Goal: Information Seeking & Learning: Learn about a topic

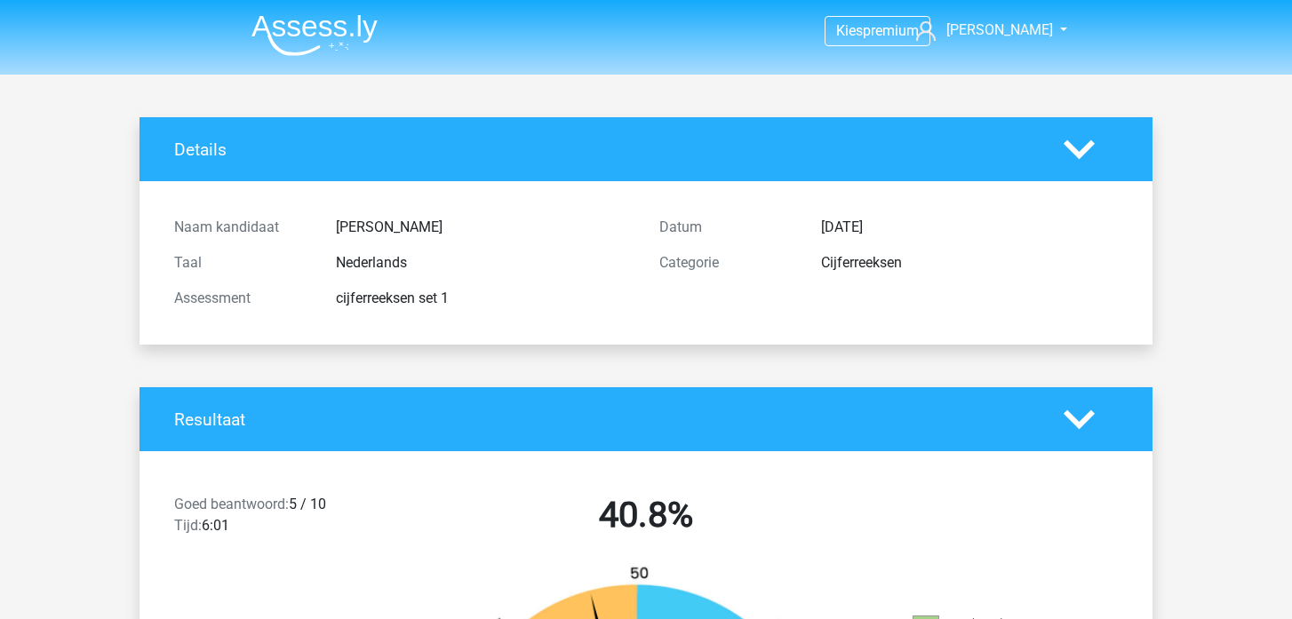
scroll to position [3099, 0]
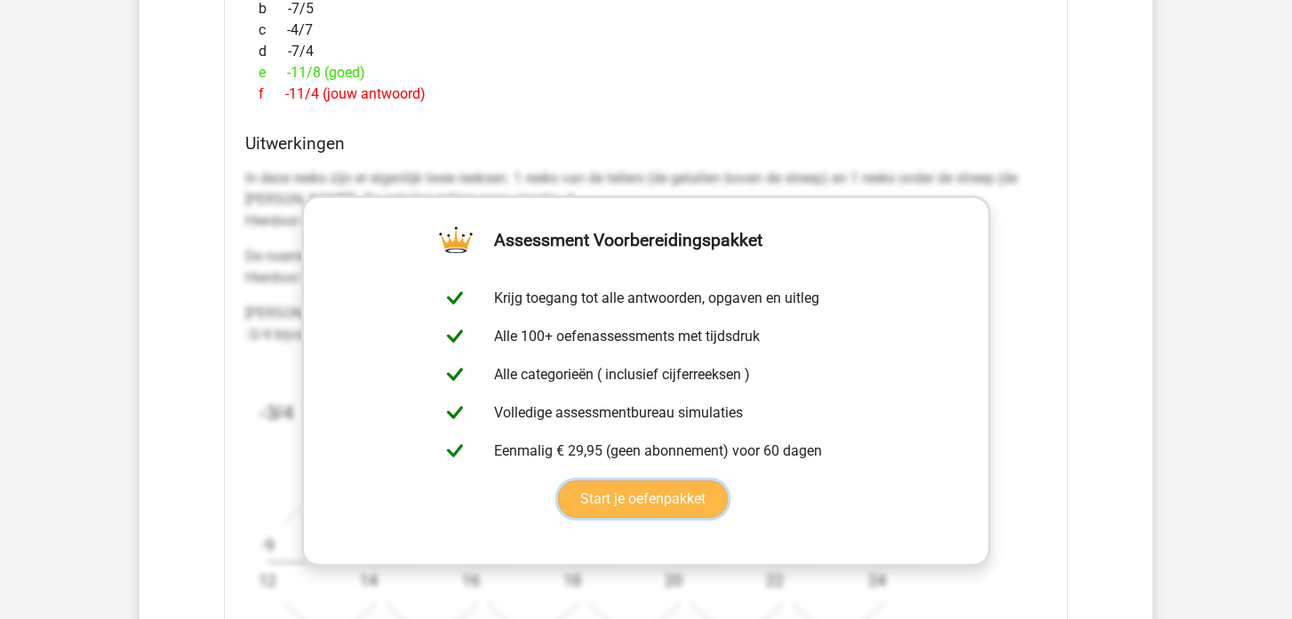
click at [624, 500] on link "Start je oefenpakket" at bounding box center [643, 499] width 170 height 37
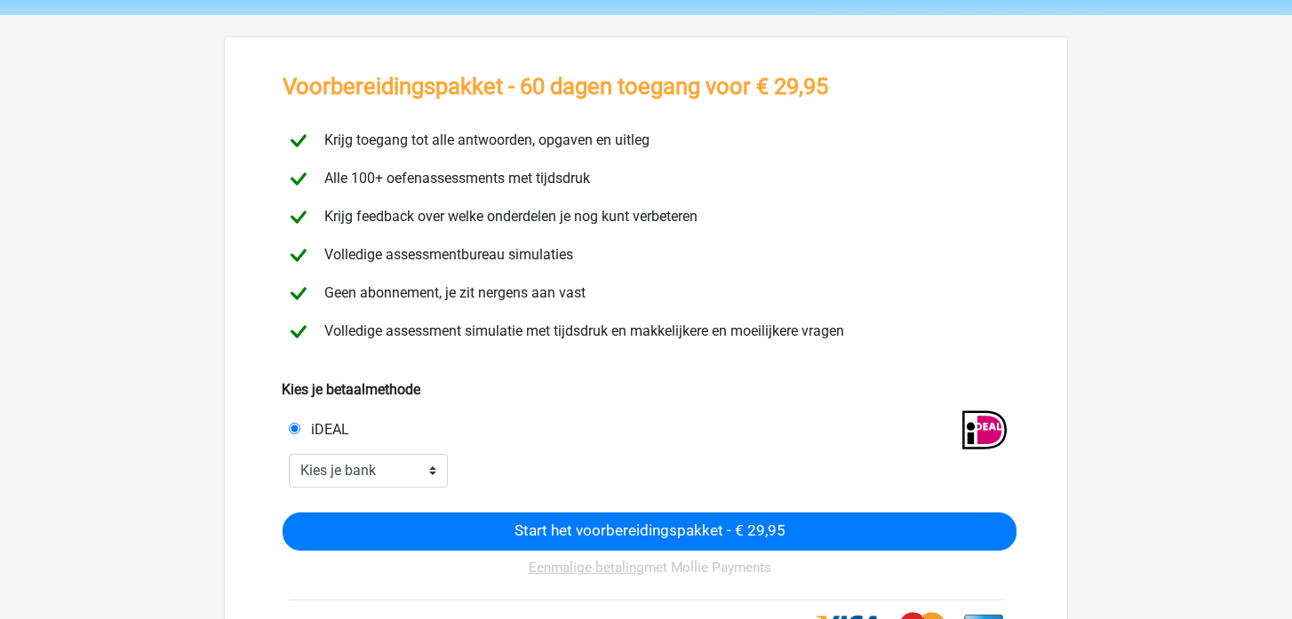
scroll to position [63, 0]
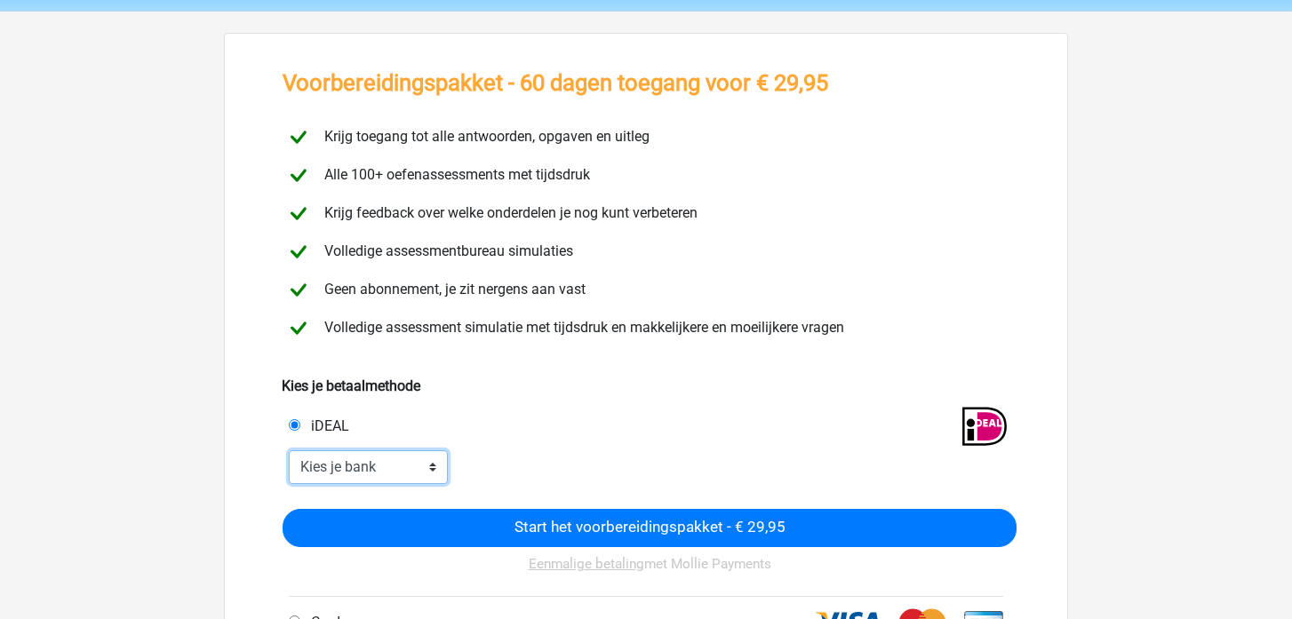
click at [428, 469] on select "Kies je bank ABN AMRO ING Rabobank ASN Bank bunq Knab N26 NN Regiobank Revolut …" at bounding box center [368, 468] width 159 height 34
select select "ideal_RABONL2U"
click at [289, 451] on select "Kies je bank ABN AMRO ING Rabobank ASN Bank bunq Knab N26 NN Regiobank Revolut …" at bounding box center [368, 468] width 159 height 34
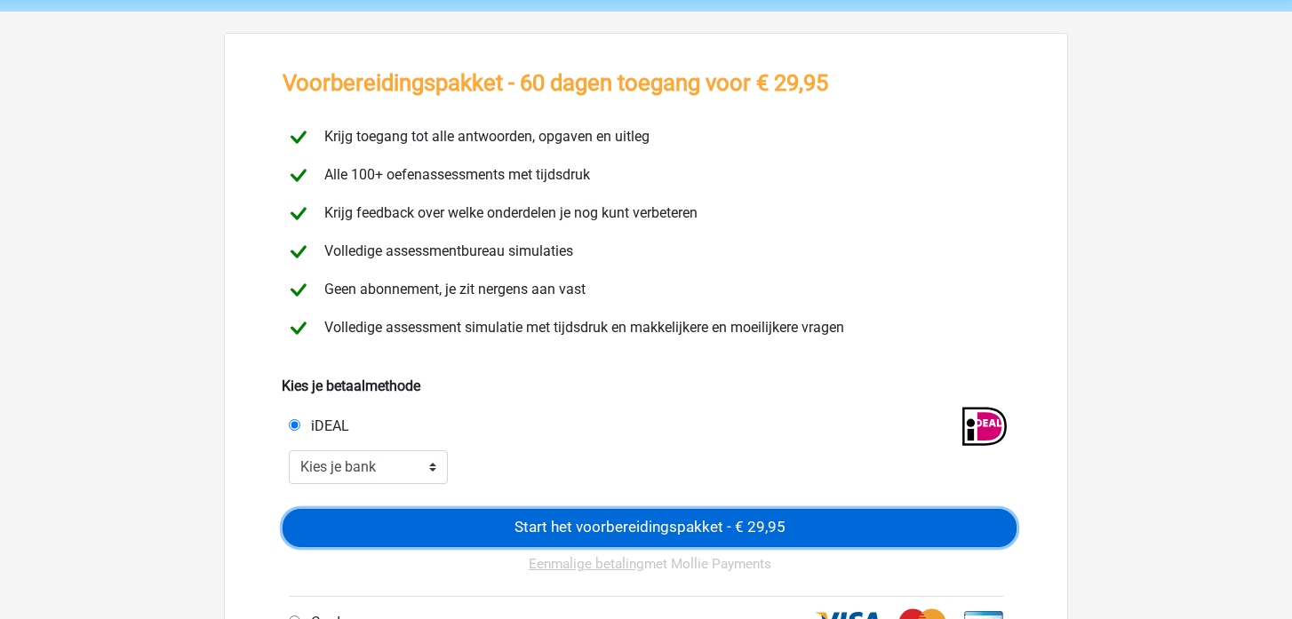
click at [611, 524] on input "Start het voorbereidingspakket - € 29,95" at bounding box center [650, 528] width 734 height 38
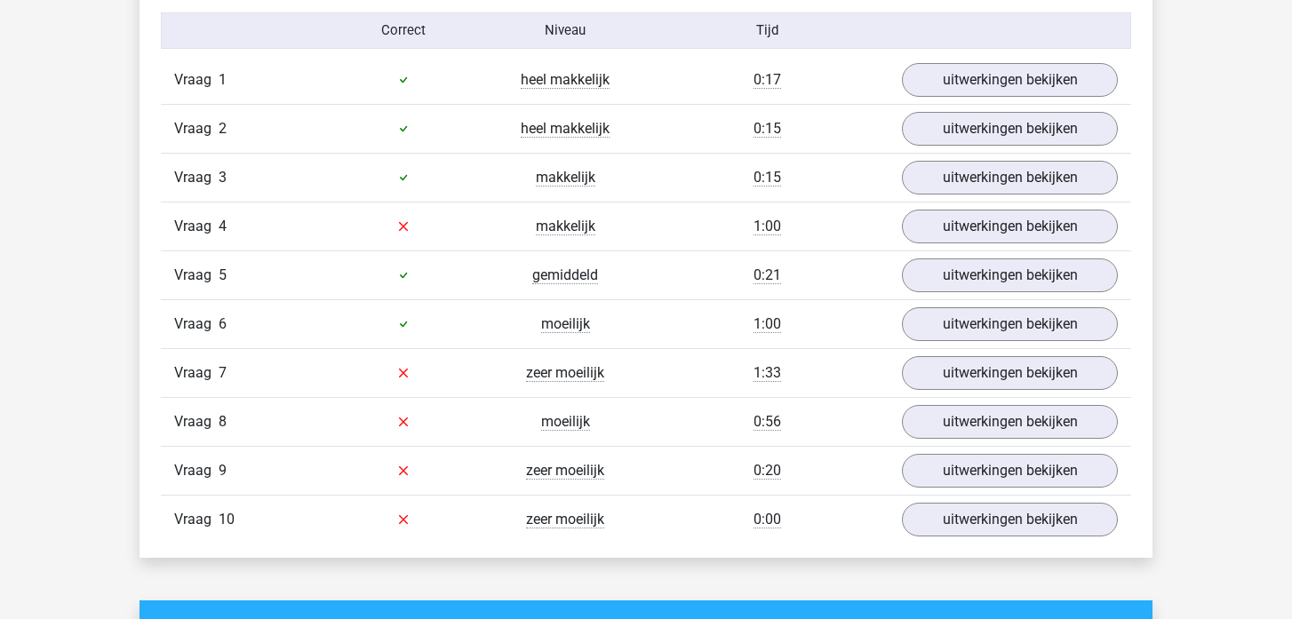
scroll to position [1603, 0]
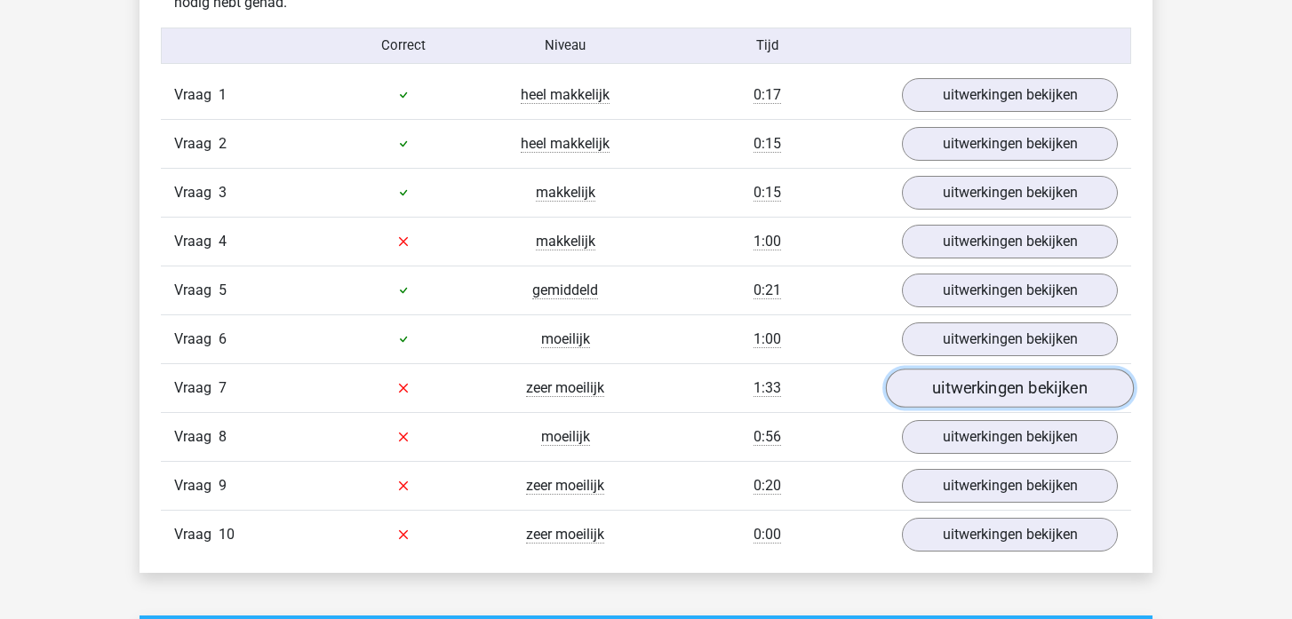
click at [978, 387] on link "uitwerkingen bekijken" at bounding box center [1010, 388] width 248 height 39
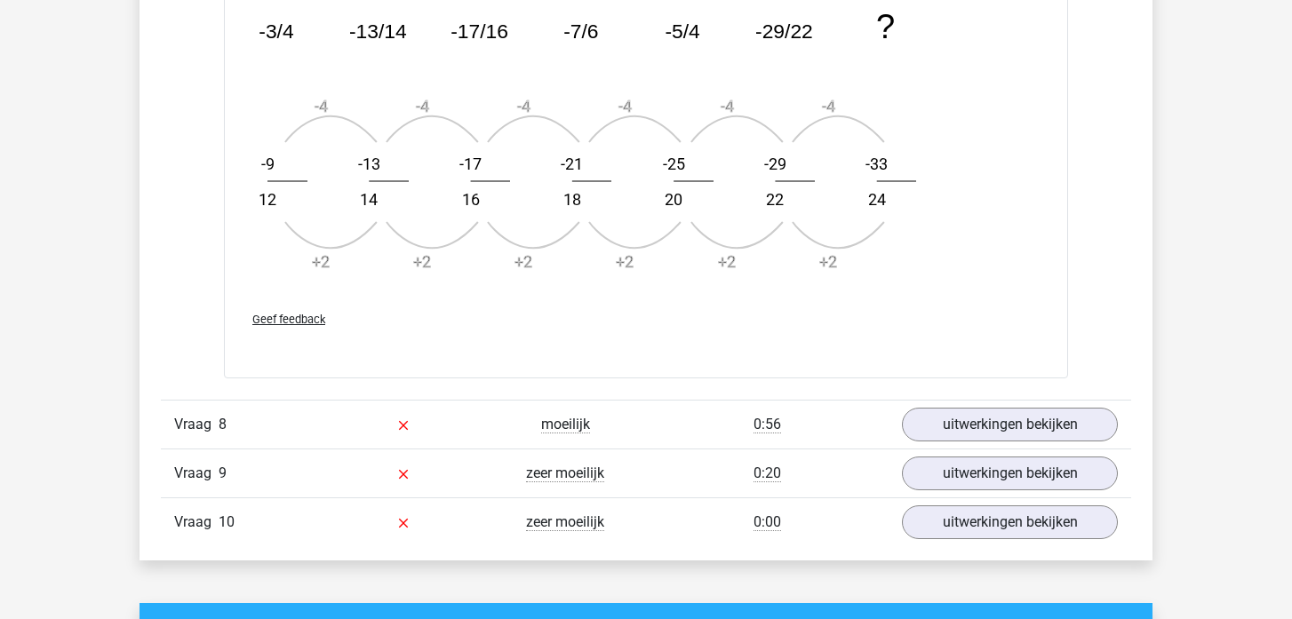
scroll to position [2701, 0]
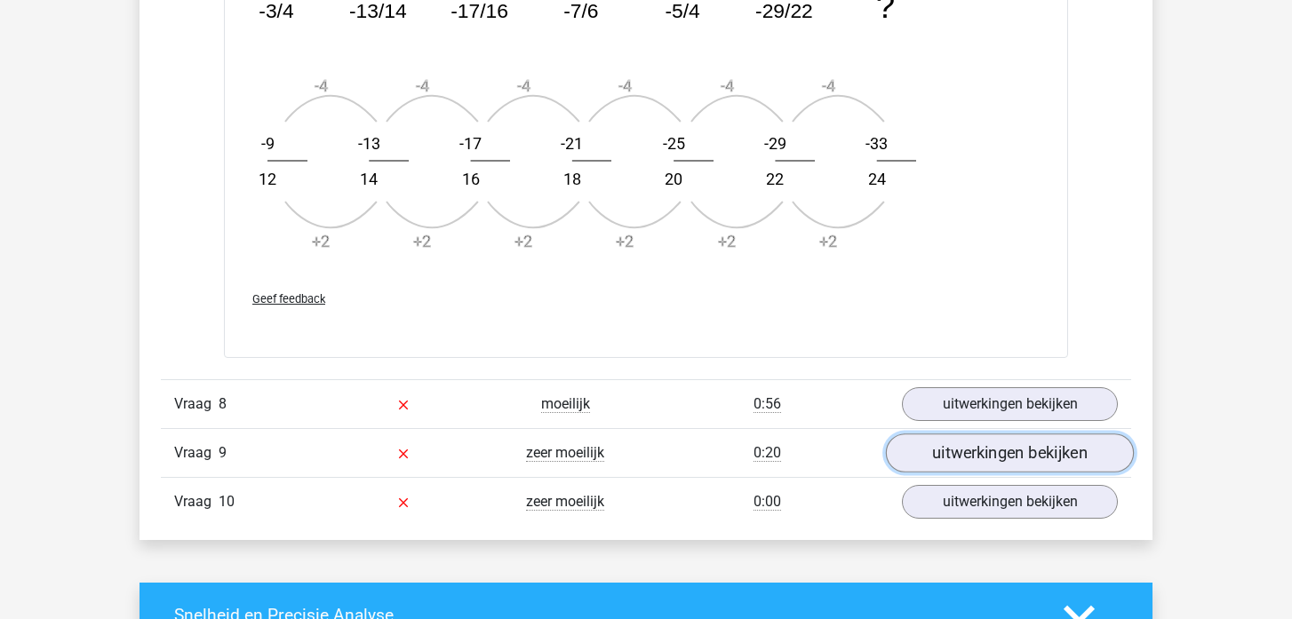
click at [977, 452] on link "uitwerkingen bekijken" at bounding box center [1010, 453] width 248 height 39
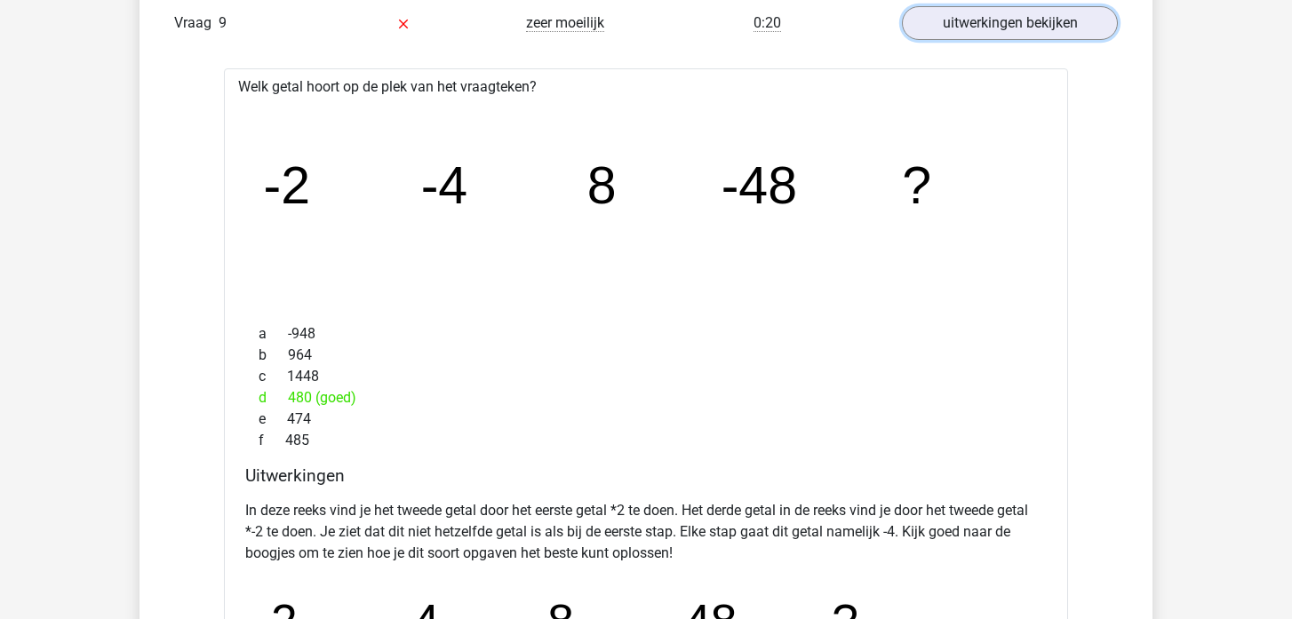
scroll to position [3132, 0]
click at [1020, 313] on div "Welk getal hoort op de plek van het vraagteken? image/svg+xml -2 -4 8 -48 ? a -…" at bounding box center [646, 500] width 844 height 865
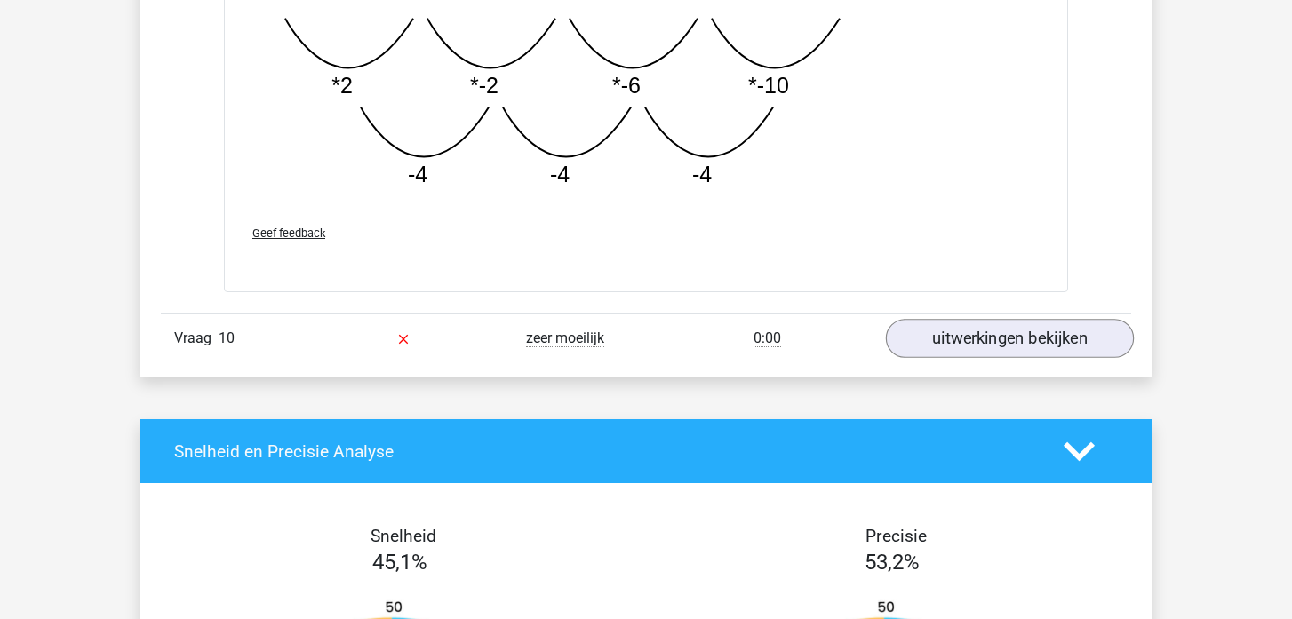
scroll to position [3786, 0]
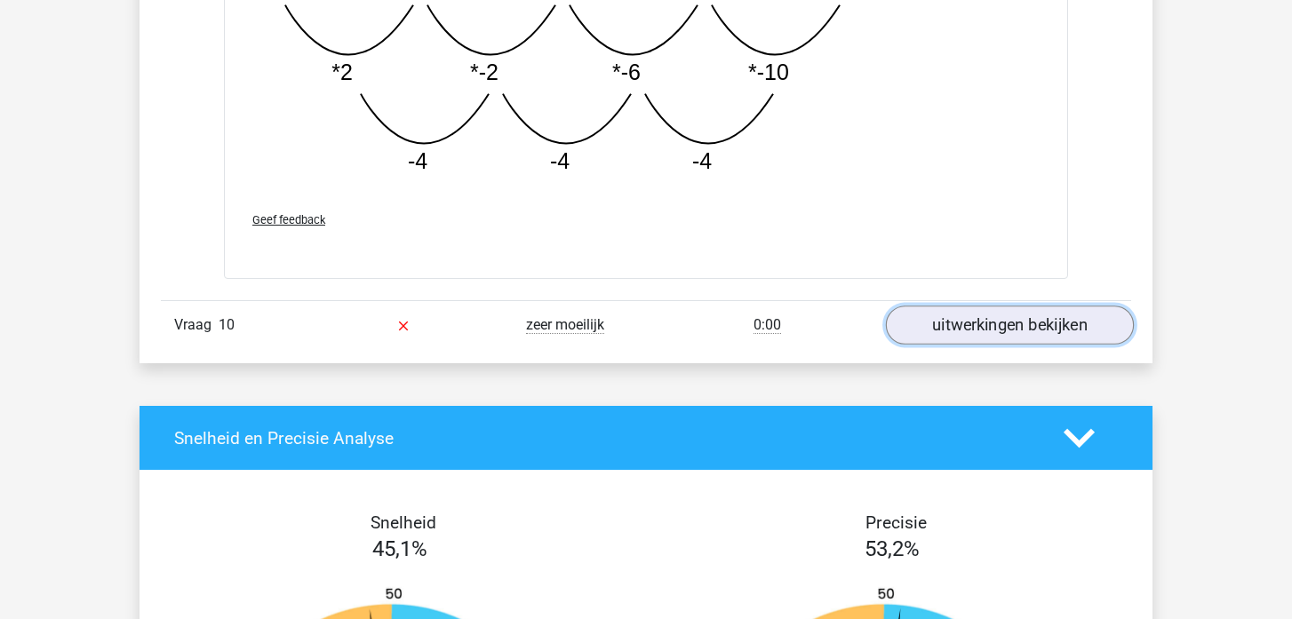
click at [982, 329] on link "uitwerkingen bekijken" at bounding box center [1010, 325] width 248 height 39
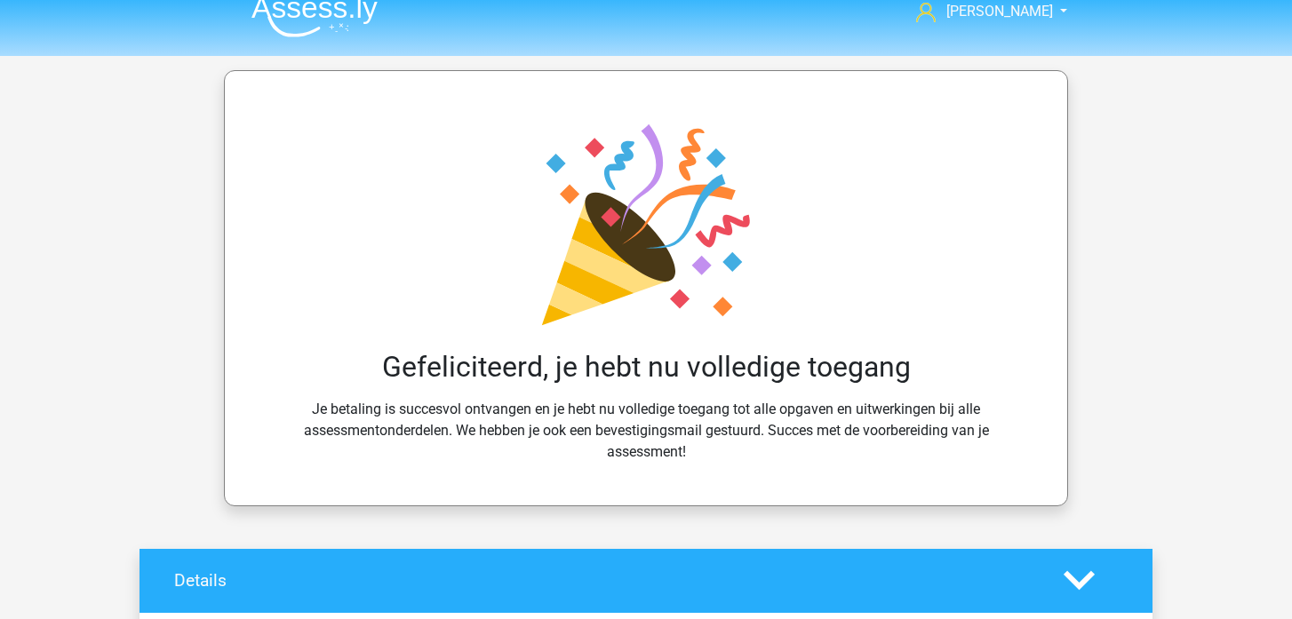
scroll to position [0, 0]
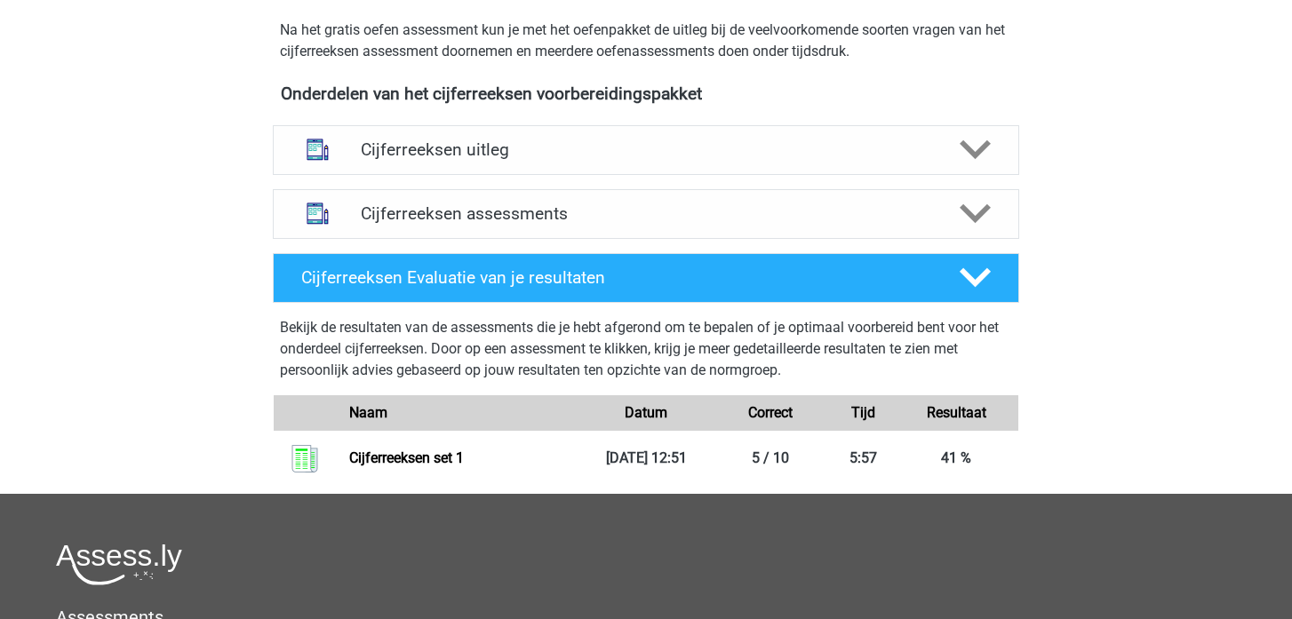
scroll to position [585, 0]
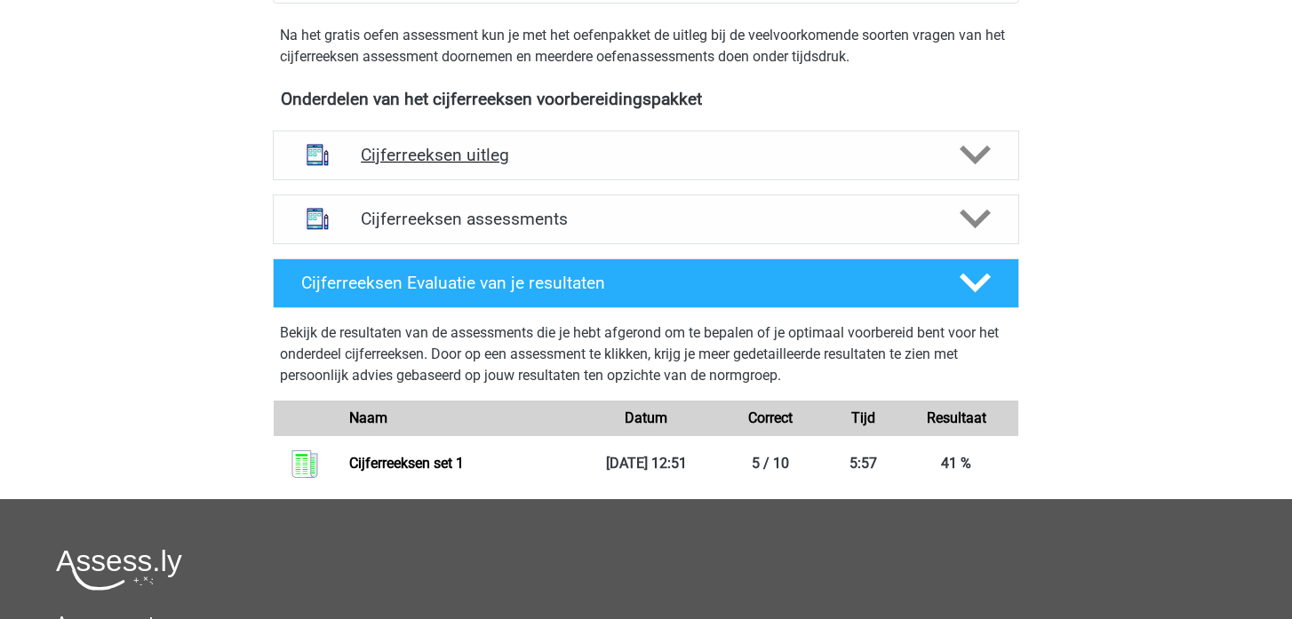
click at [458, 165] on h4 "Cijferreeksen uitleg" at bounding box center [646, 155] width 570 height 20
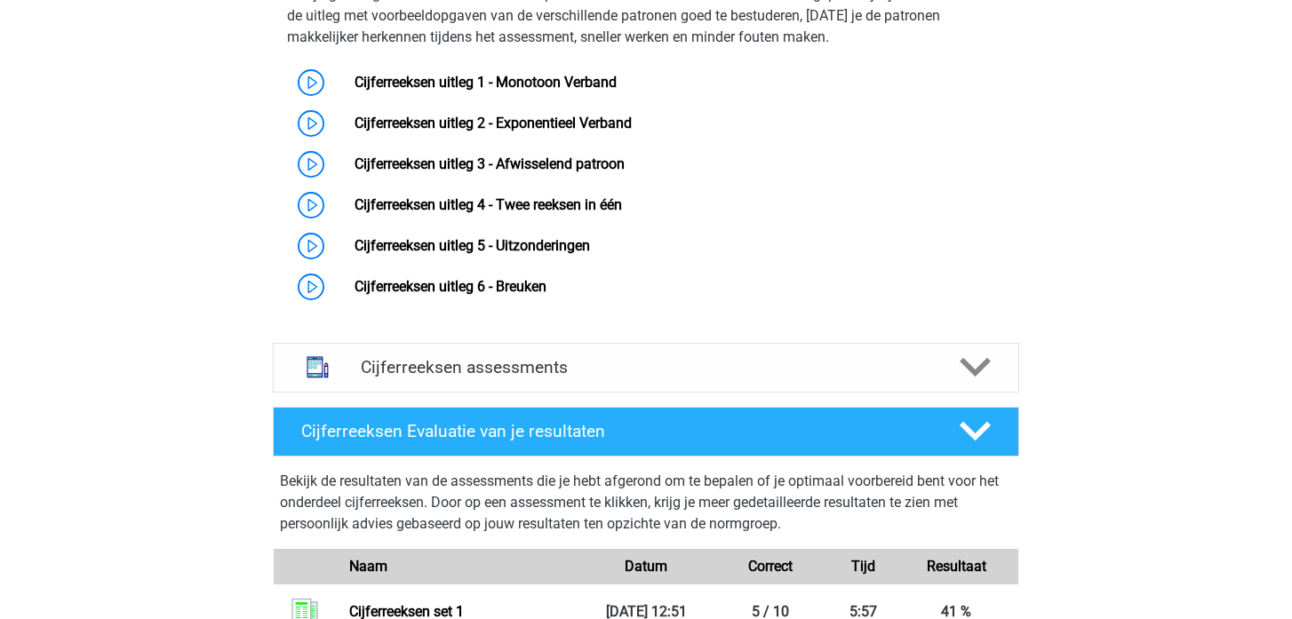
scroll to position [767, 0]
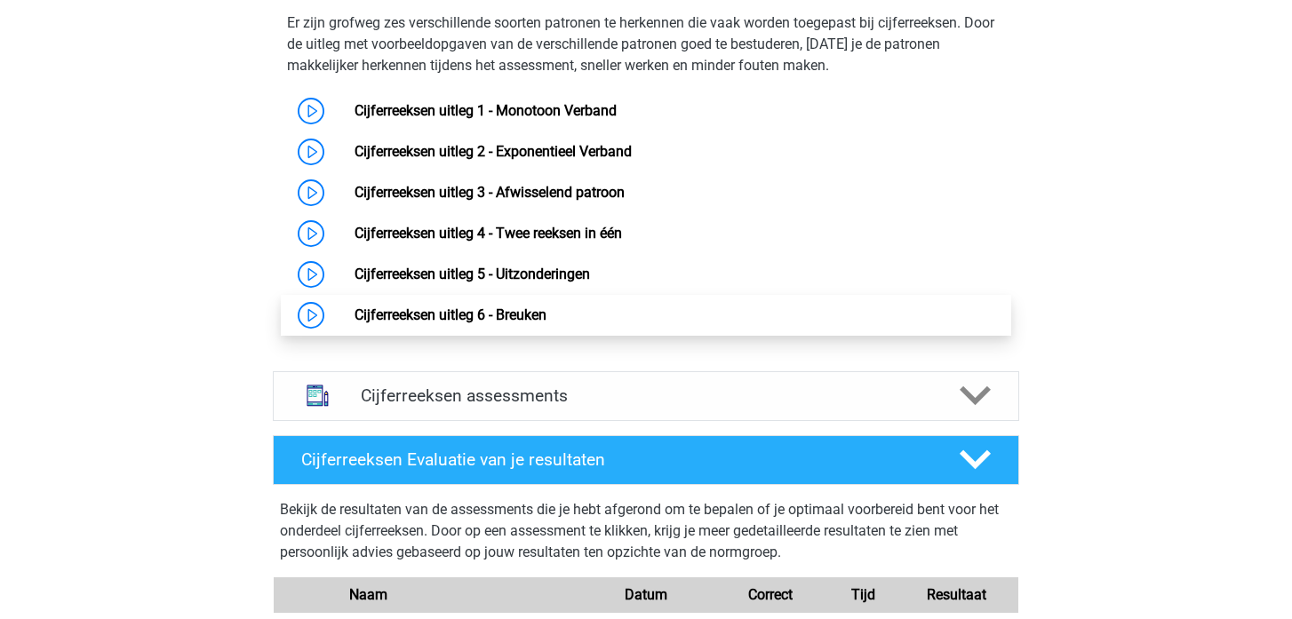
click at [391, 323] on link "Cijferreeksen uitleg 6 - Breuken" at bounding box center [451, 315] width 192 height 17
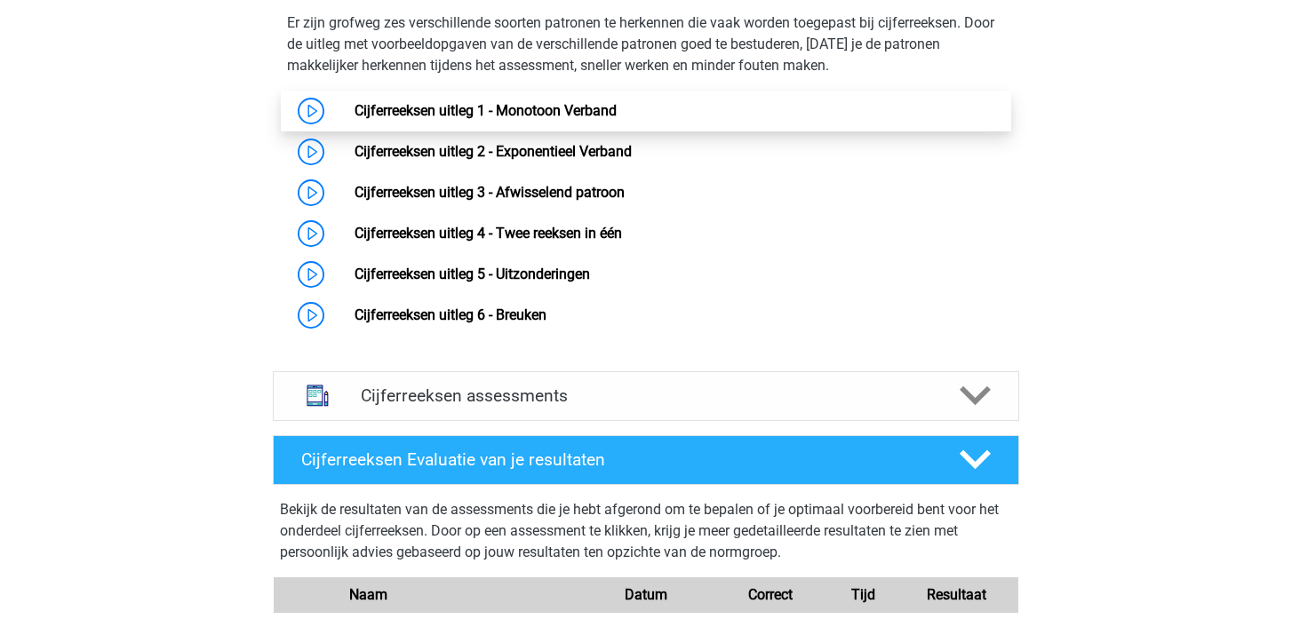
click at [432, 119] on link "Cijferreeksen uitleg 1 - Monotoon Verband" at bounding box center [486, 110] width 262 height 17
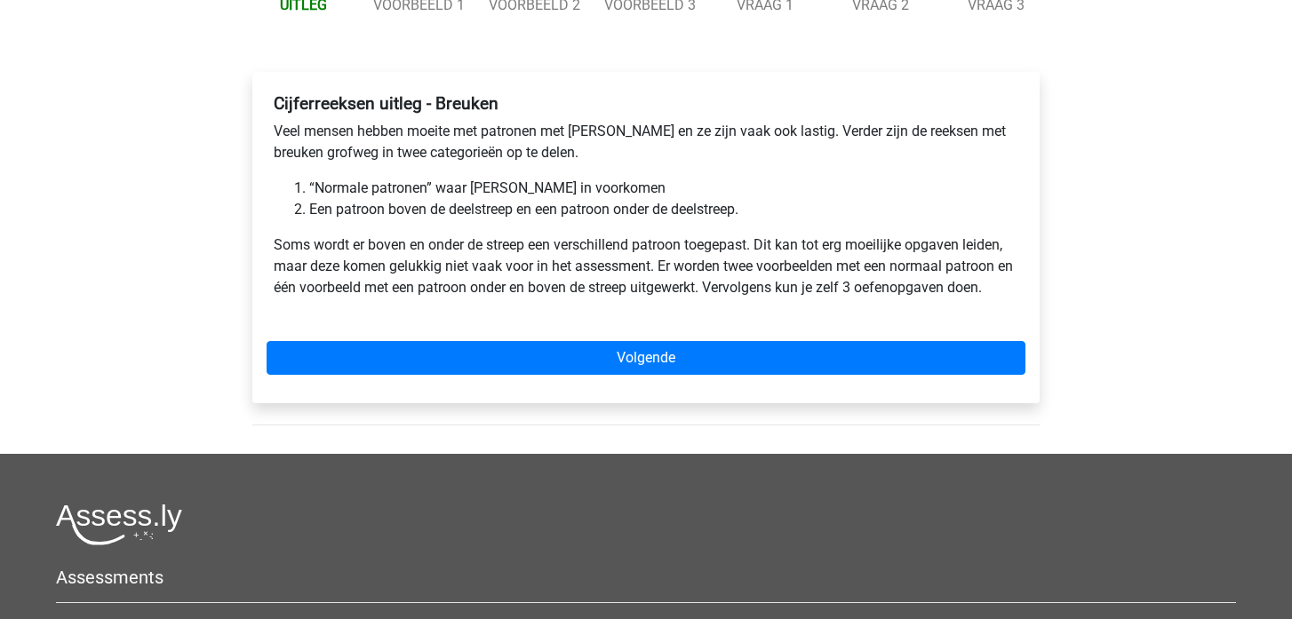
scroll to position [239, 0]
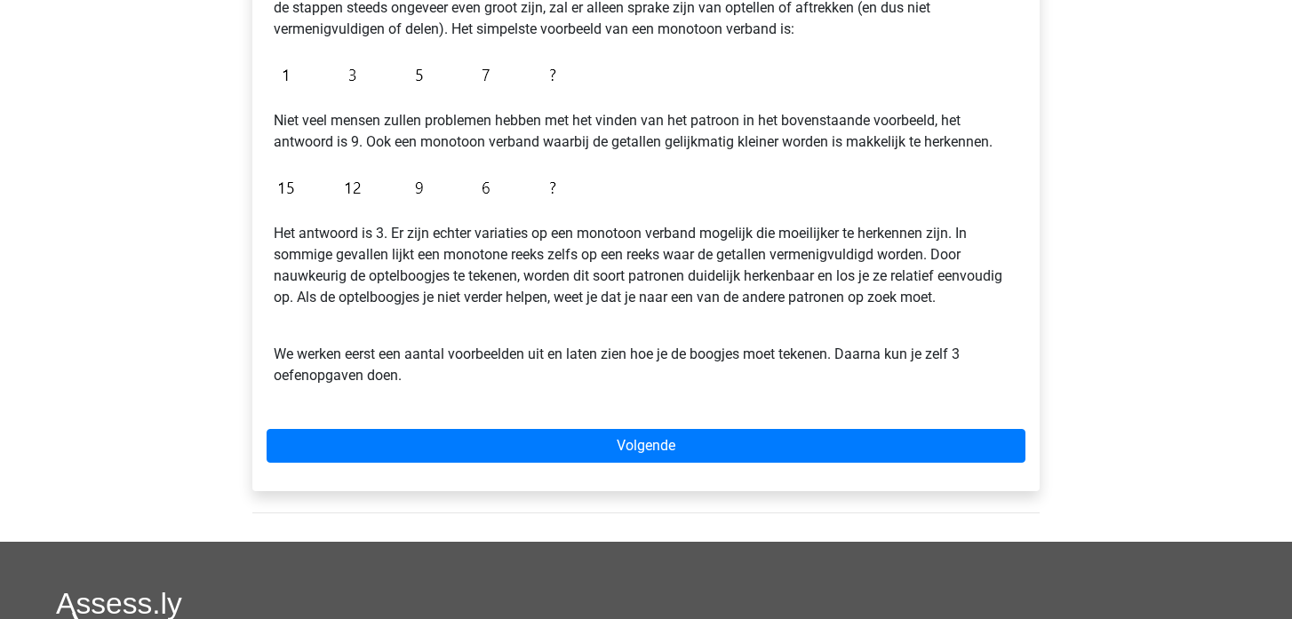
scroll to position [378, 0]
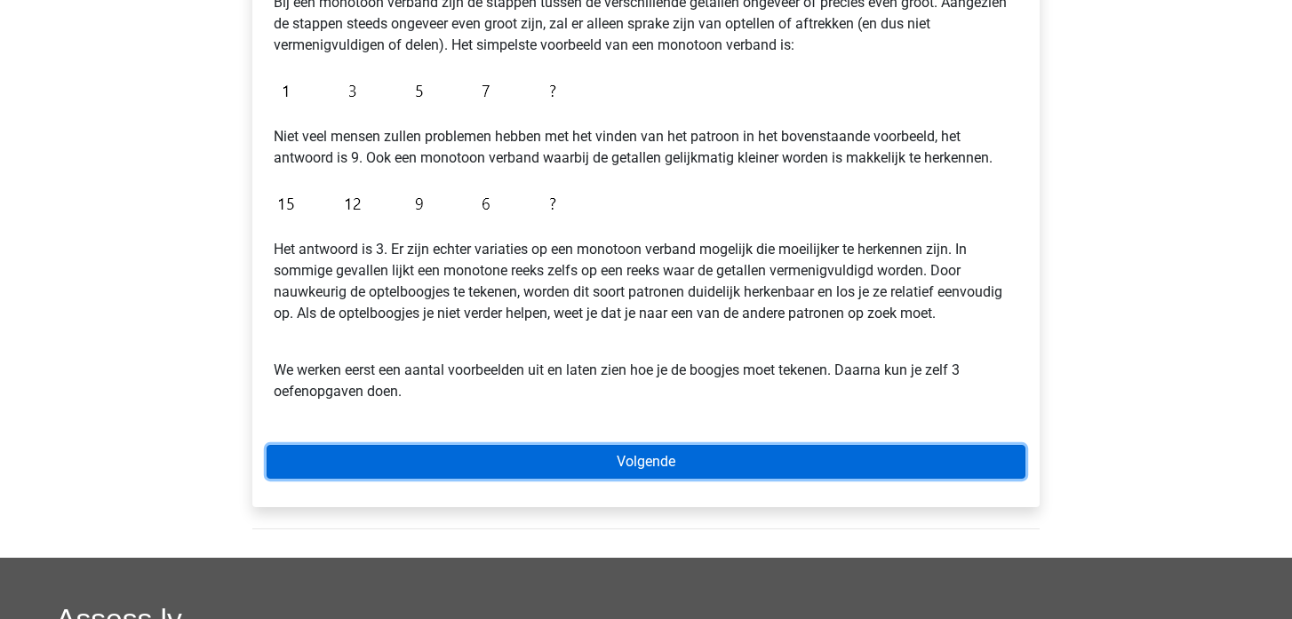
click at [614, 451] on link "Volgende" at bounding box center [646, 462] width 759 height 34
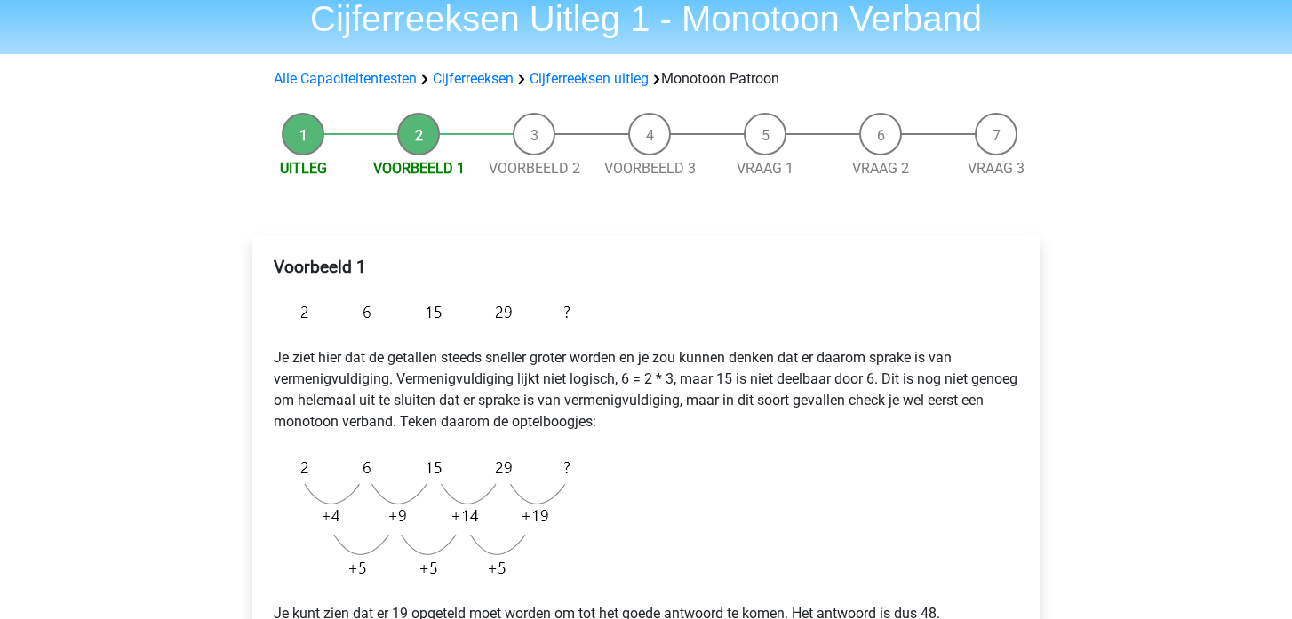
scroll to position [71, 0]
click at [438, 325] on img at bounding box center [427, 312] width 306 height 42
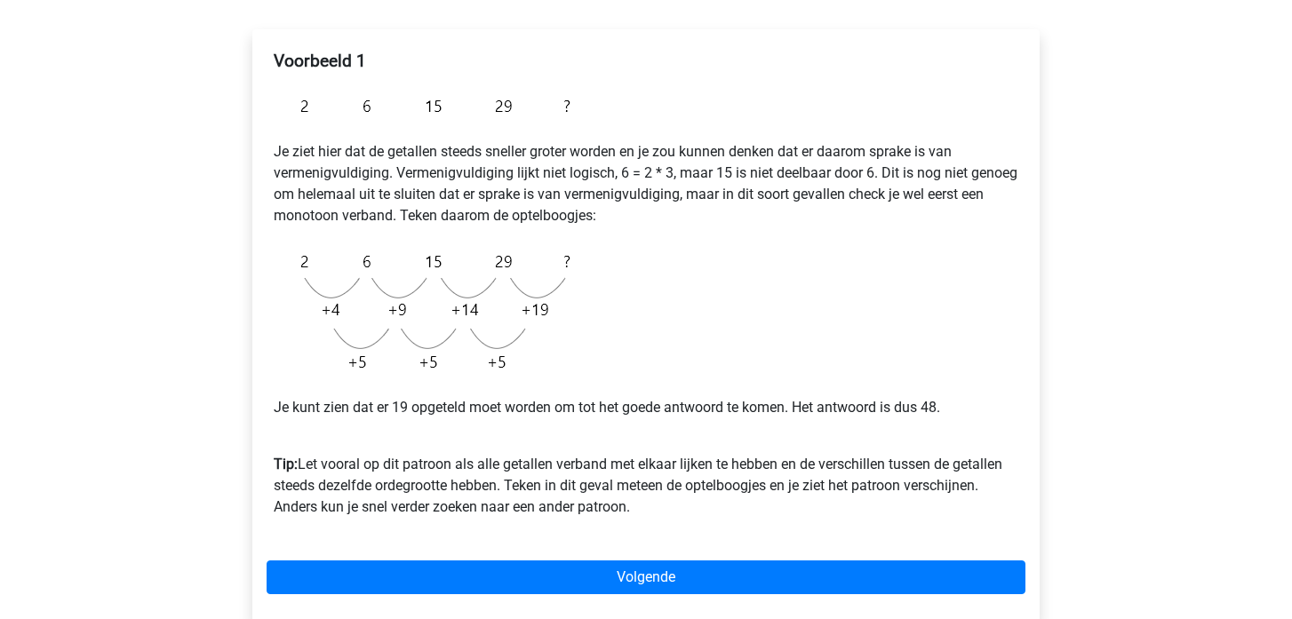
scroll to position [281, 0]
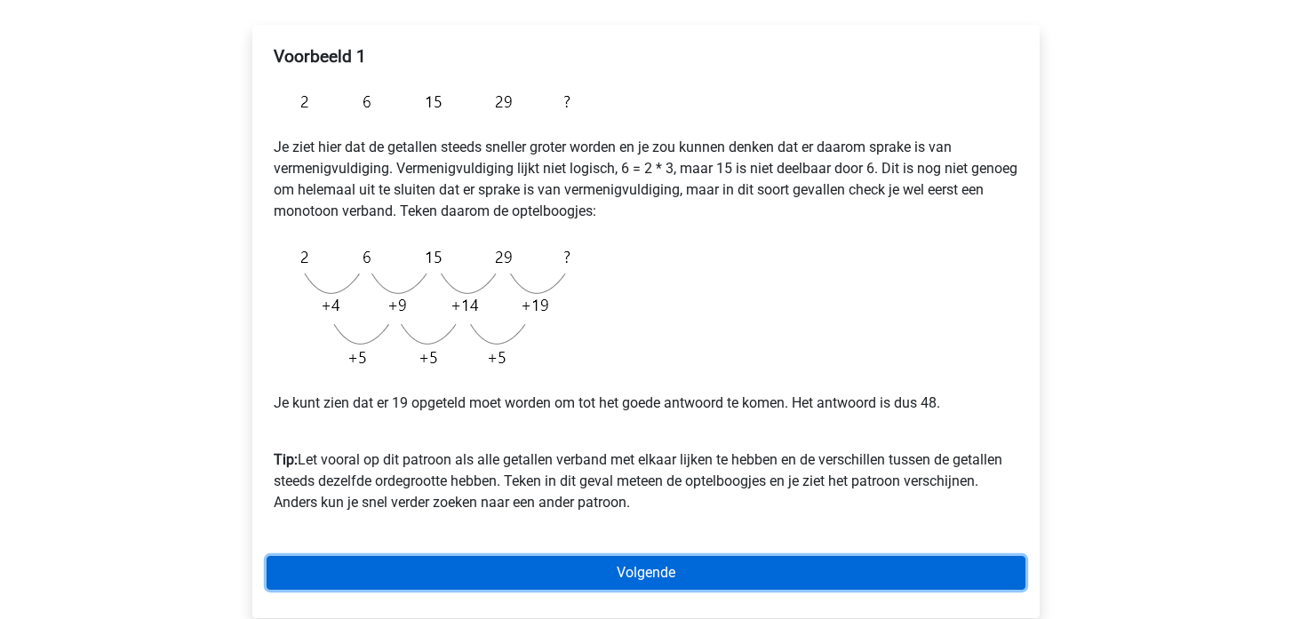
click at [619, 578] on link "Volgende" at bounding box center [646, 573] width 759 height 34
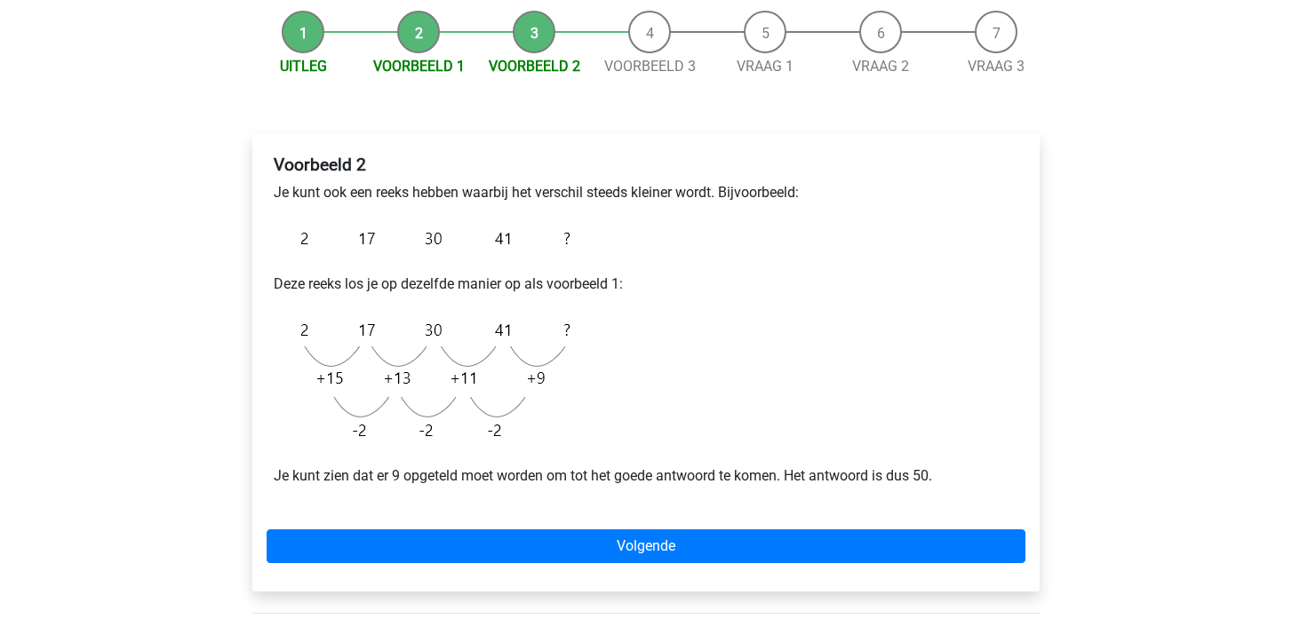
scroll to position [171, 0]
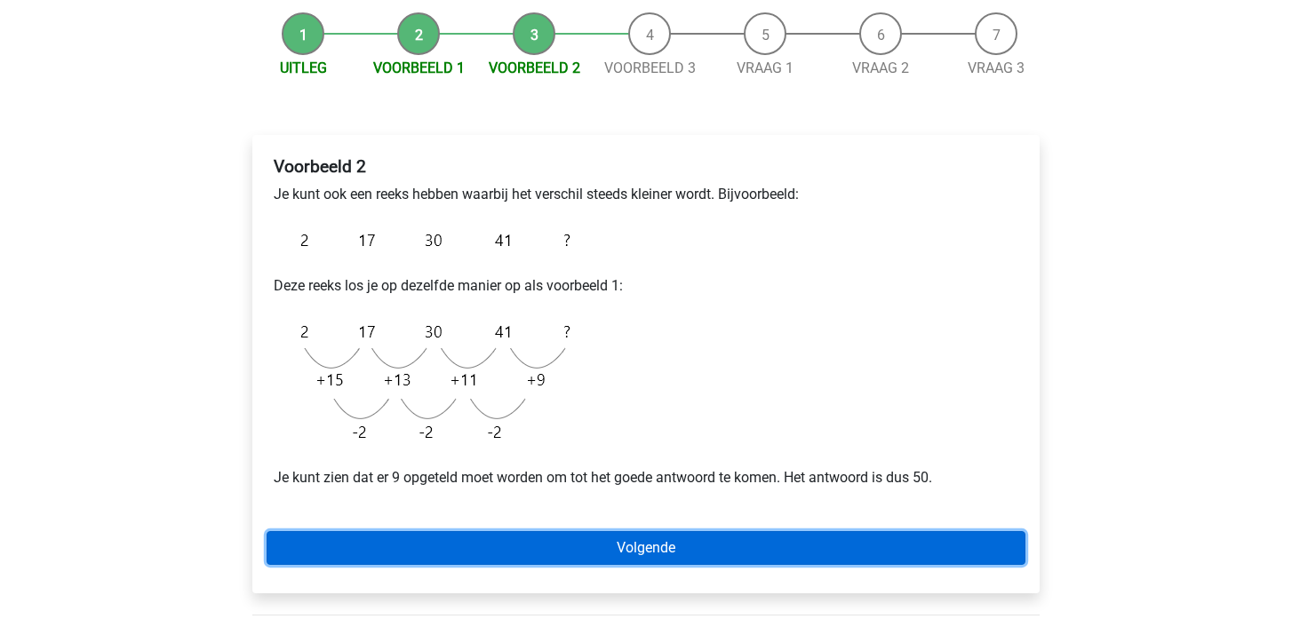
click at [608, 546] on link "Volgende" at bounding box center [646, 548] width 759 height 34
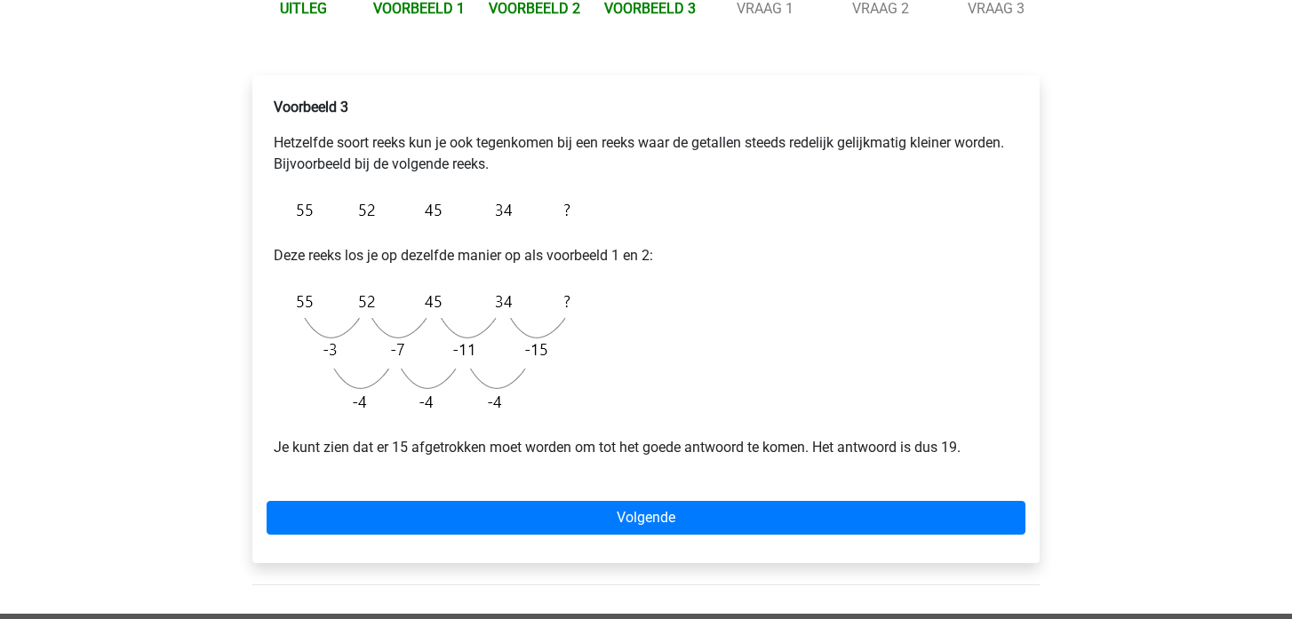
scroll to position [231, 0]
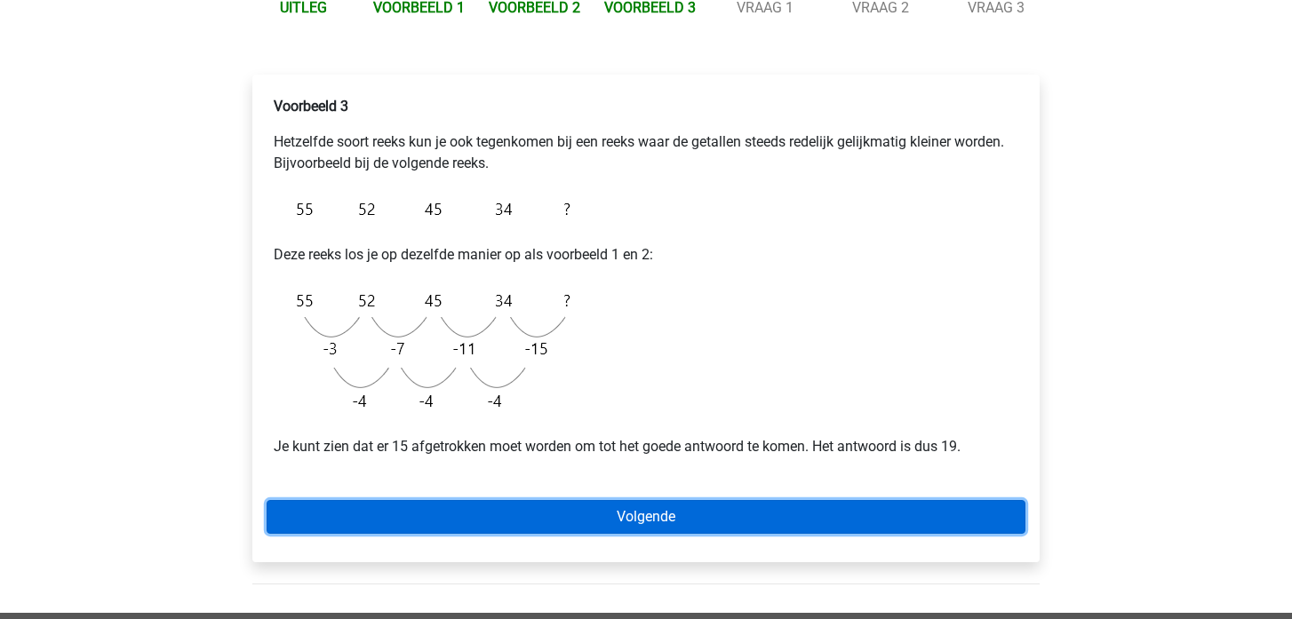
click at [612, 532] on link "Volgende" at bounding box center [646, 517] width 759 height 34
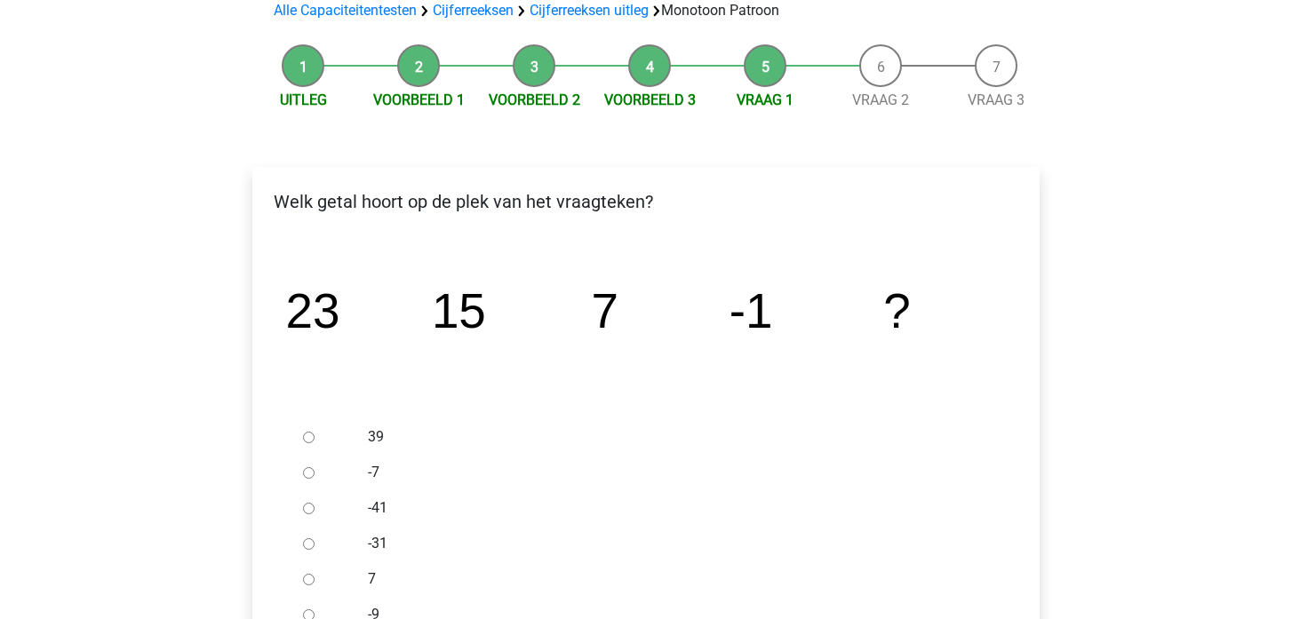
scroll to position [253, 0]
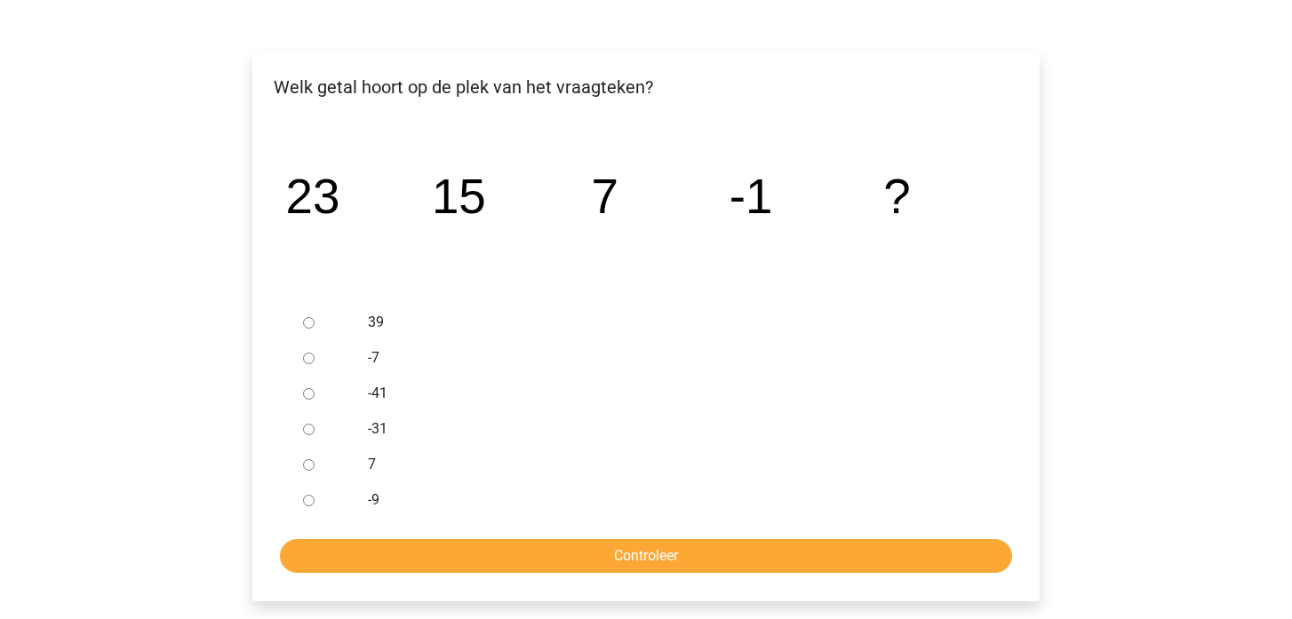
click at [308, 502] on input "-9" at bounding box center [309, 501] width 12 height 12
radio input "true"
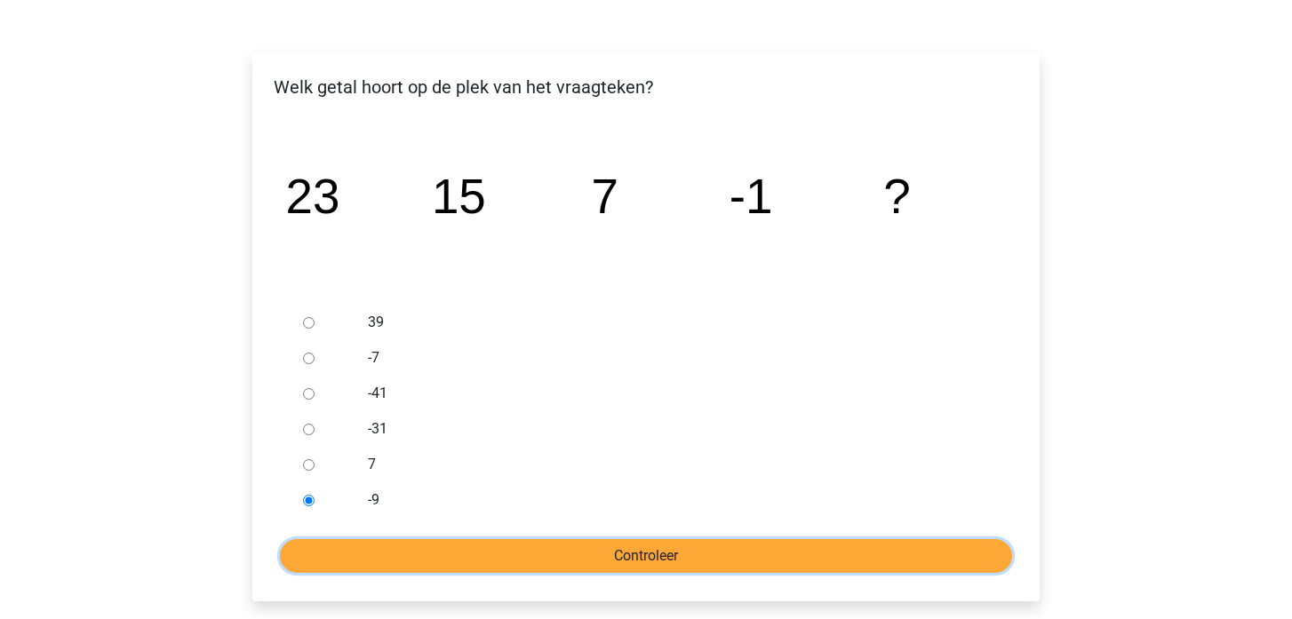
click at [596, 549] on input "Controleer" at bounding box center [646, 556] width 732 height 34
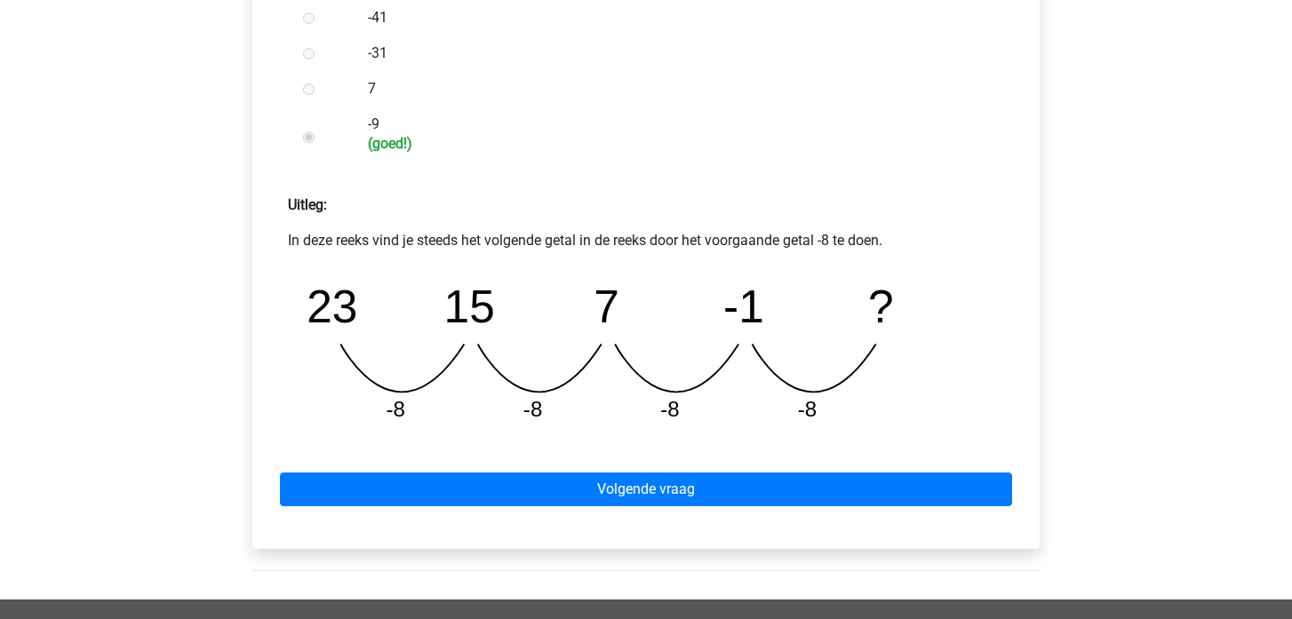
scroll to position [644, 0]
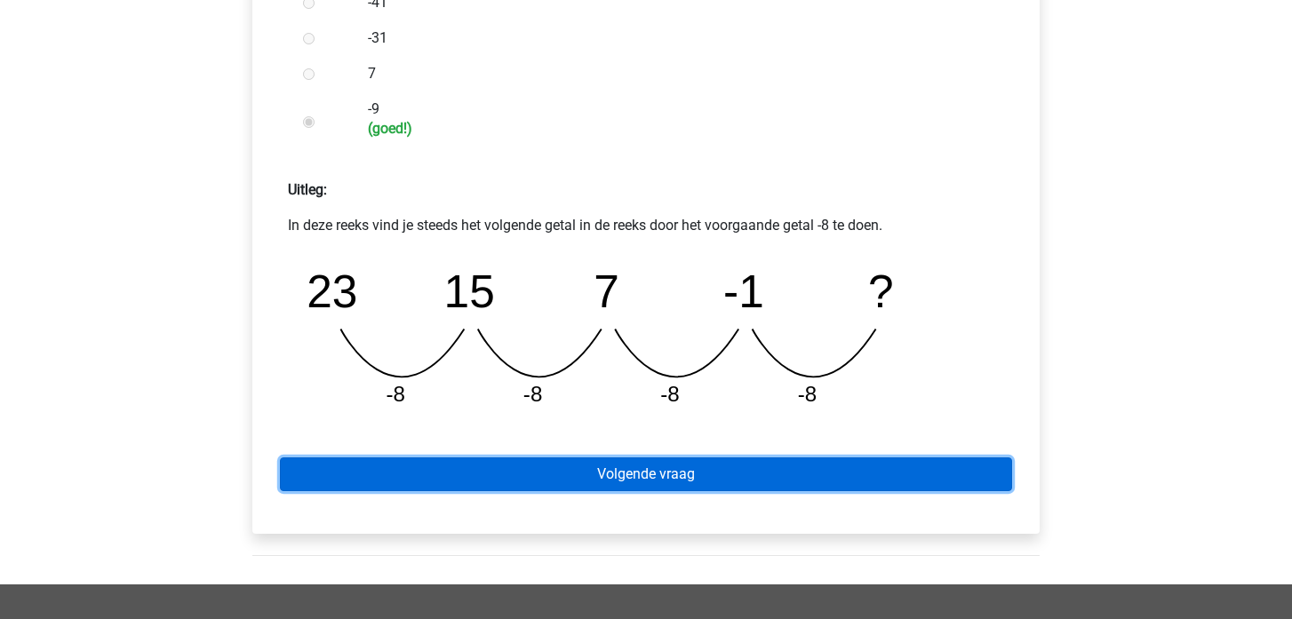
click at [570, 479] on link "Volgende vraag" at bounding box center [646, 475] width 732 height 34
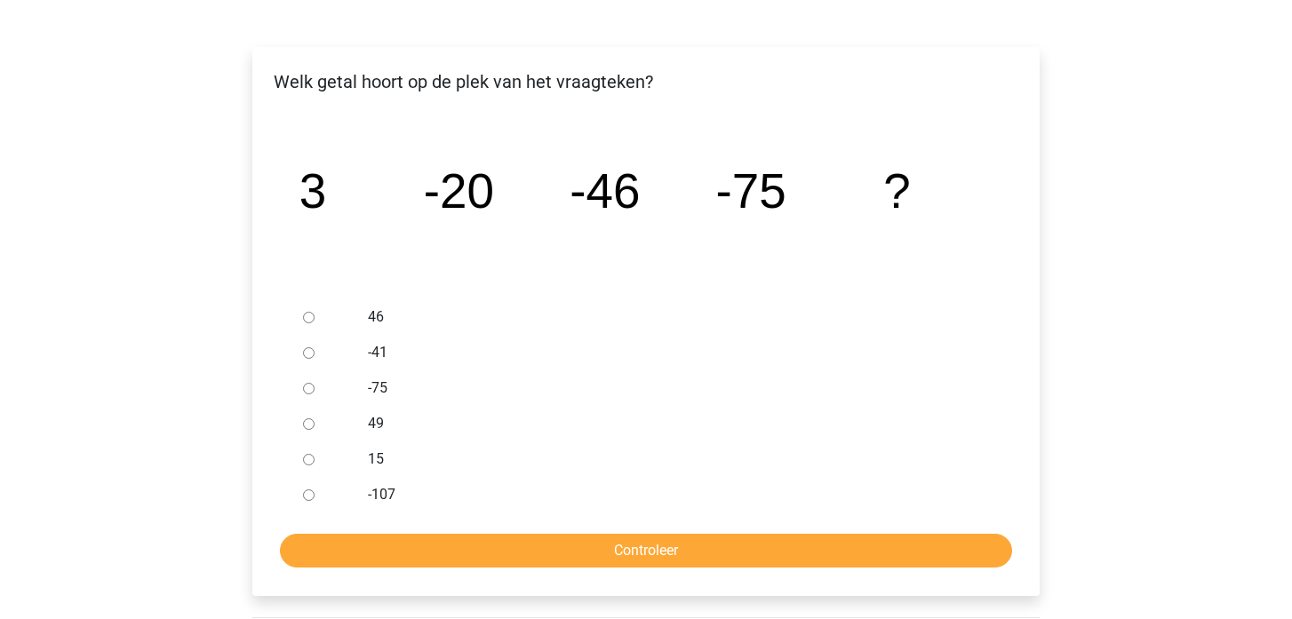
scroll to position [260, 0]
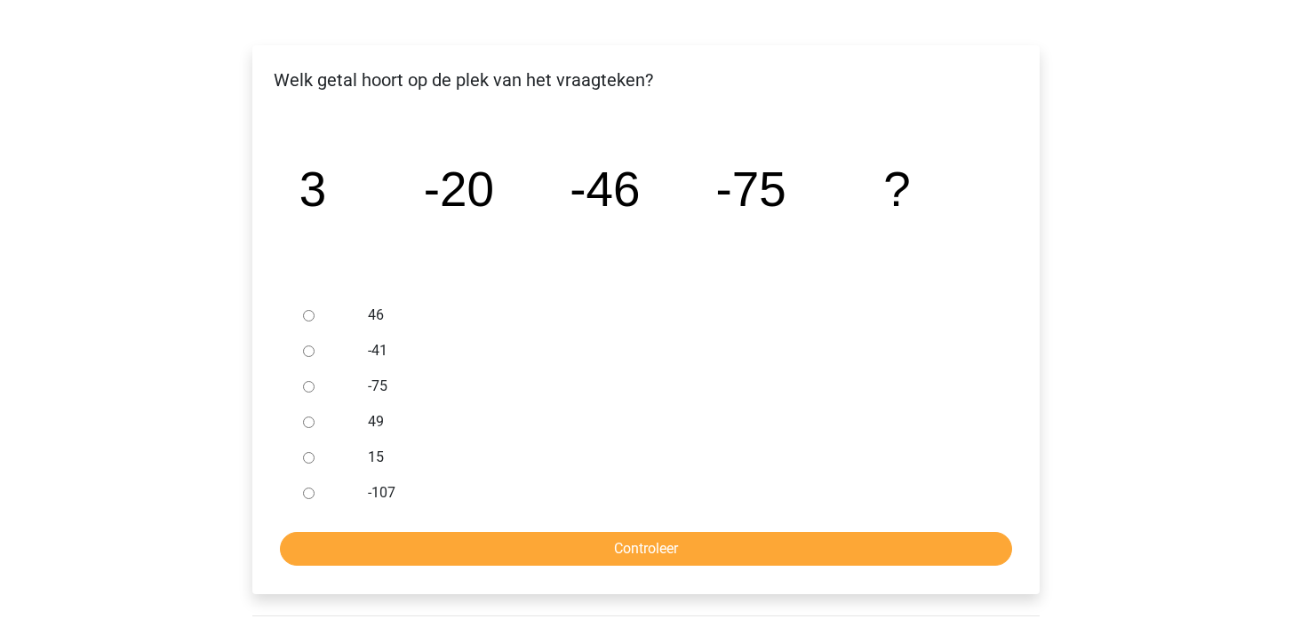
click at [307, 495] on input "-107" at bounding box center [309, 494] width 12 height 12
radio input "true"
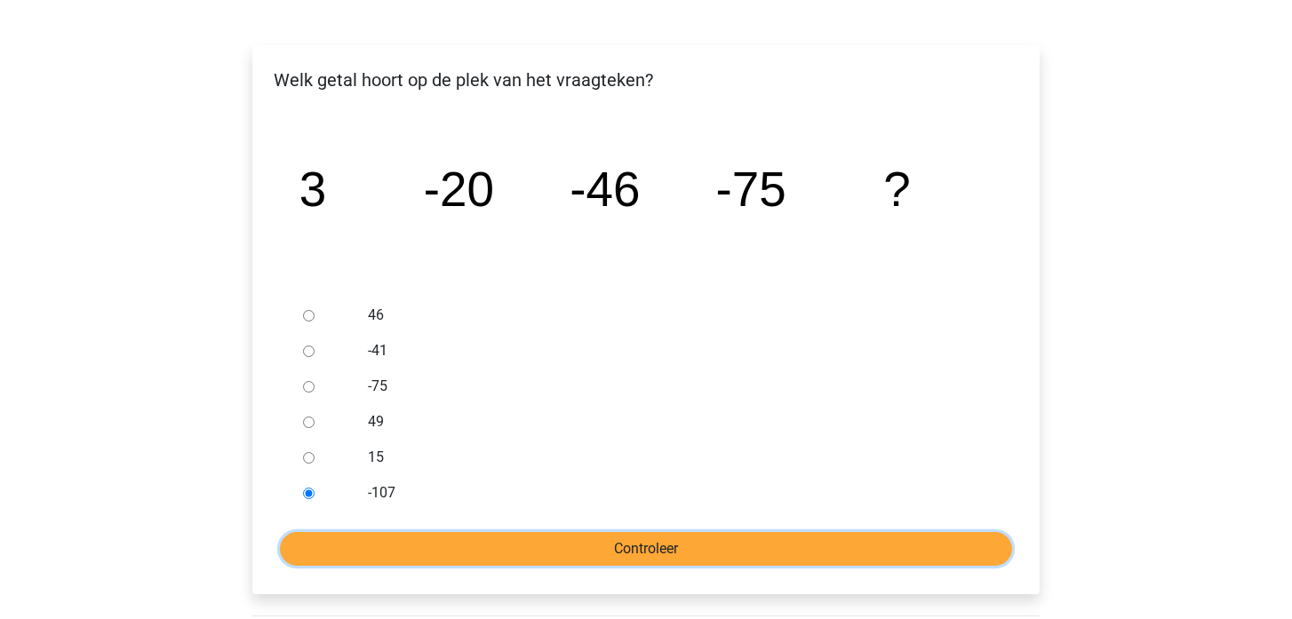
click at [653, 557] on input "Controleer" at bounding box center [646, 549] width 732 height 34
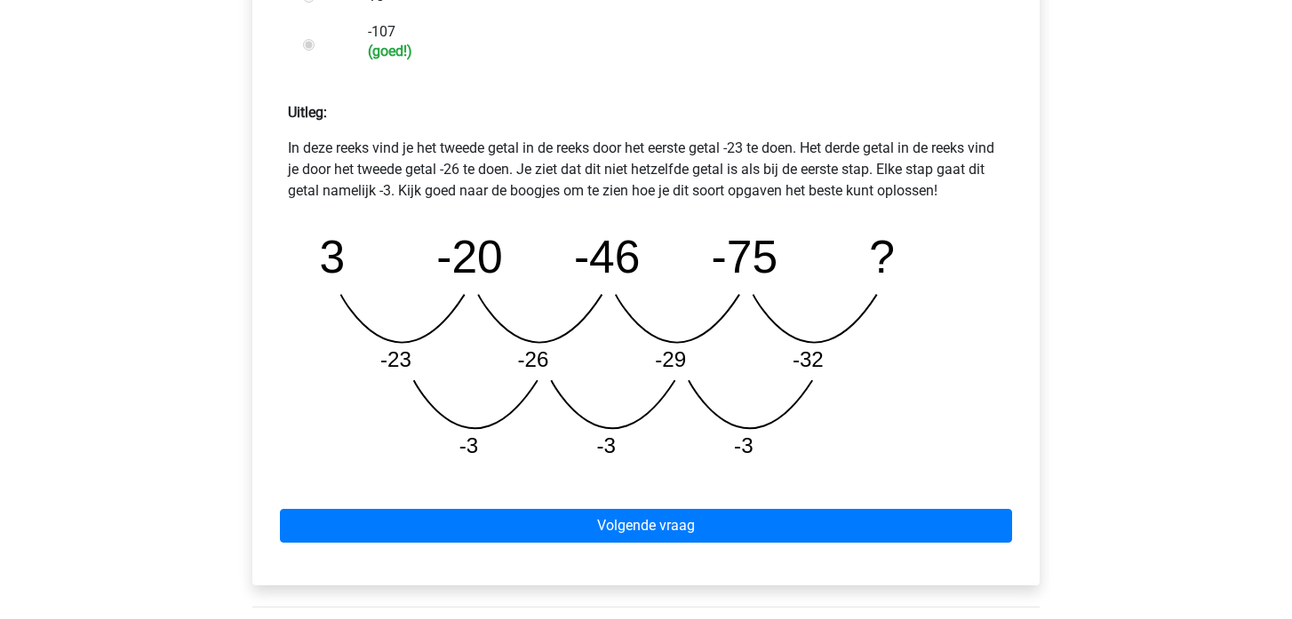
scroll to position [725, 0]
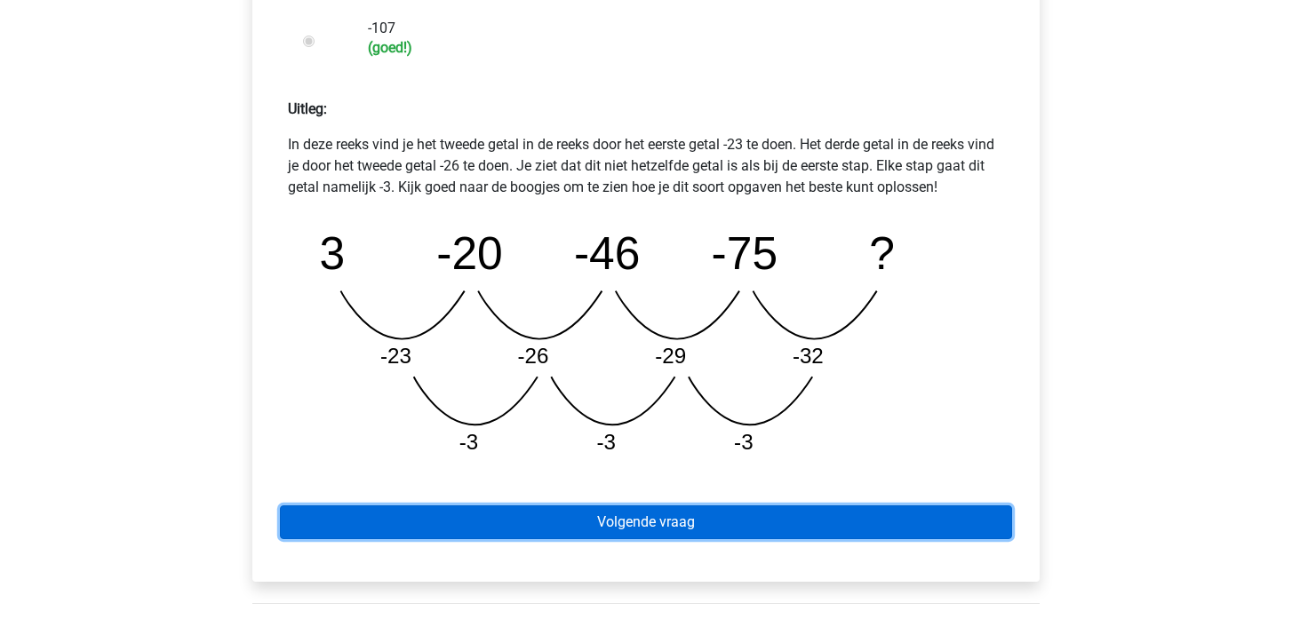
click at [607, 520] on link "Volgende vraag" at bounding box center [646, 523] width 732 height 34
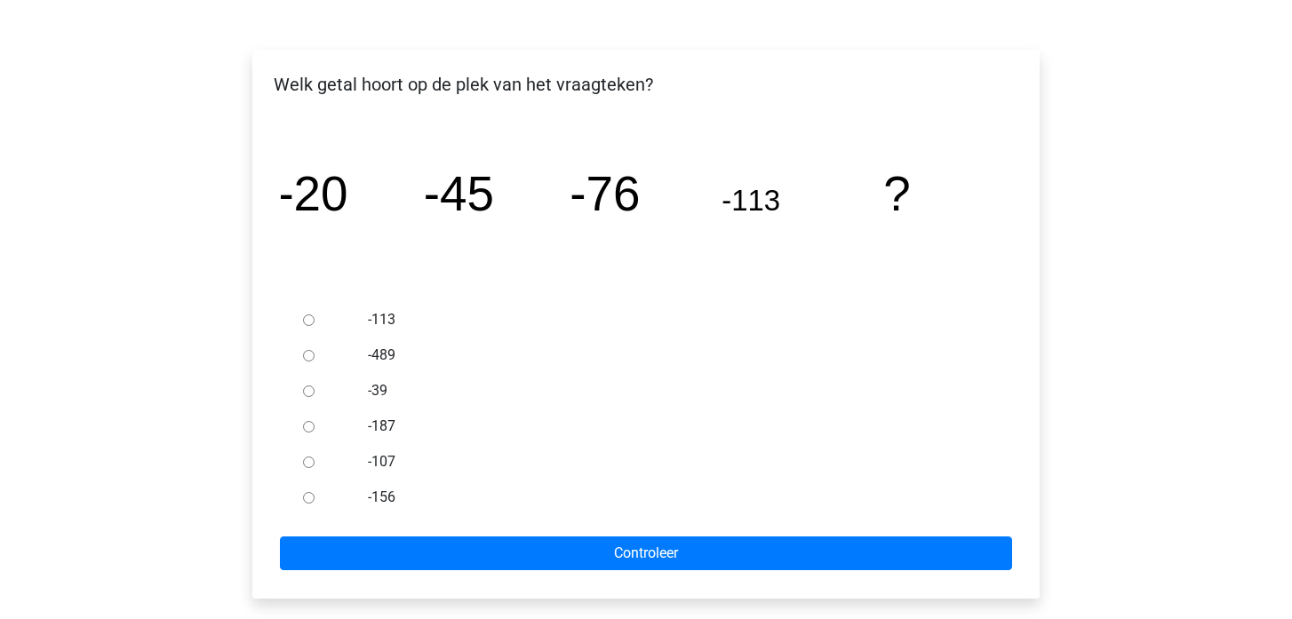
scroll to position [275, 0]
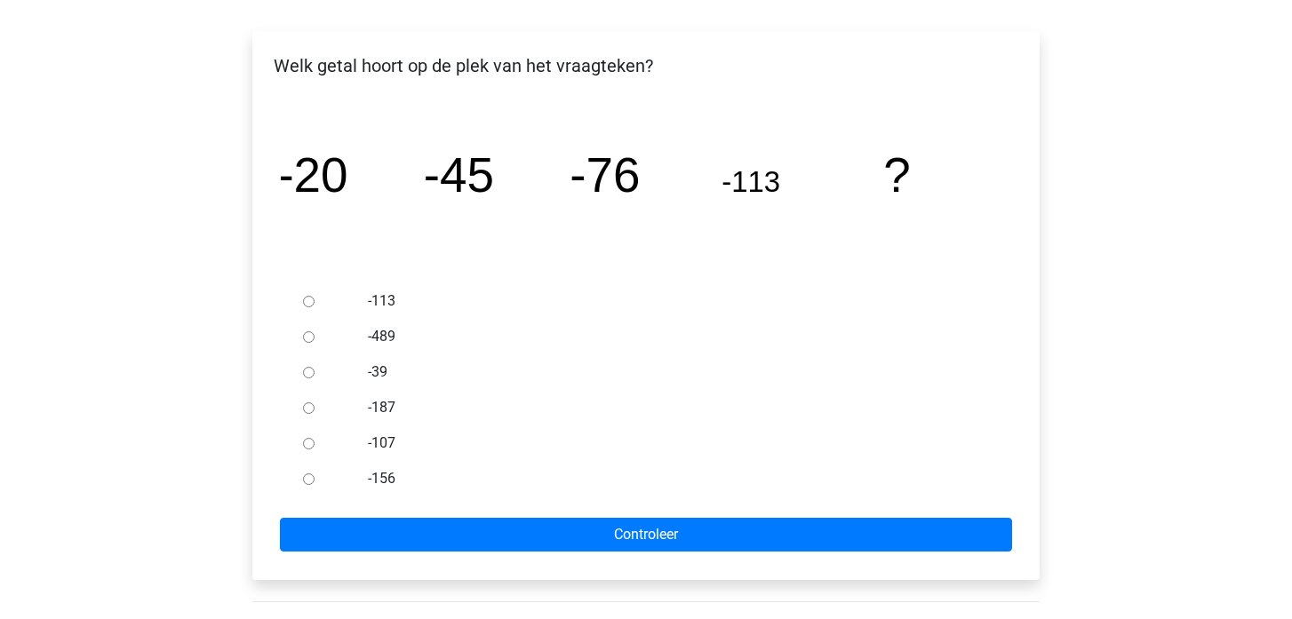
click at [307, 480] on input "-156" at bounding box center [309, 480] width 12 height 12
radio input "true"
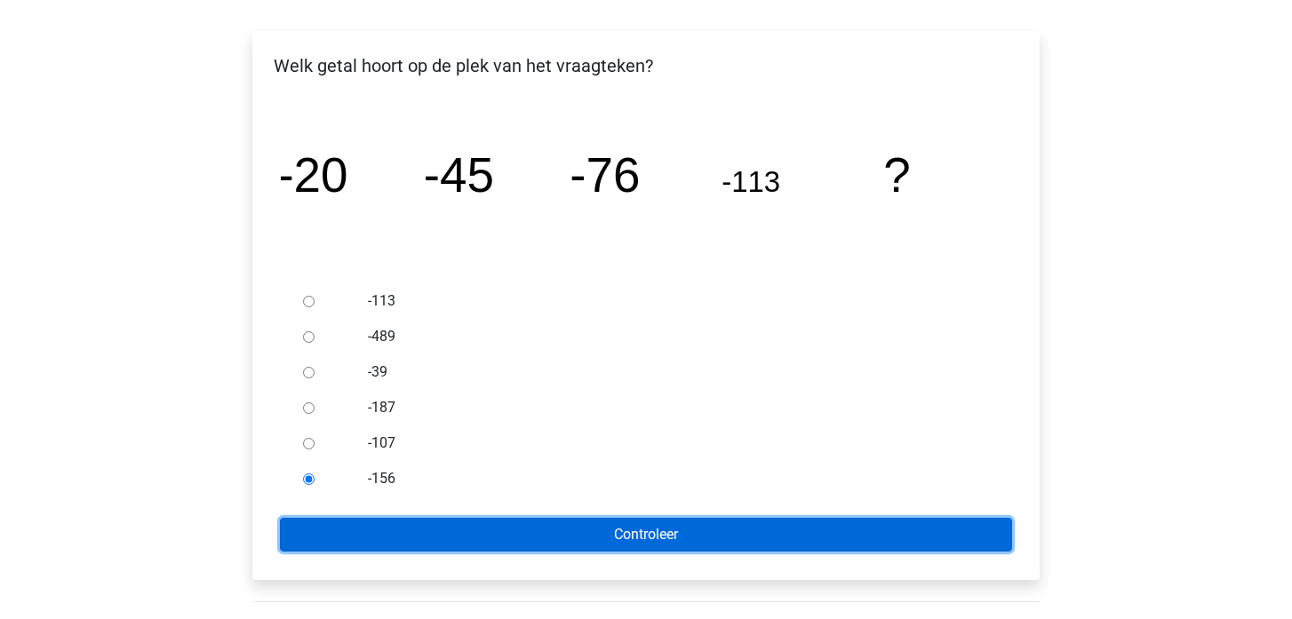
click at [609, 529] on input "Controleer" at bounding box center [646, 535] width 732 height 34
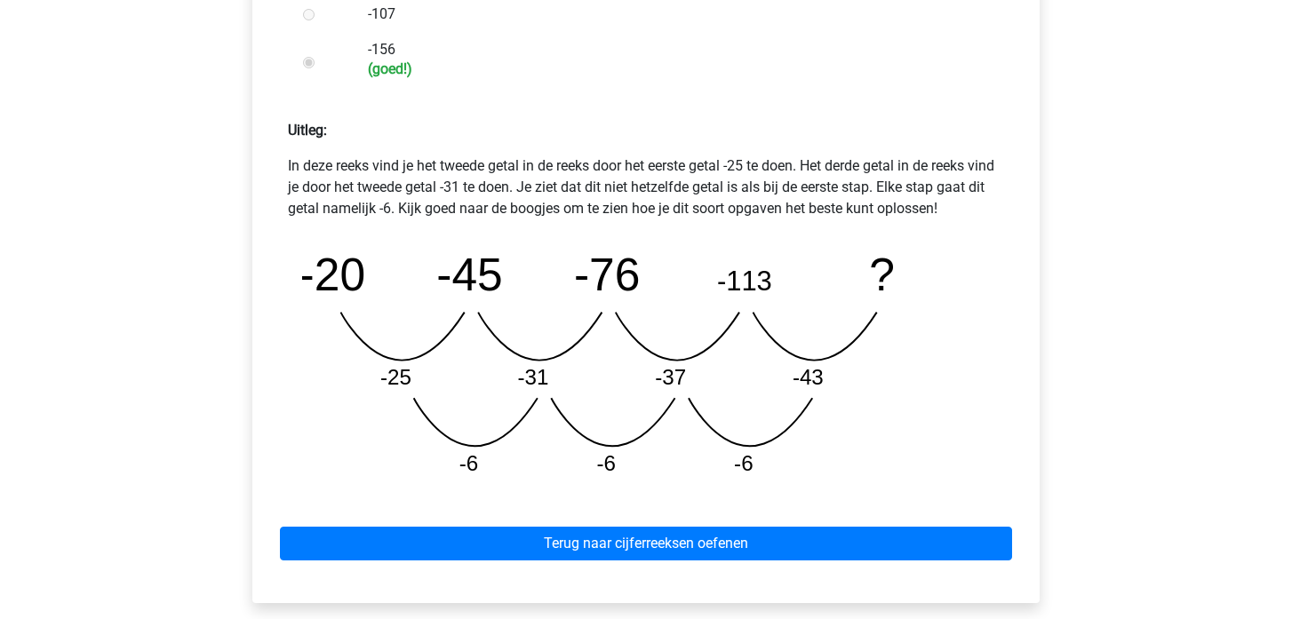
scroll to position [718, 0]
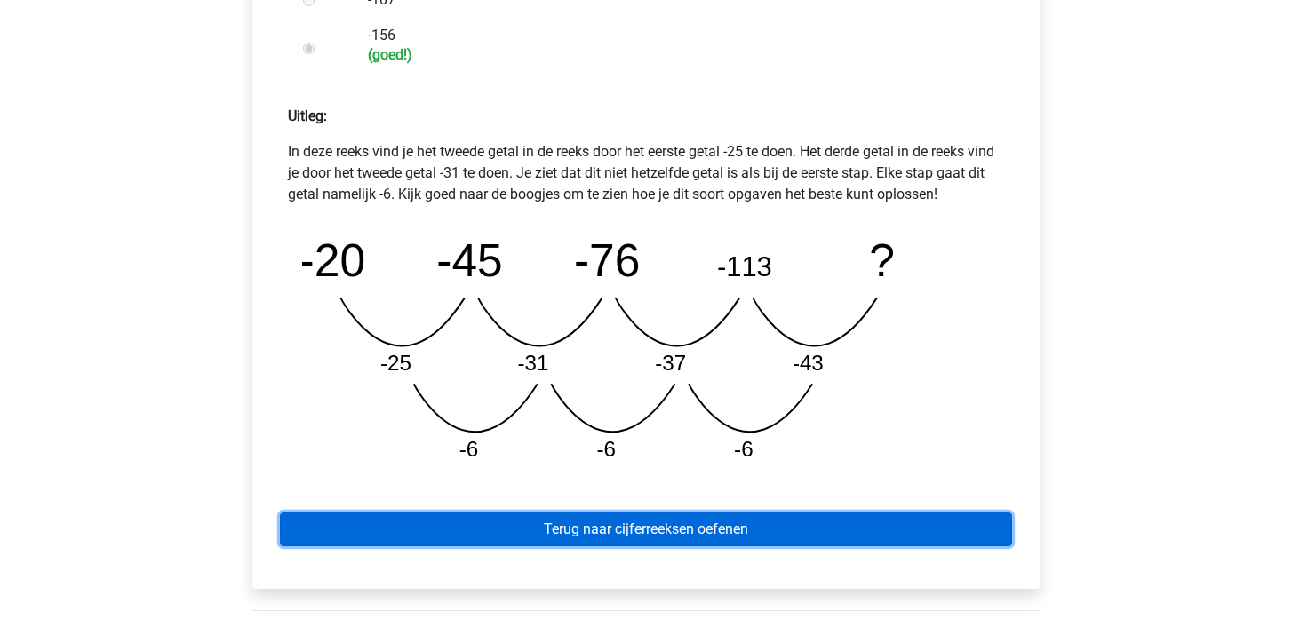
click at [628, 538] on link "Terug naar cijferreeksen oefenen" at bounding box center [646, 530] width 732 height 34
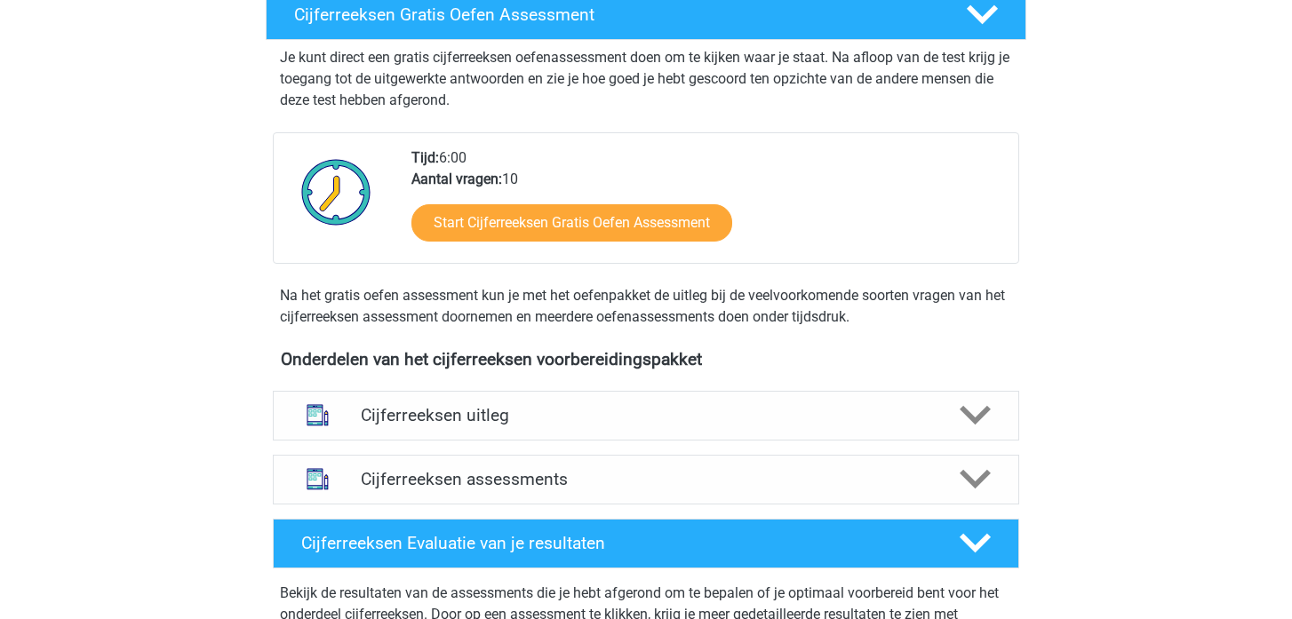
scroll to position [322, 0]
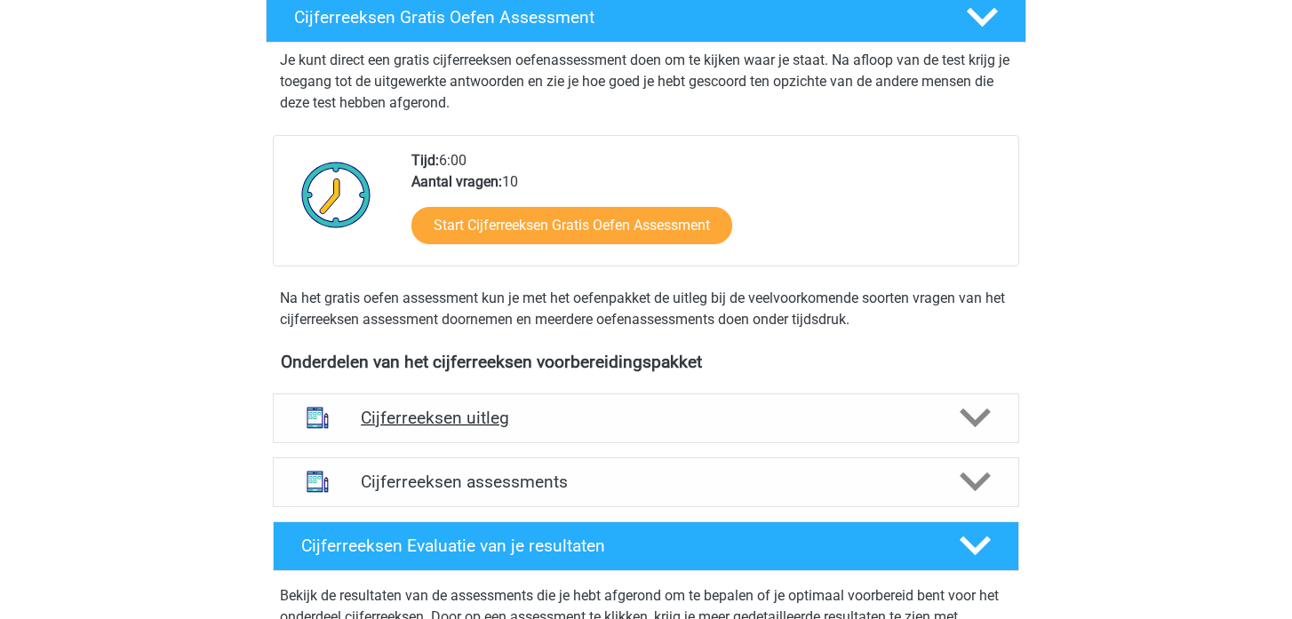
click at [451, 428] on h4 "Cijferreeksen uitleg" at bounding box center [646, 418] width 570 height 20
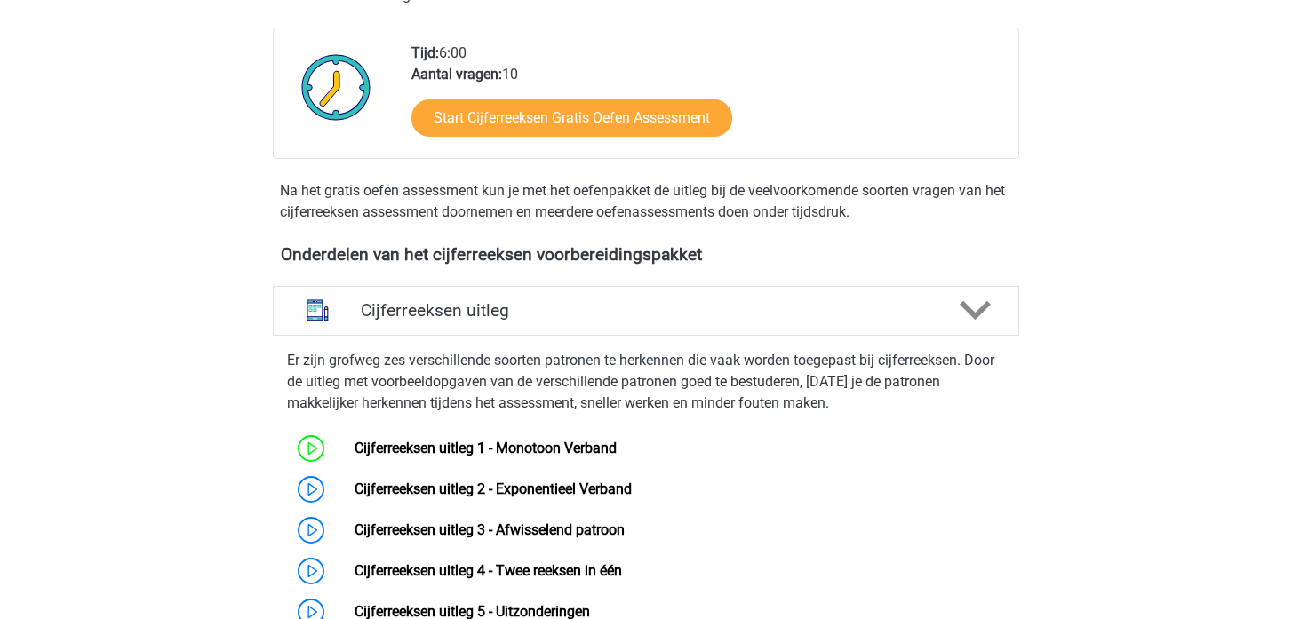
scroll to position [432, 0]
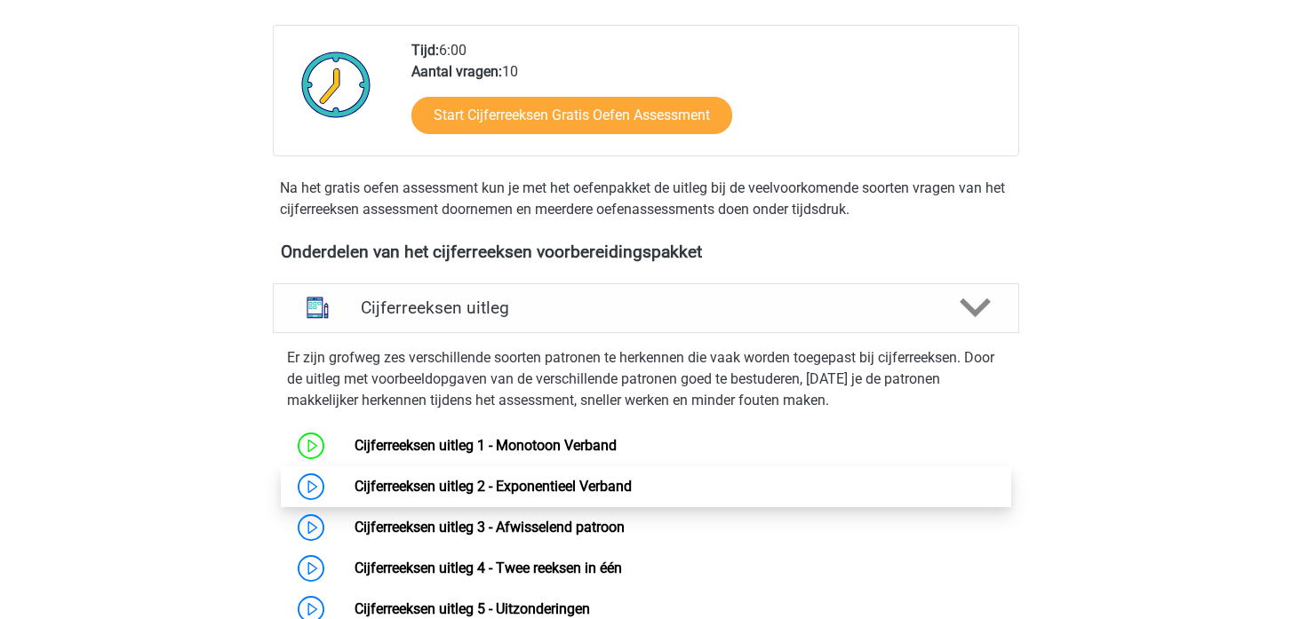
click at [415, 495] on link "Cijferreeksen uitleg 2 - Exponentieel Verband" at bounding box center [493, 486] width 277 height 17
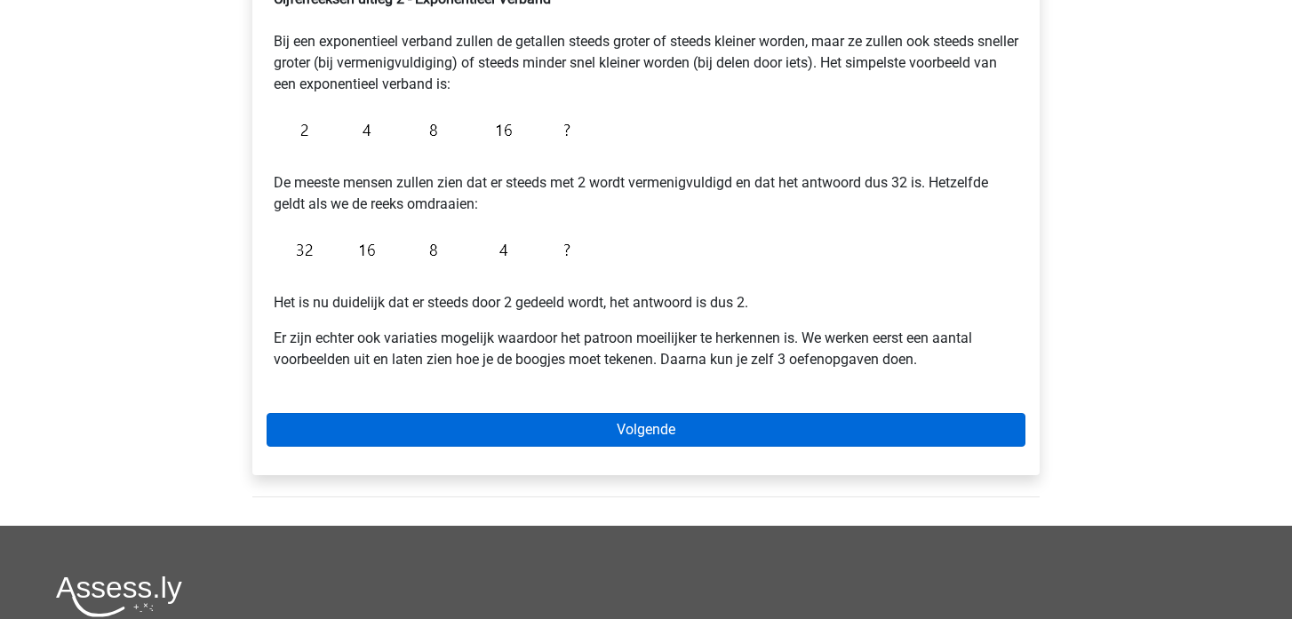
scroll to position [354, 0]
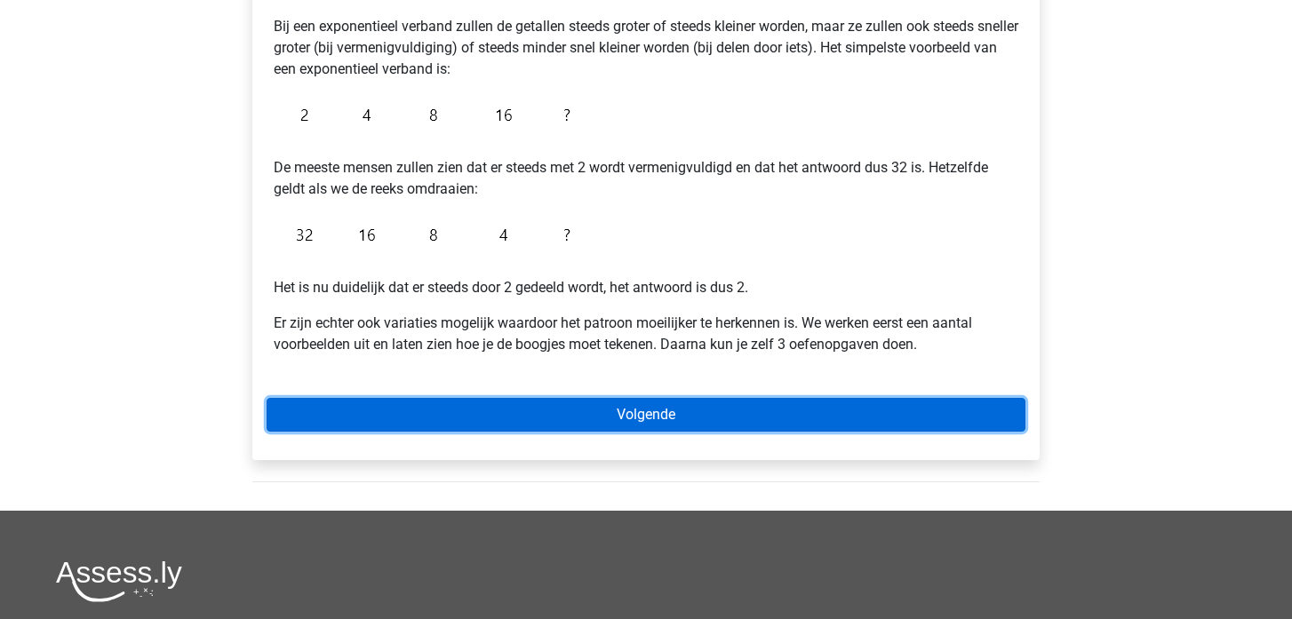
click at [579, 409] on link "Volgende" at bounding box center [646, 415] width 759 height 34
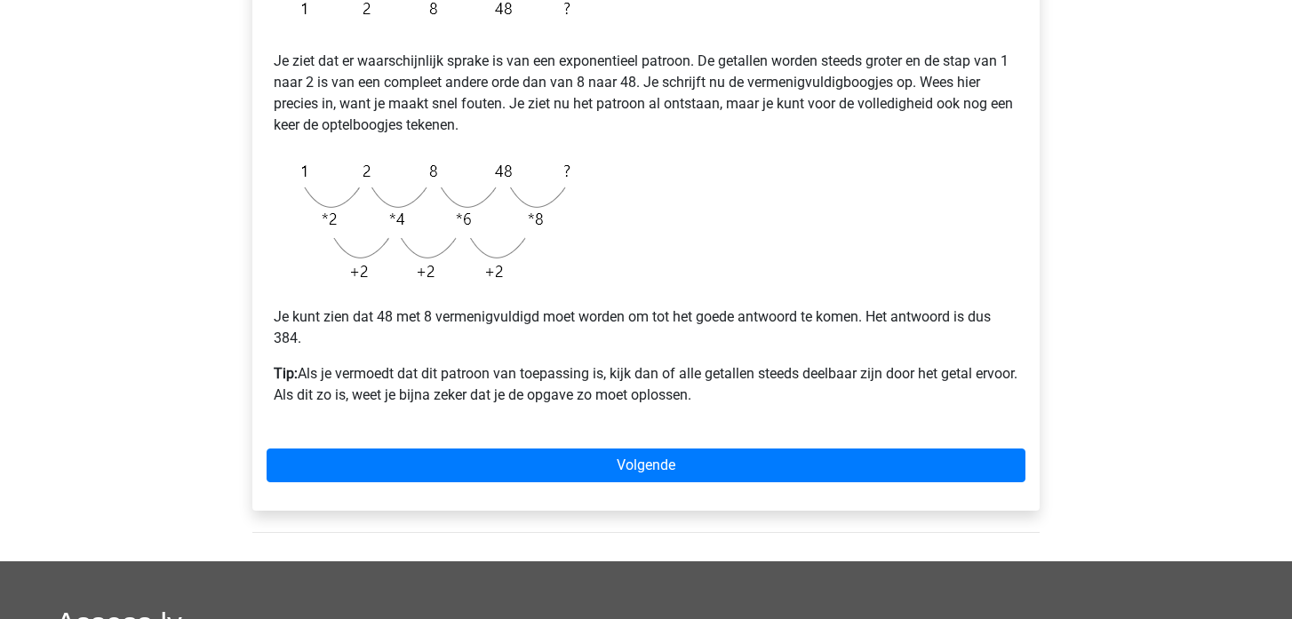
scroll to position [381, 0]
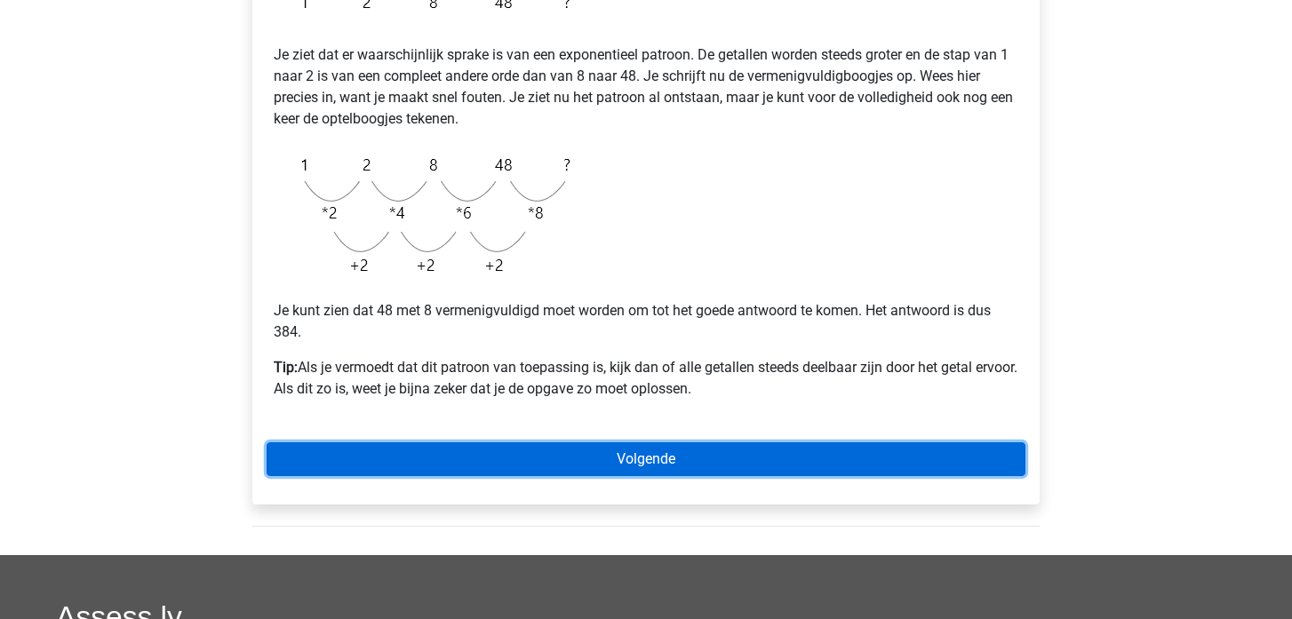
click at [647, 462] on link "Volgende" at bounding box center [646, 460] width 759 height 34
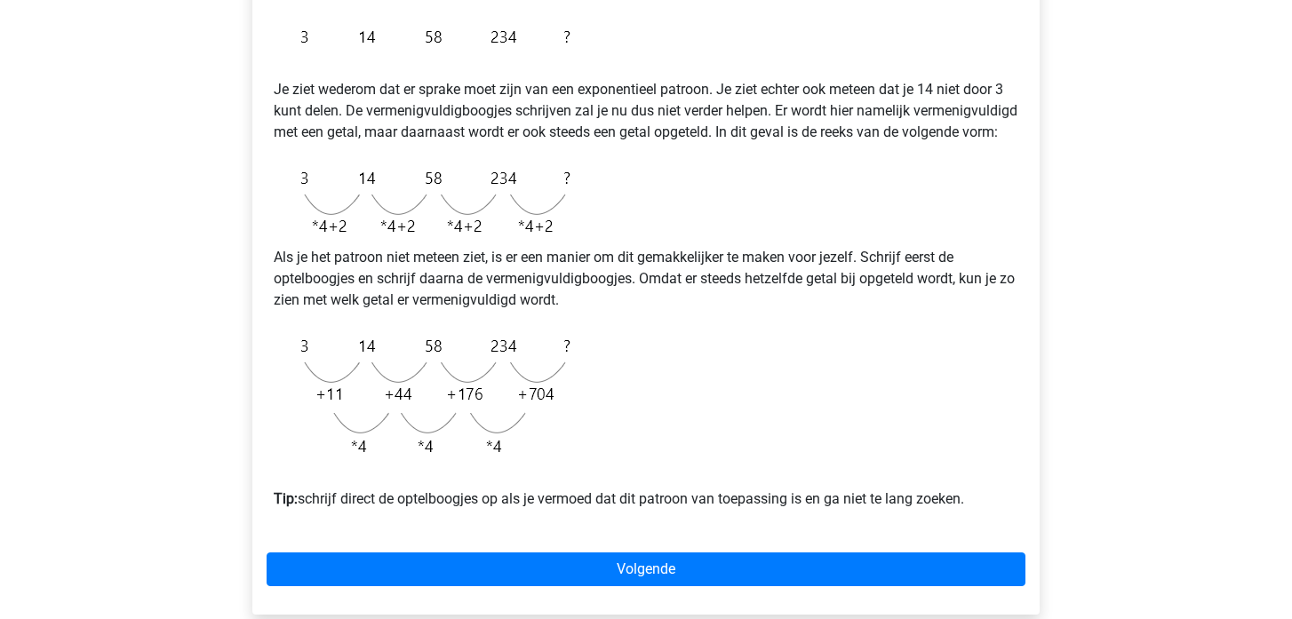
scroll to position [356, 0]
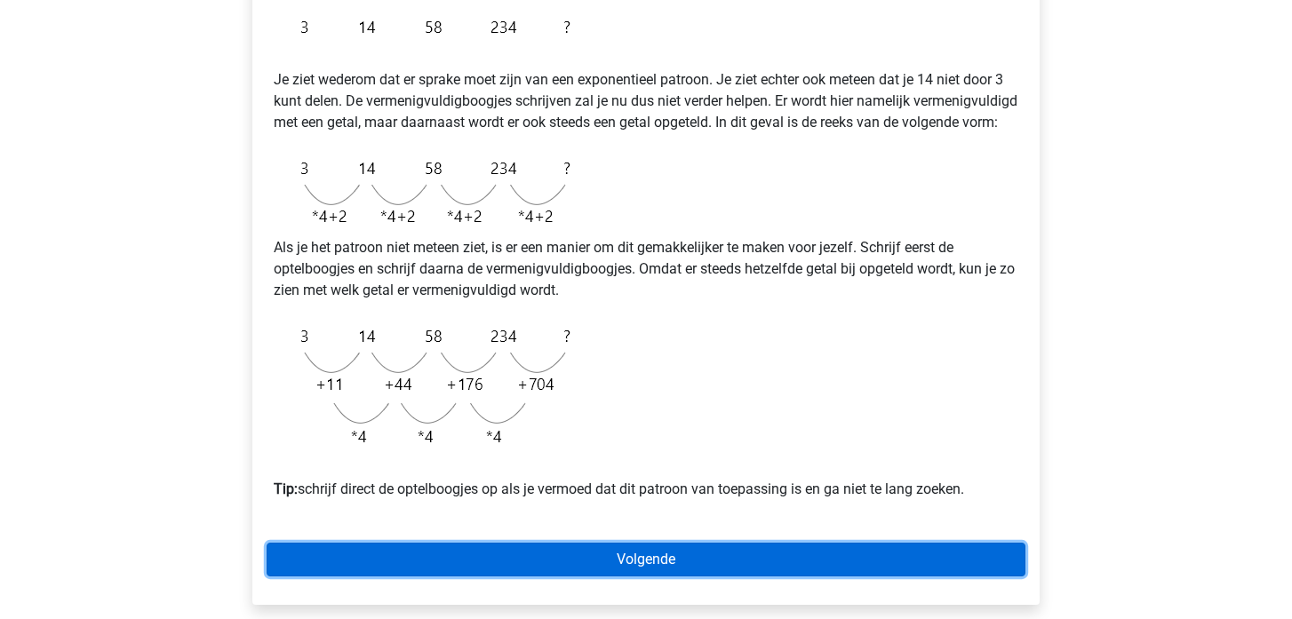
click at [616, 577] on link "Volgende" at bounding box center [646, 560] width 759 height 34
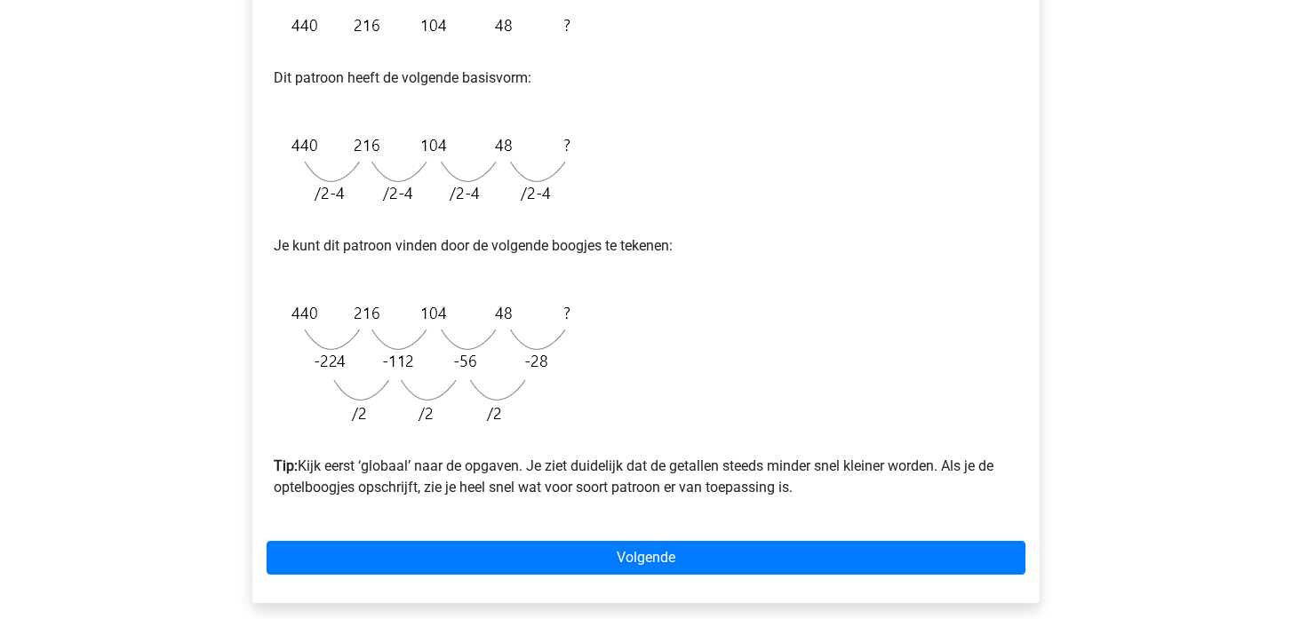
scroll to position [394, 0]
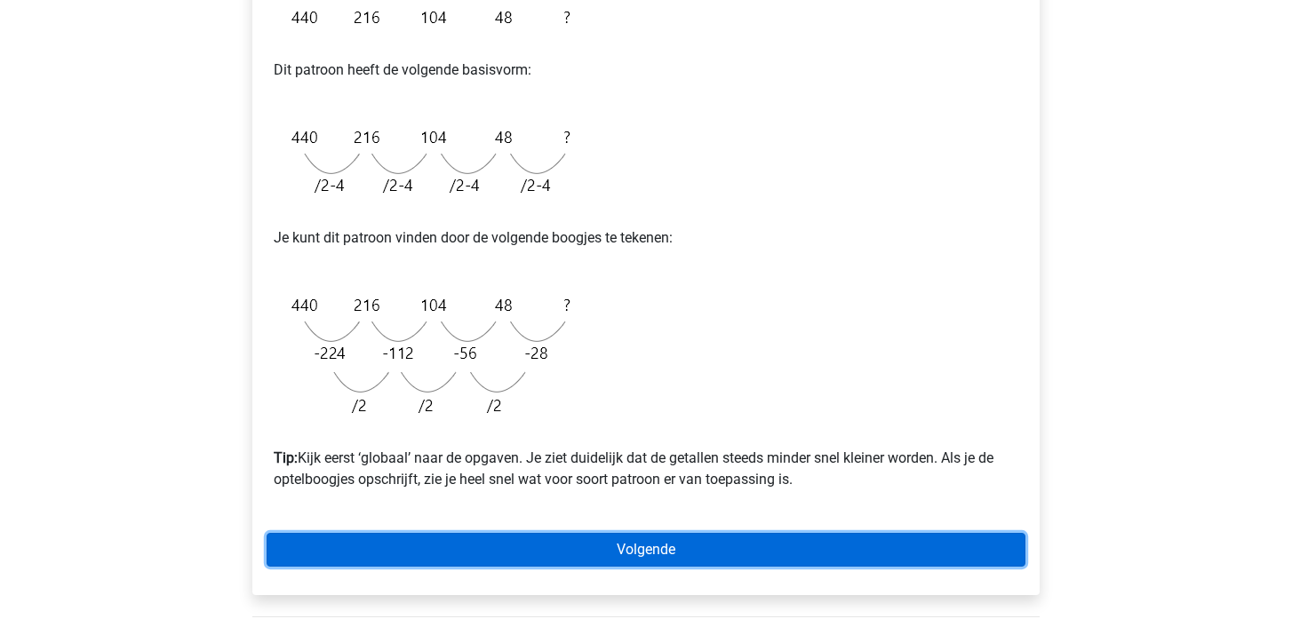
click at [641, 544] on link "Volgende" at bounding box center [646, 550] width 759 height 34
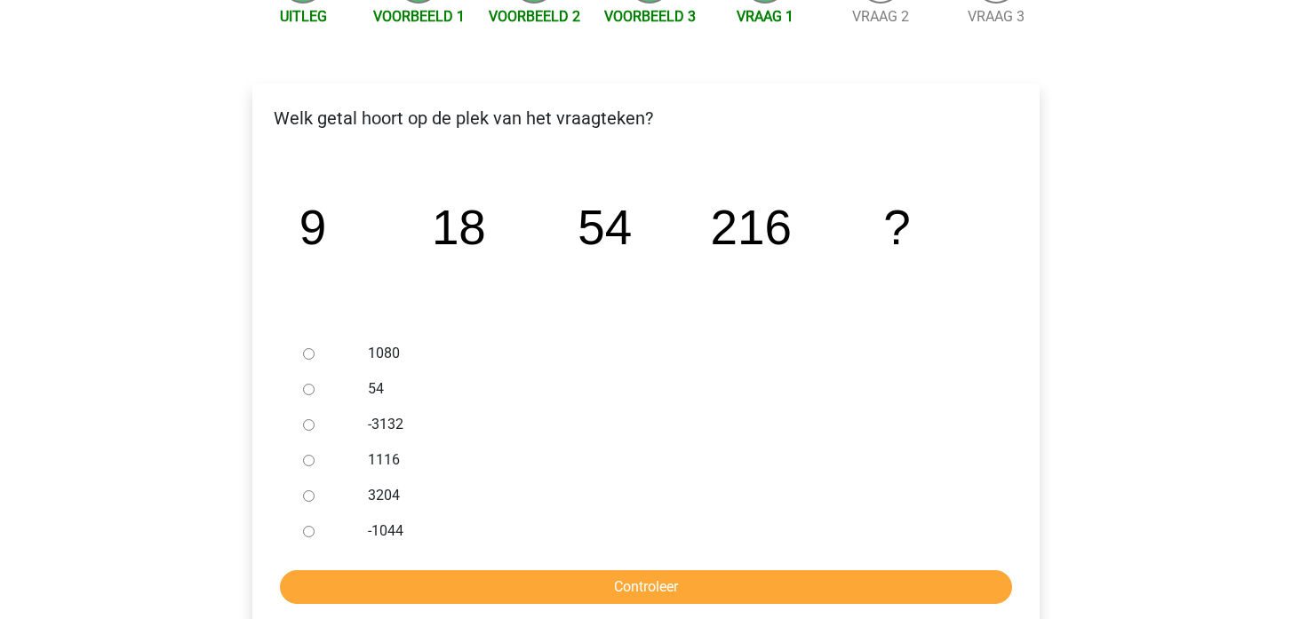
scroll to position [220, 0]
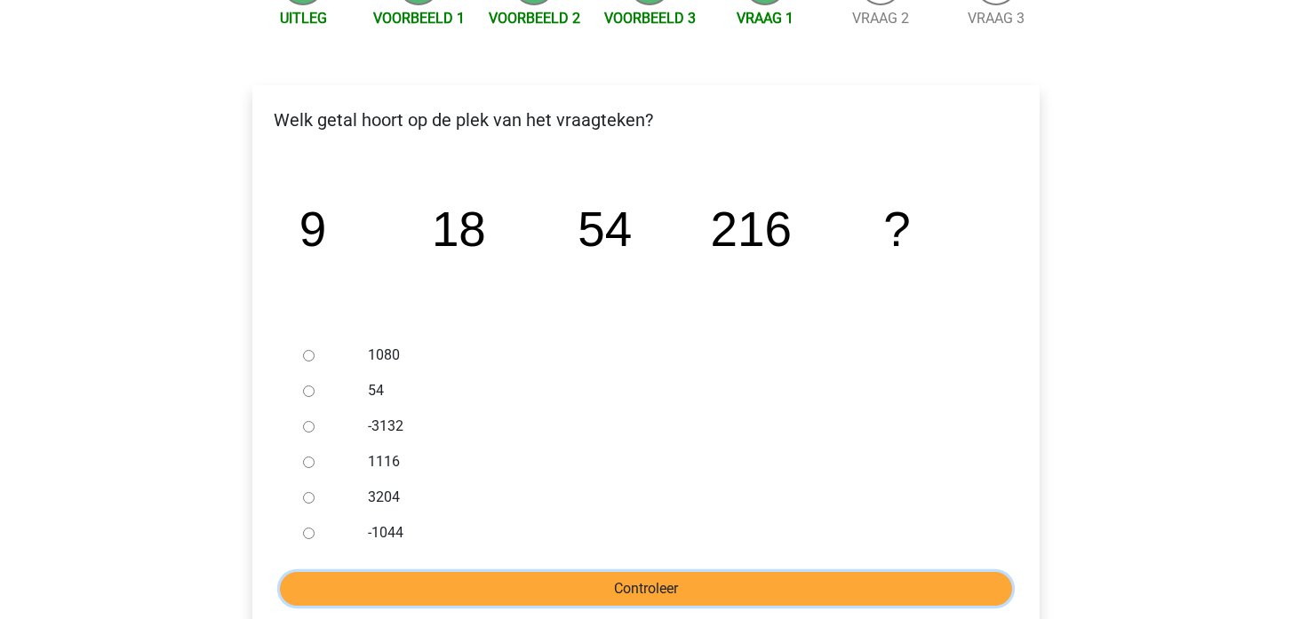
click at [615, 586] on input "Controleer" at bounding box center [646, 589] width 732 height 34
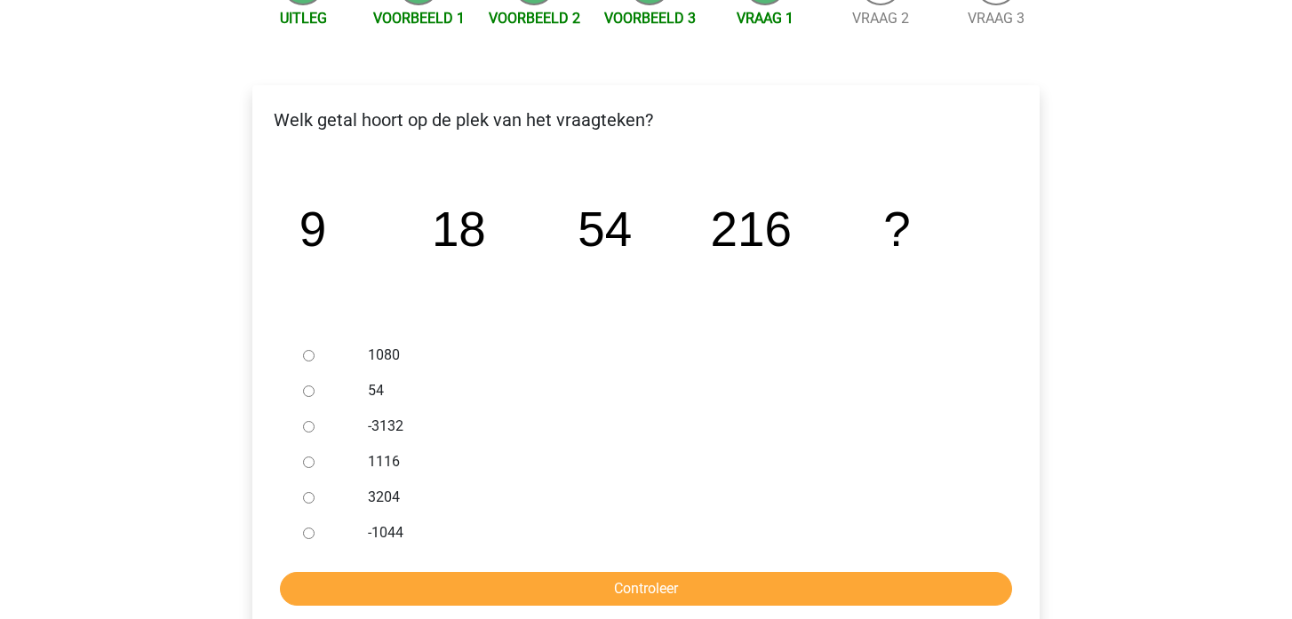
scroll to position [221, 0]
click at [306, 357] on input "1080" at bounding box center [309, 355] width 12 height 12
radio input "true"
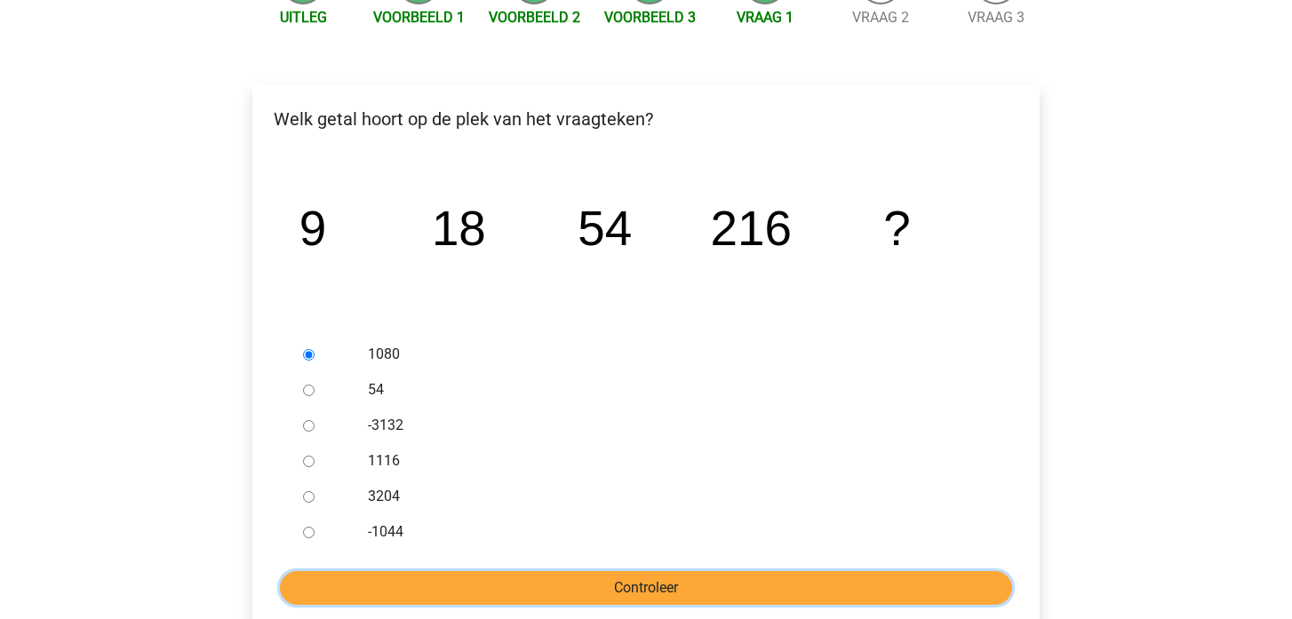
click at [629, 579] on input "Controleer" at bounding box center [646, 588] width 732 height 34
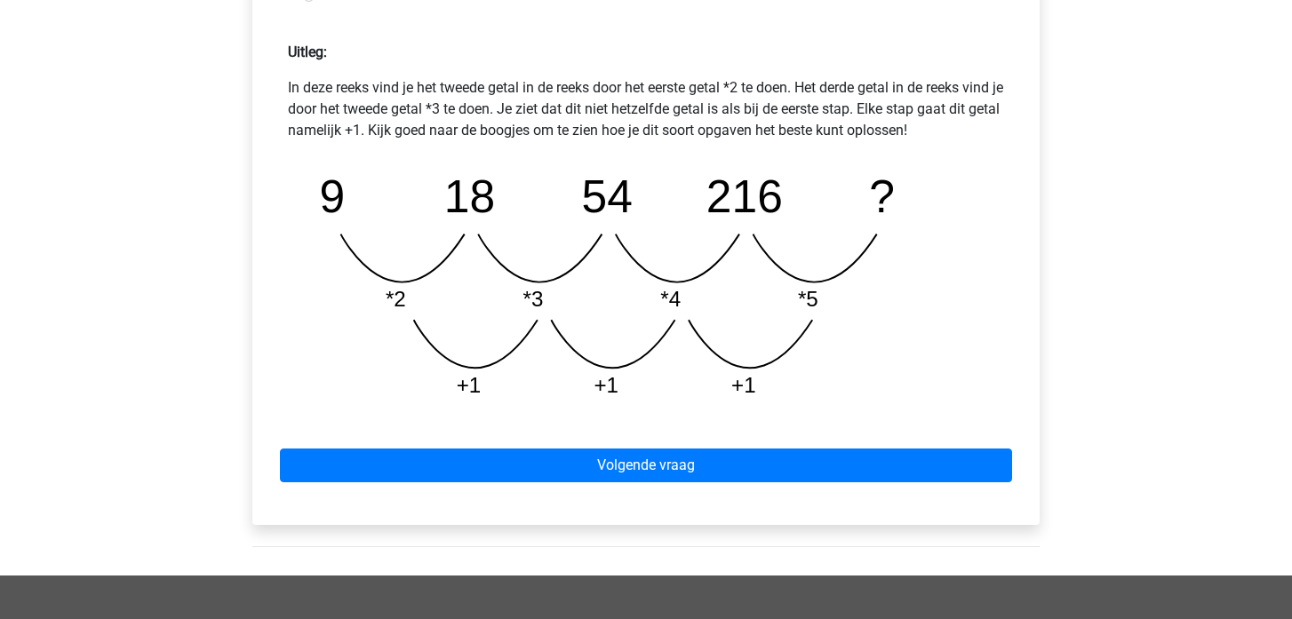
scroll to position [784, 0]
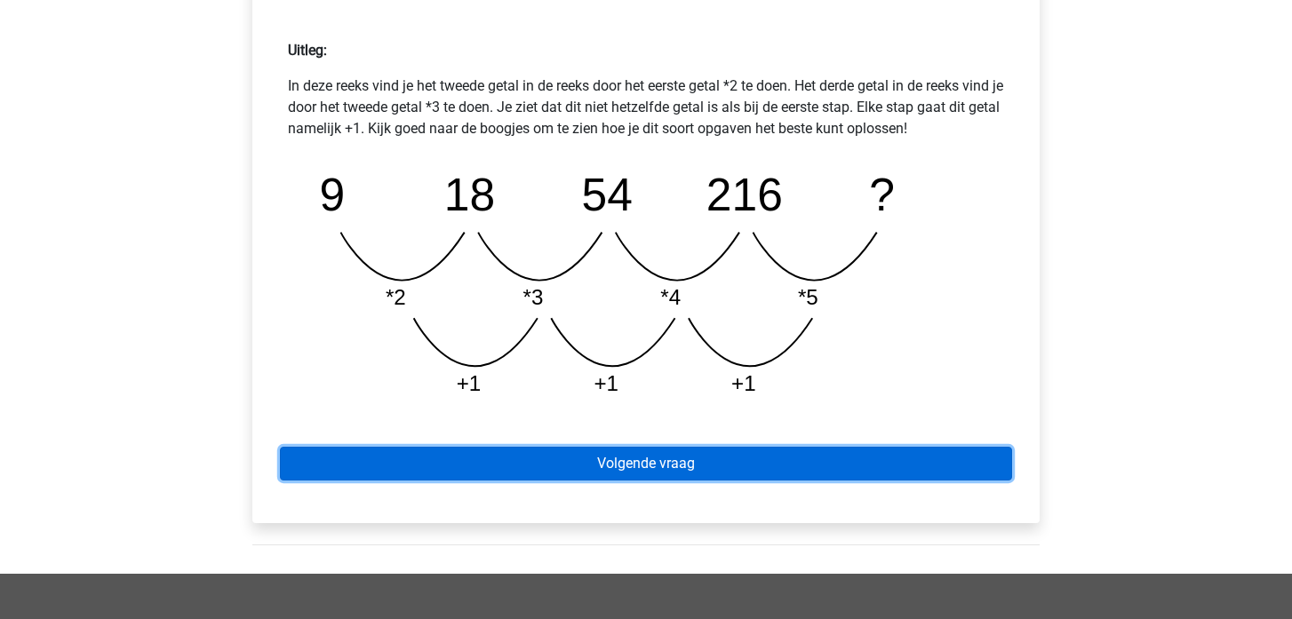
click at [596, 461] on link "Volgende vraag" at bounding box center [646, 464] width 732 height 34
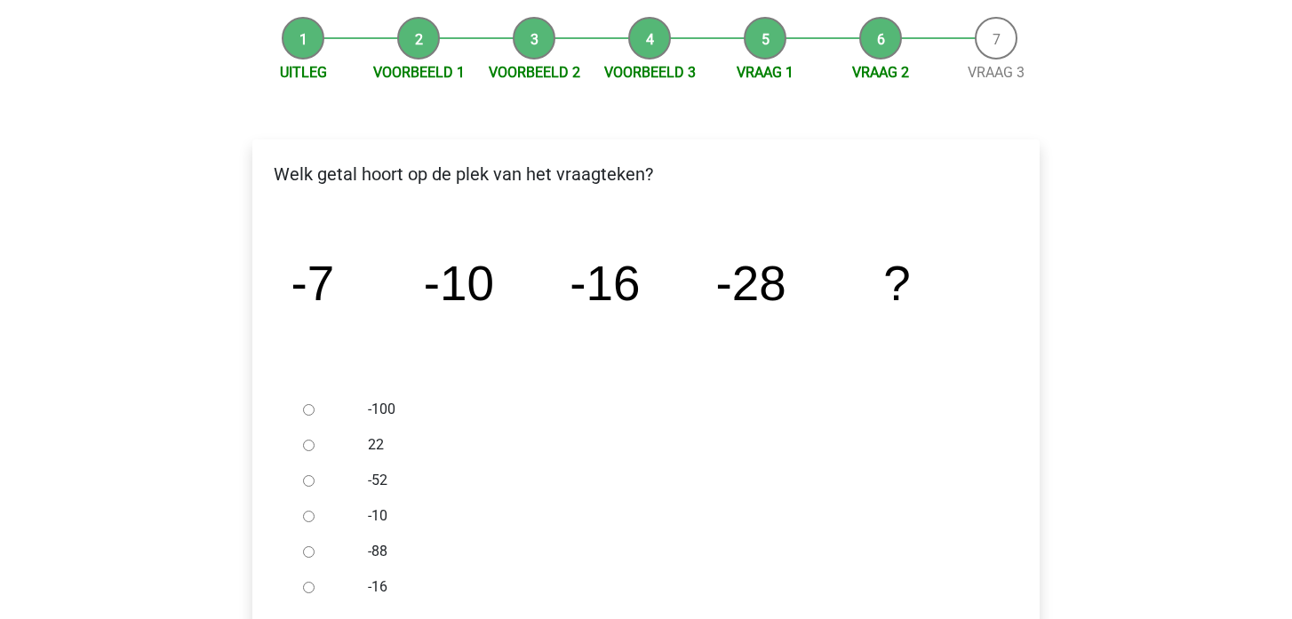
scroll to position [180, 0]
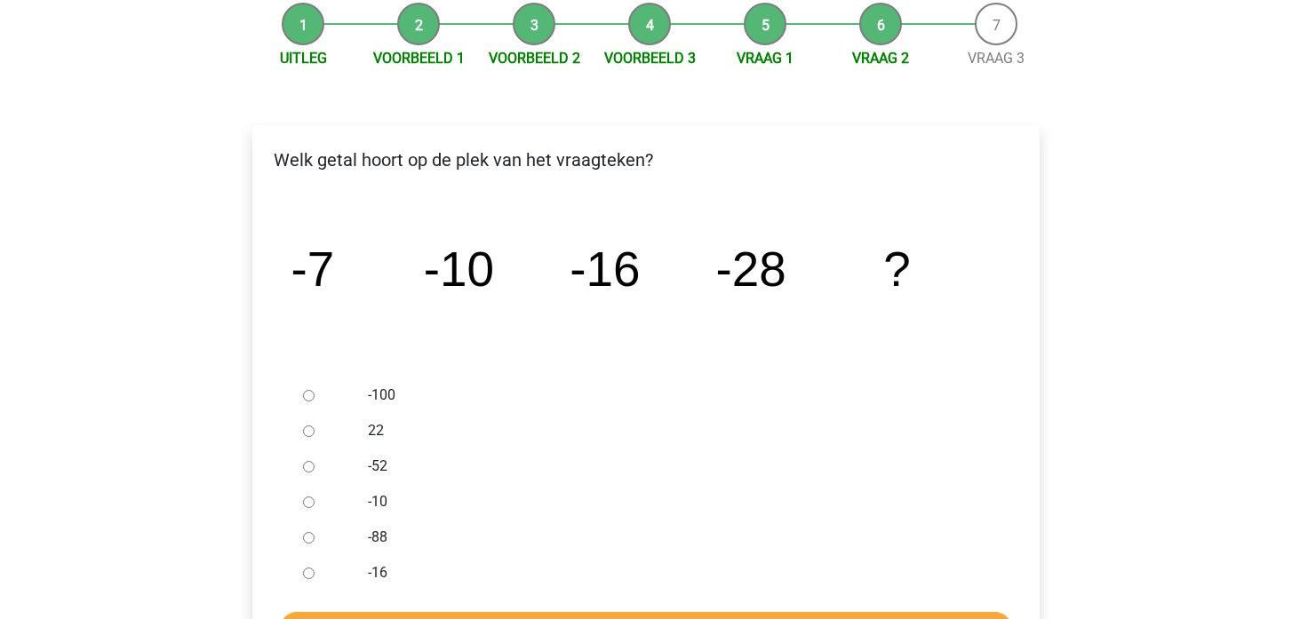
click at [307, 468] on input "-52" at bounding box center [309, 467] width 12 height 12
radio input "true"
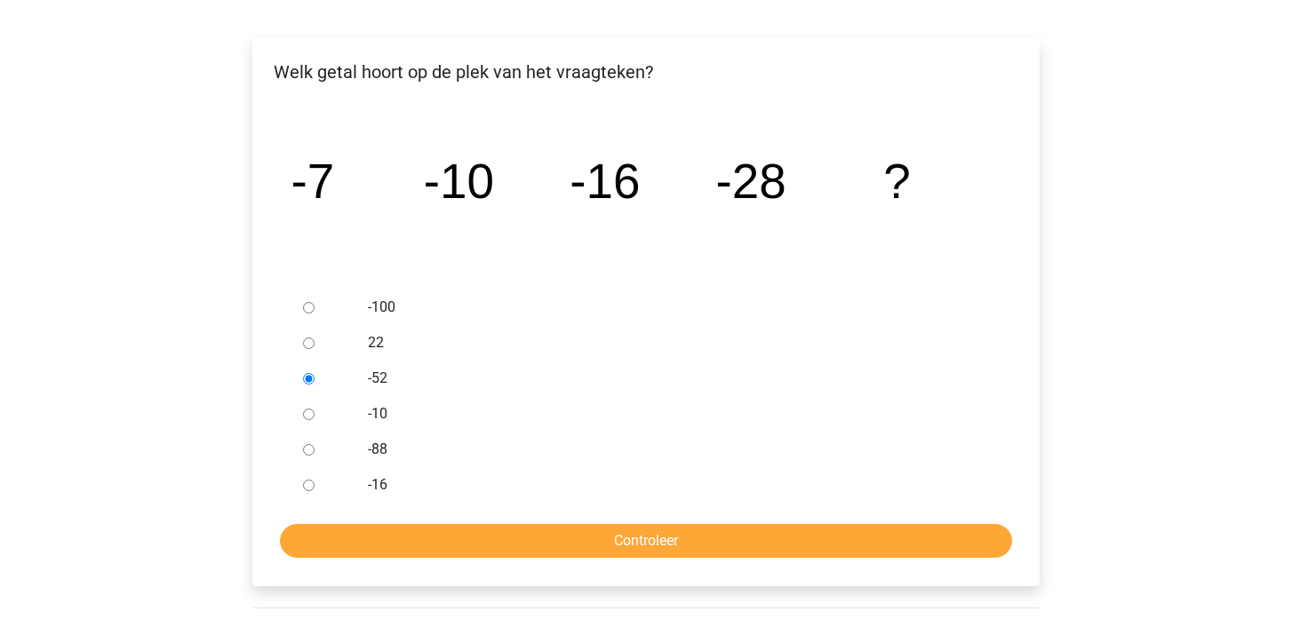
scroll to position [286, 0]
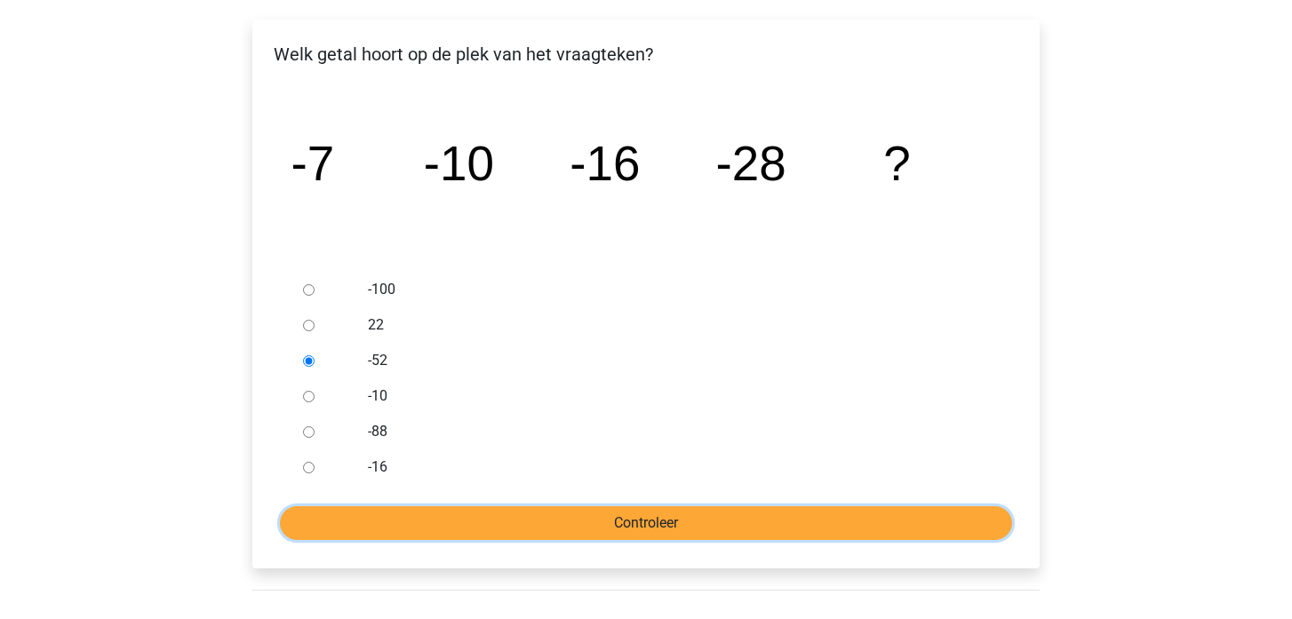
click at [539, 511] on input "Controleer" at bounding box center [646, 523] width 732 height 34
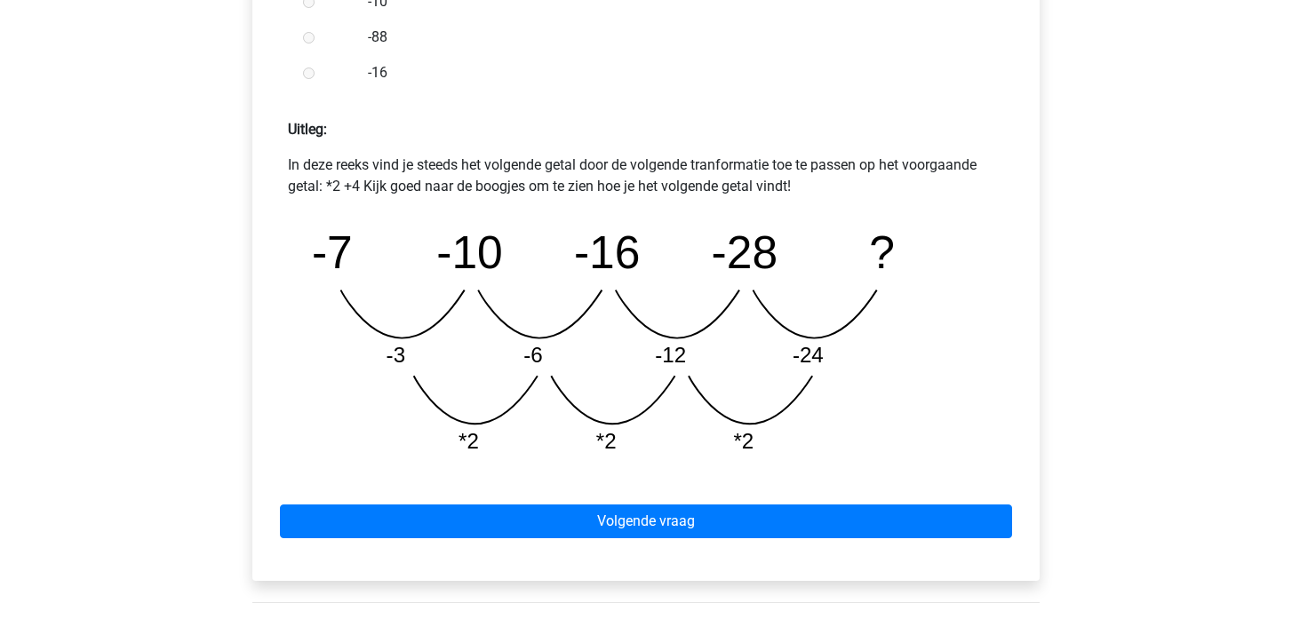
scroll to position [757, 0]
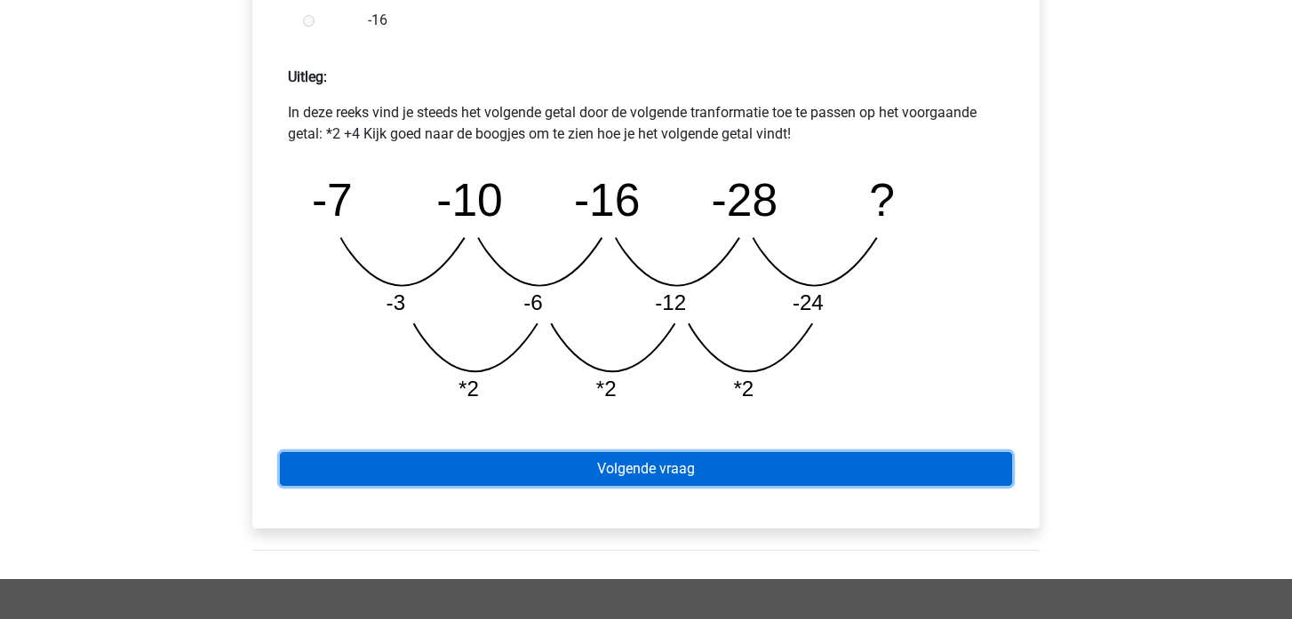
click at [608, 473] on link "Volgende vraag" at bounding box center [646, 469] width 732 height 34
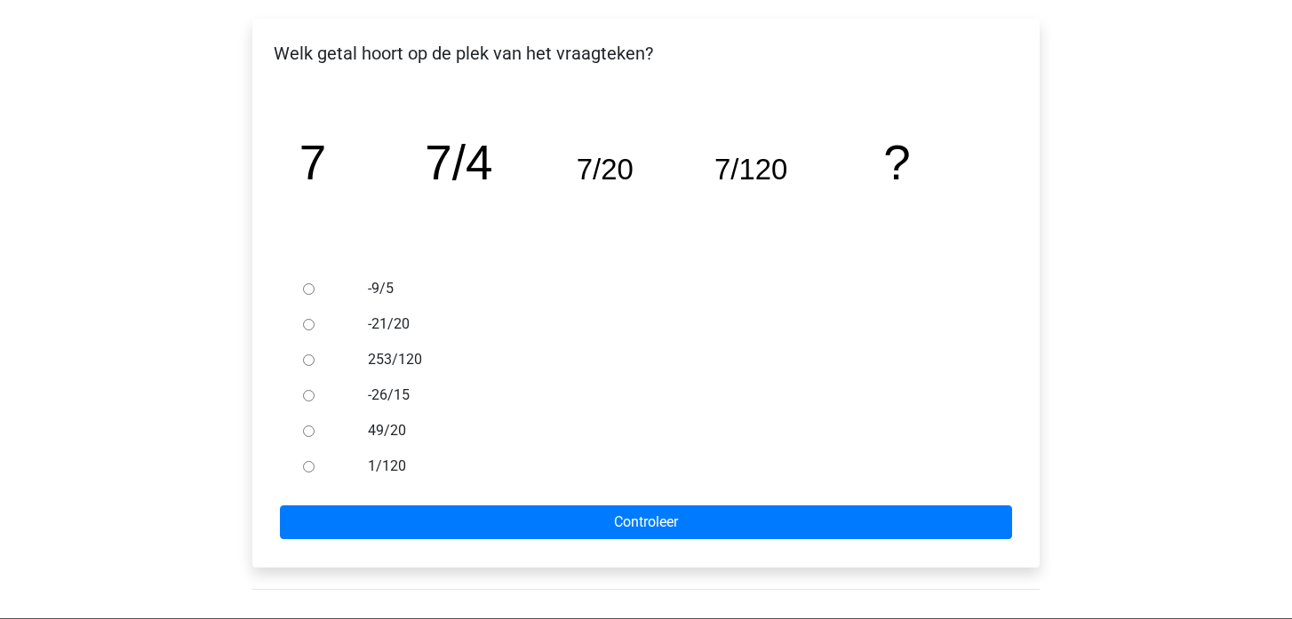
scroll to position [264, 0]
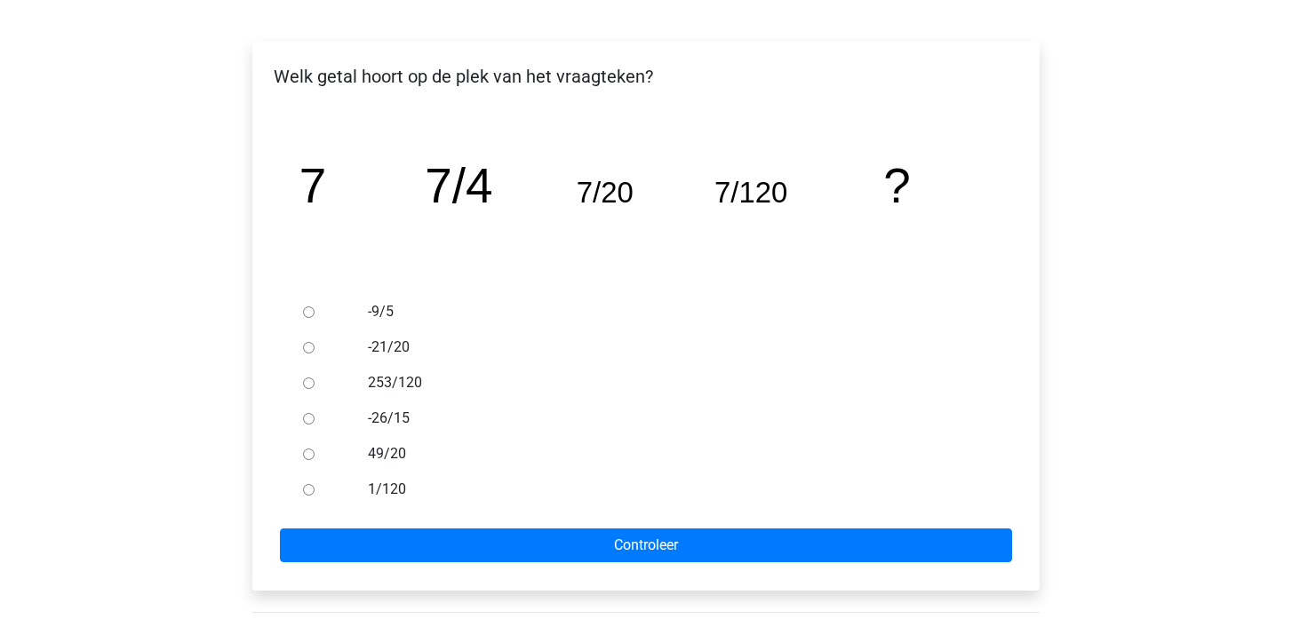
click at [308, 492] on input "1/120" at bounding box center [309, 490] width 12 height 12
radio input "true"
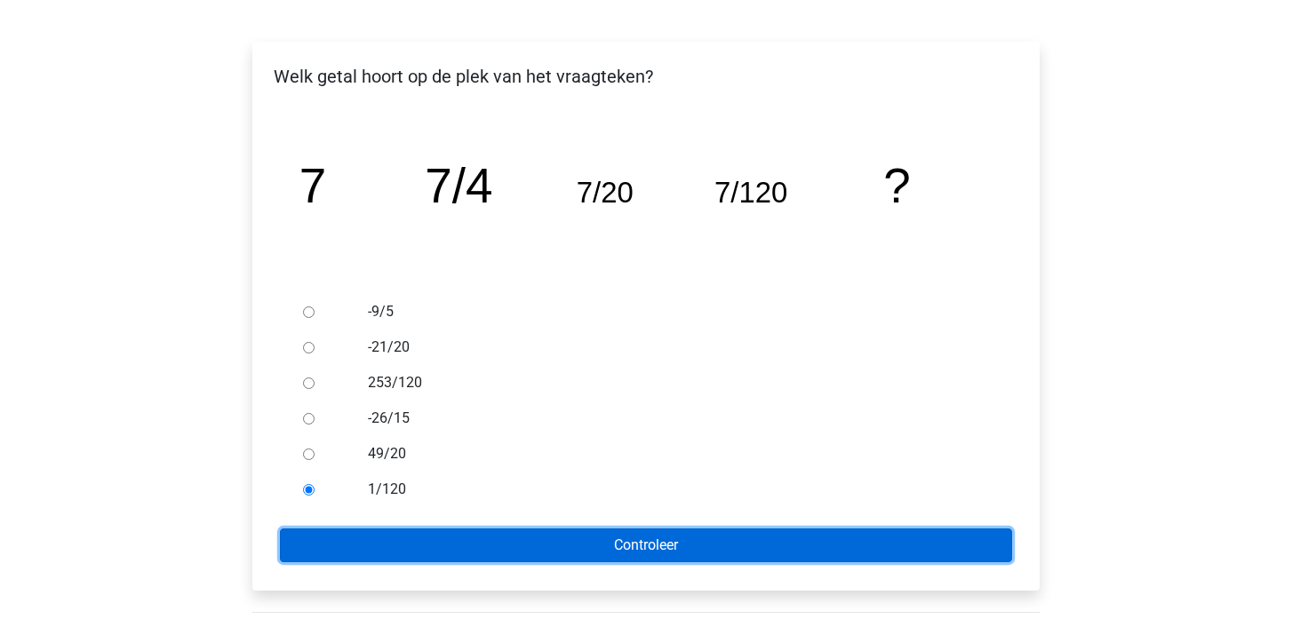
click at [646, 542] on input "Controleer" at bounding box center [646, 546] width 732 height 34
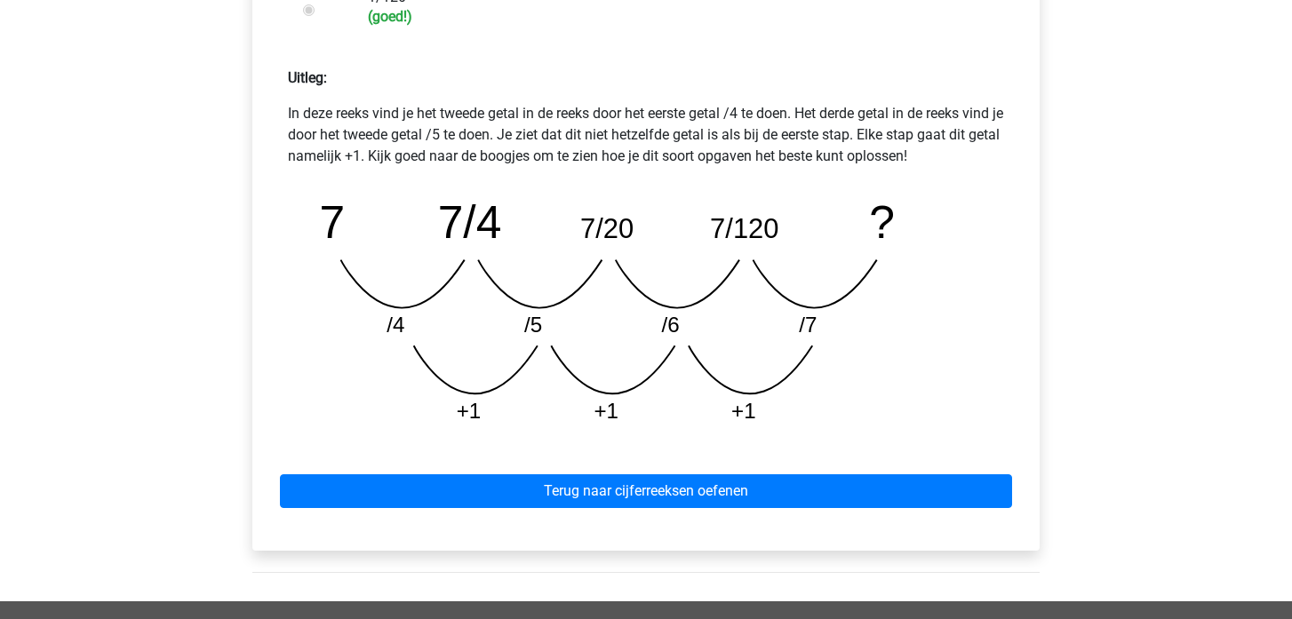
scroll to position [758, 0]
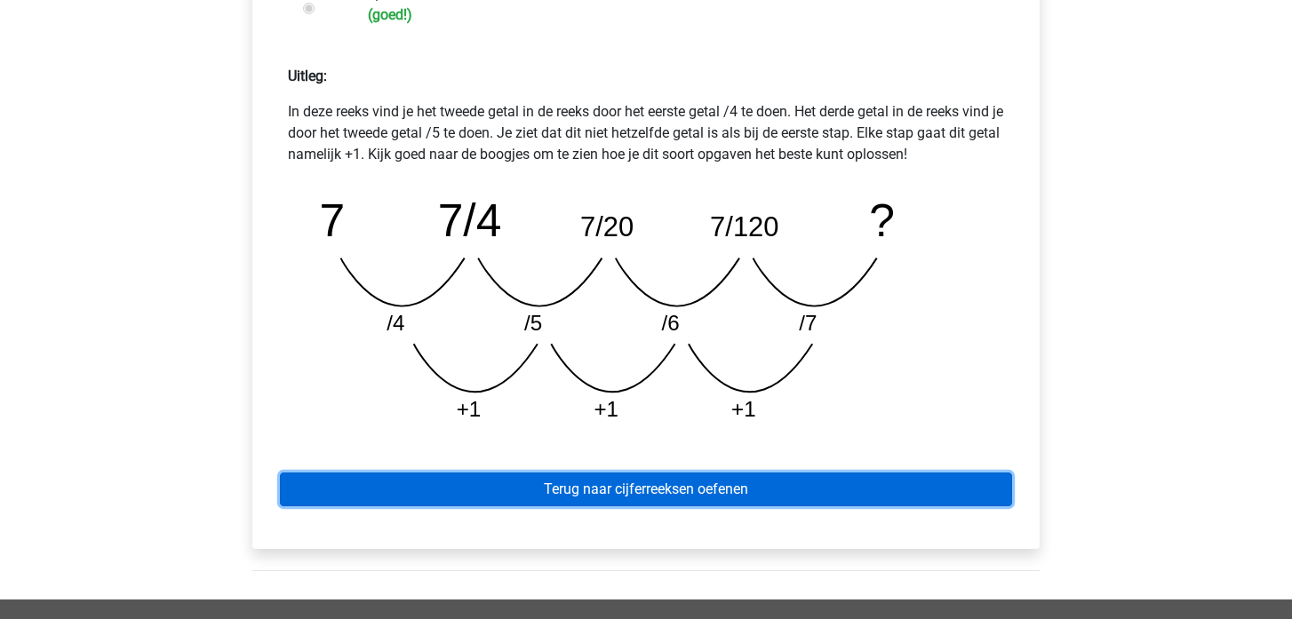
click at [636, 492] on link "Terug naar cijferreeksen oefenen" at bounding box center [646, 490] width 732 height 34
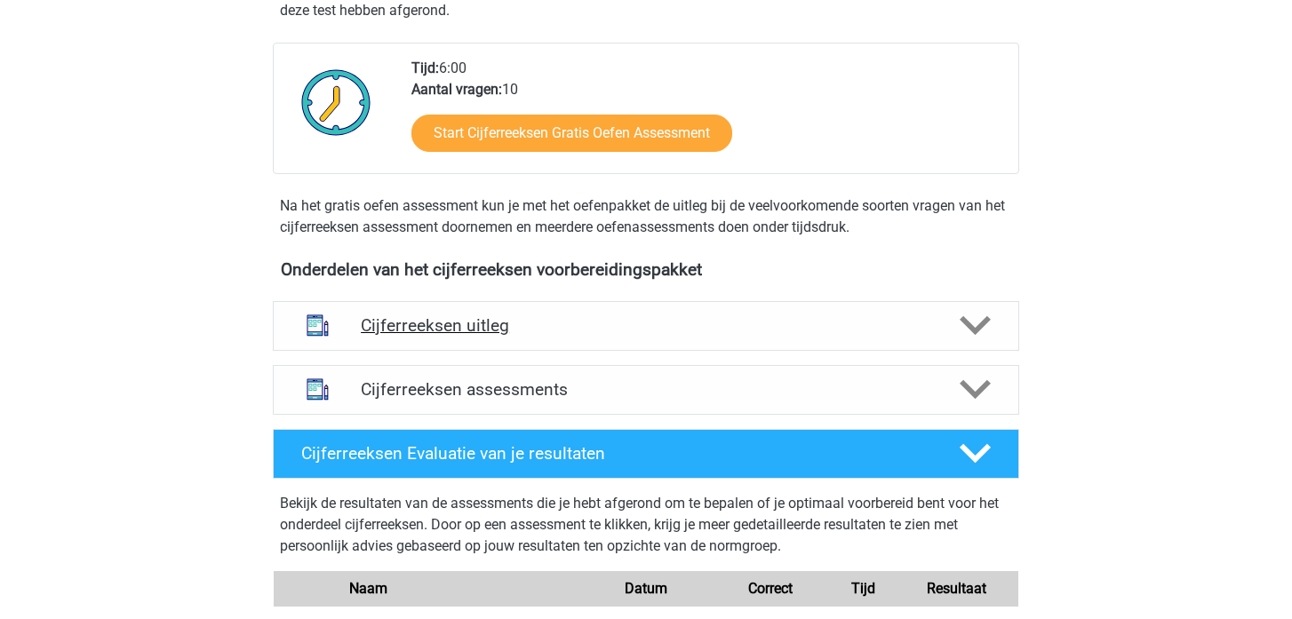
scroll to position [420, 0]
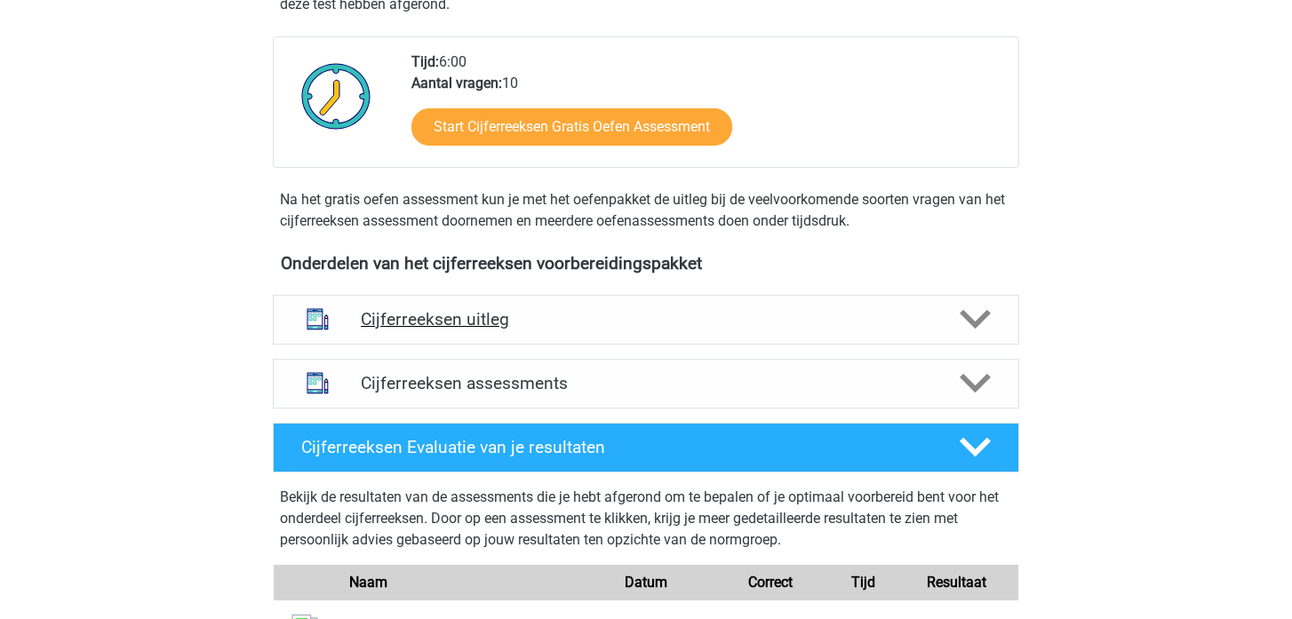
click at [473, 330] on h4 "Cijferreeksen uitleg" at bounding box center [646, 319] width 570 height 20
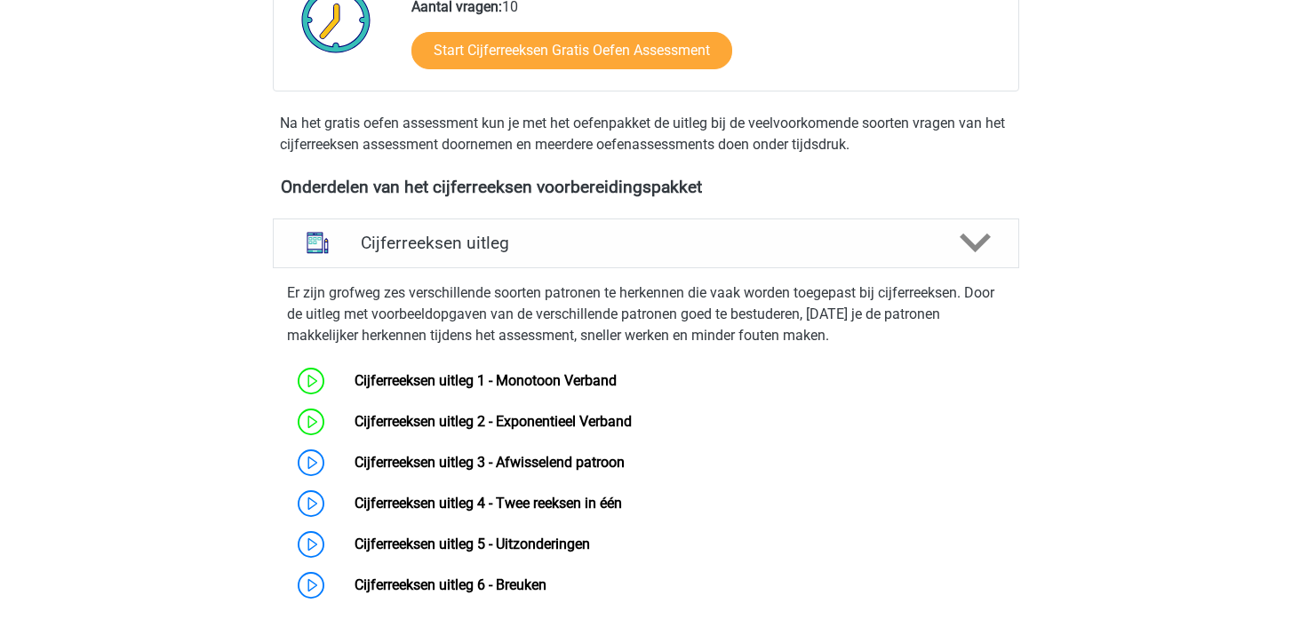
scroll to position [517, 0]
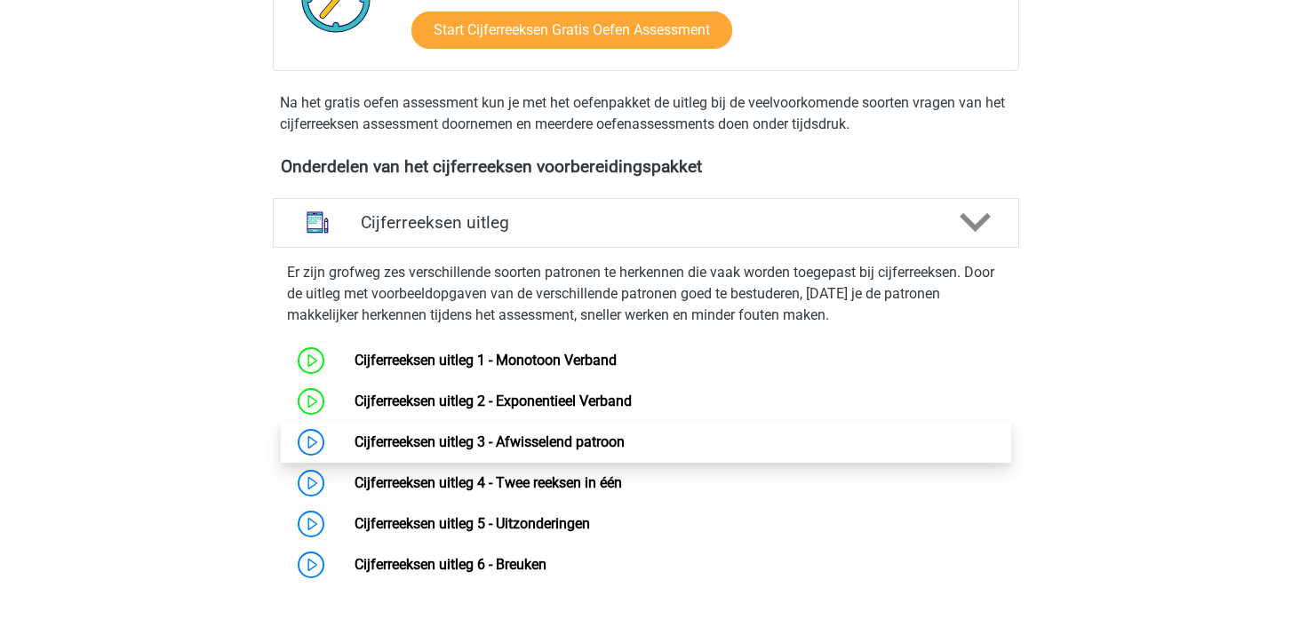
click at [401, 451] on link "Cijferreeksen uitleg 3 - Afwisselend patroon" at bounding box center [490, 442] width 270 height 17
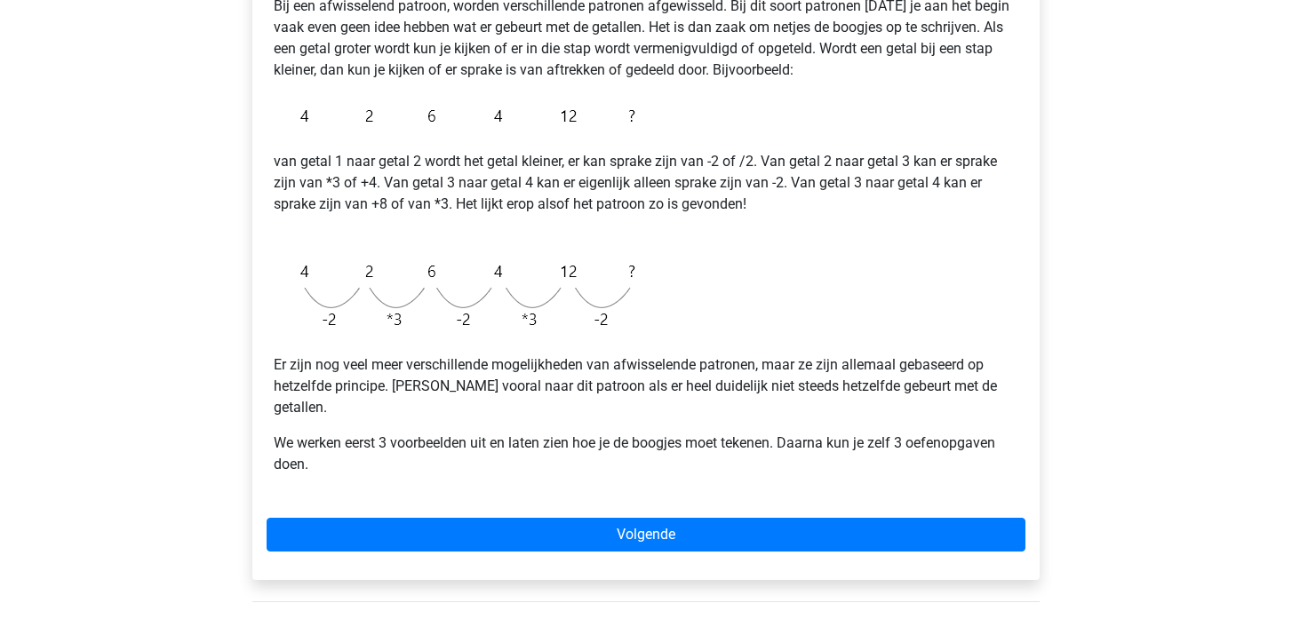
scroll to position [331, 0]
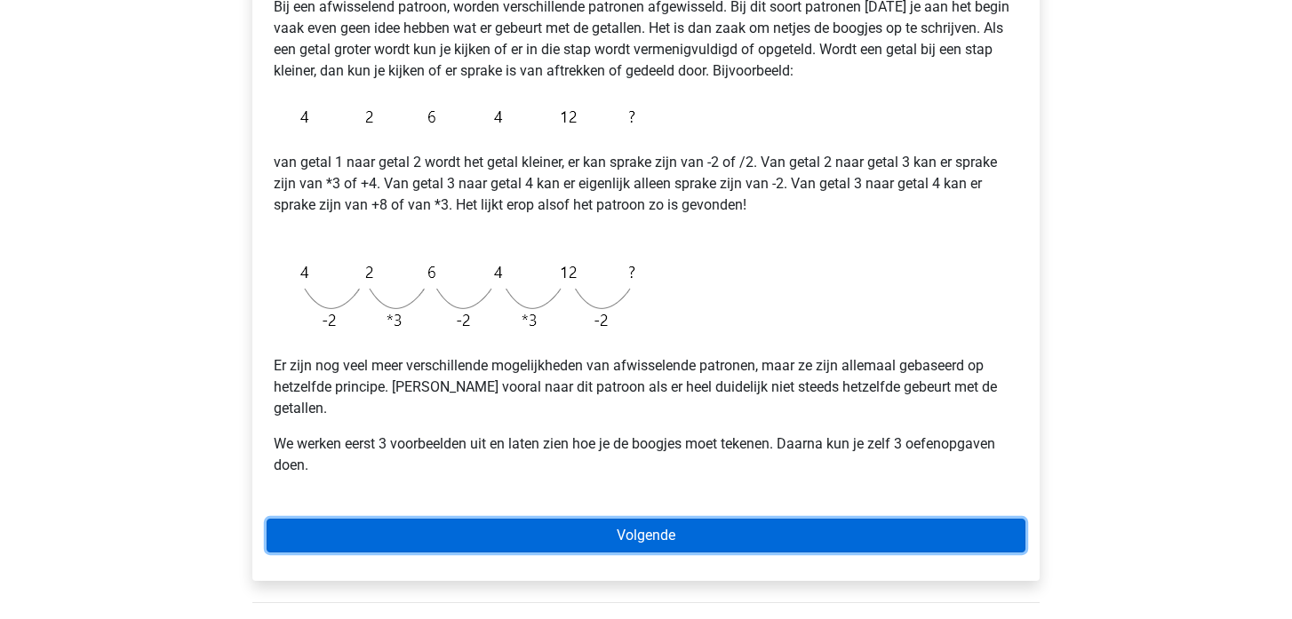
click at [640, 521] on link "Volgende" at bounding box center [646, 536] width 759 height 34
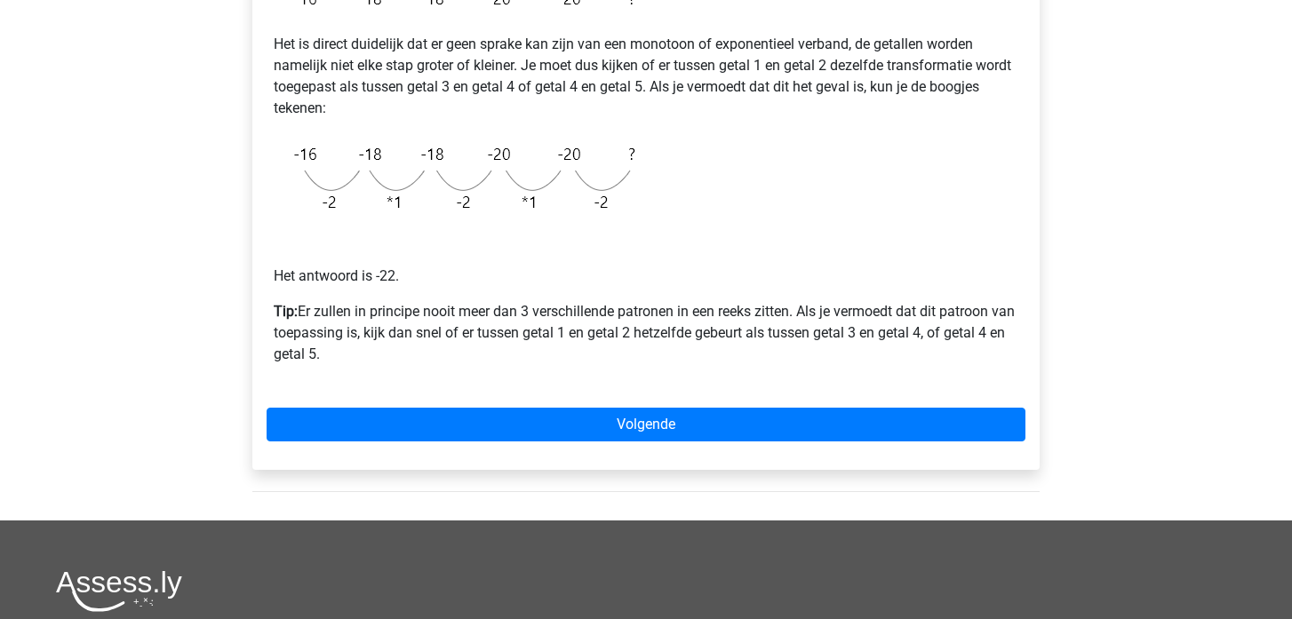
scroll to position [390, 0]
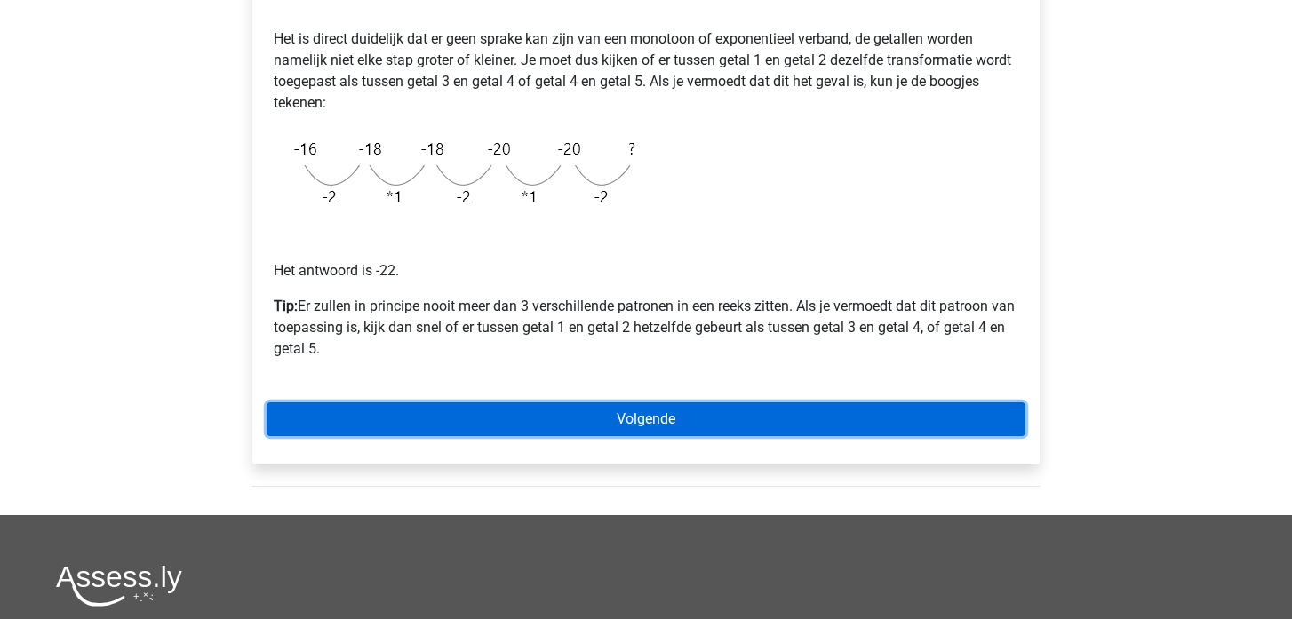
click at [626, 418] on link "Volgende" at bounding box center [646, 420] width 759 height 34
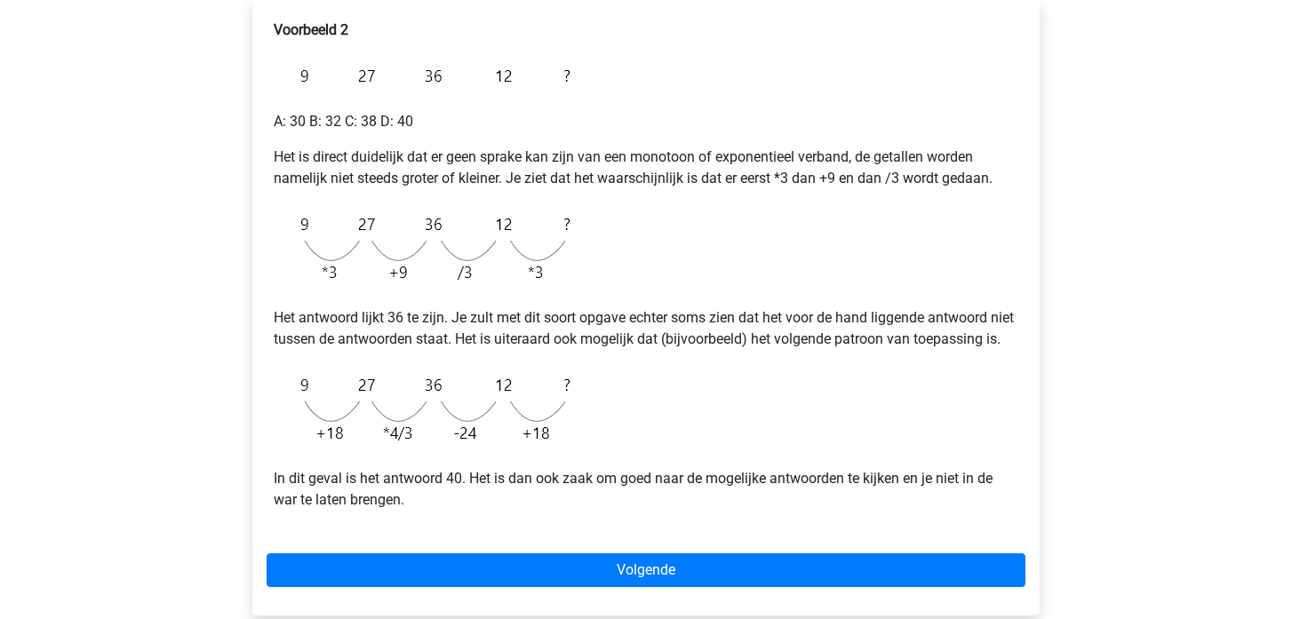
scroll to position [347, 0]
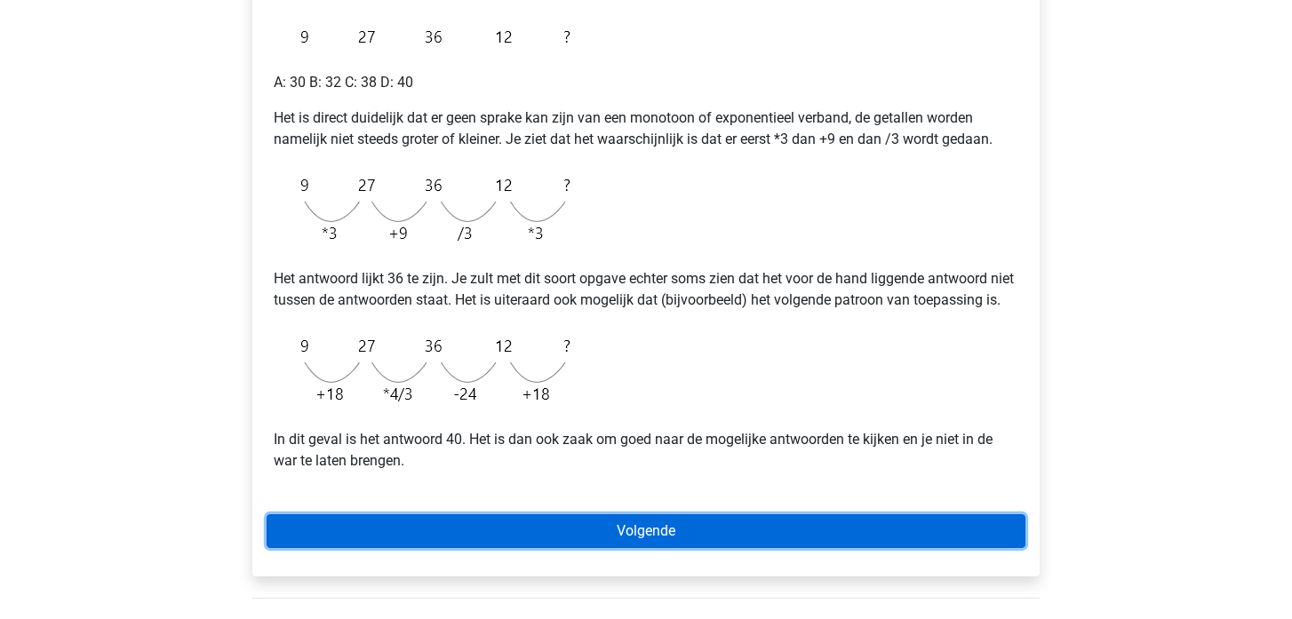
click at [629, 543] on link "Volgende" at bounding box center [646, 531] width 759 height 34
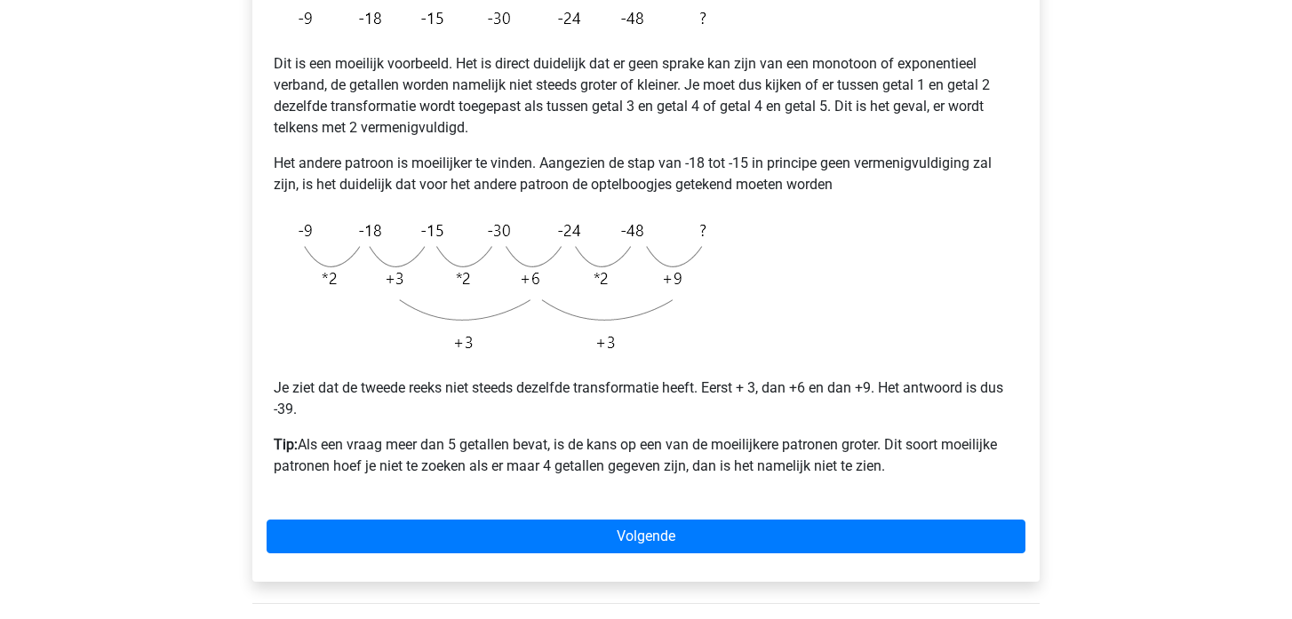
scroll to position [371, 0]
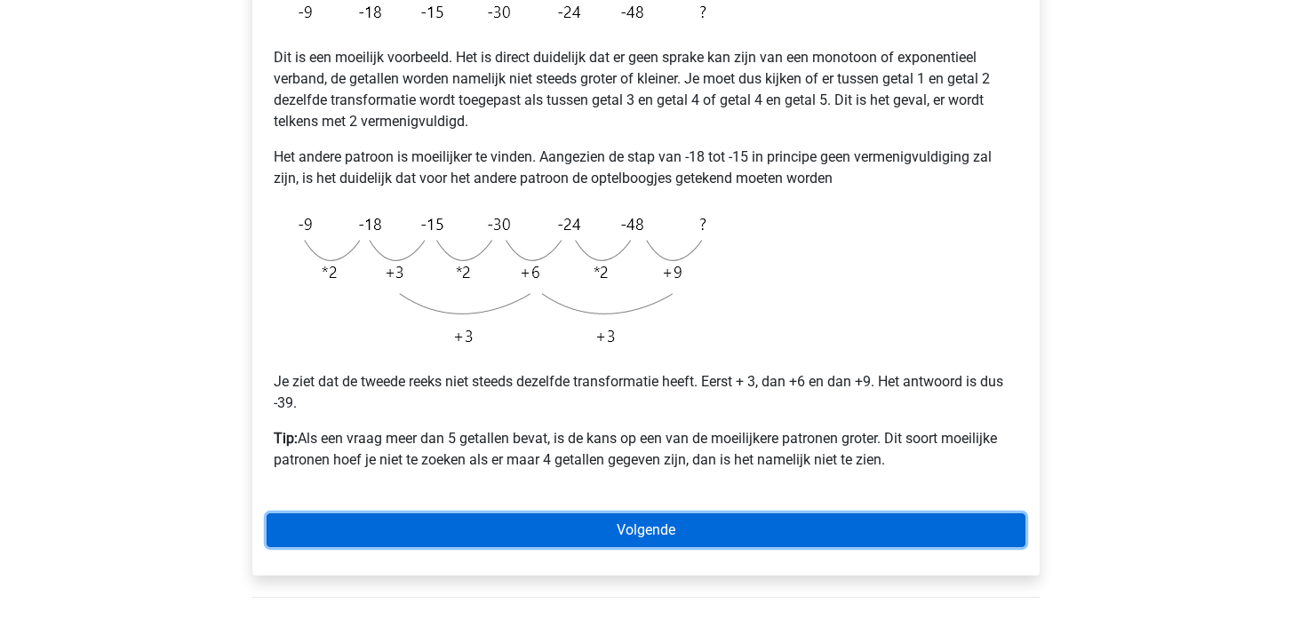
click at [636, 531] on link "Volgende" at bounding box center [646, 531] width 759 height 34
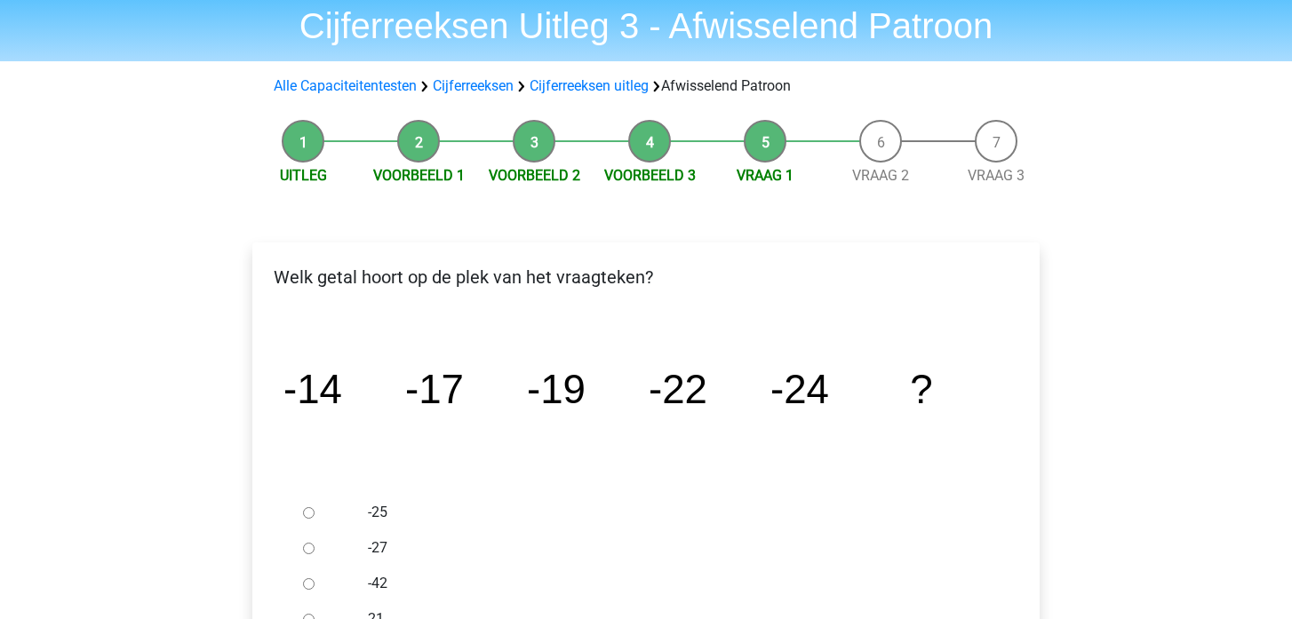
scroll to position [92, 0]
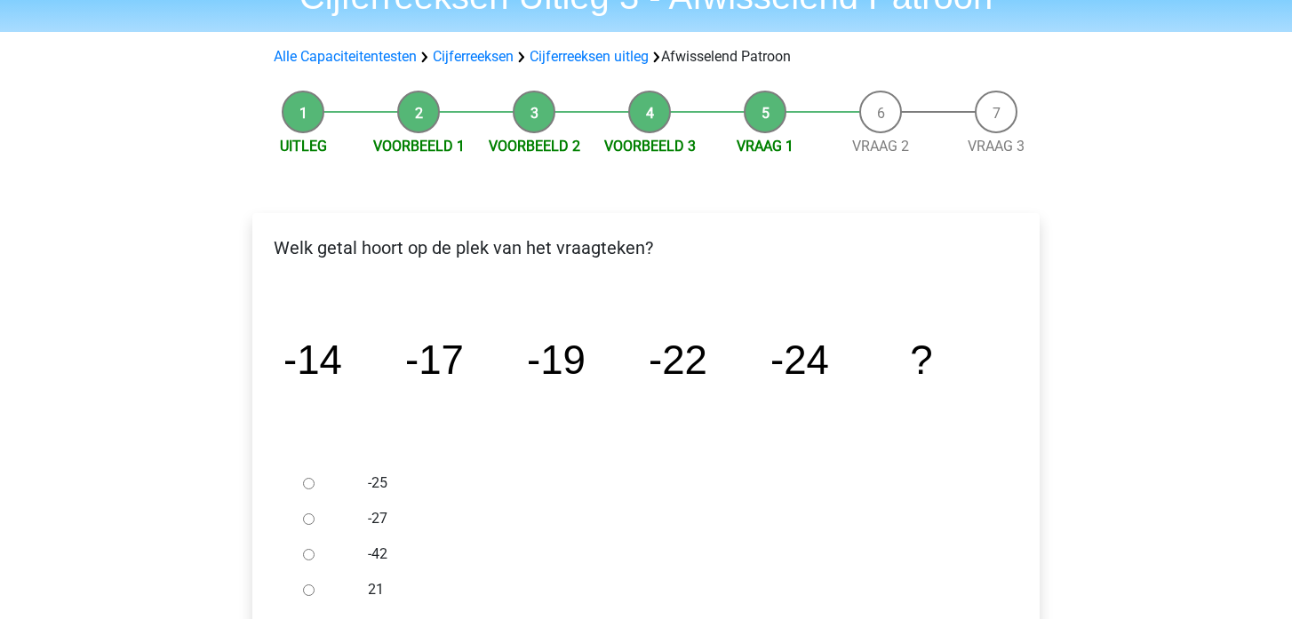
click at [310, 520] on input "-27" at bounding box center [309, 520] width 12 height 12
radio input "true"
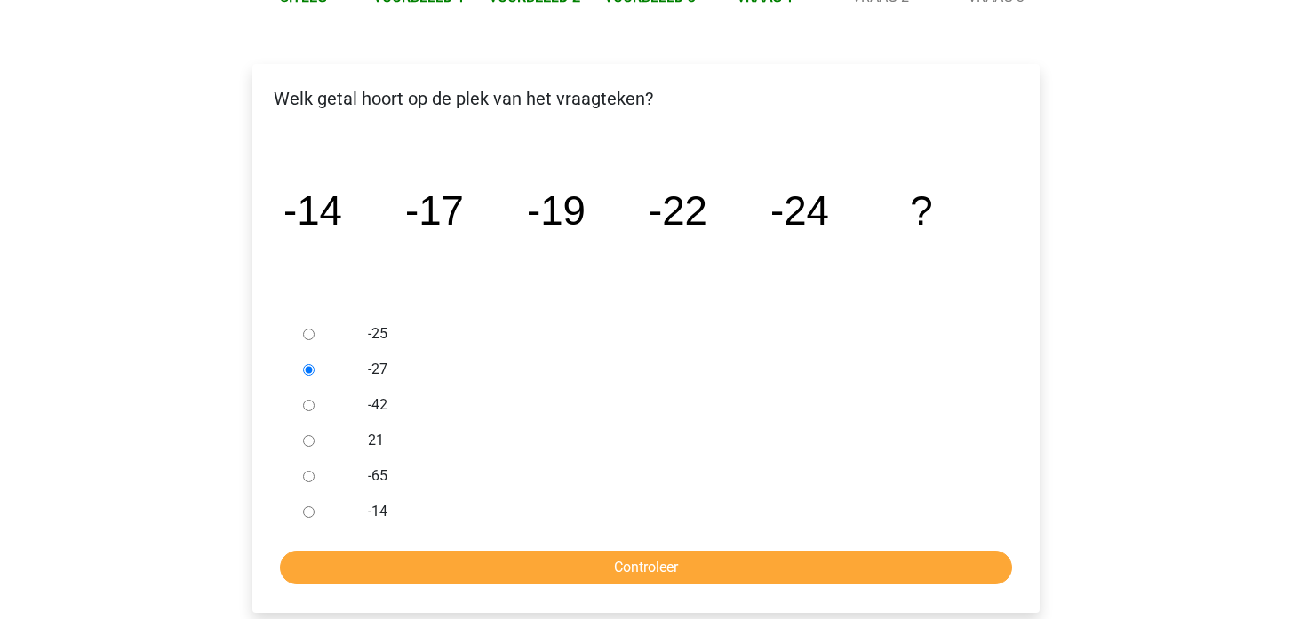
scroll to position [254, 0]
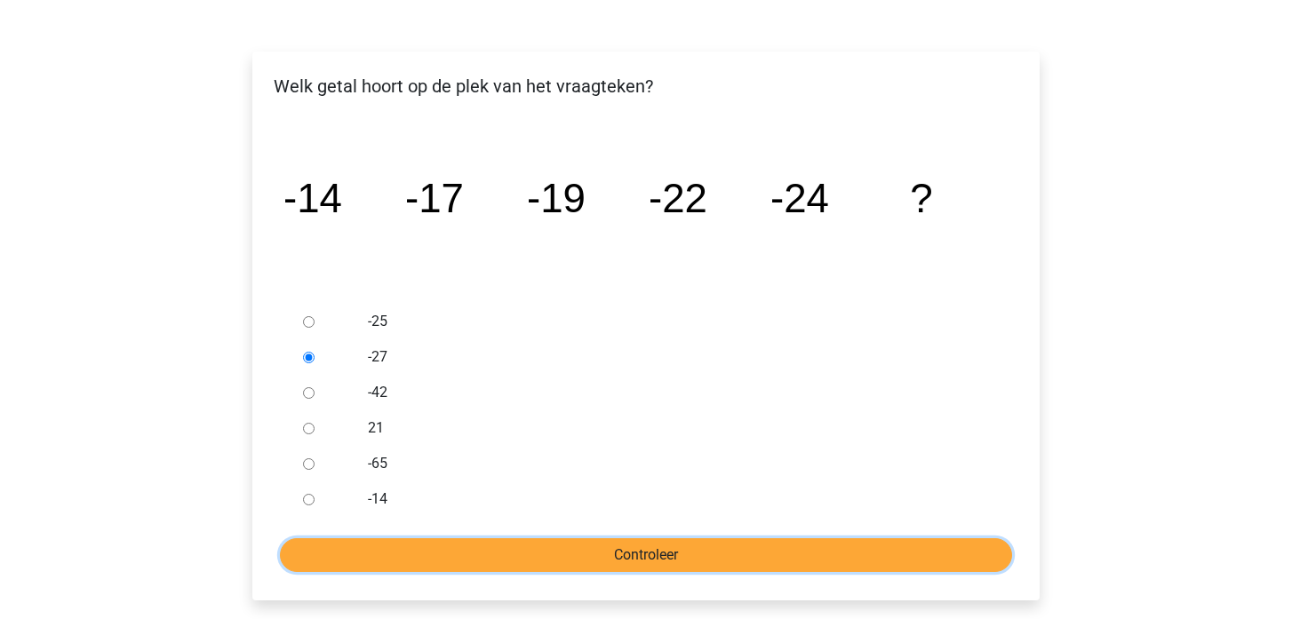
click at [612, 558] on input "Controleer" at bounding box center [646, 555] width 732 height 34
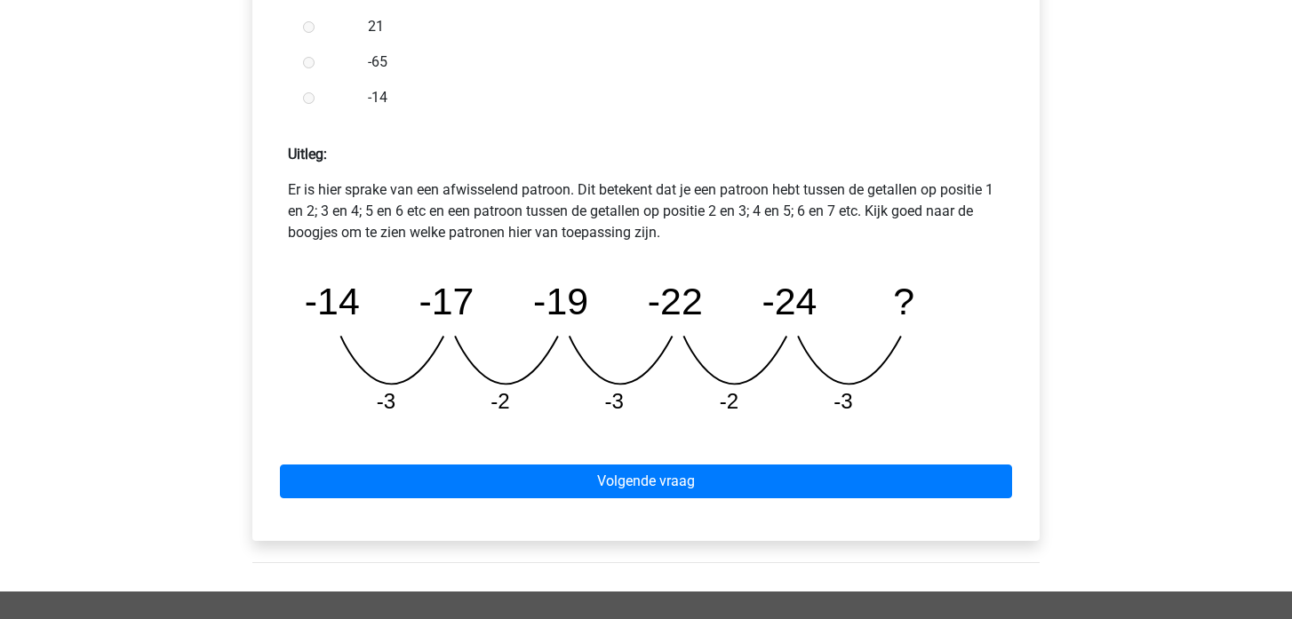
scroll to position [728, 0]
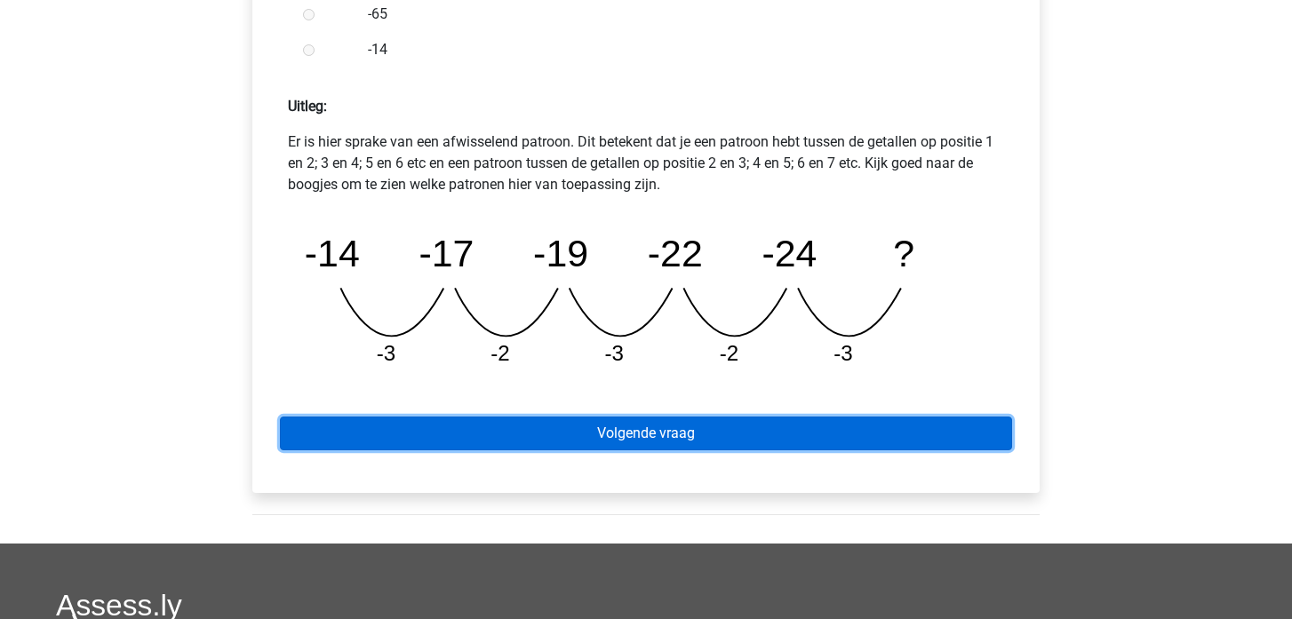
click at [621, 440] on link "Volgende vraag" at bounding box center [646, 434] width 732 height 34
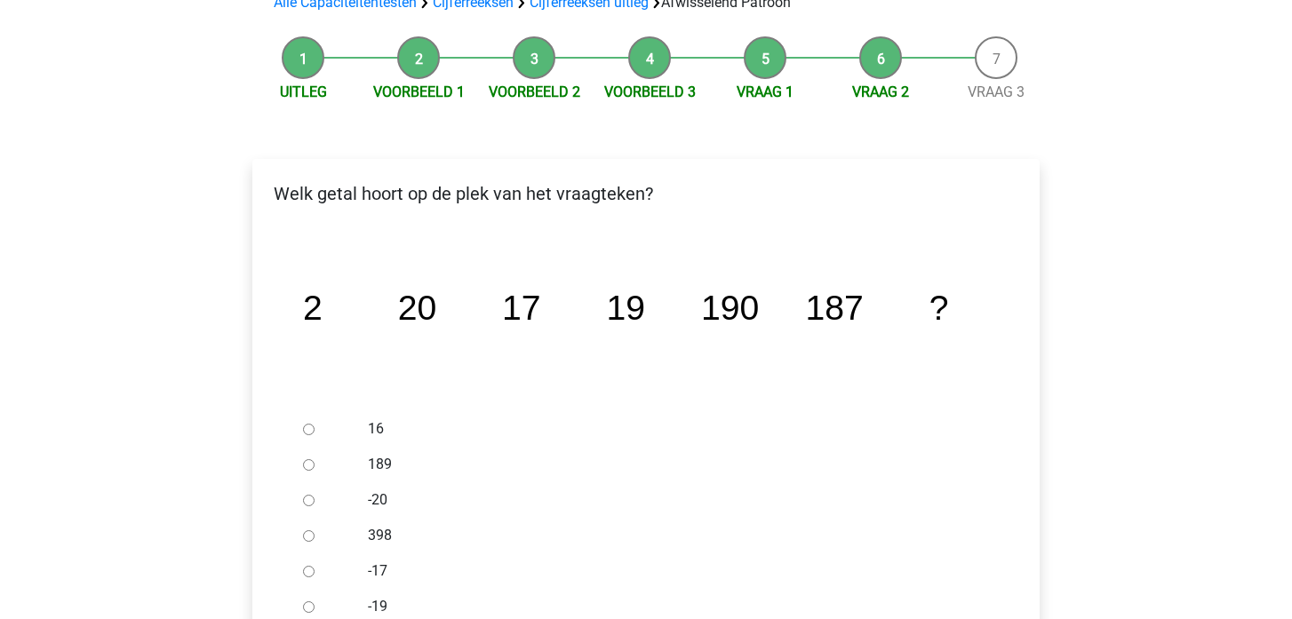
scroll to position [148, 0]
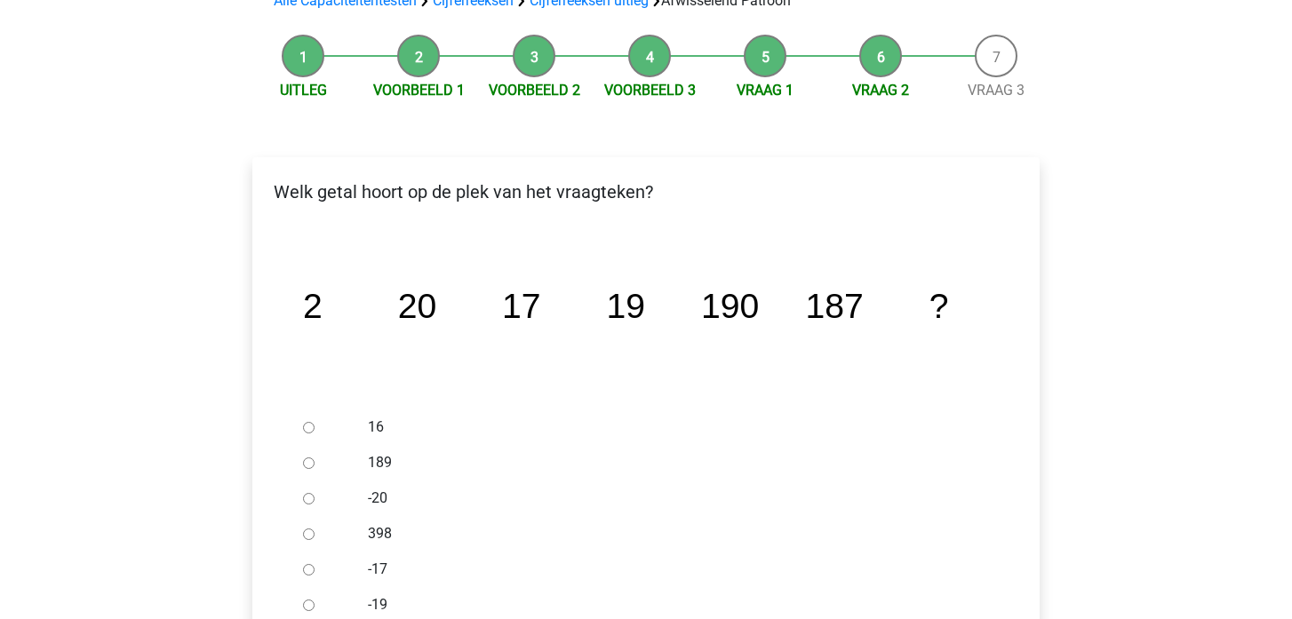
click at [309, 466] on input "189" at bounding box center [309, 464] width 12 height 12
radio input "true"
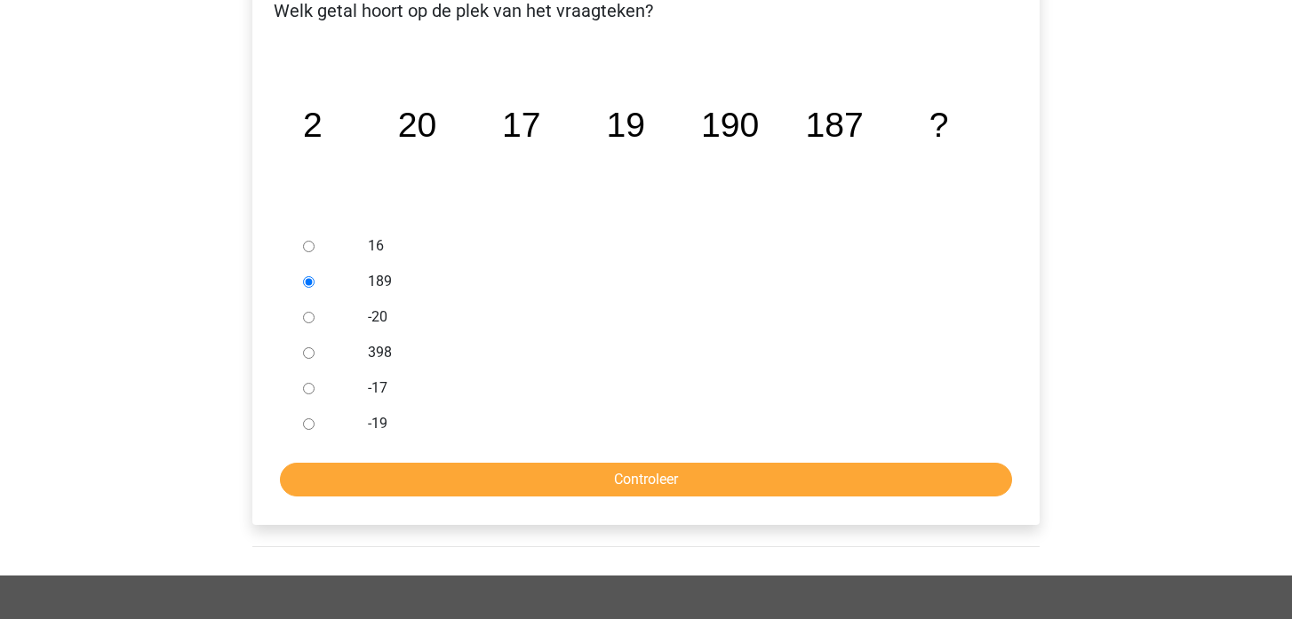
scroll to position [331, 0]
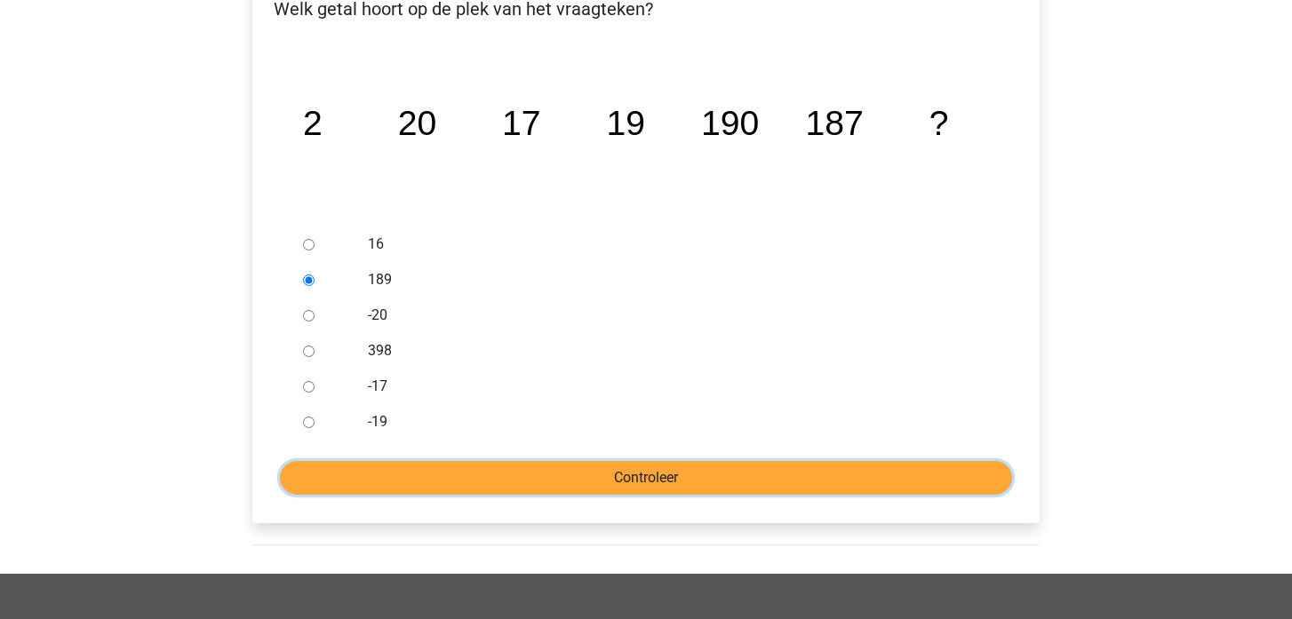
click at [586, 478] on input "Controleer" at bounding box center [646, 478] width 732 height 34
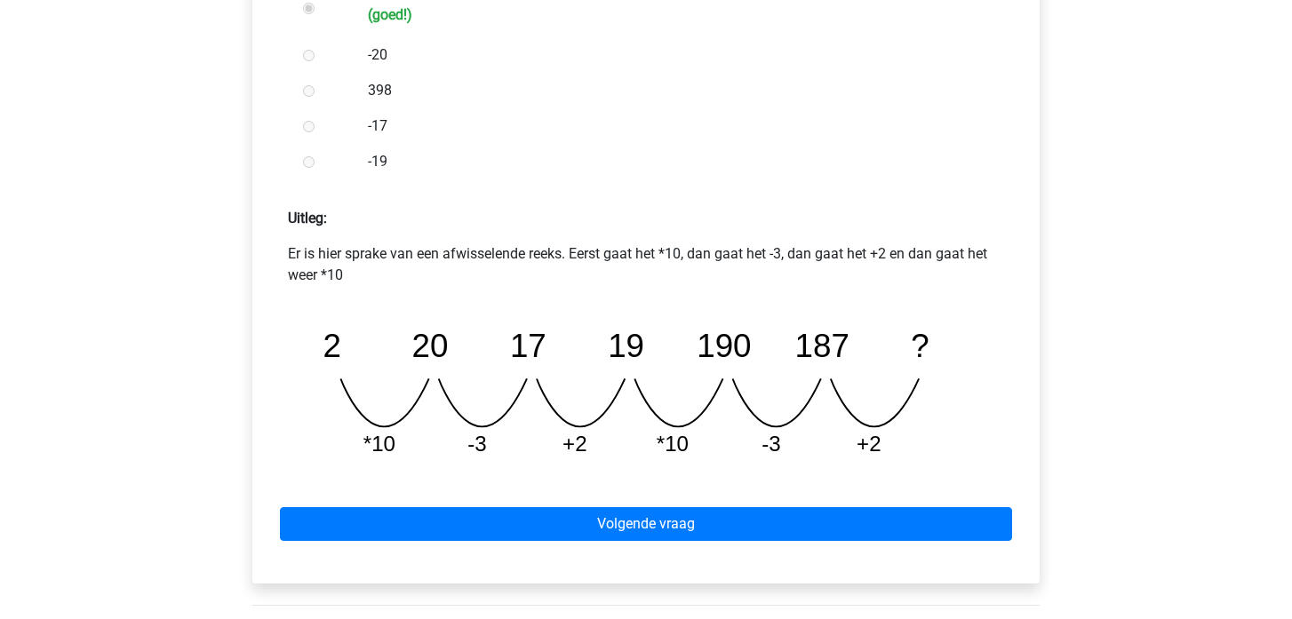
scroll to position [618, 0]
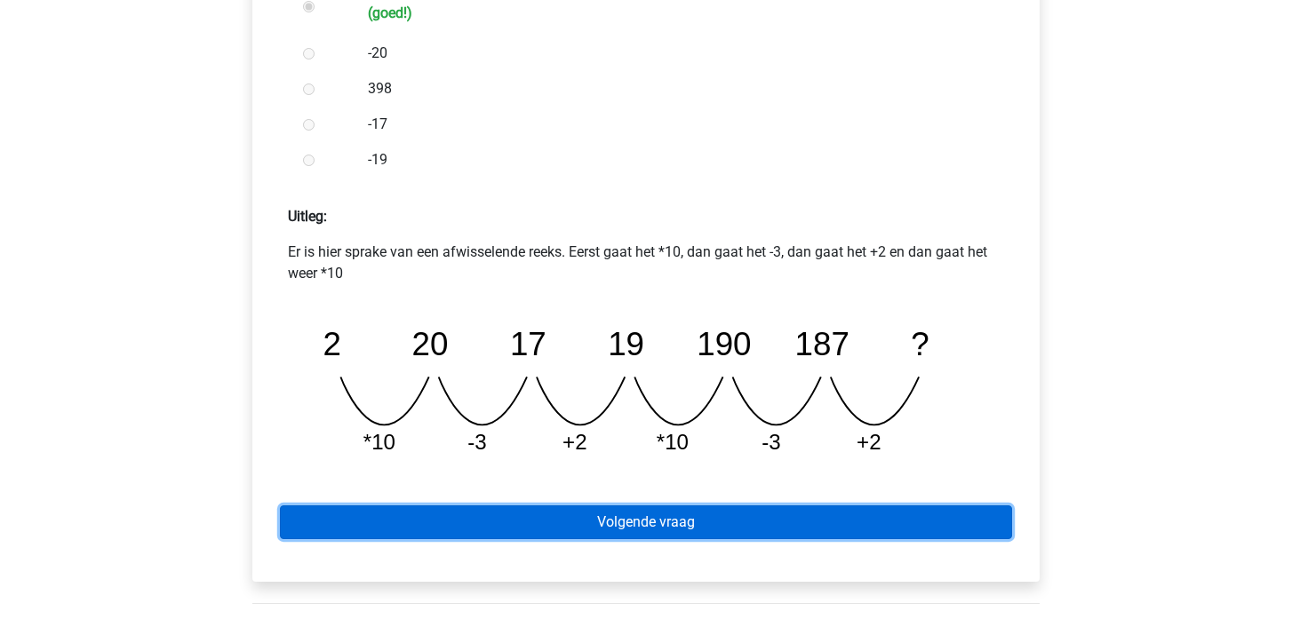
click at [608, 529] on link "Volgende vraag" at bounding box center [646, 523] width 732 height 34
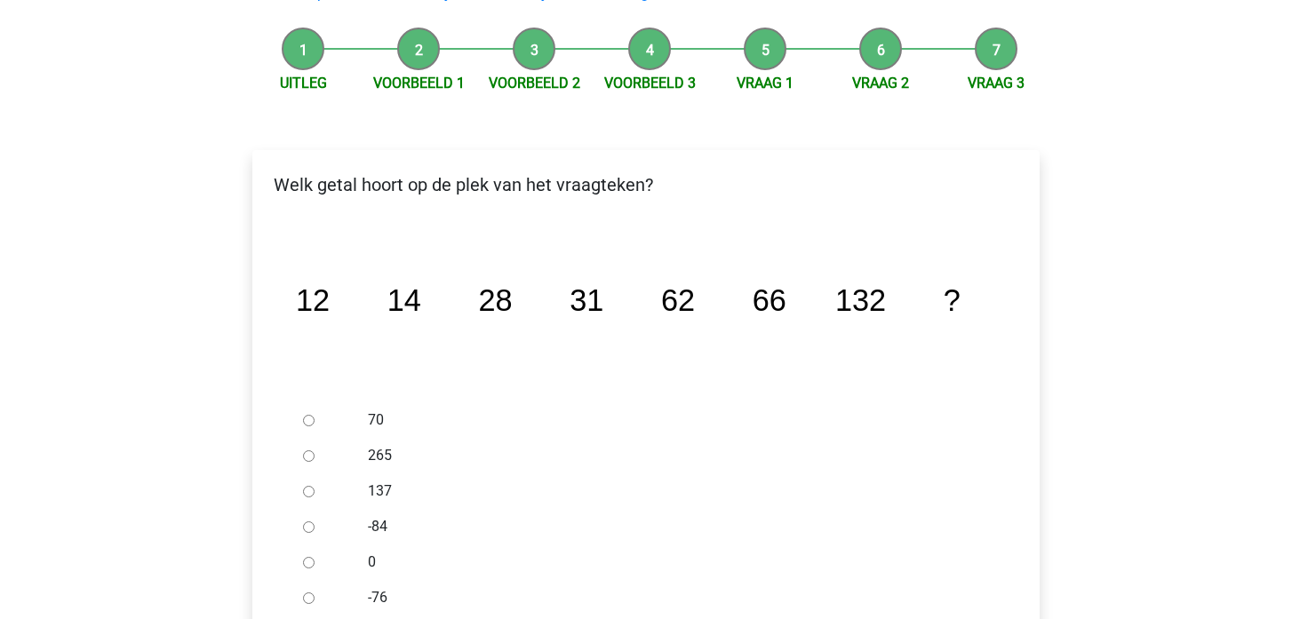
scroll to position [156, 0]
click at [307, 494] on input "137" at bounding box center [309, 491] width 12 height 12
radio input "true"
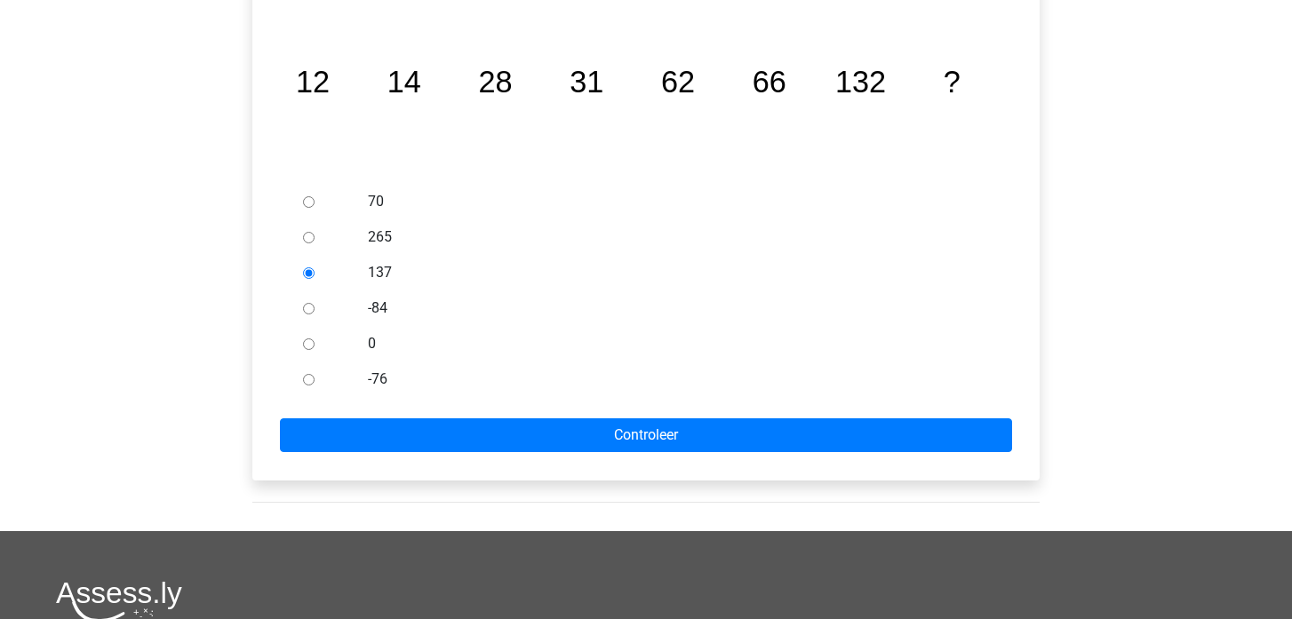
scroll to position [387, 0]
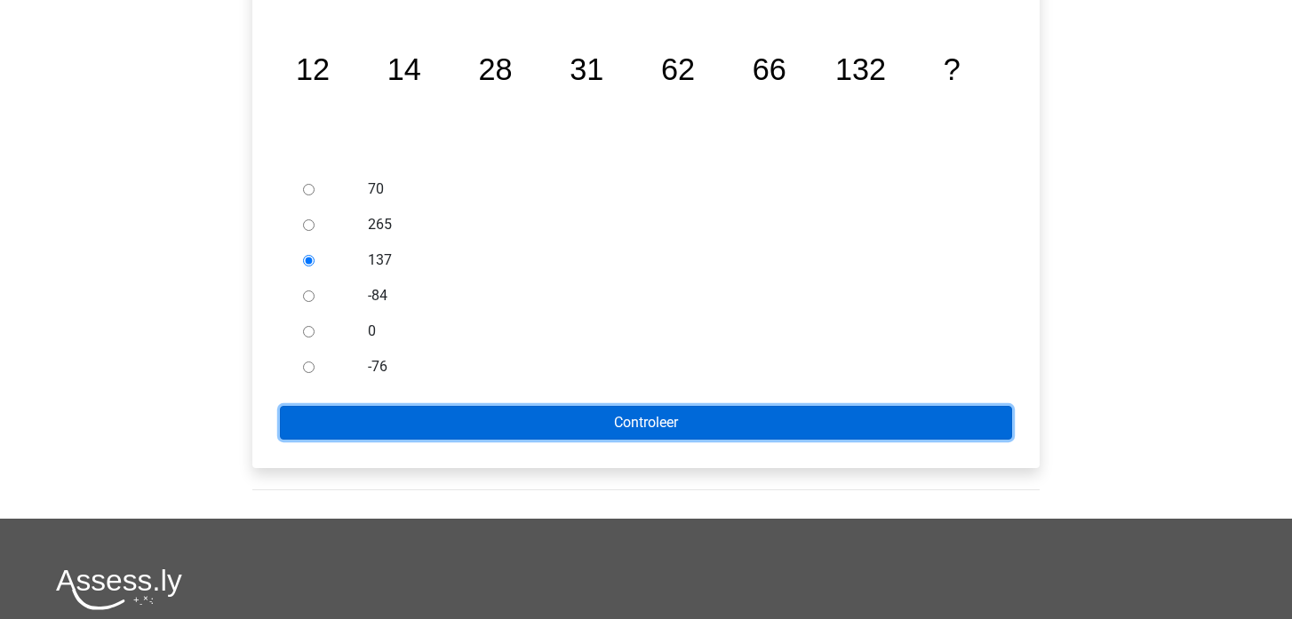
click at [578, 417] on input "Controleer" at bounding box center [646, 423] width 732 height 34
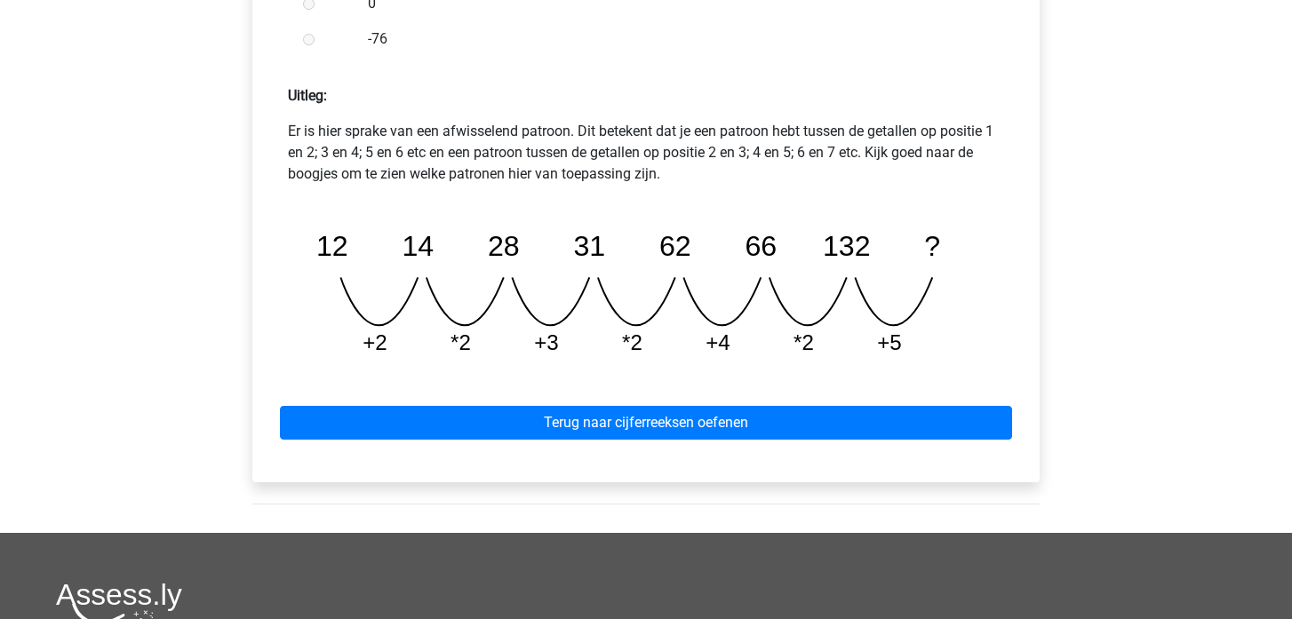
scroll to position [752, 0]
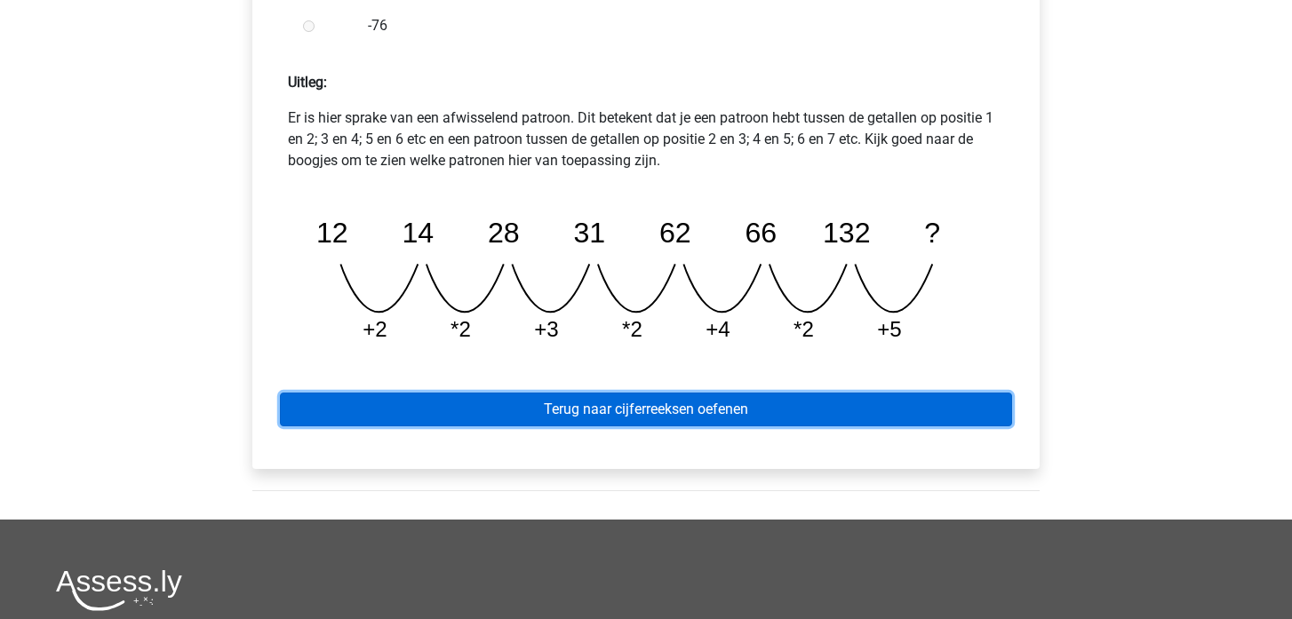
click at [578, 416] on link "Terug naar cijferreeksen oefenen" at bounding box center [646, 410] width 732 height 34
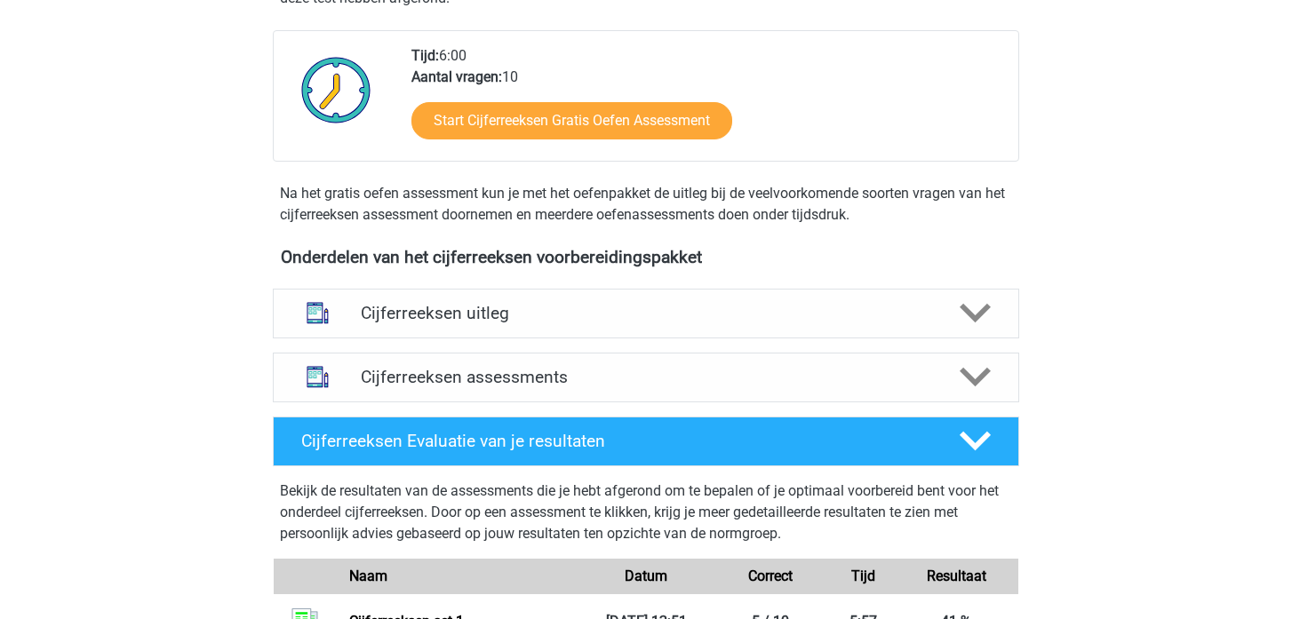
scroll to position [454, 0]
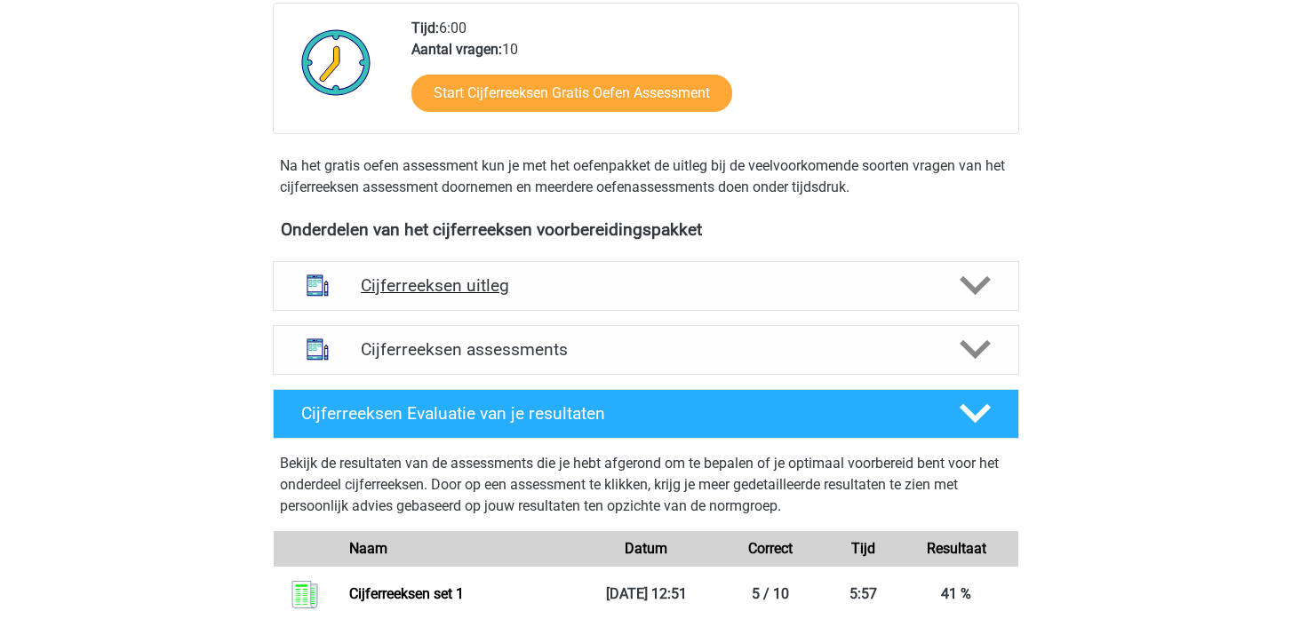
click at [423, 296] on h4 "Cijferreeksen uitleg" at bounding box center [646, 285] width 570 height 20
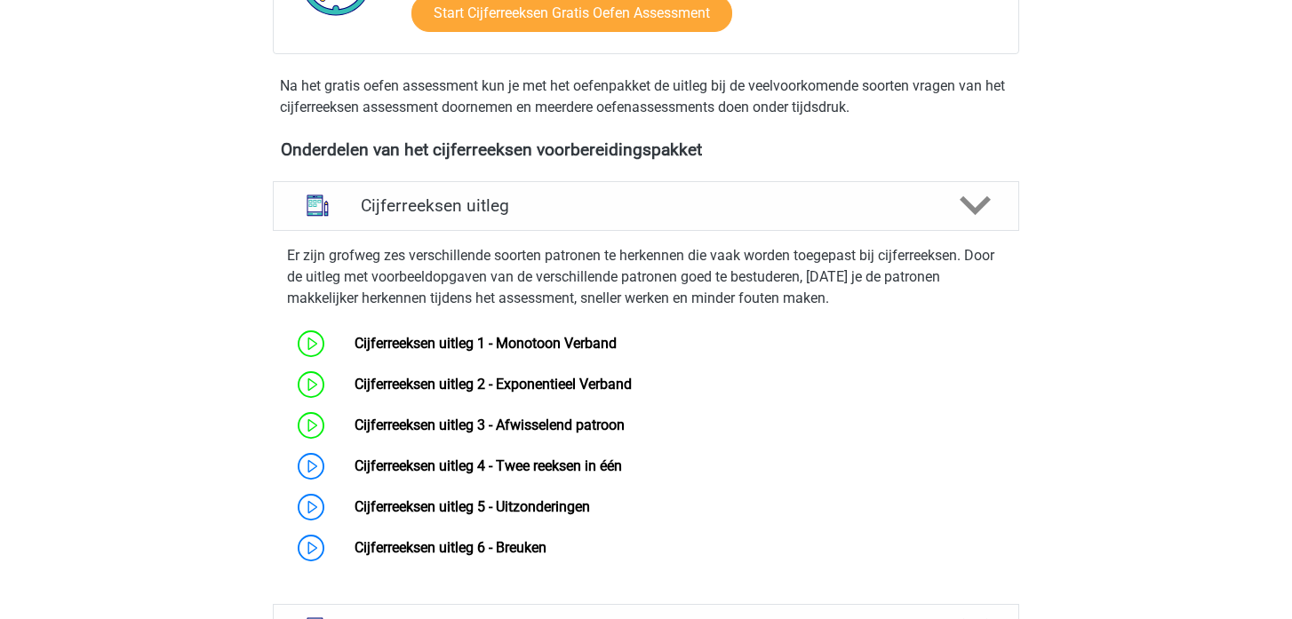
scroll to position [580, 0]
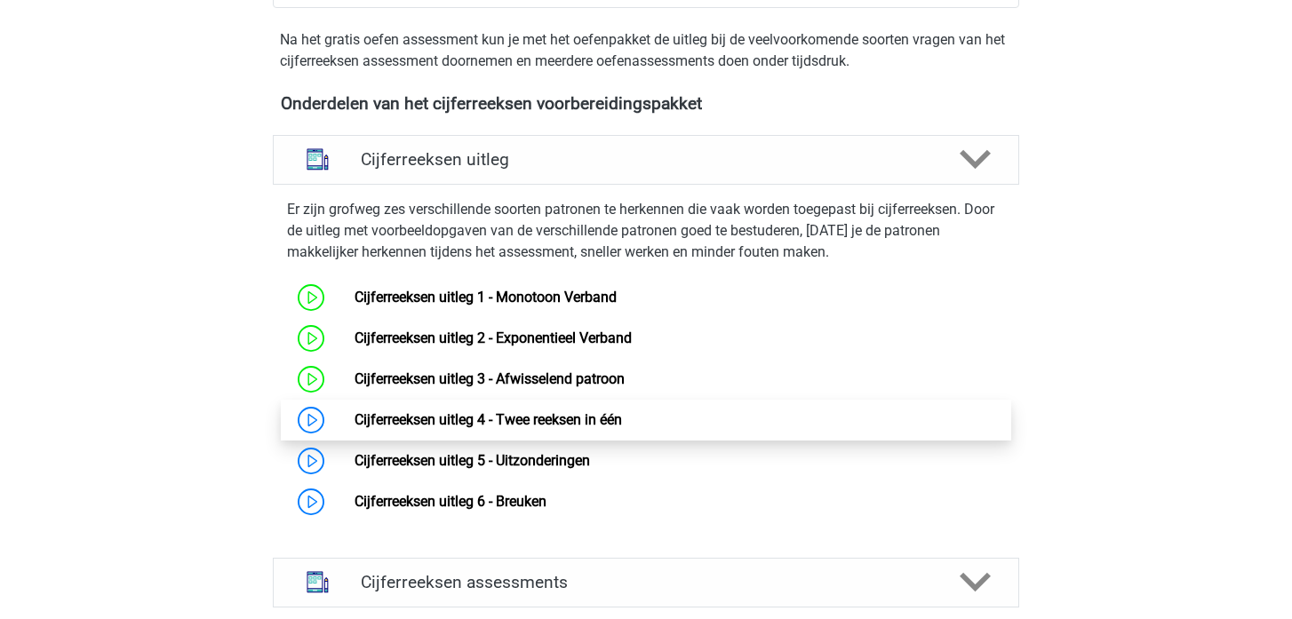
click at [395, 428] on link "Cijferreeksen uitleg 4 - Twee reeksen in één" at bounding box center [488, 419] width 267 height 17
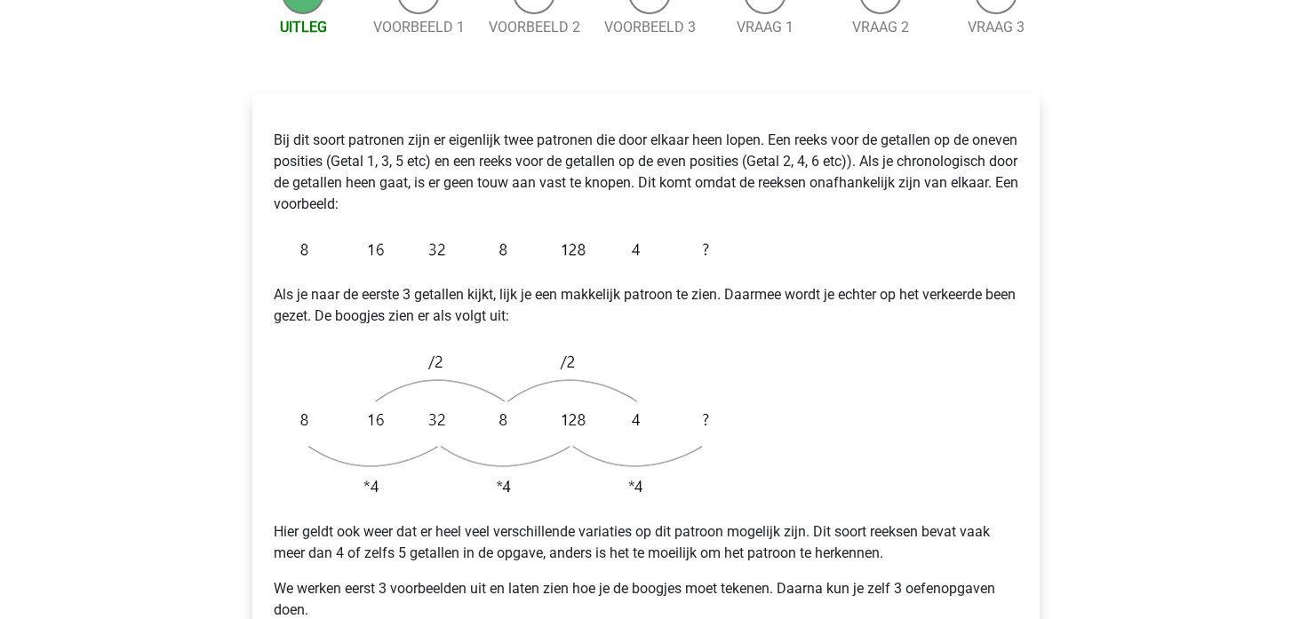
scroll to position [255, 0]
click at [217, 195] on div "Ellen ellenmesdag@hotmail.com Nederlands English" at bounding box center [646, 495] width 1292 height 1500
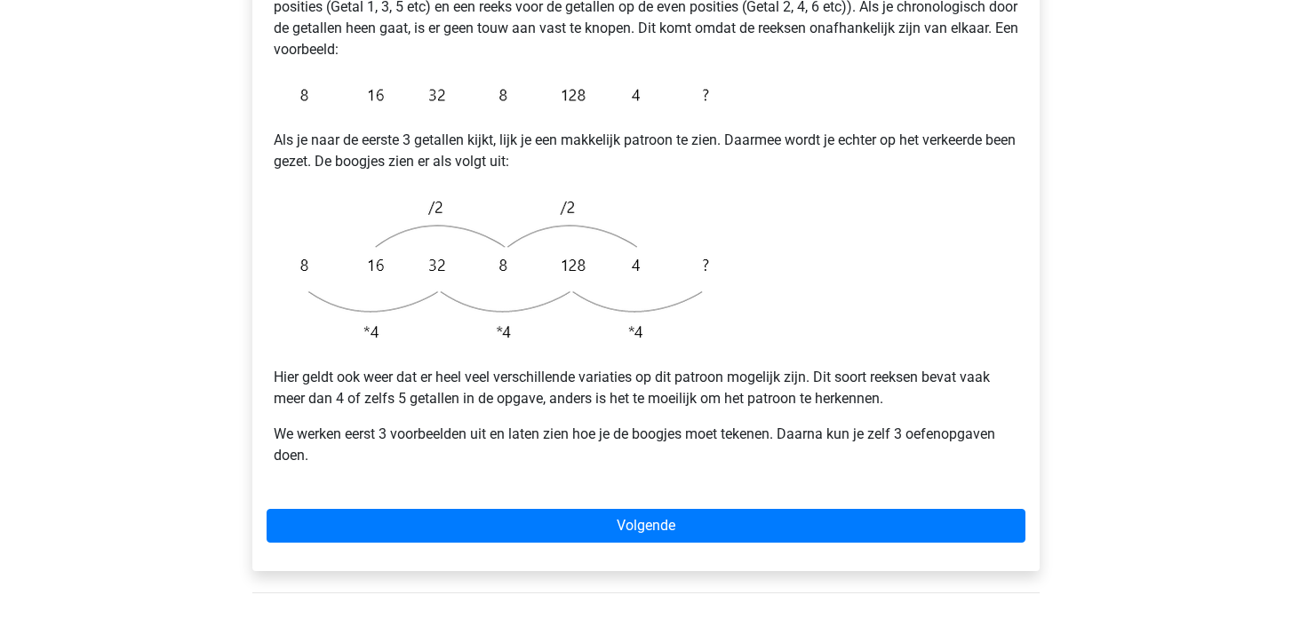
scroll to position [410, 0]
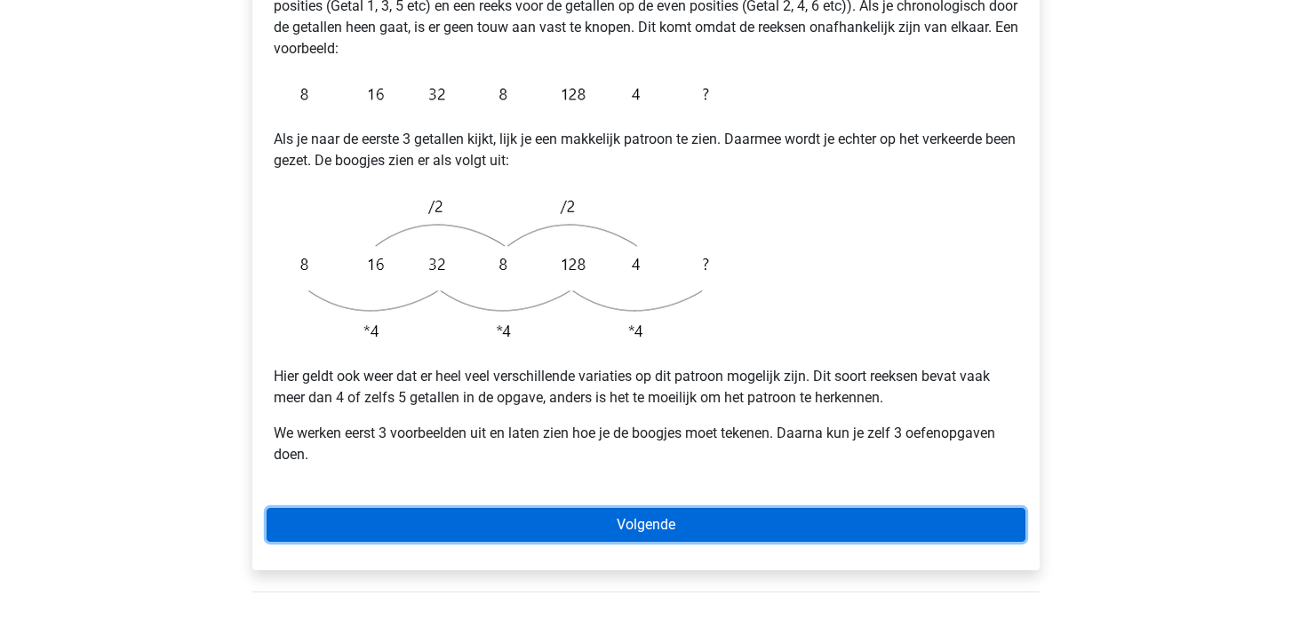
click at [636, 508] on link "Volgende" at bounding box center [646, 525] width 759 height 34
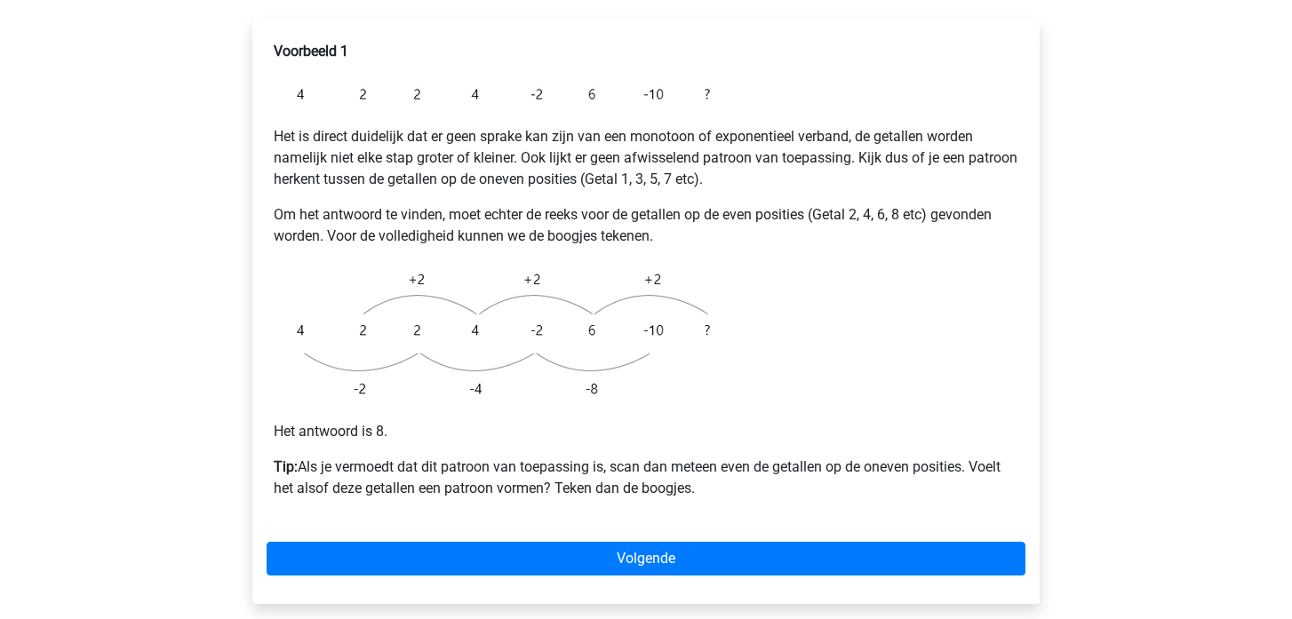
scroll to position [331, 0]
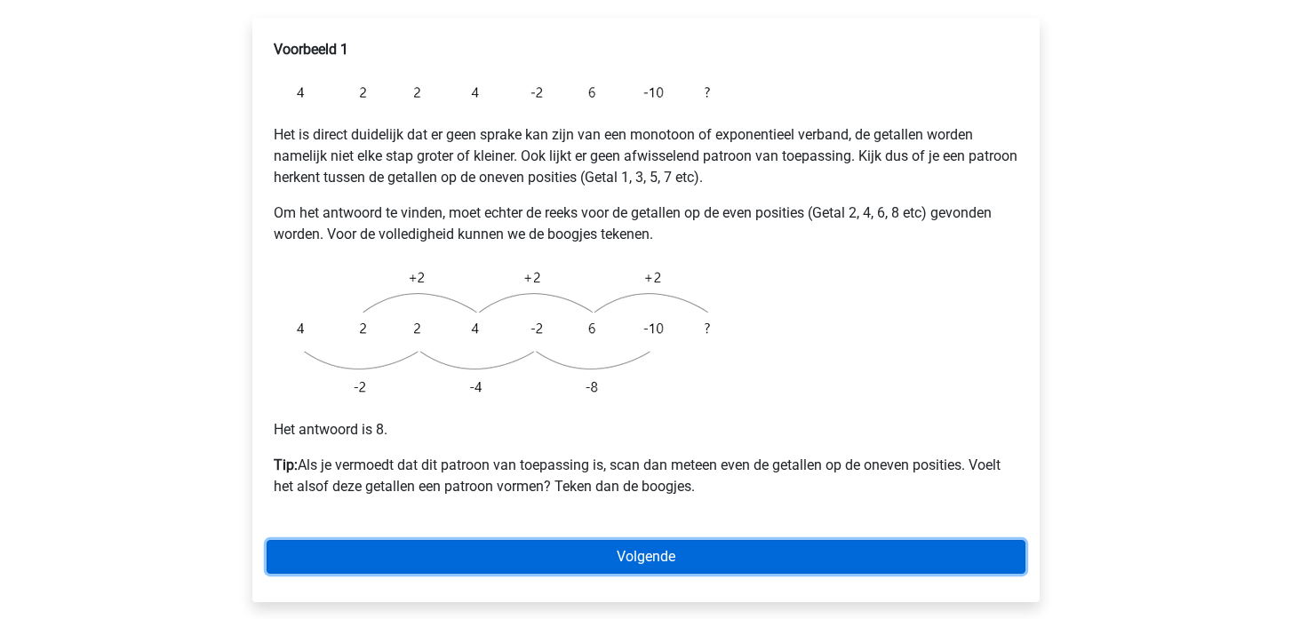
click at [586, 540] on link "Volgende" at bounding box center [646, 557] width 759 height 34
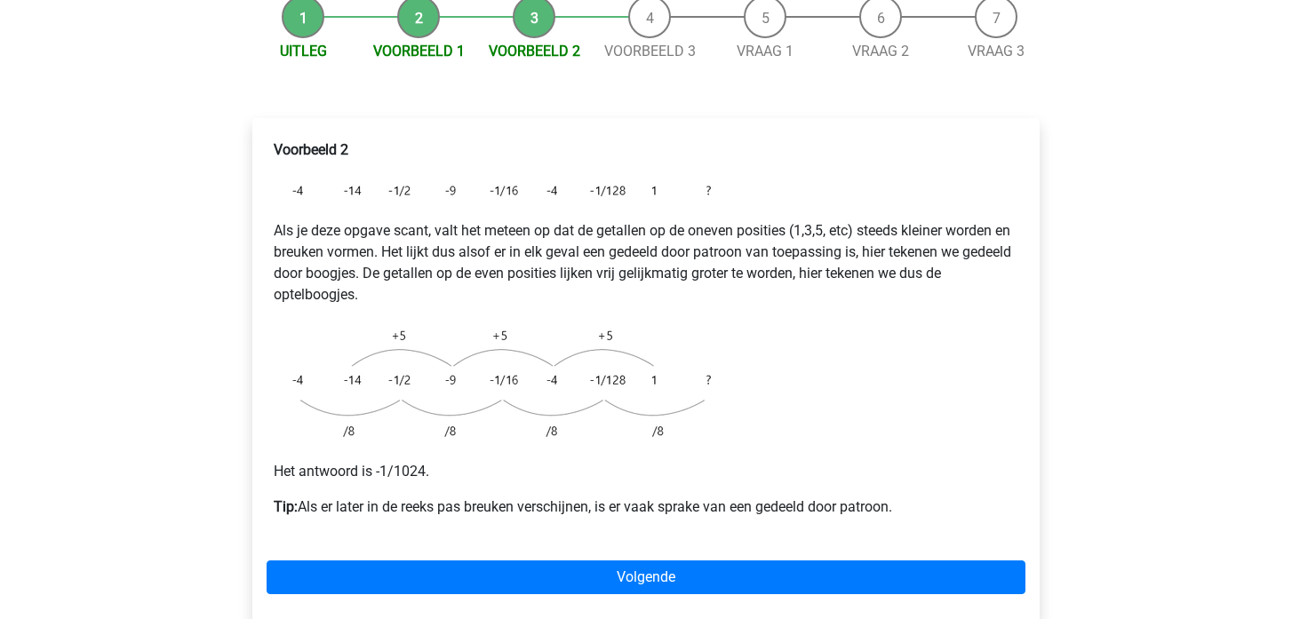
scroll to position [233, 0]
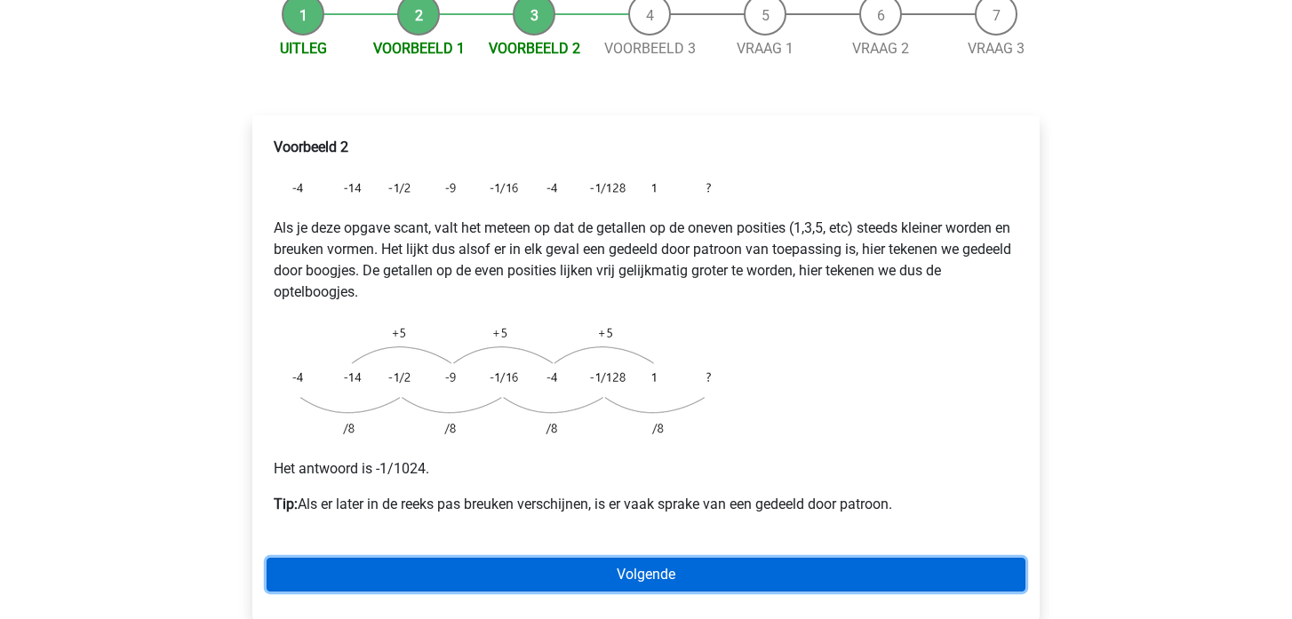
click at [607, 558] on link "Volgende" at bounding box center [646, 575] width 759 height 34
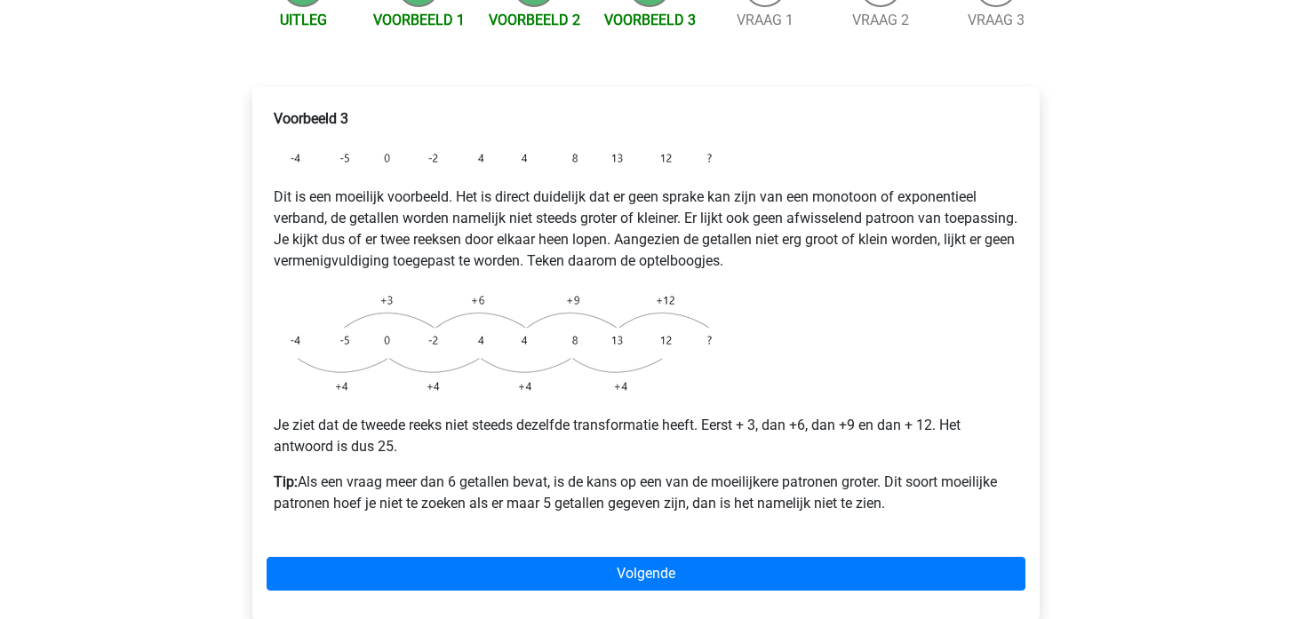
scroll to position [262, 0]
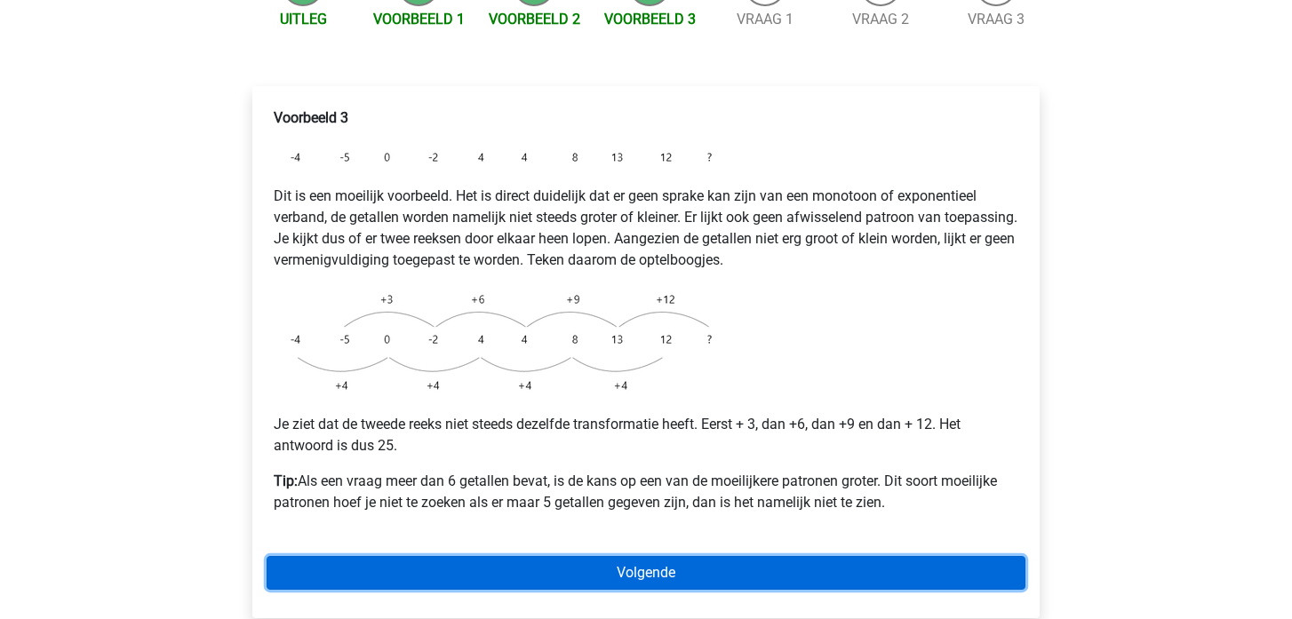
click at [626, 556] on link "Volgende" at bounding box center [646, 573] width 759 height 34
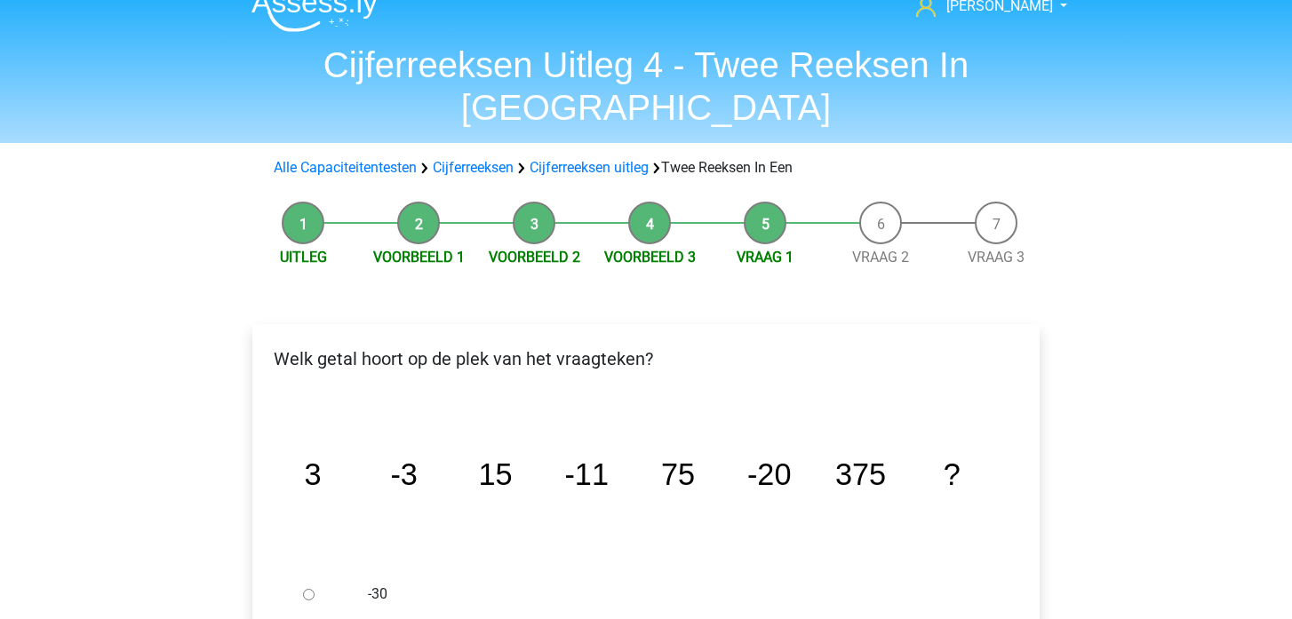
scroll to position [26, 0]
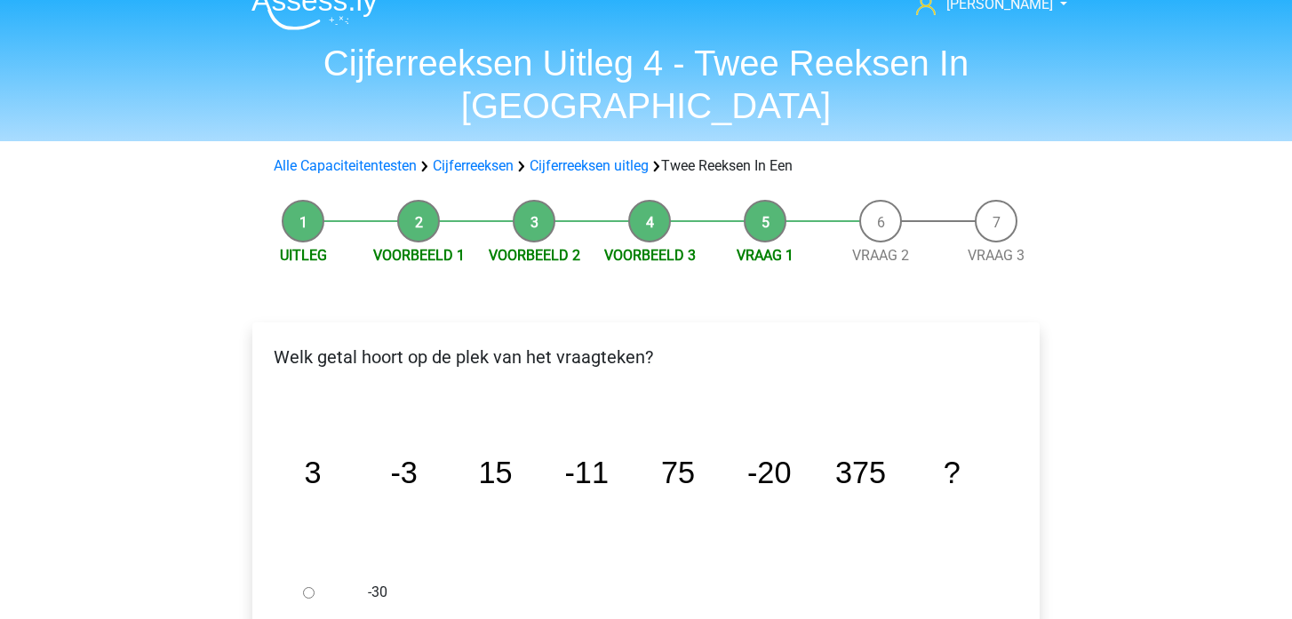
click at [305, 587] on input "-30" at bounding box center [309, 593] width 12 height 12
radio input "true"
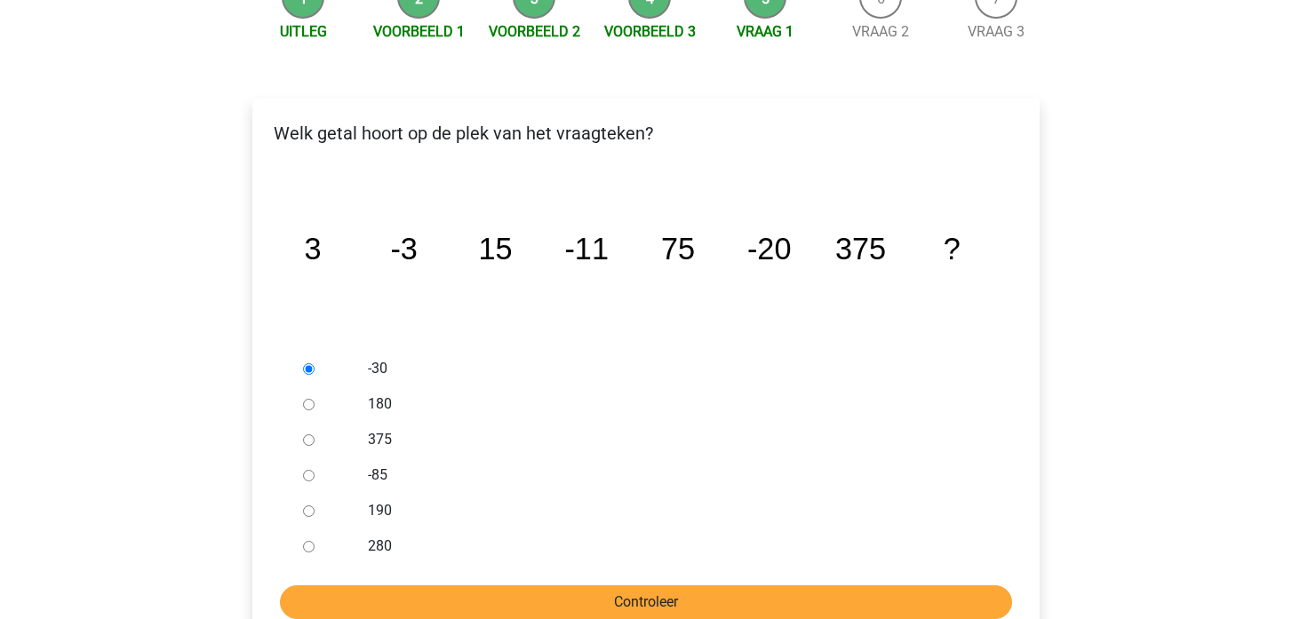
scroll to position [259, 0]
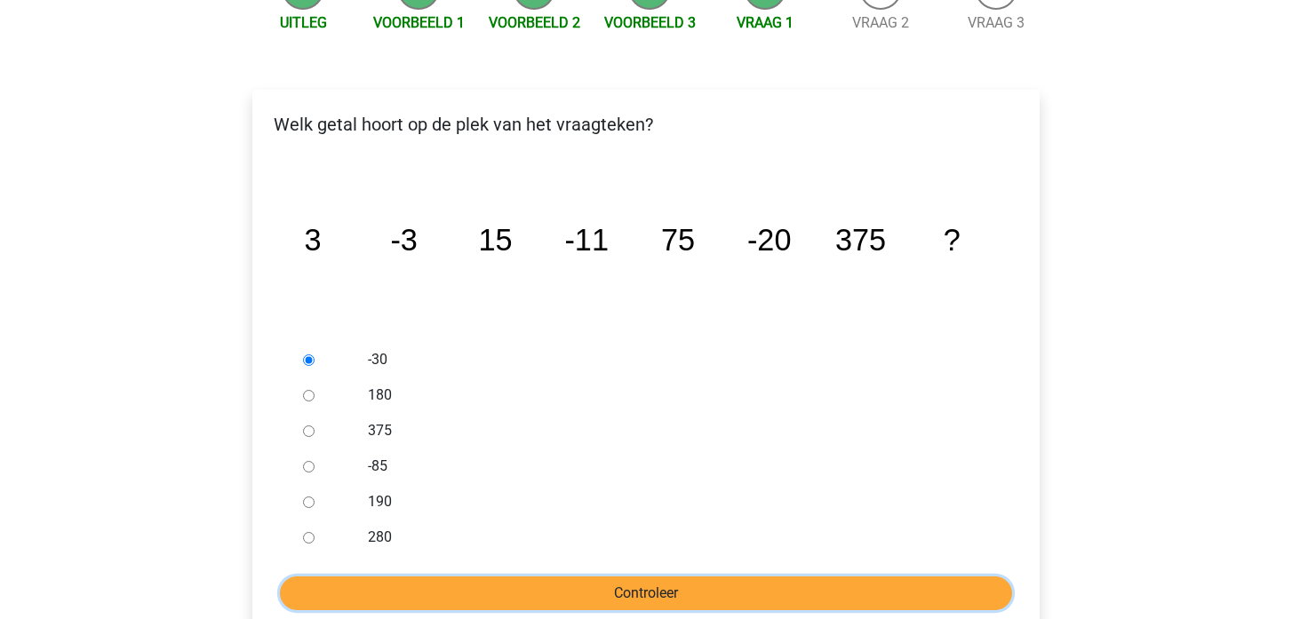
click at [498, 577] on input "Controleer" at bounding box center [646, 594] width 732 height 34
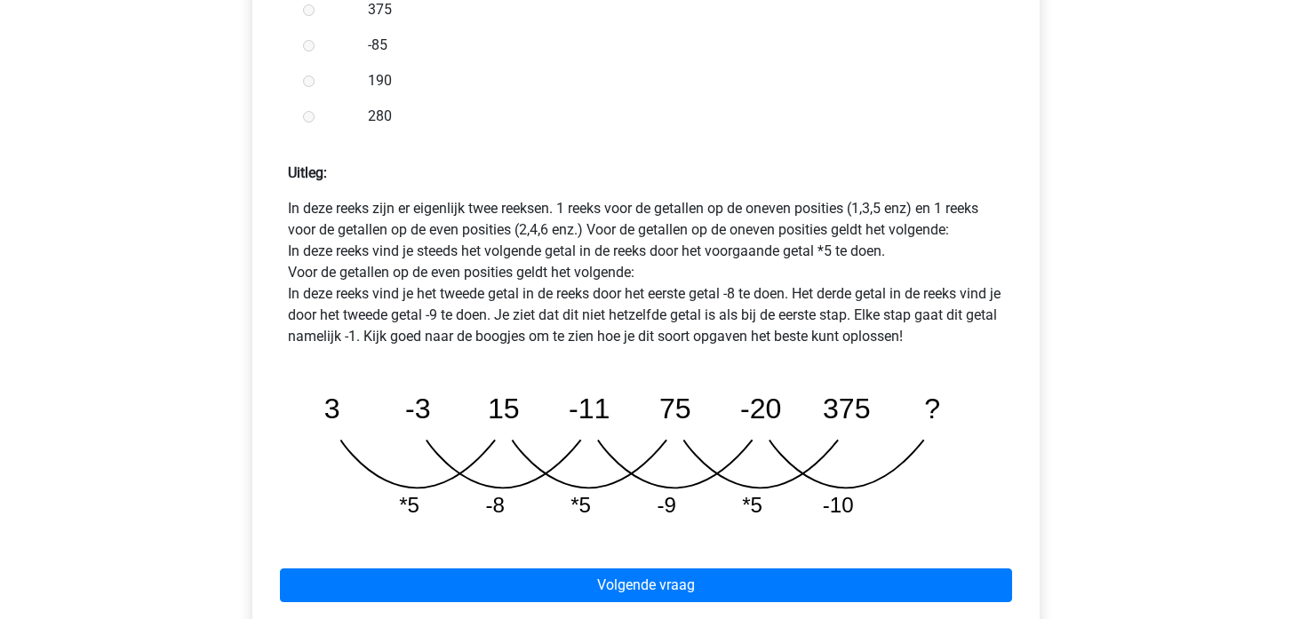
scroll to position [705, 0]
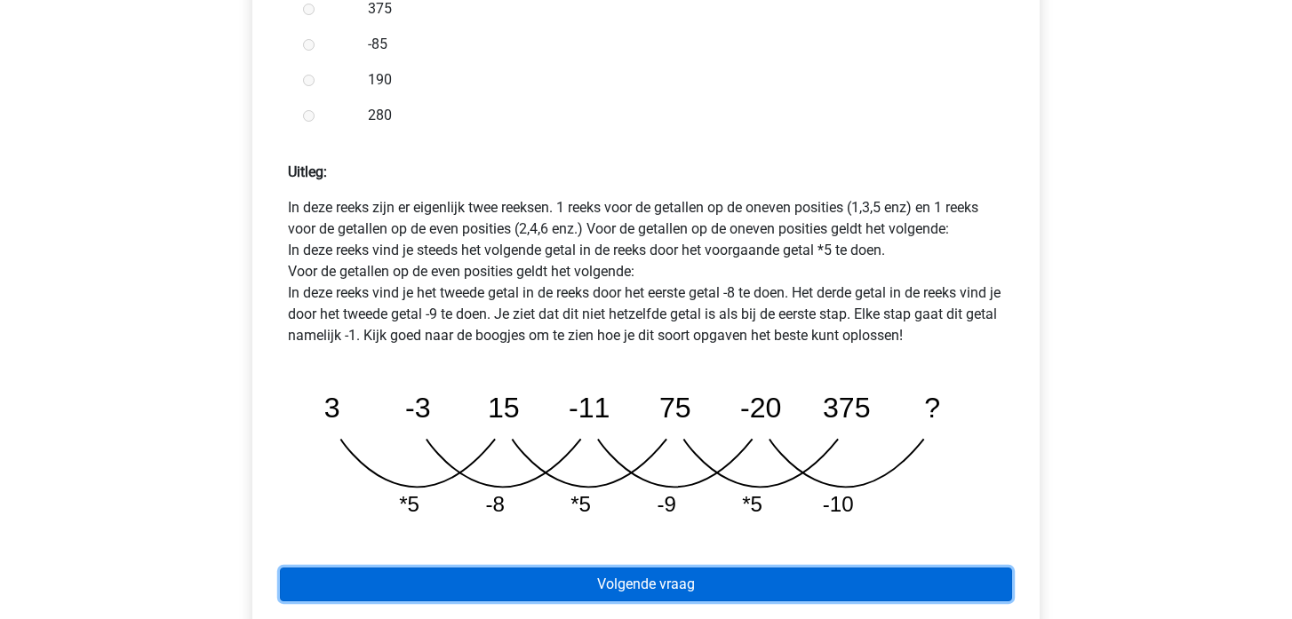
click at [616, 568] on link "Volgende vraag" at bounding box center [646, 585] width 732 height 34
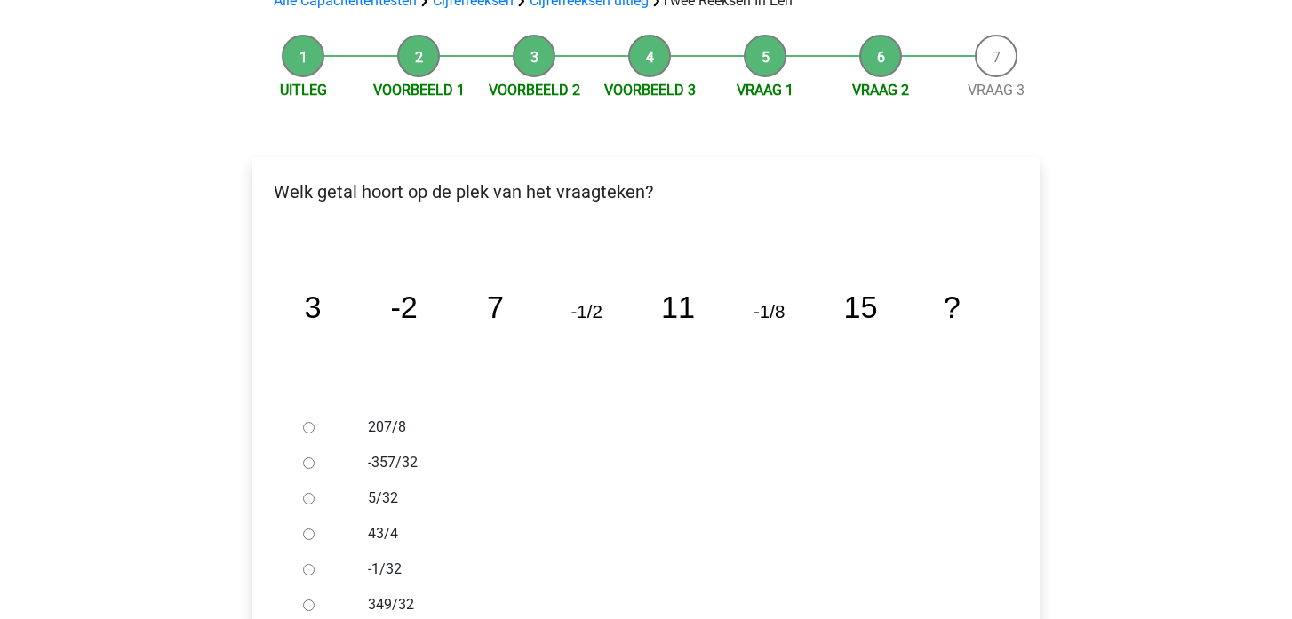
scroll to position [209, 0]
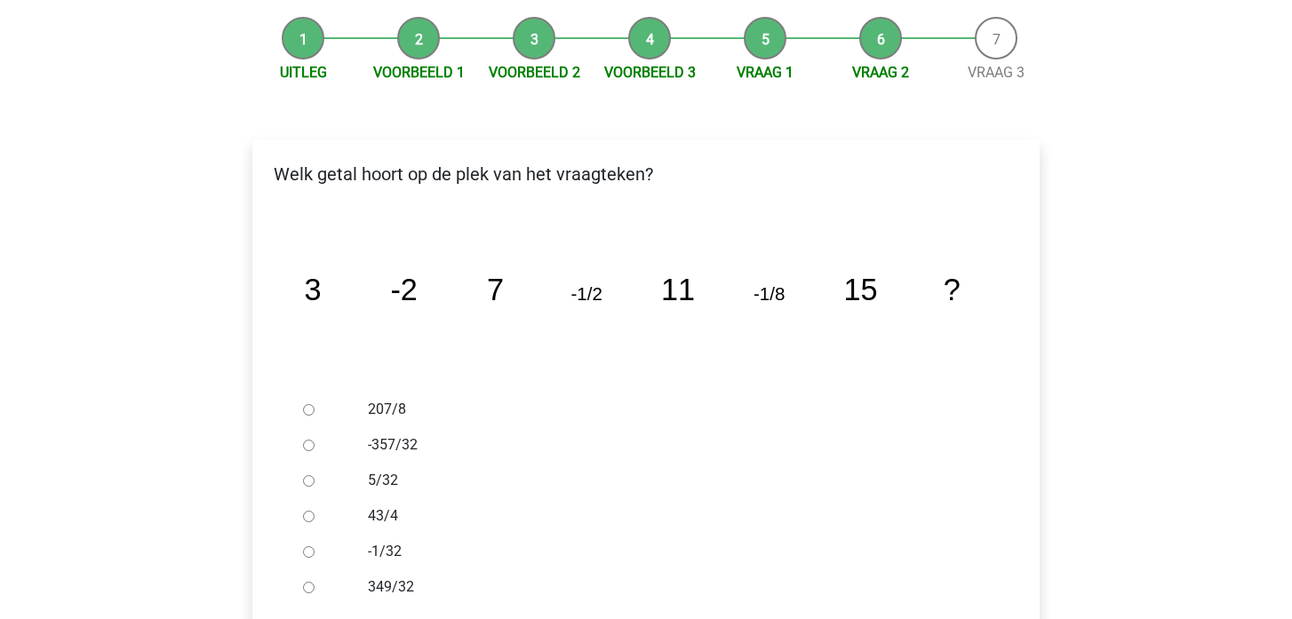
click at [306, 546] on input "-1/32" at bounding box center [309, 552] width 12 height 12
radio input "true"
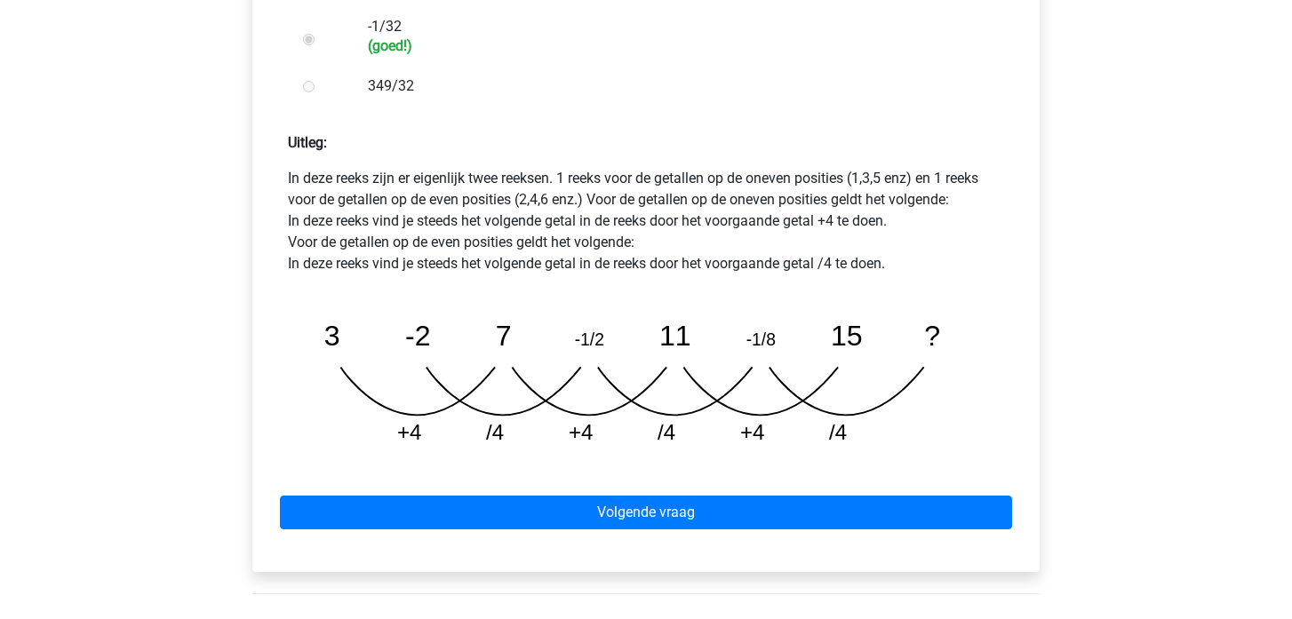
scroll to position [761, 0]
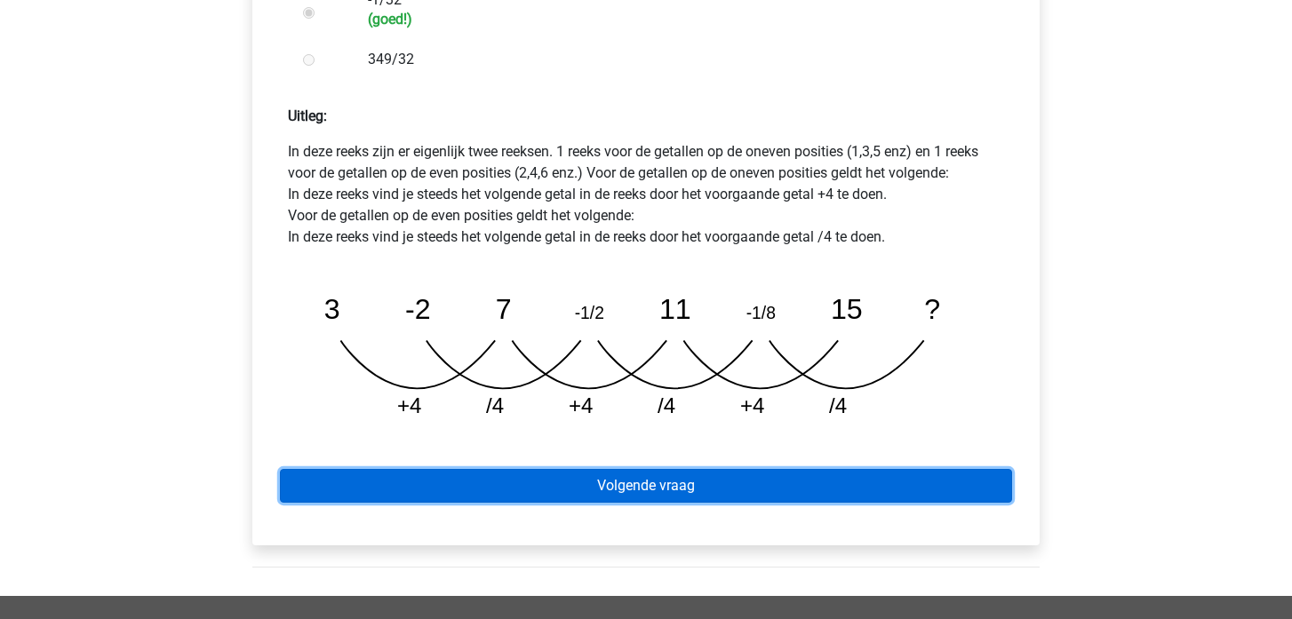
click at [613, 469] on link "Volgende vraag" at bounding box center [646, 486] width 732 height 34
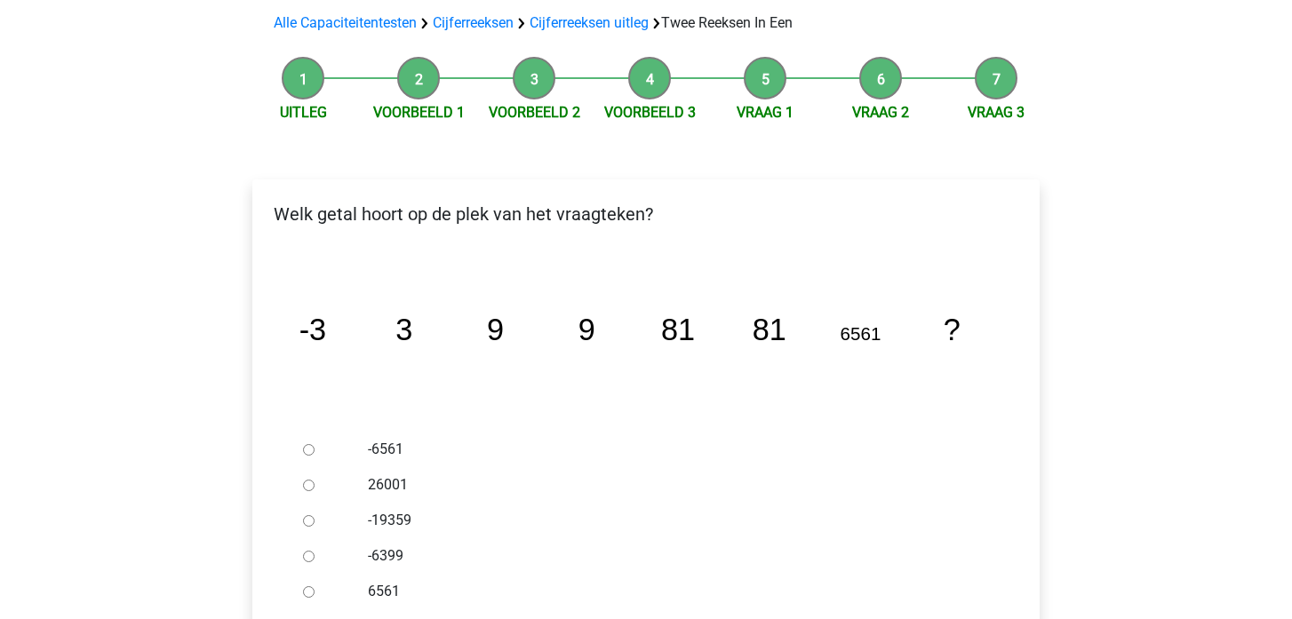
scroll to position [193, 0]
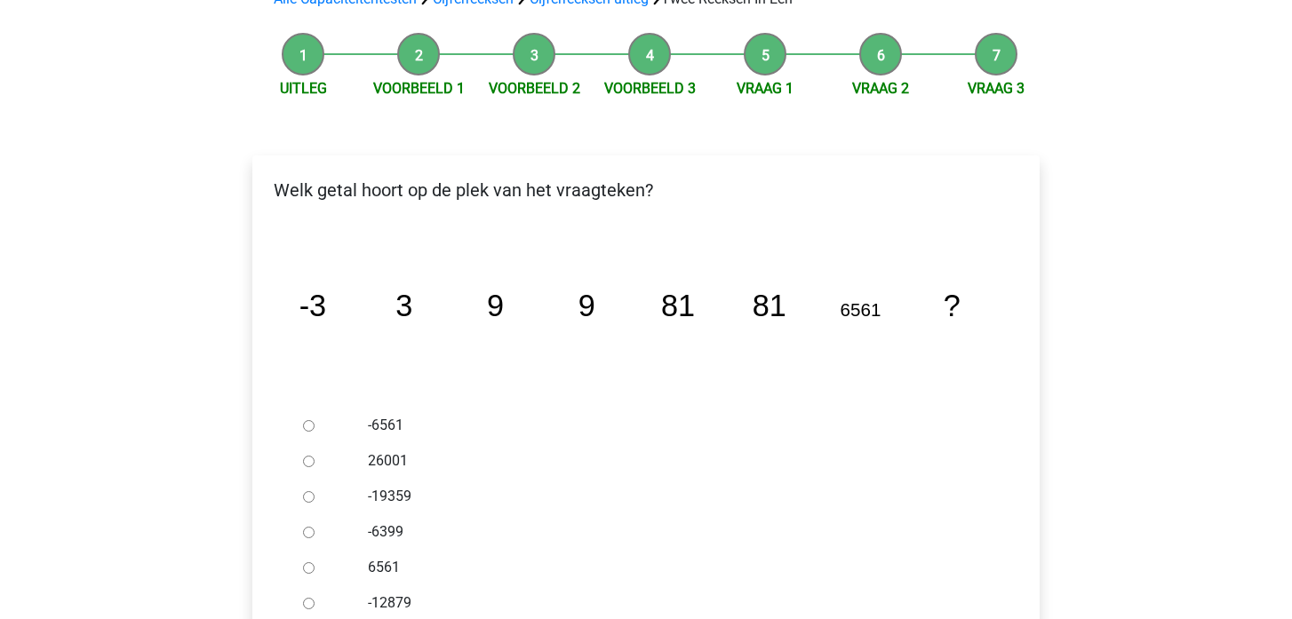
click at [302, 550] on div at bounding box center [325, 568] width 59 height 36
click at [309, 562] on input "6561" at bounding box center [309, 568] width 12 height 12
radio input "true"
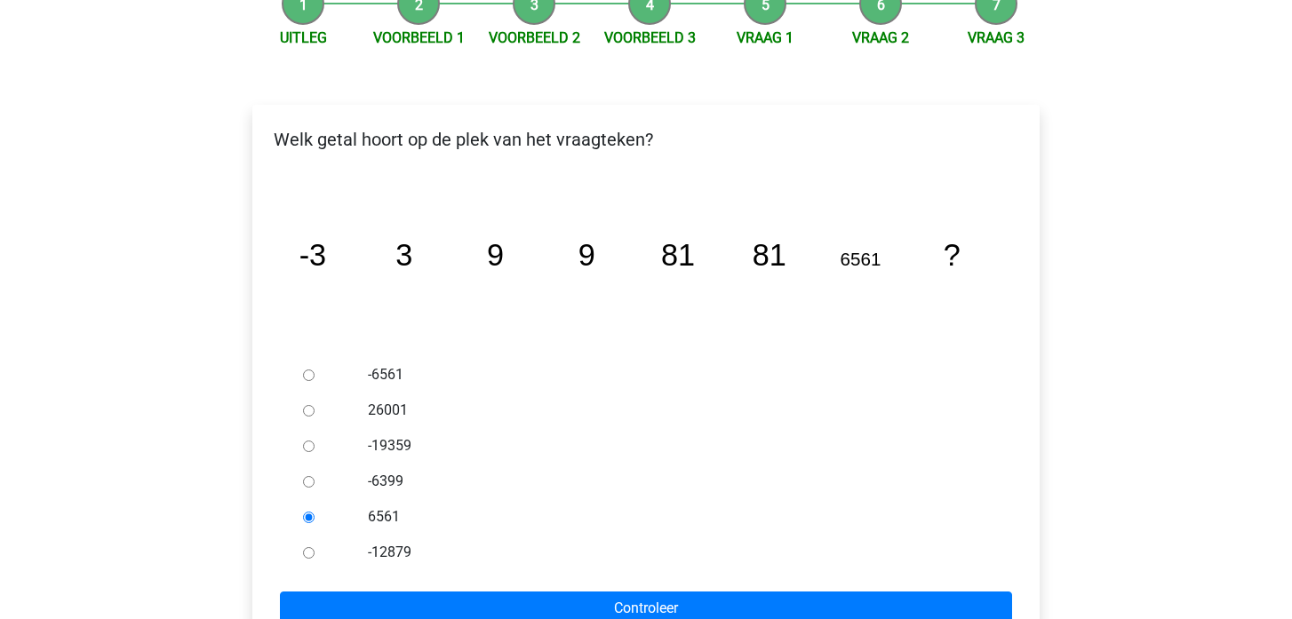
scroll to position [279, 0]
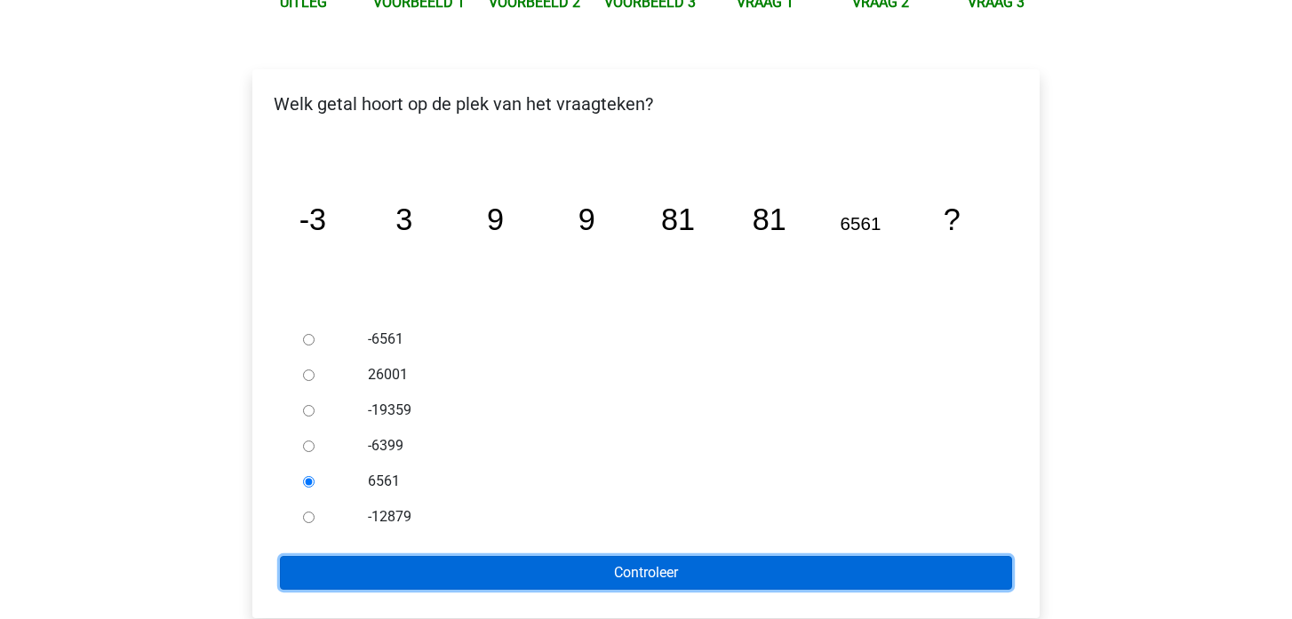
click at [621, 556] on input "Controleer" at bounding box center [646, 573] width 732 height 34
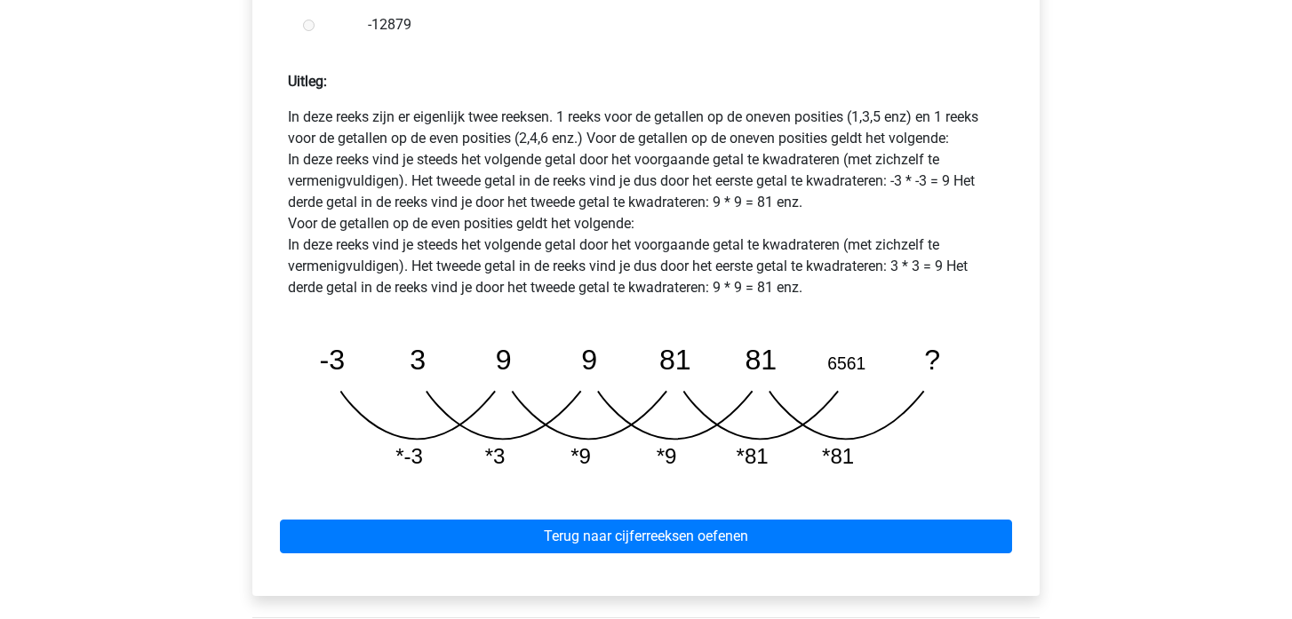
scroll to position [809, 0]
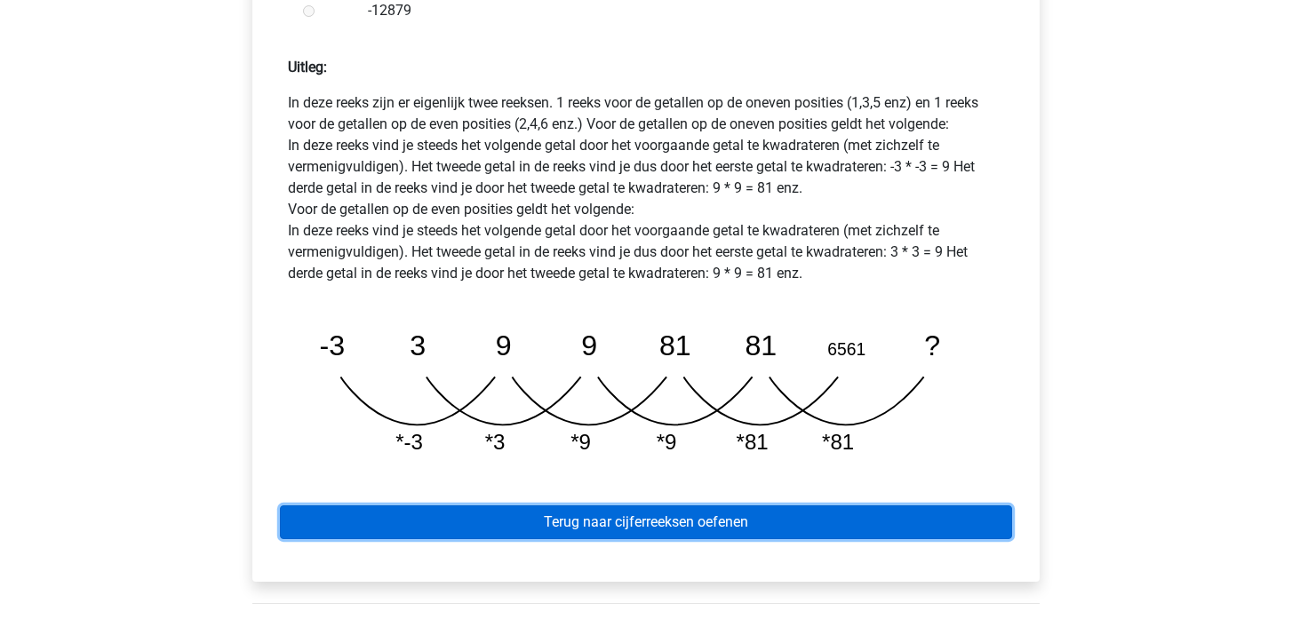
click at [576, 506] on link "Terug naar cijferreeksen oefenen" at bounding box center [646, 523] width 732 height 34
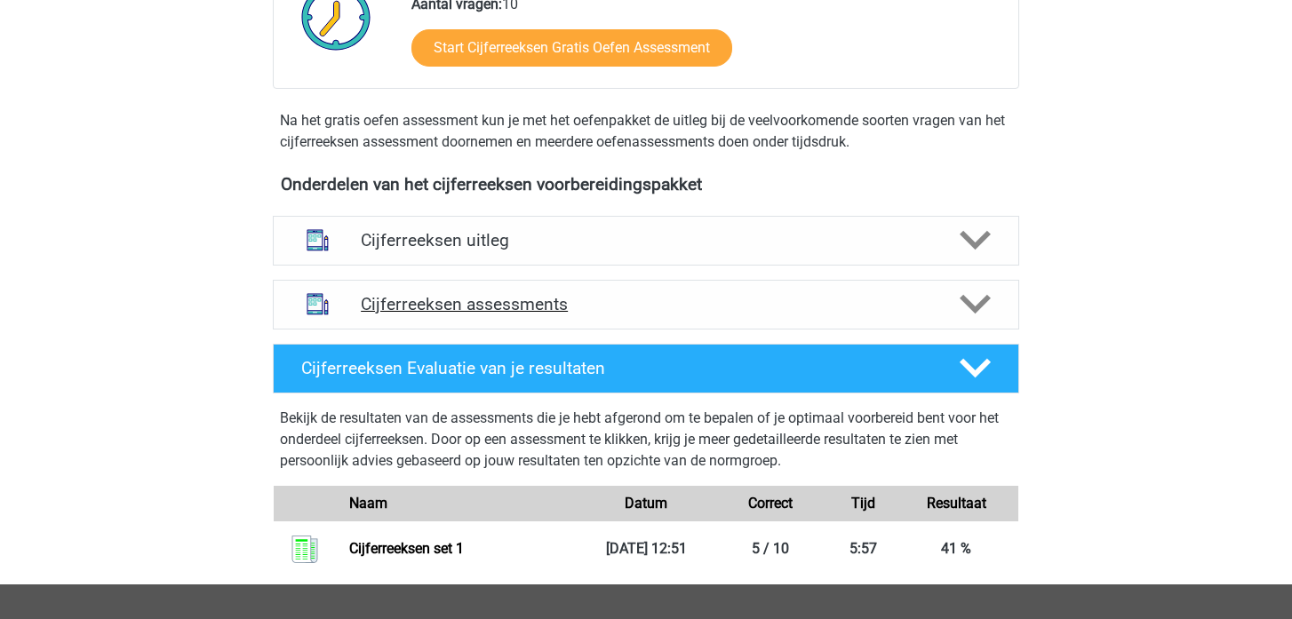
scroll to position [514, 0]
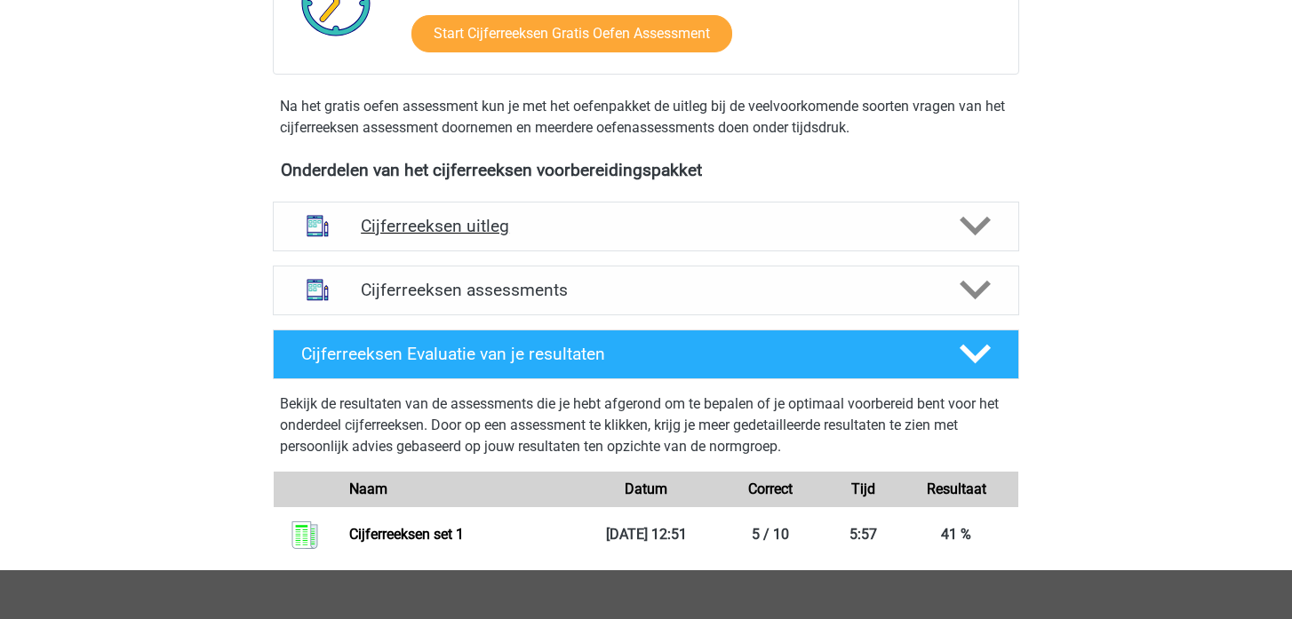
click at [453, 236] on h4 "Cijferreeksen uitleg" at bounding box center [646, 226] width 570 height 20
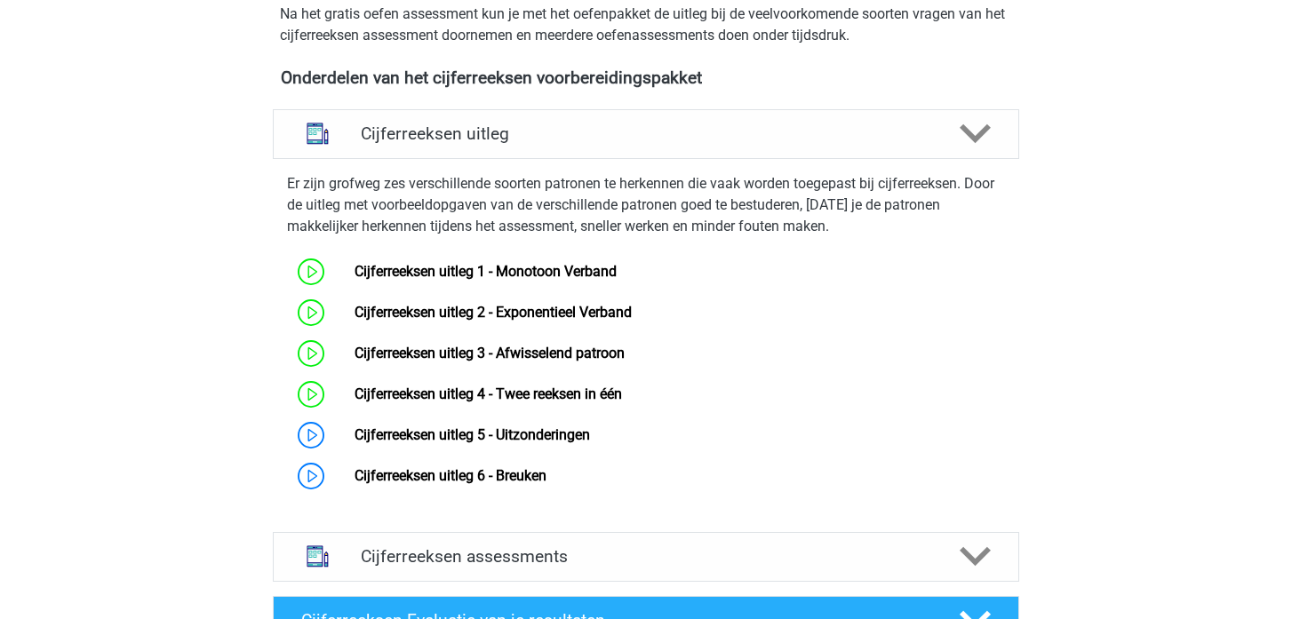
scroll to position [611, 0]
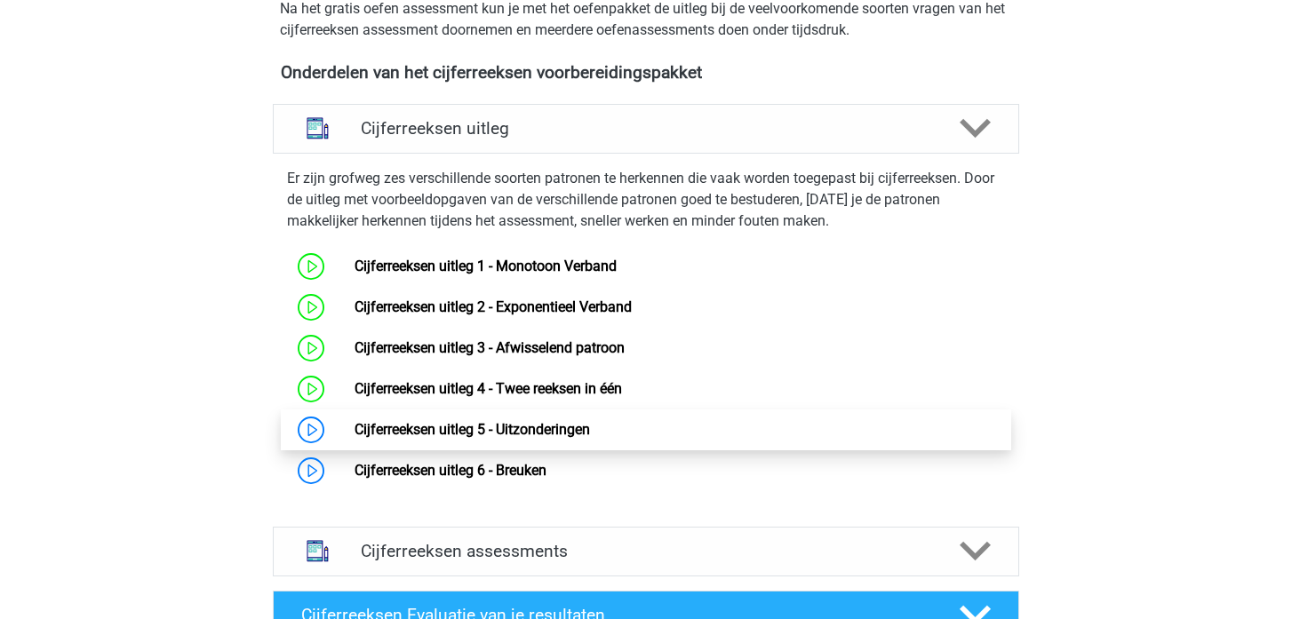
click at [383, 438] on link "Cijferreeksen uitleg 5 - Uitzonderingen" at bounding box center [472, 429] width 235 height 17
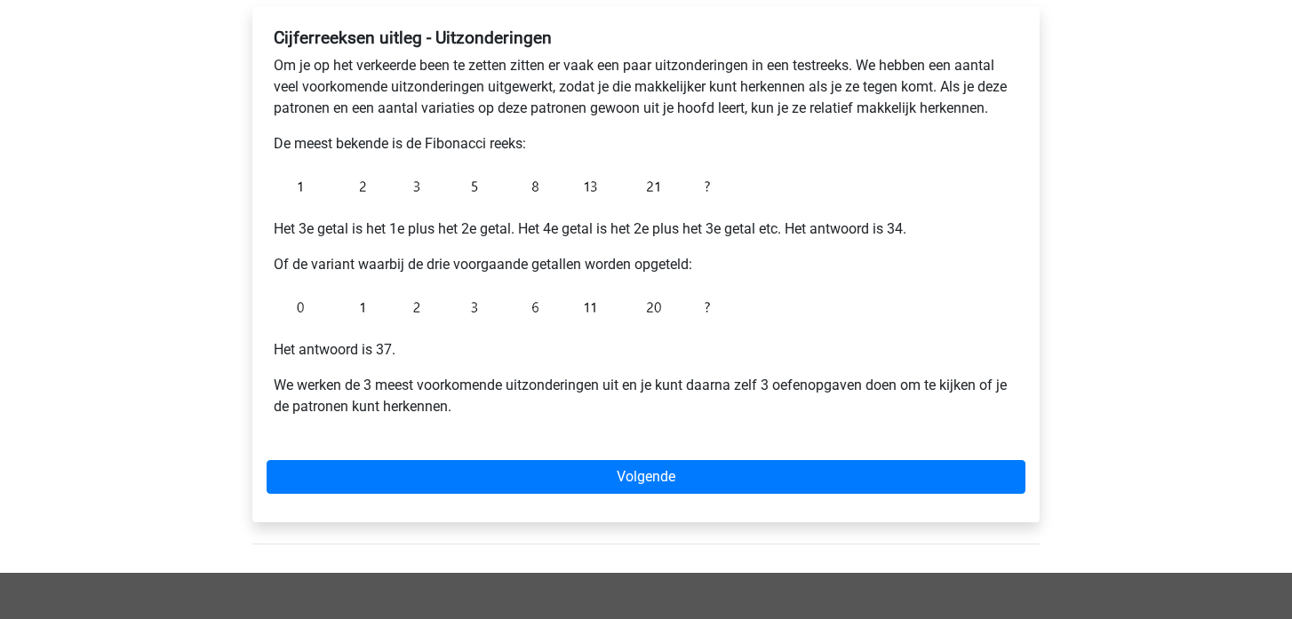
scroll to position [306, 0]
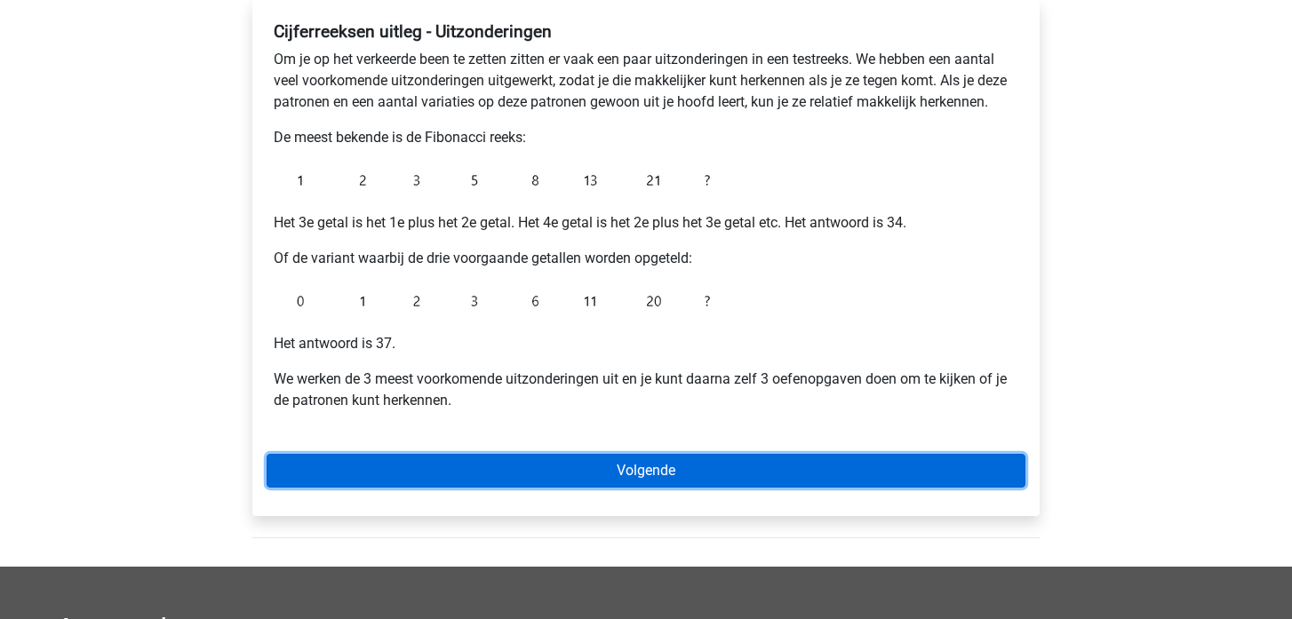
click at [618, 466] on link "Volgende" at bounding box center [646, 471] width 759 height 34
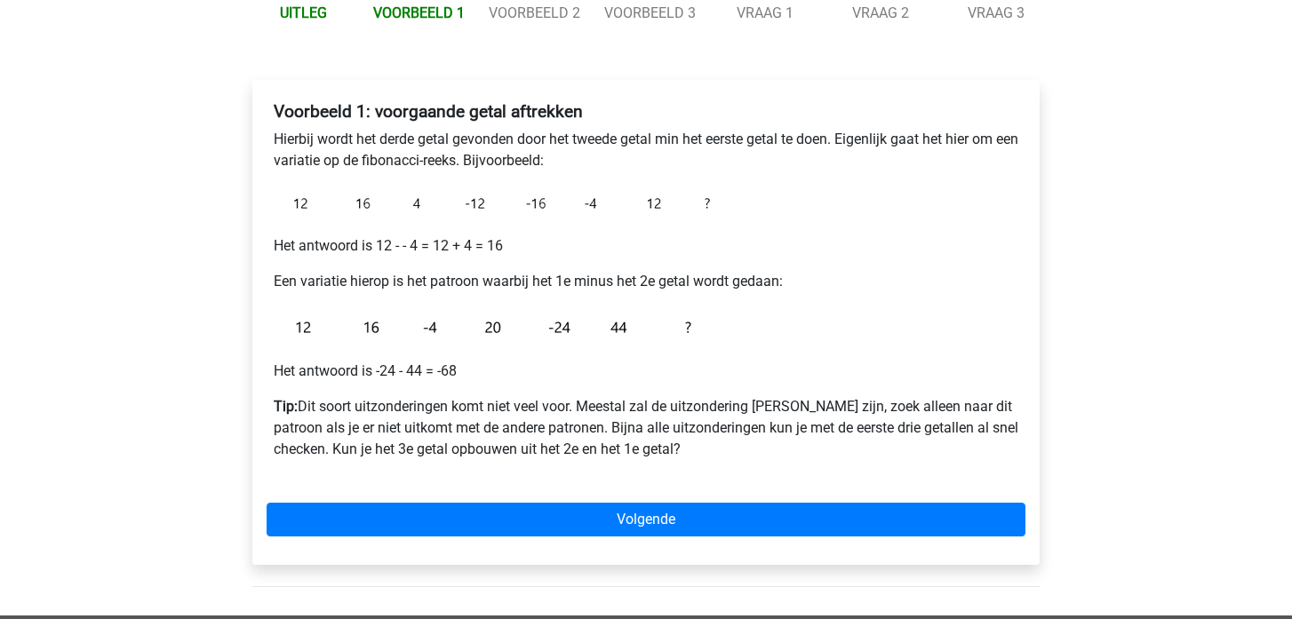
scroll to position [228, 0]
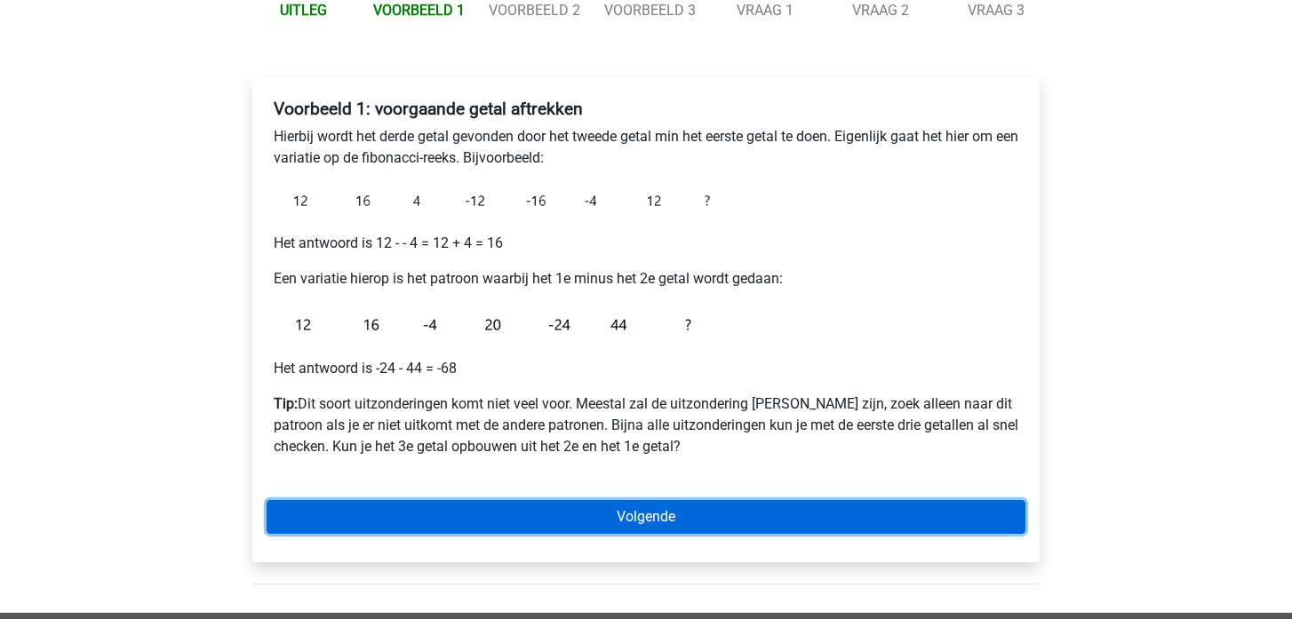
click at [622, 513] on link "Volgende" at bounding box center [646, 517] width 759 height 34
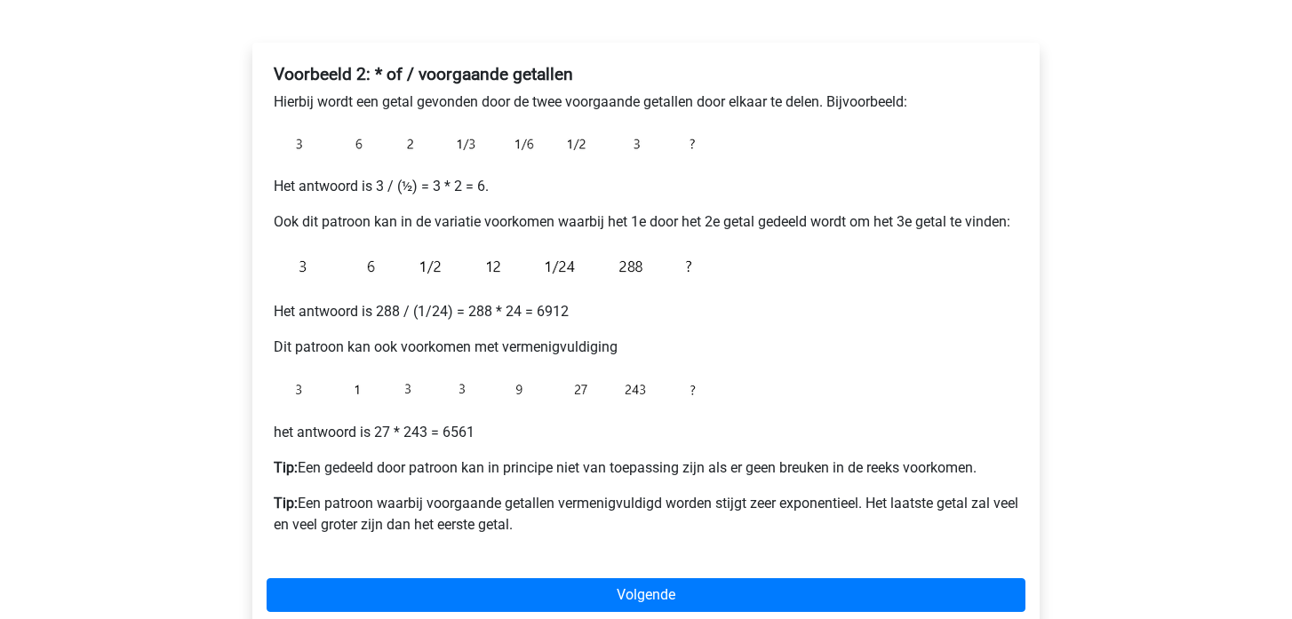
scroll to position [339, 0]
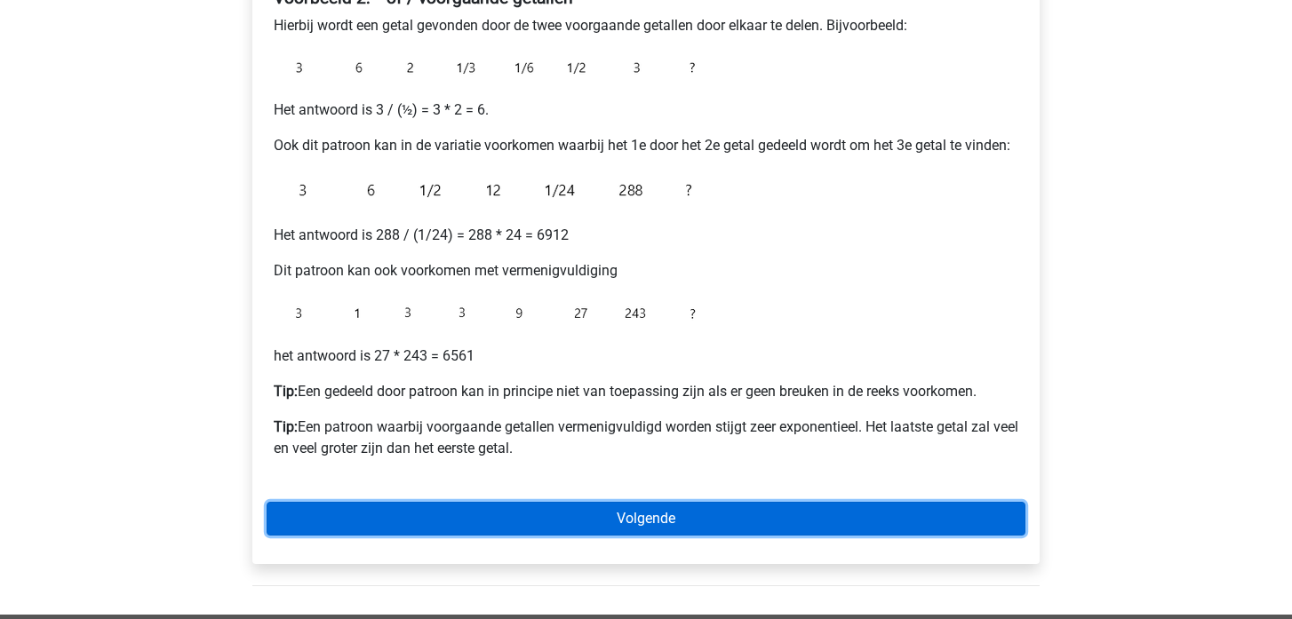
click at [624, 520] on link "Volgende" at bounding box center [646, 519] width 759 height 34
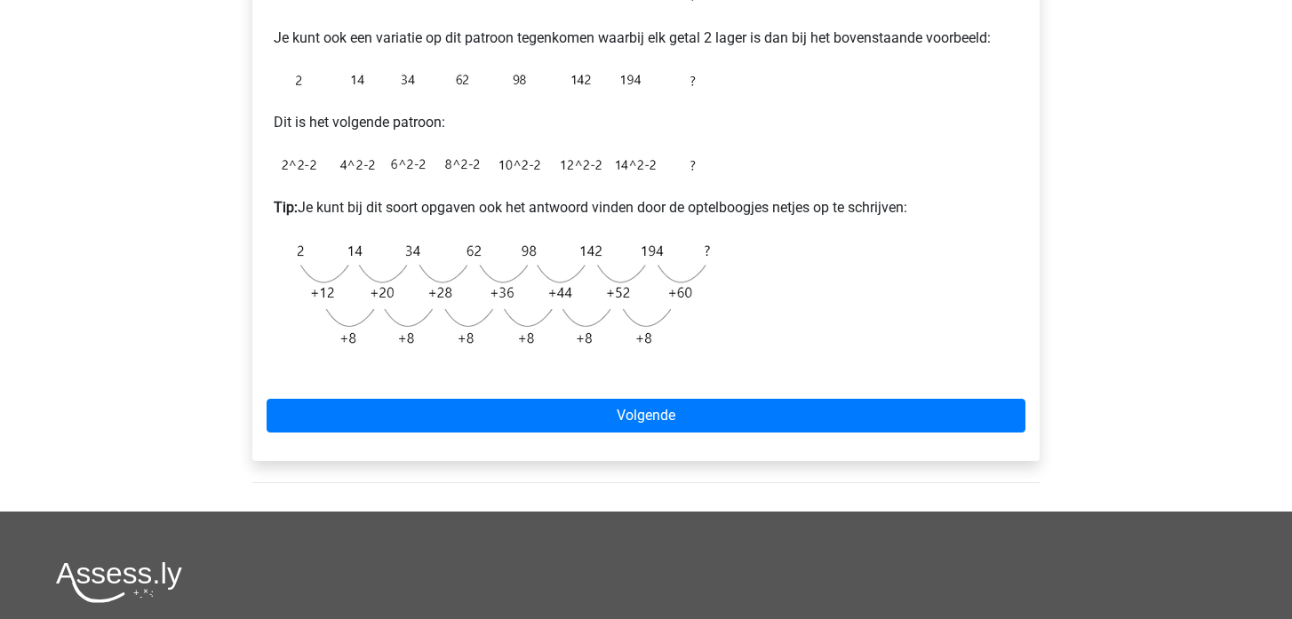
scroll to position [503, 0]
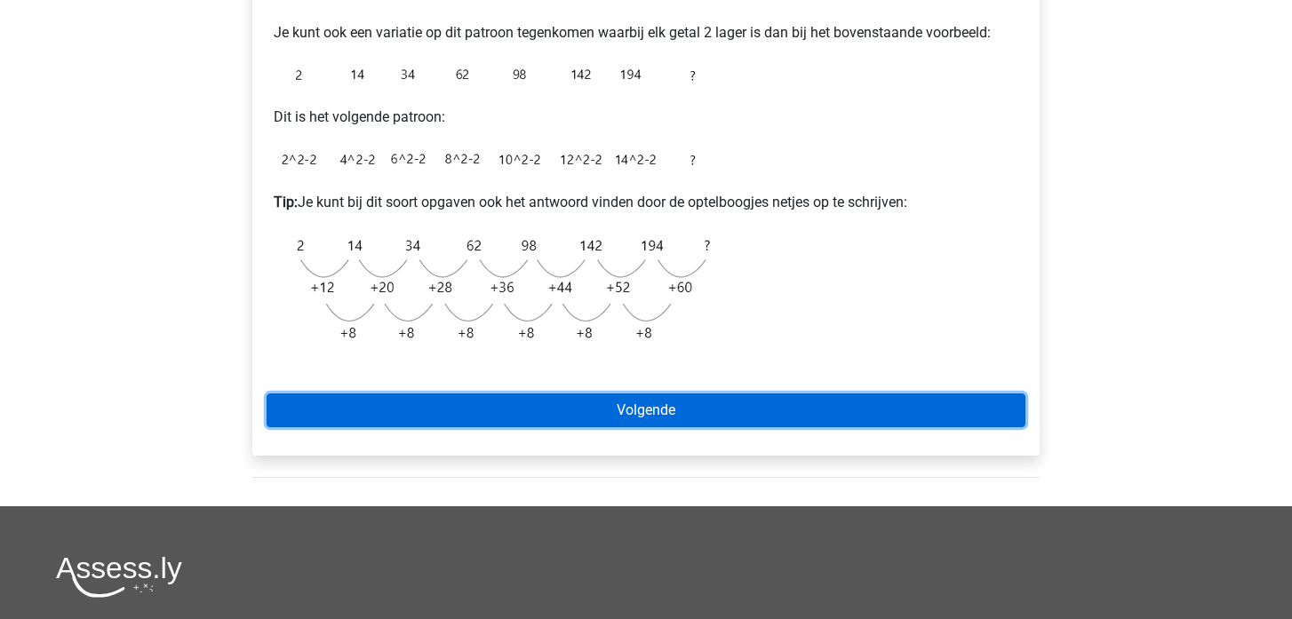
click at [600, 416] on link "Volgende" at bounding box center [646, 411] width 759 height 34
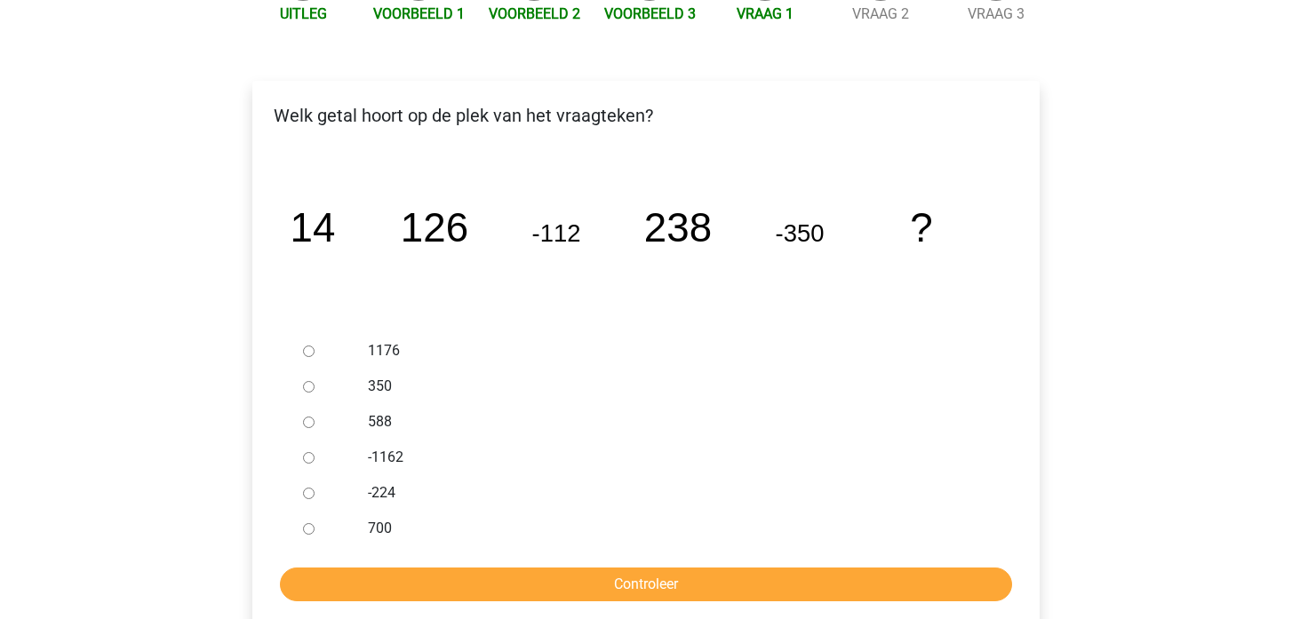
scroll to position [231, 0]
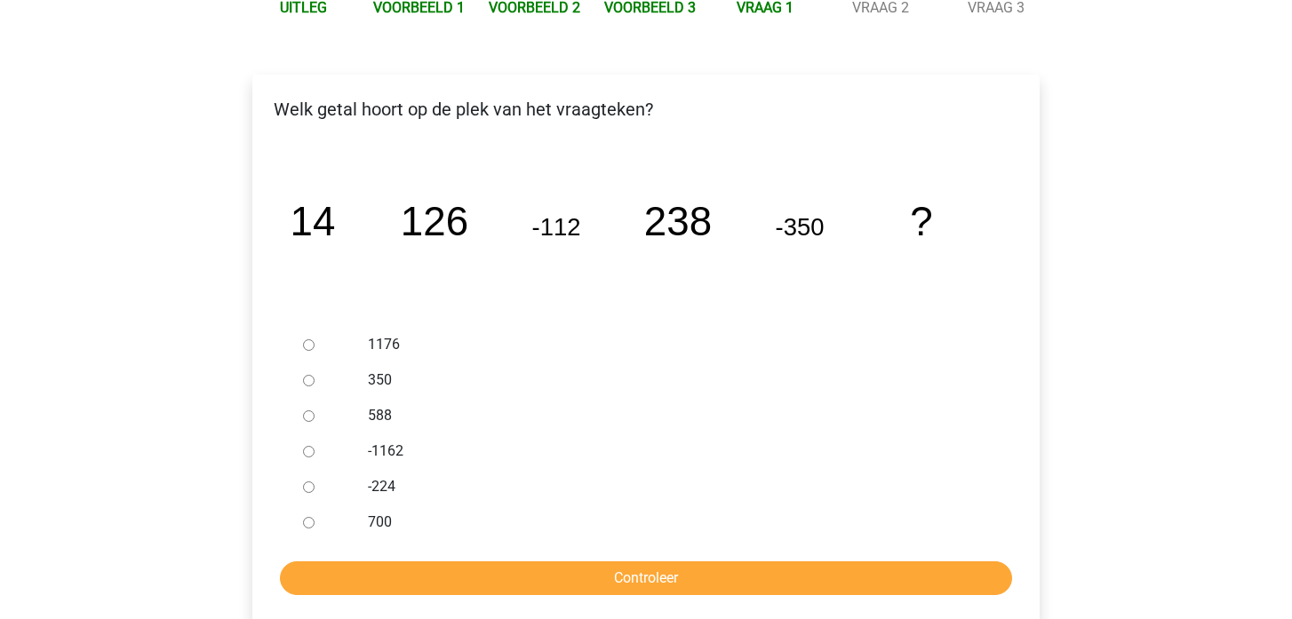
click at [307, 415] on input "588" at bounding box center [309, 417] width 12 height 12
radio input "true"
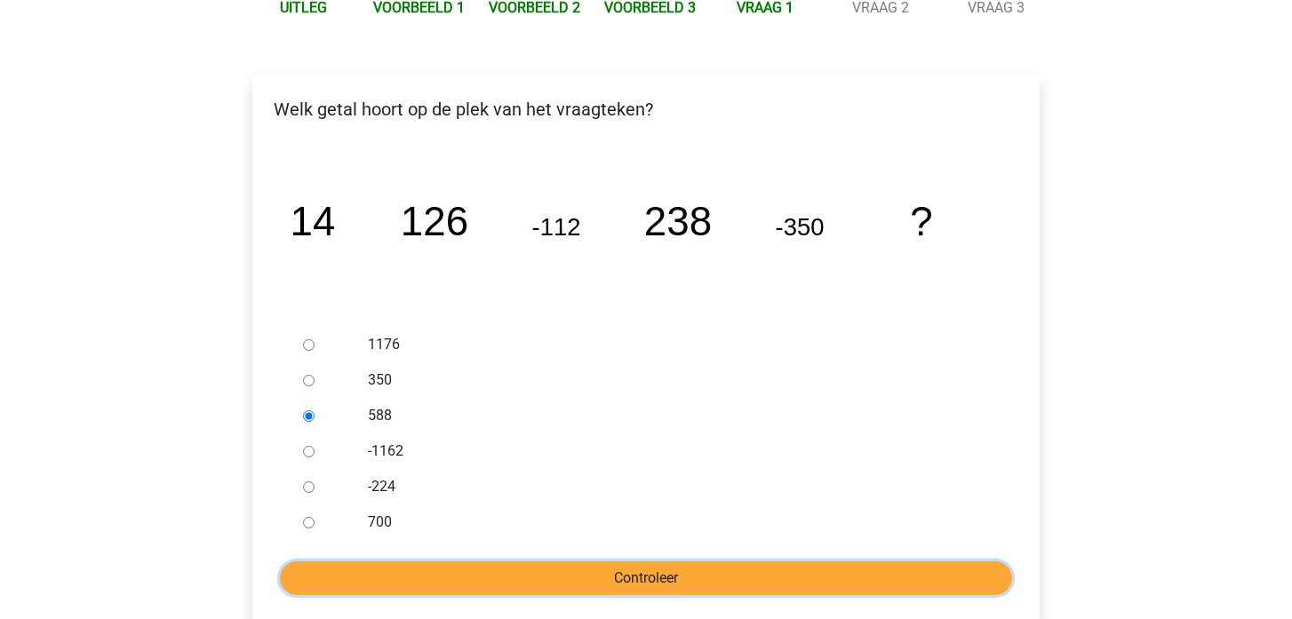
click at [625, 578] on input "Controleer" at bounding box center [646, 579] width 732 height 34
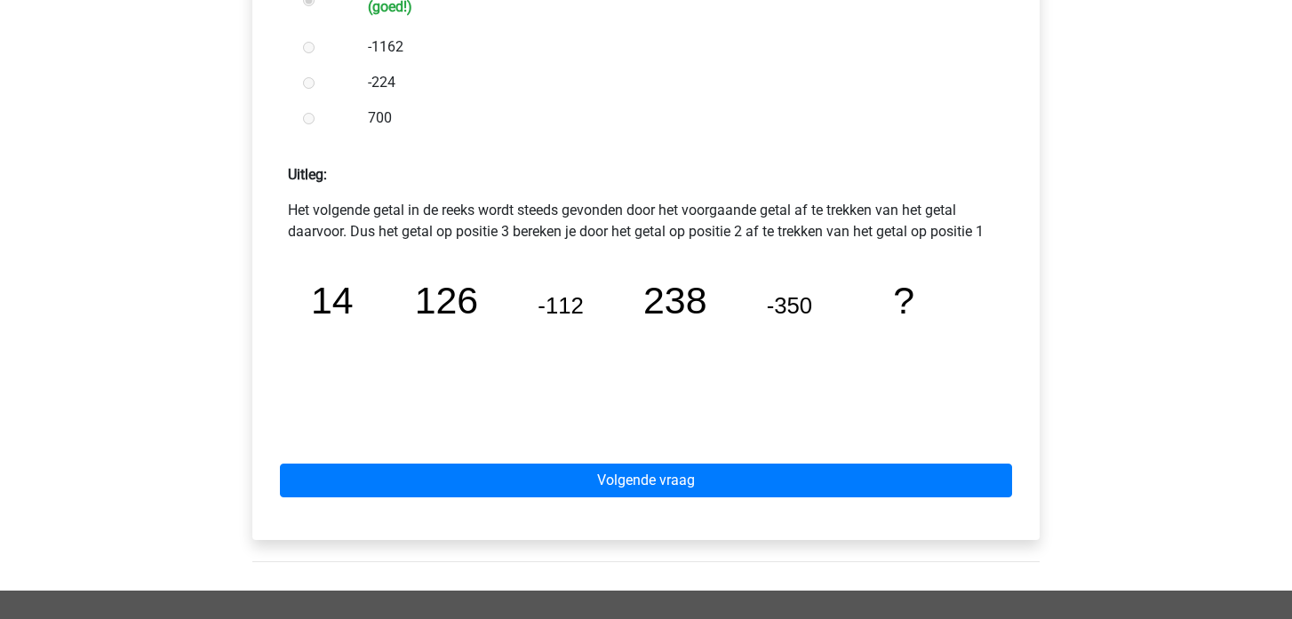
scroll to position [673, 0]
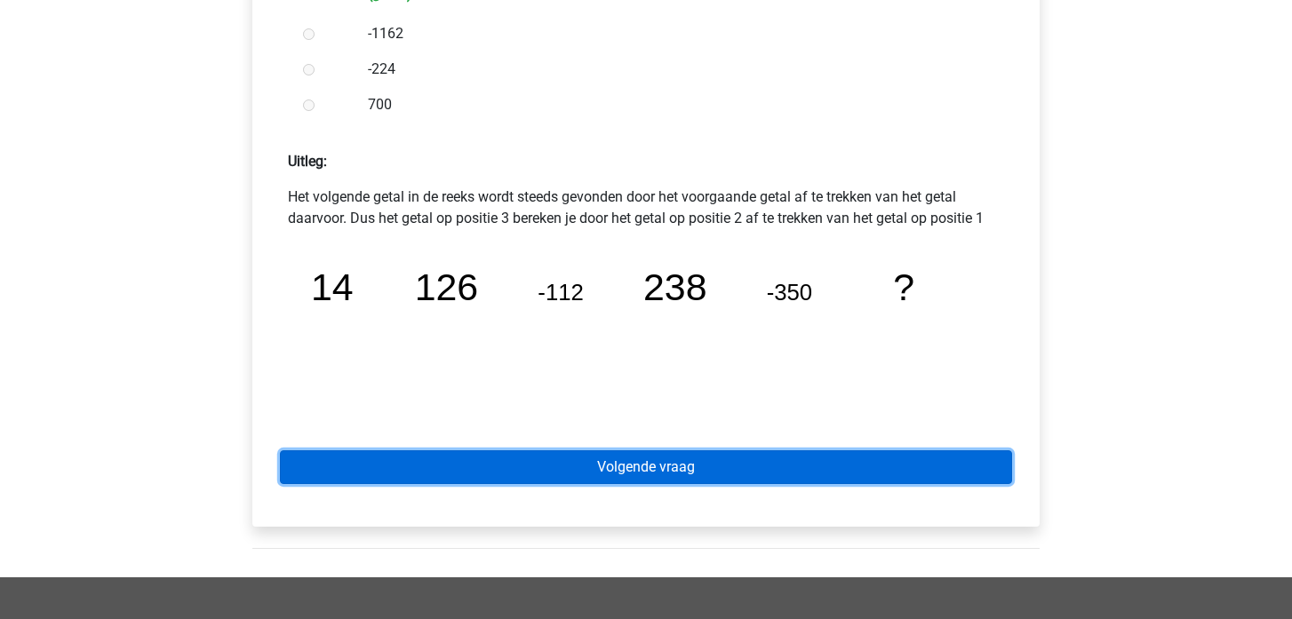
click at [609, 466] on link "Volgende vraag" at bounding box center [646, 468] width 732 height 34
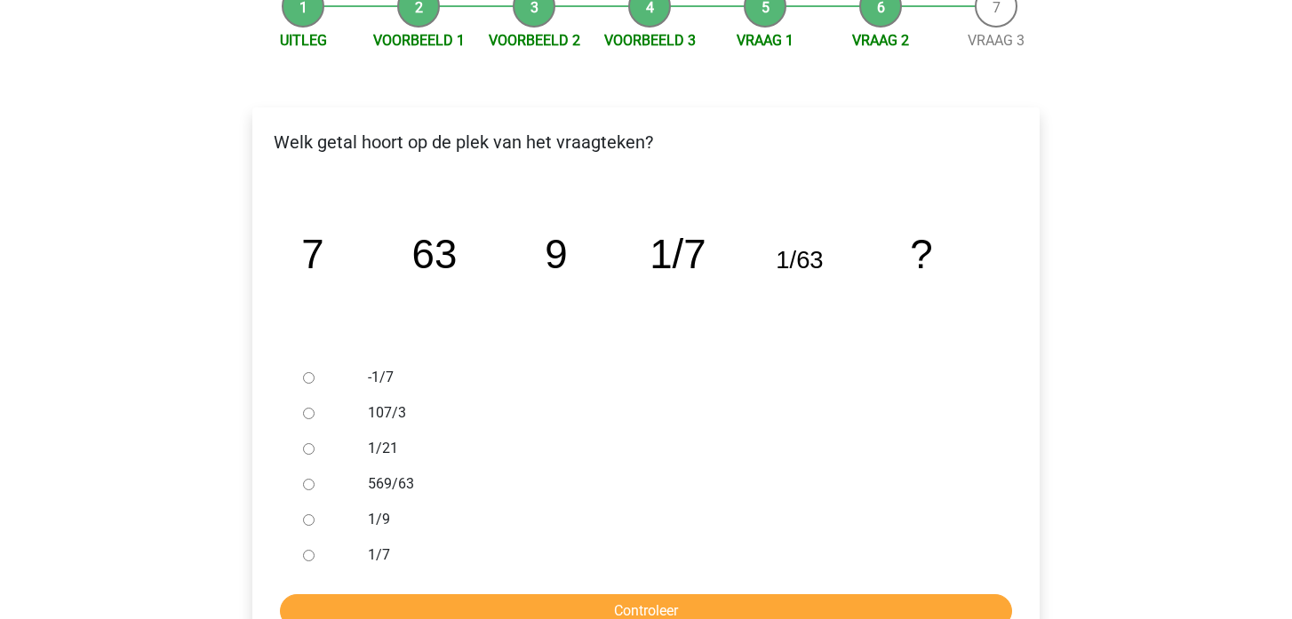
scroll to position [207, 0]
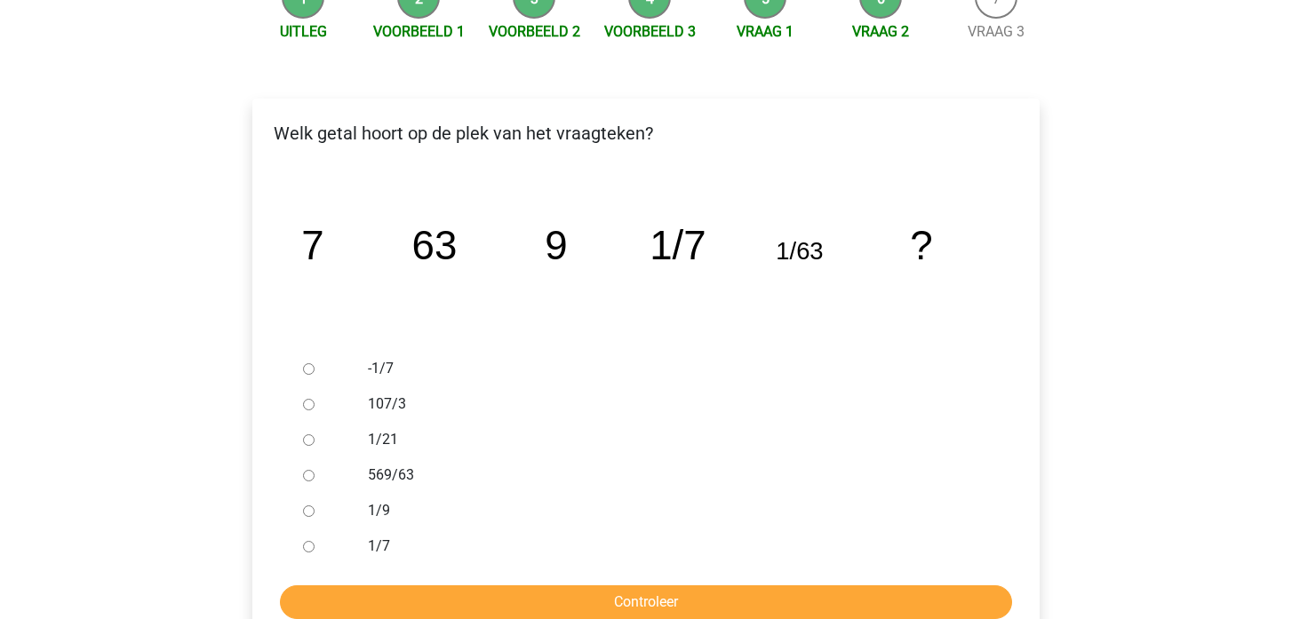
click at [309, 510] on input "1/9" at bounding box center [309, 512] width 12 height 12
radio input "true"
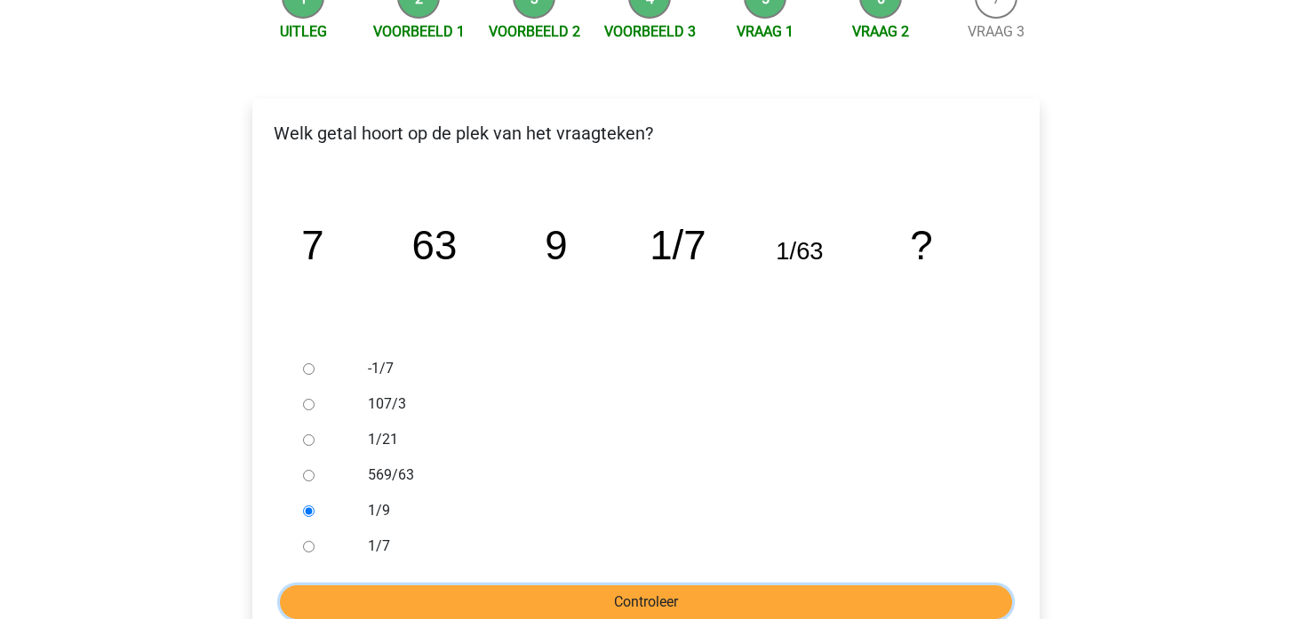
click at [610, 600] on input "Controleer" at bounding box center [646, 603] width 732 height 34
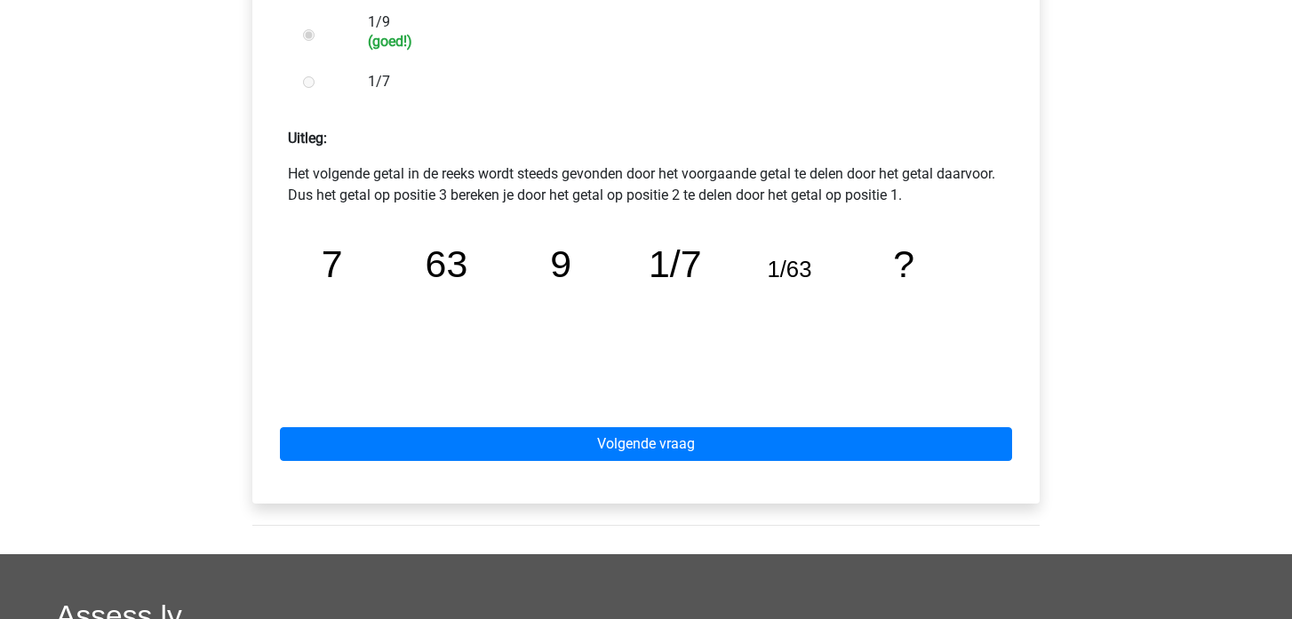
scroll to position [698, 0]
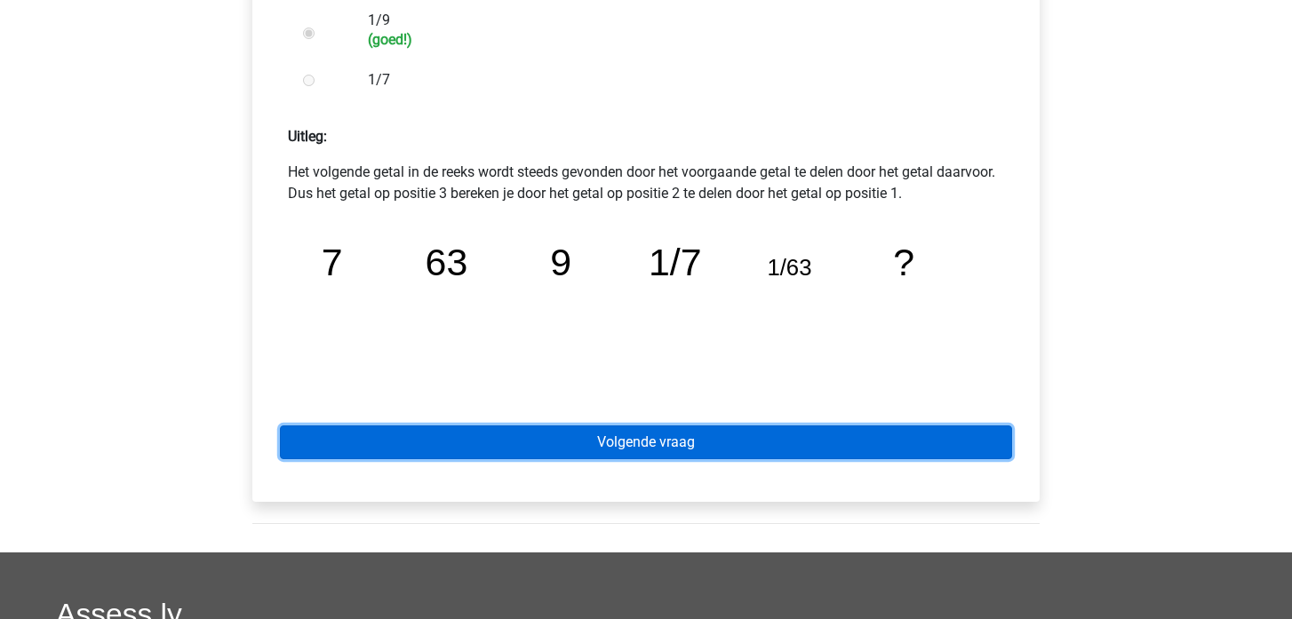
click at [611, 447] on link "Volgende vraag" at bounding box center [646, 443] width 732 height 34
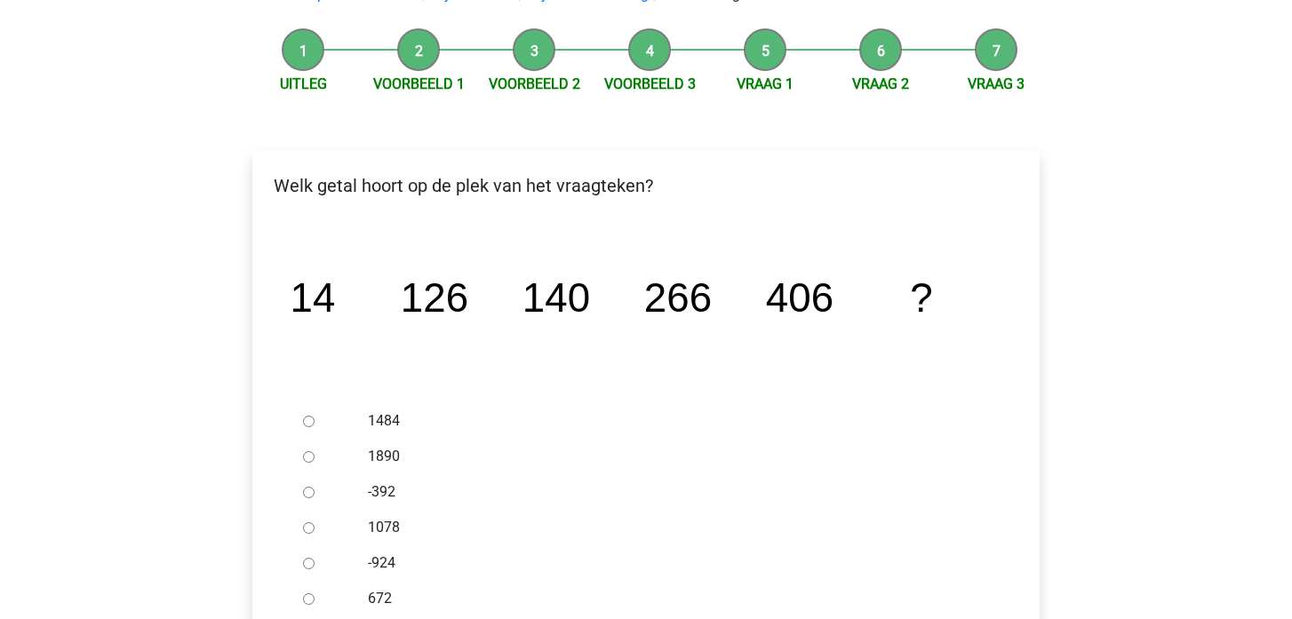
scroll to position [163, 0]
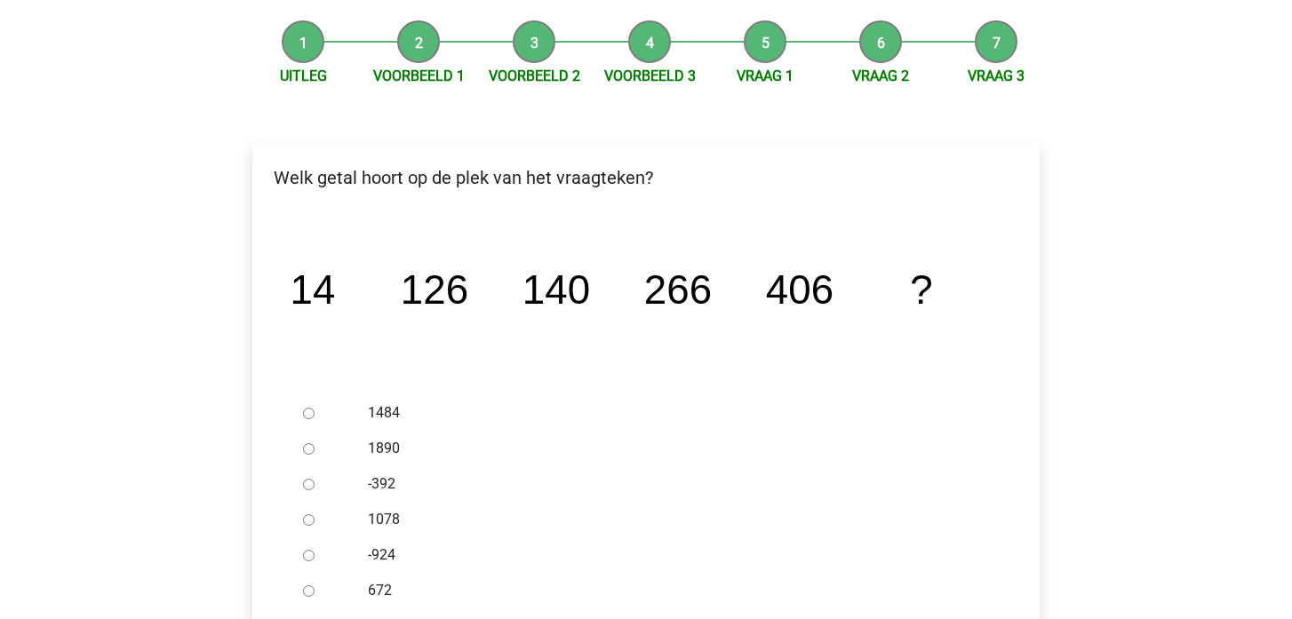
click at [310, 597] on input "672" at bounding box center [309, 592] width 12 height 12
radio input "true"
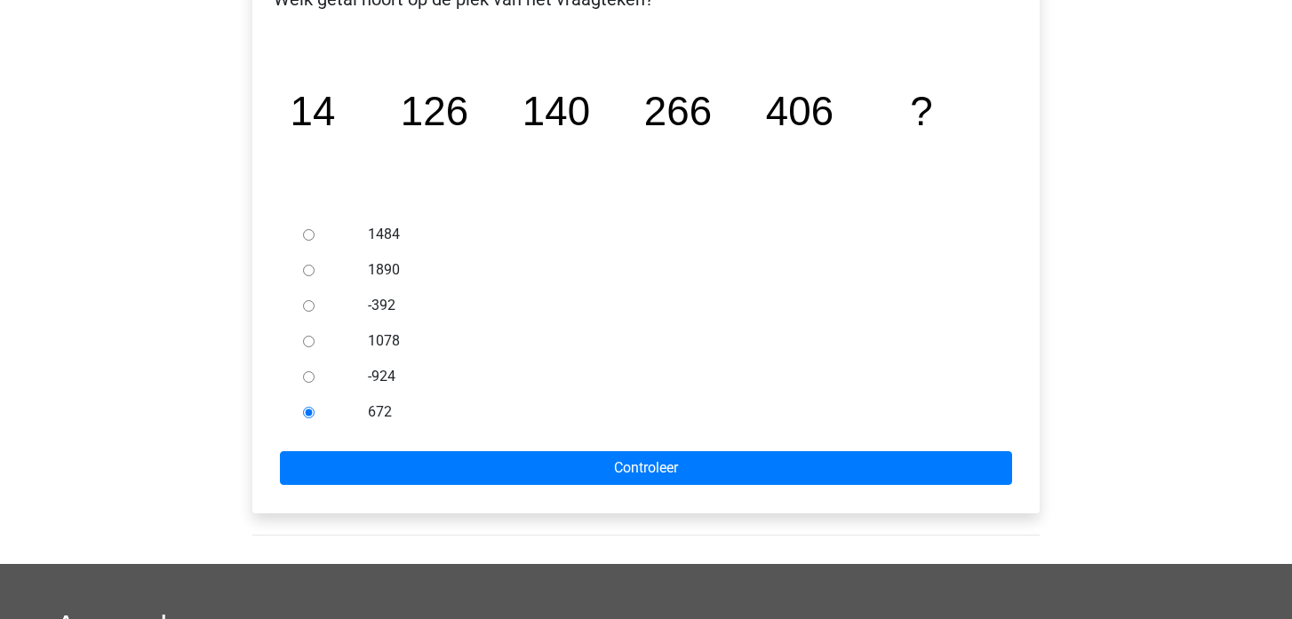
scroll to position [391, 0]
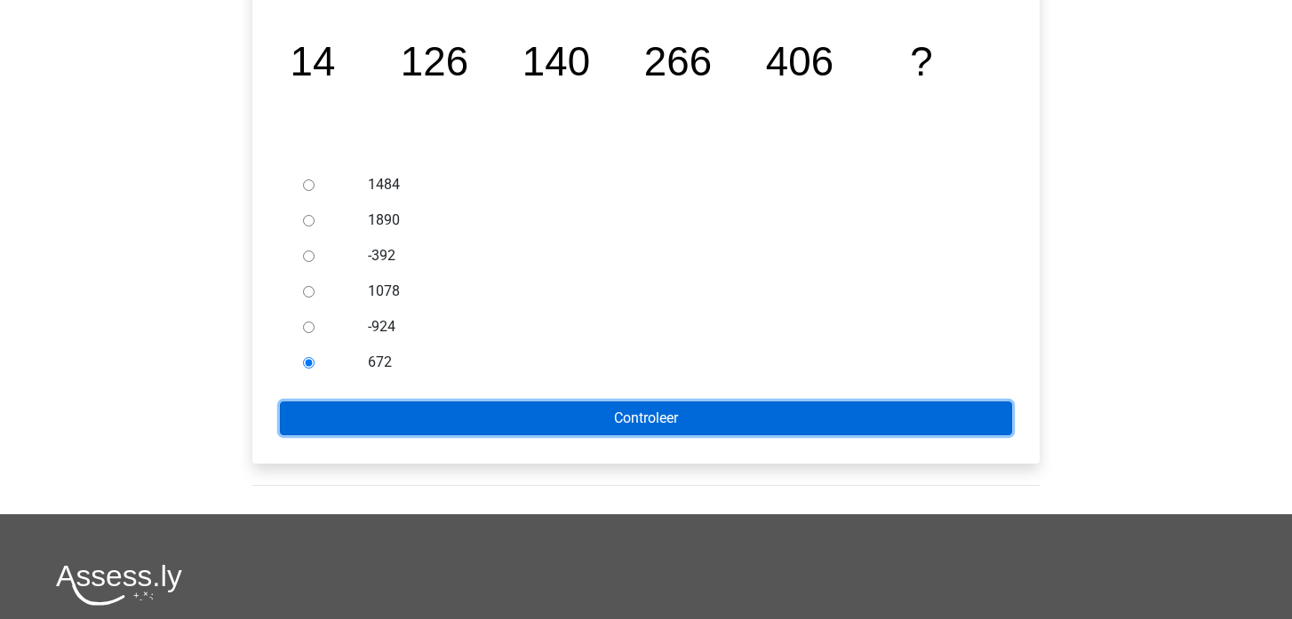
click at [610, 416] on input "Controleer" at bounding box center [646, 419] width 732 height 34
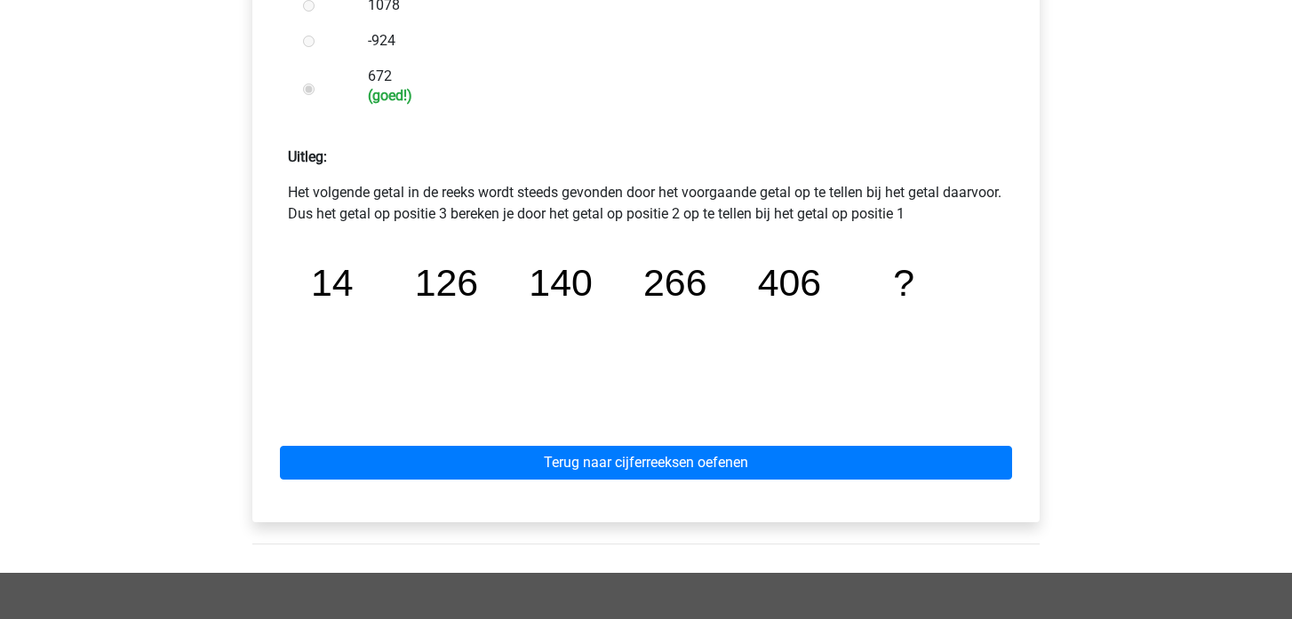
scroll to position [684, 0]
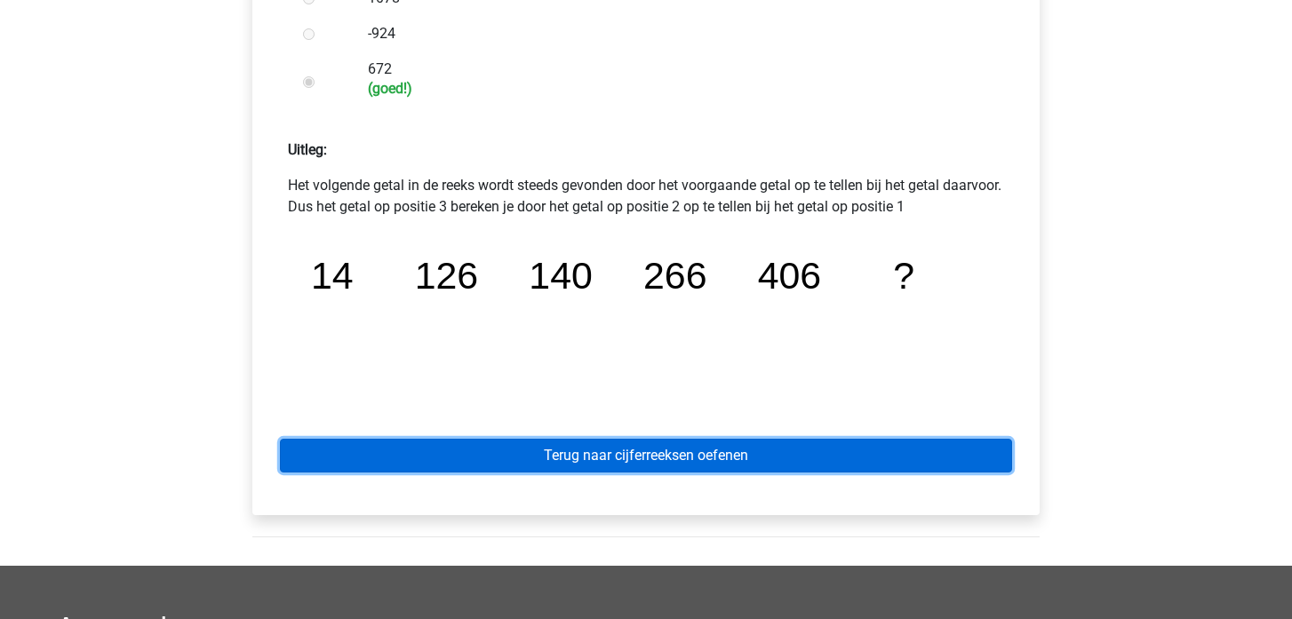
click at [594, 444] on link "Terug naar cijferreeksen oefenen" at bounding box center [646, 456] width 732 height 34
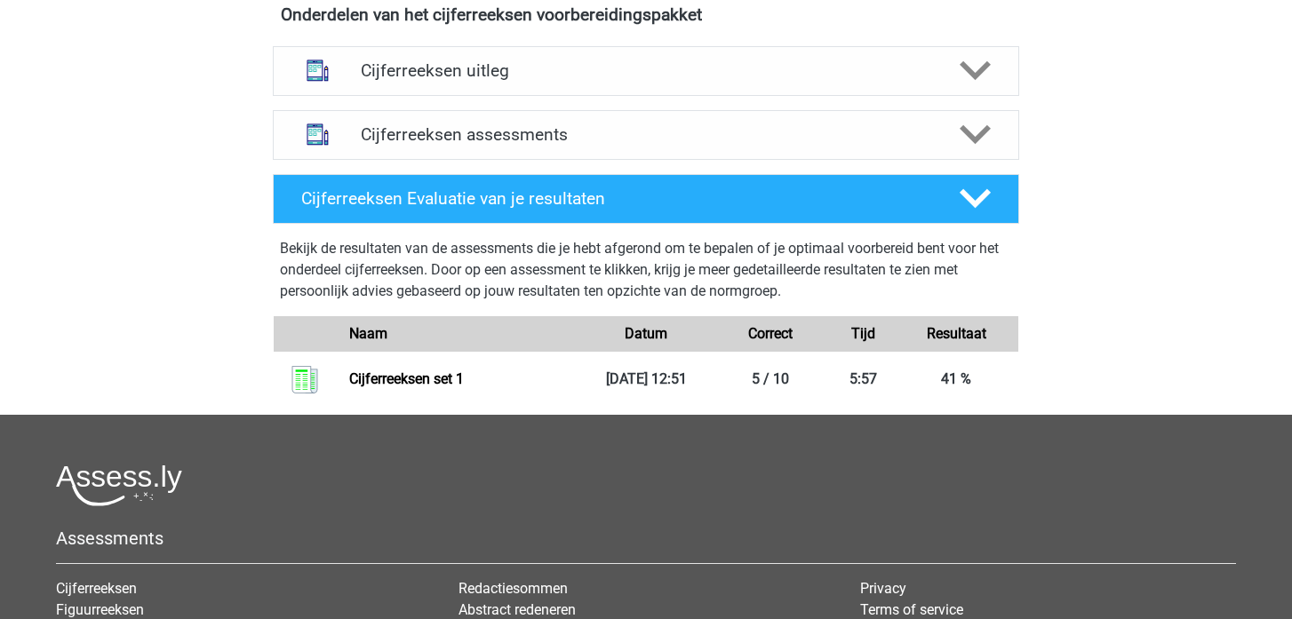
scroll to position [666, 0]
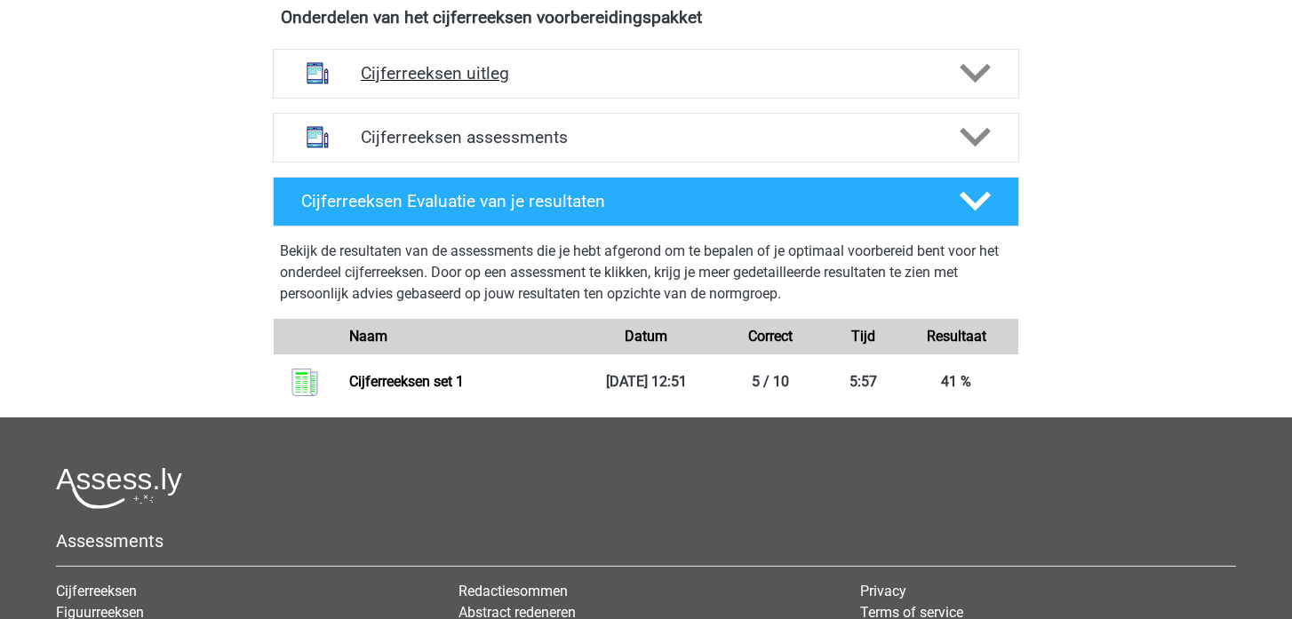
click at [448, 84] on h4 "Cijferreeksen uitleg" at bounding box center [646, 73] width 570 height 20
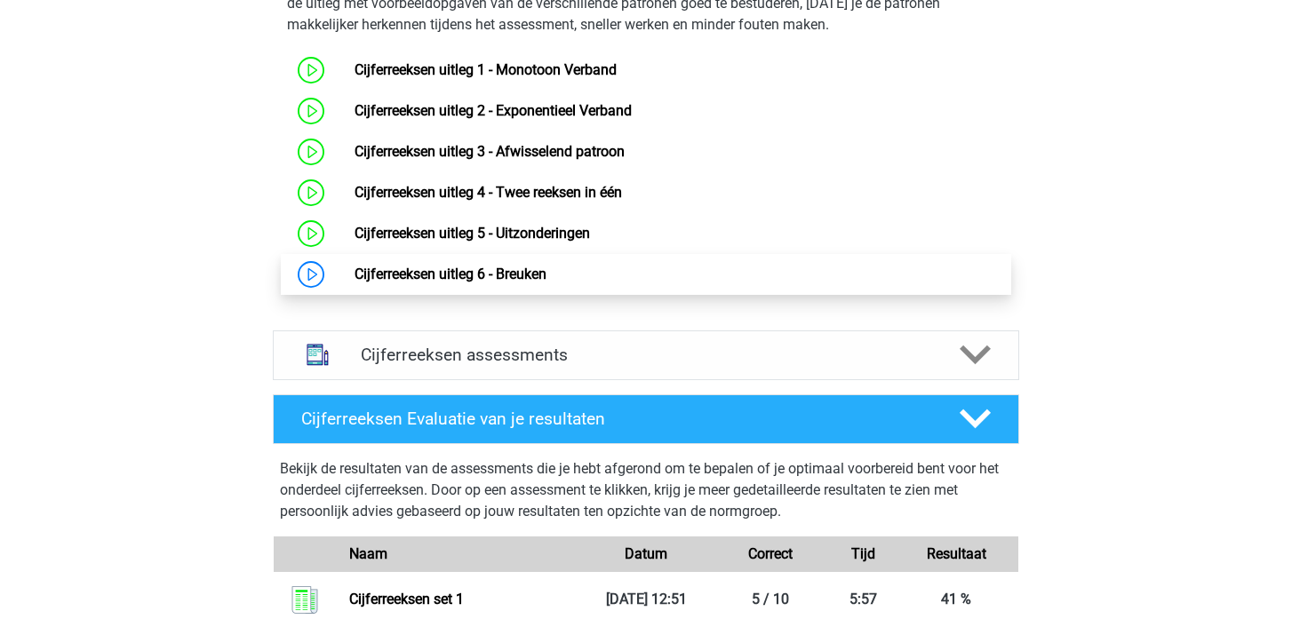
scroll to position [814, 0]
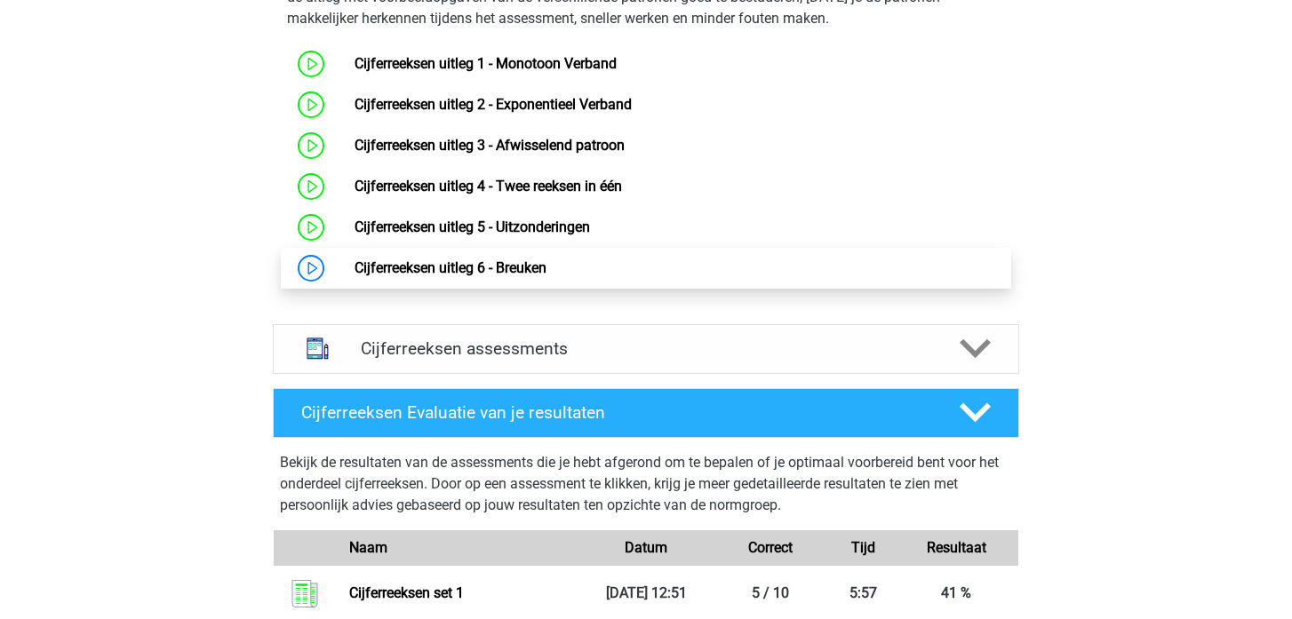
click at [403, 276] on link "Cijferreeksen uitleg 6 - Breuken" at bounding box center [451, 267] width 192 height 17
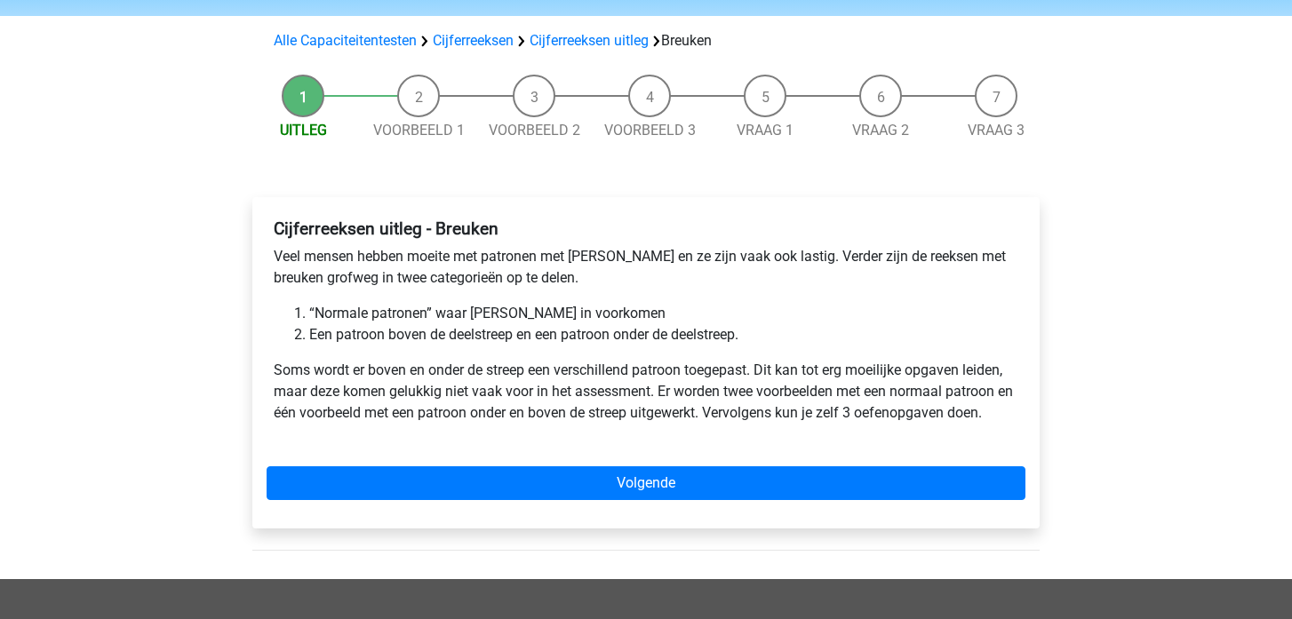
scroll to position [219, 0]
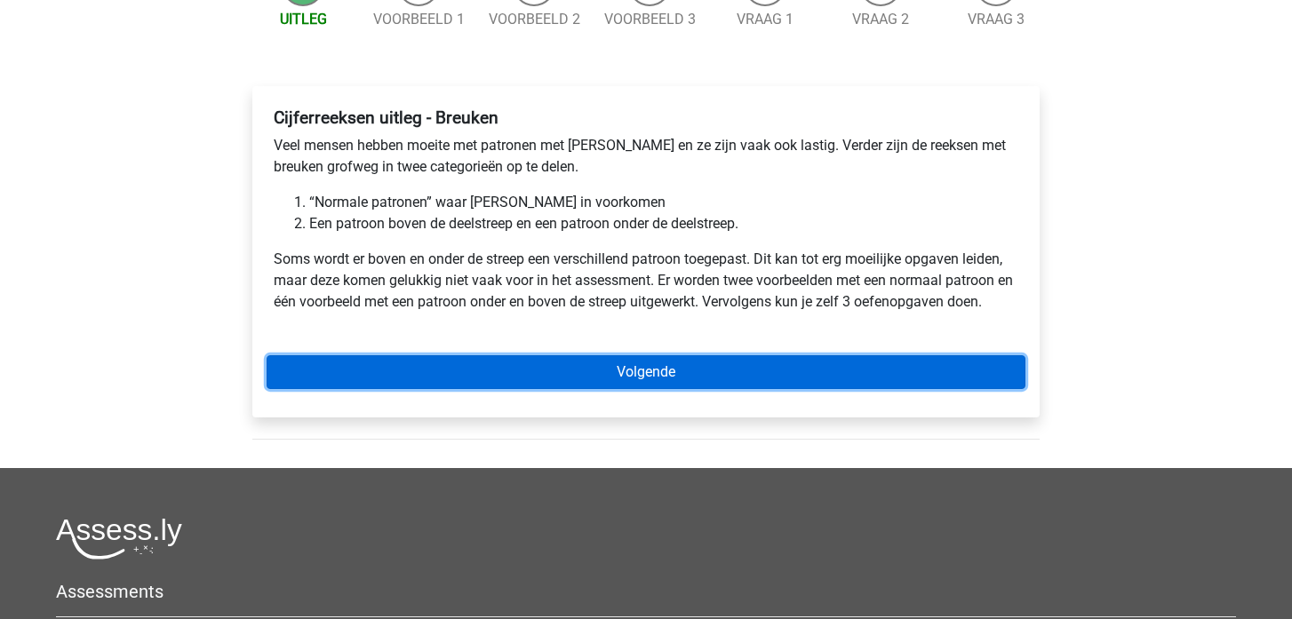
click at [578, 376] on link "Volgende" at bounding box center [646, 372] width 759 height 34
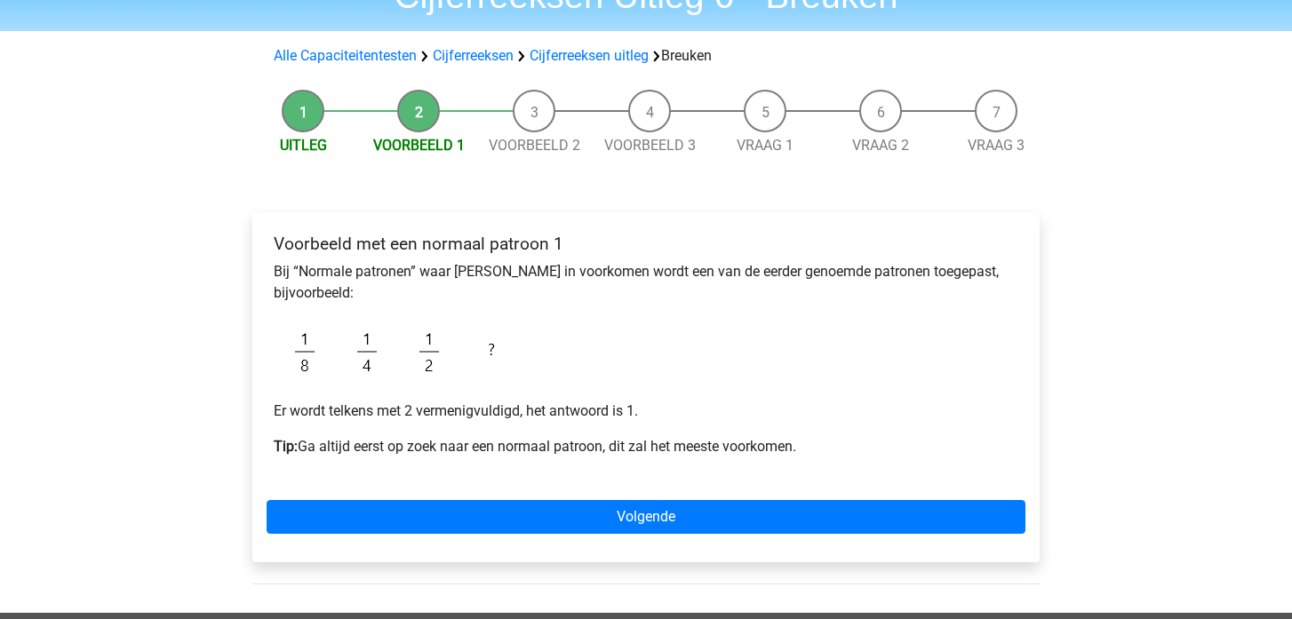
scroll to position [105, 0]
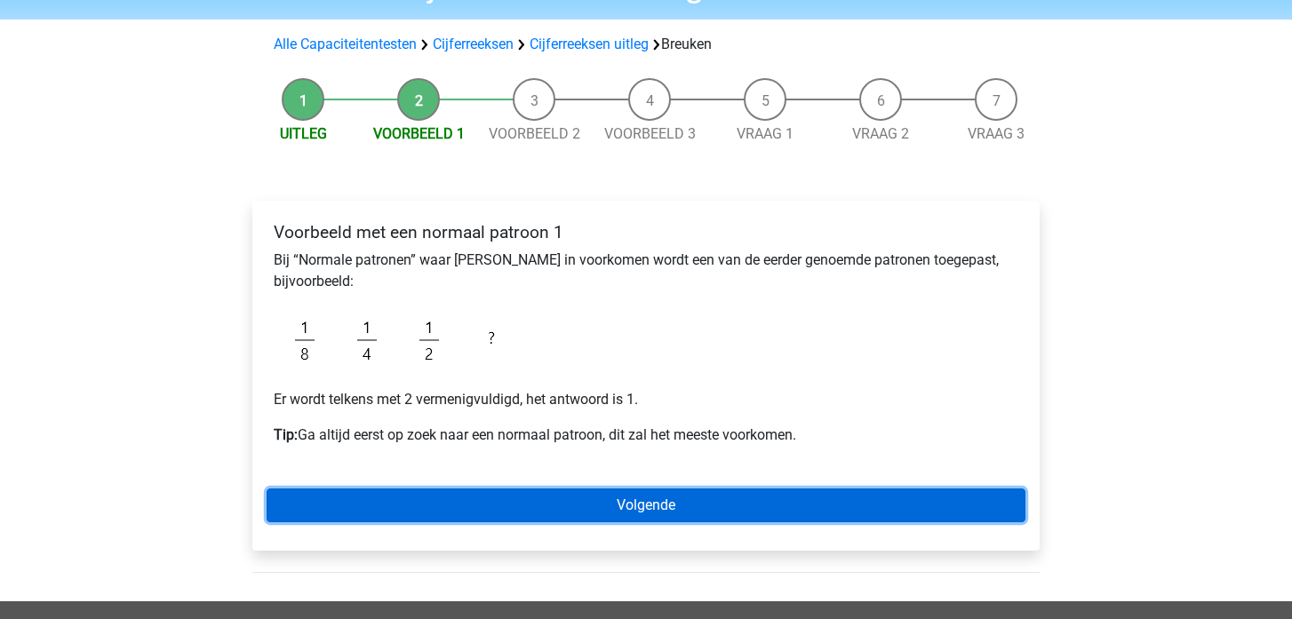
click at [578, 499] on link "Volgende" at bounding box center [646, 506] width 759 height 34
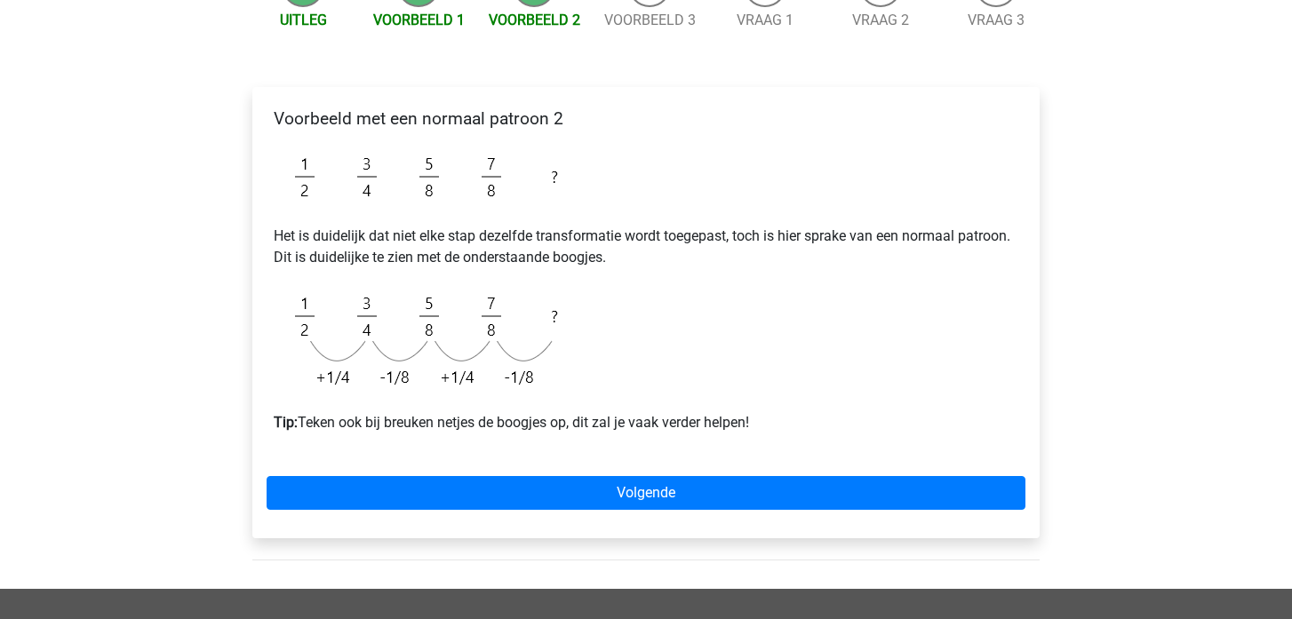
scroll to position [208, 0]
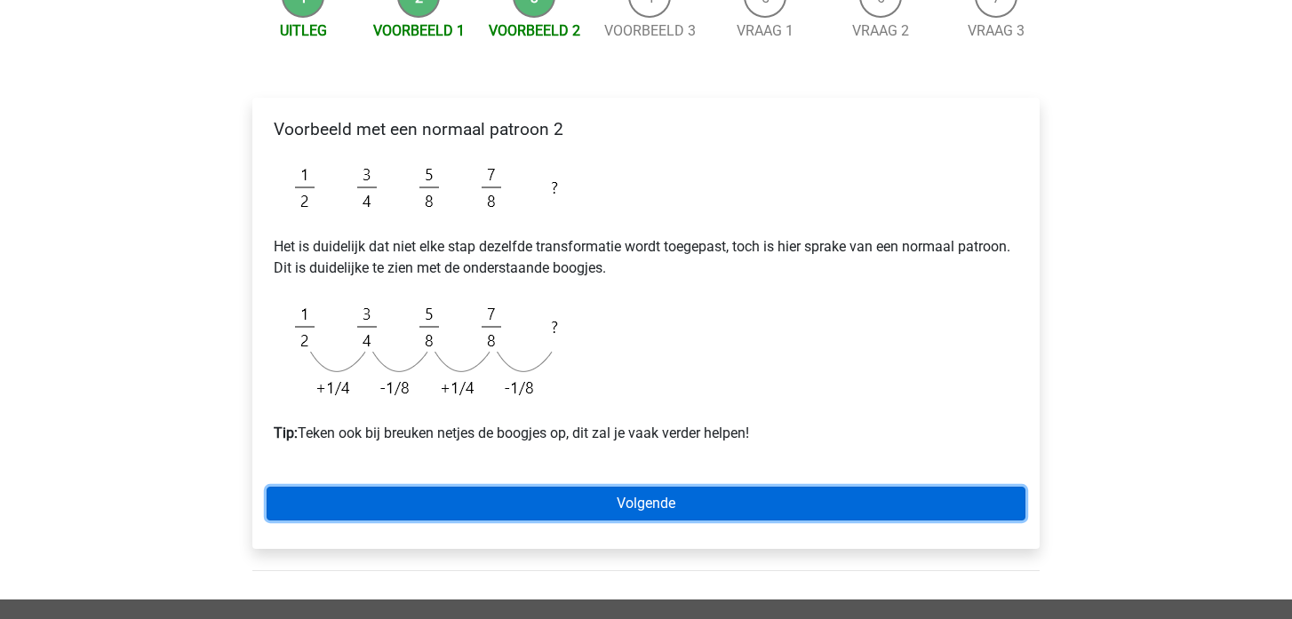
click at [607, 499] on link "Volgende" at bounding box center [646, 504] width 759 height 34
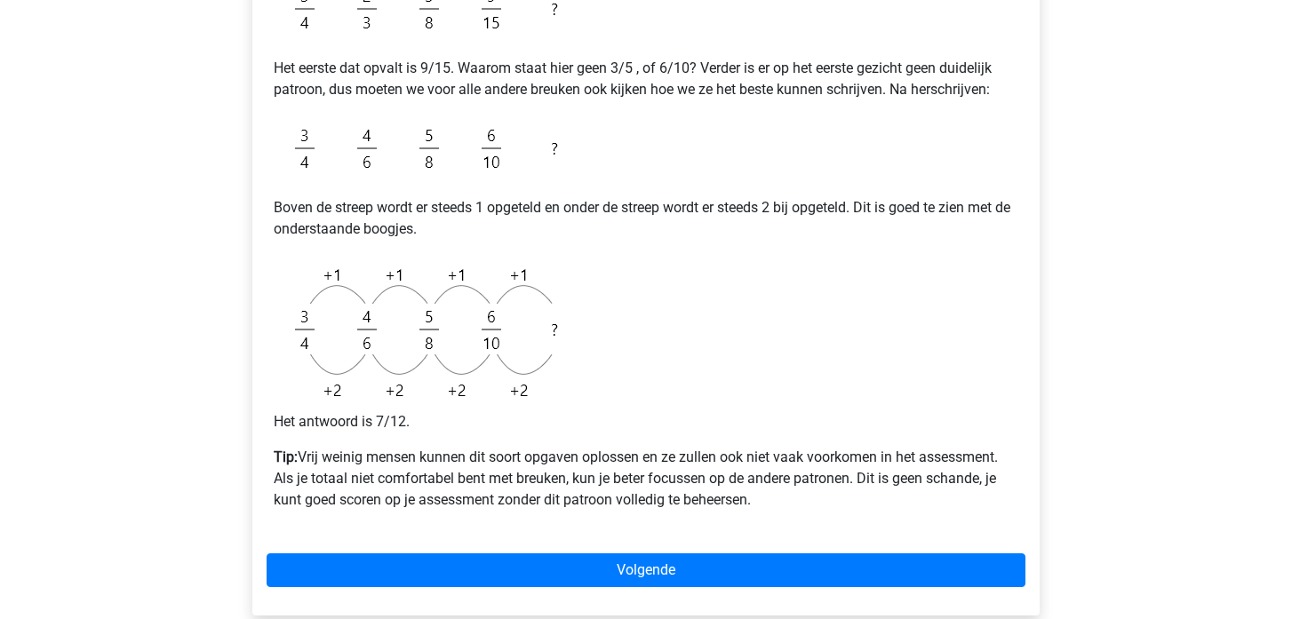
scroll to position [489, 0]
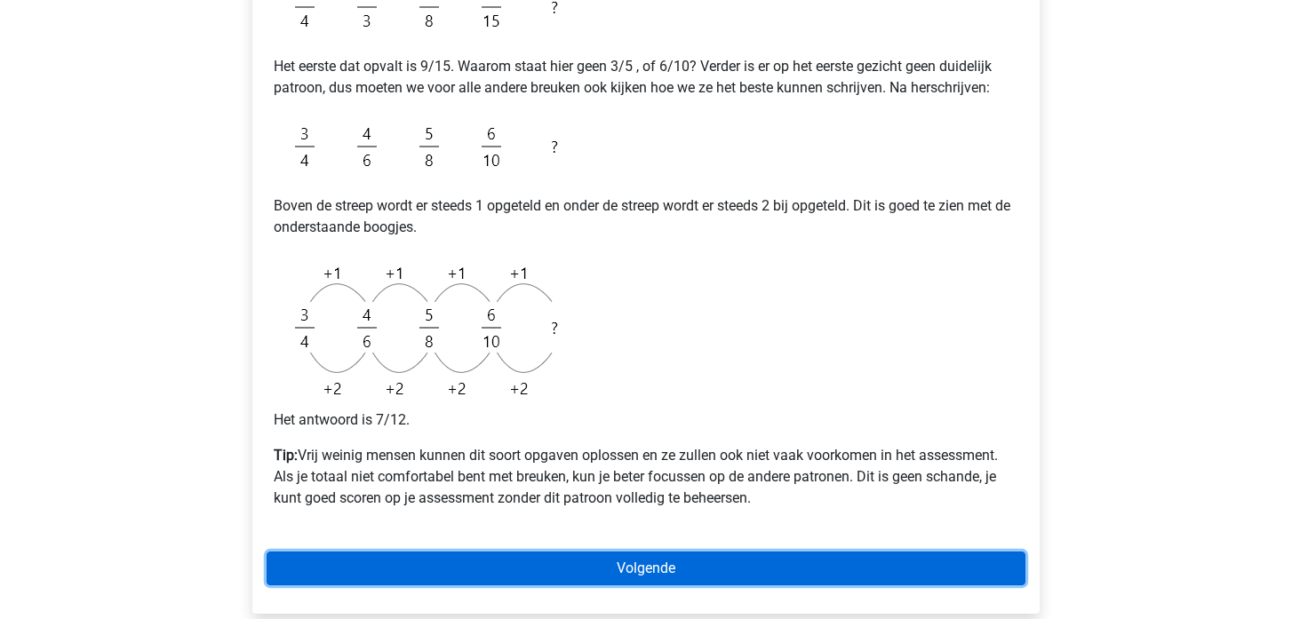
click at [606, 562] on link "Volgende" at bounding box center [646, 569] width 759 height 34
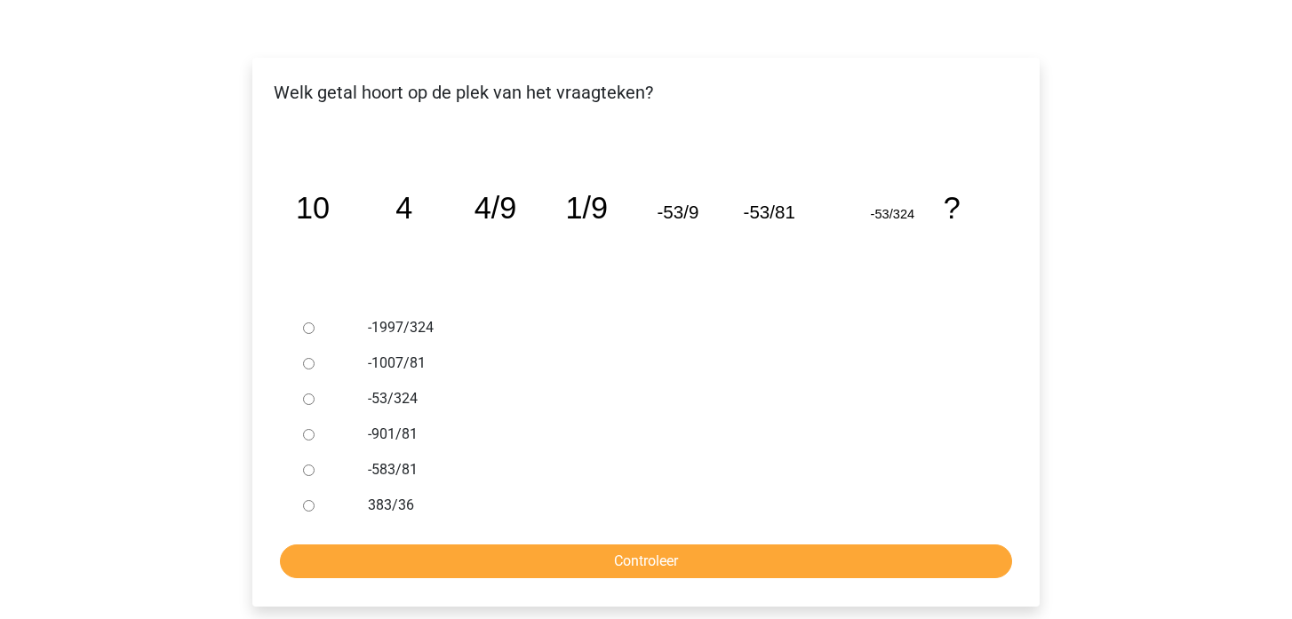
scroll to position [250, 0]
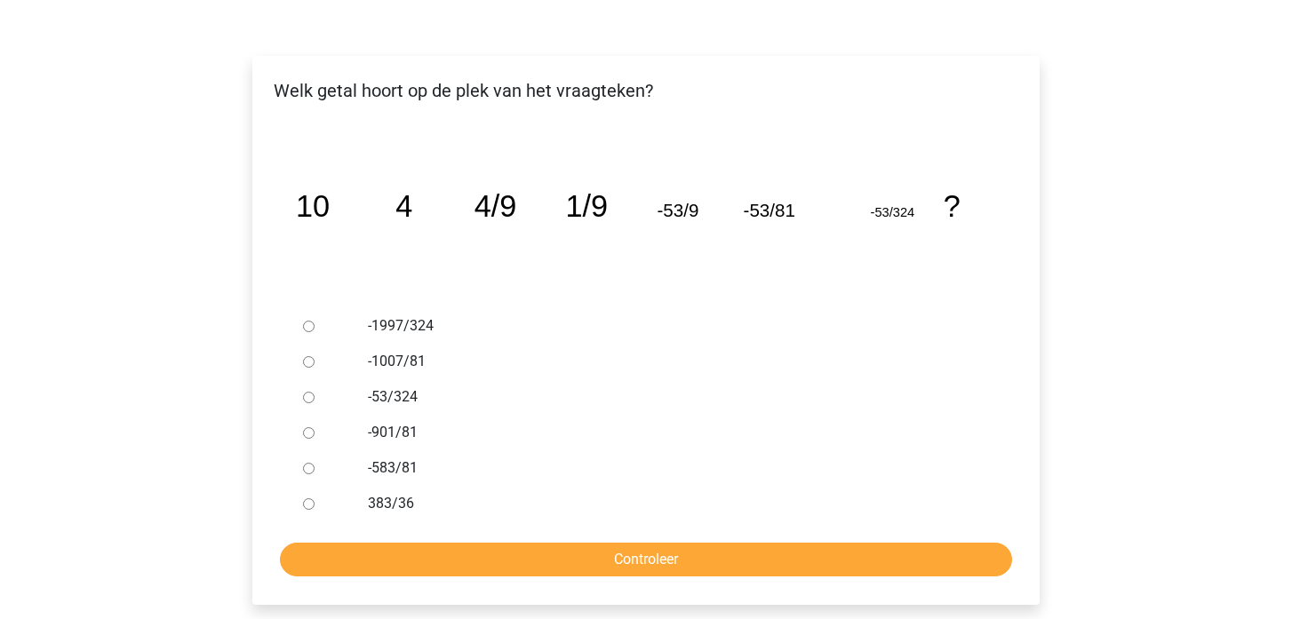
click at [309, 364] on input "-1007/81" at bounding box center [309, 362] width 12 height 12
radio input "true"
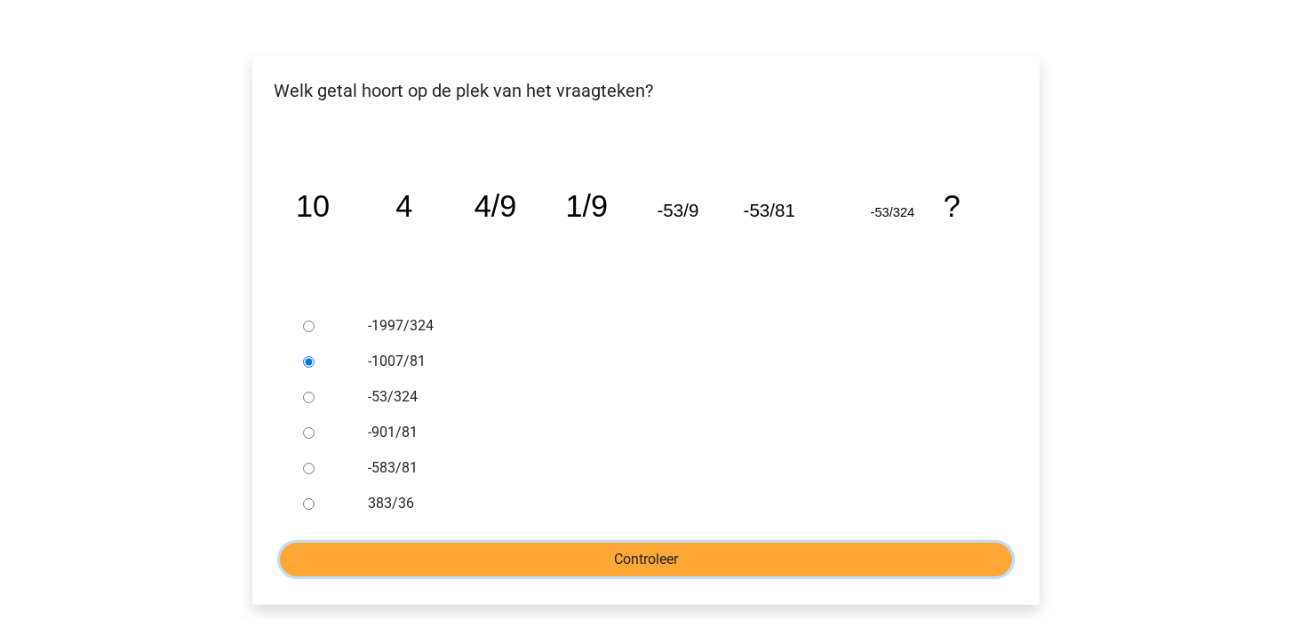
click at [594, 554] on input "Controleer" at bounding box center [646, 560] width 732 height 34
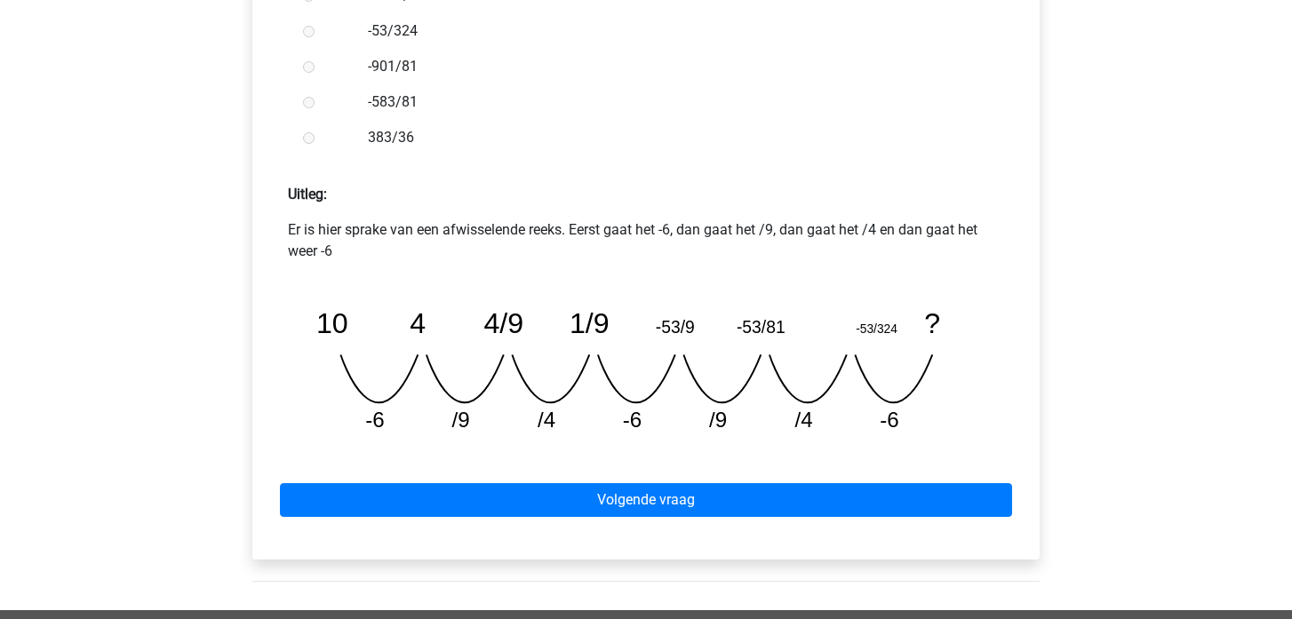
scroll to position [622, 0]
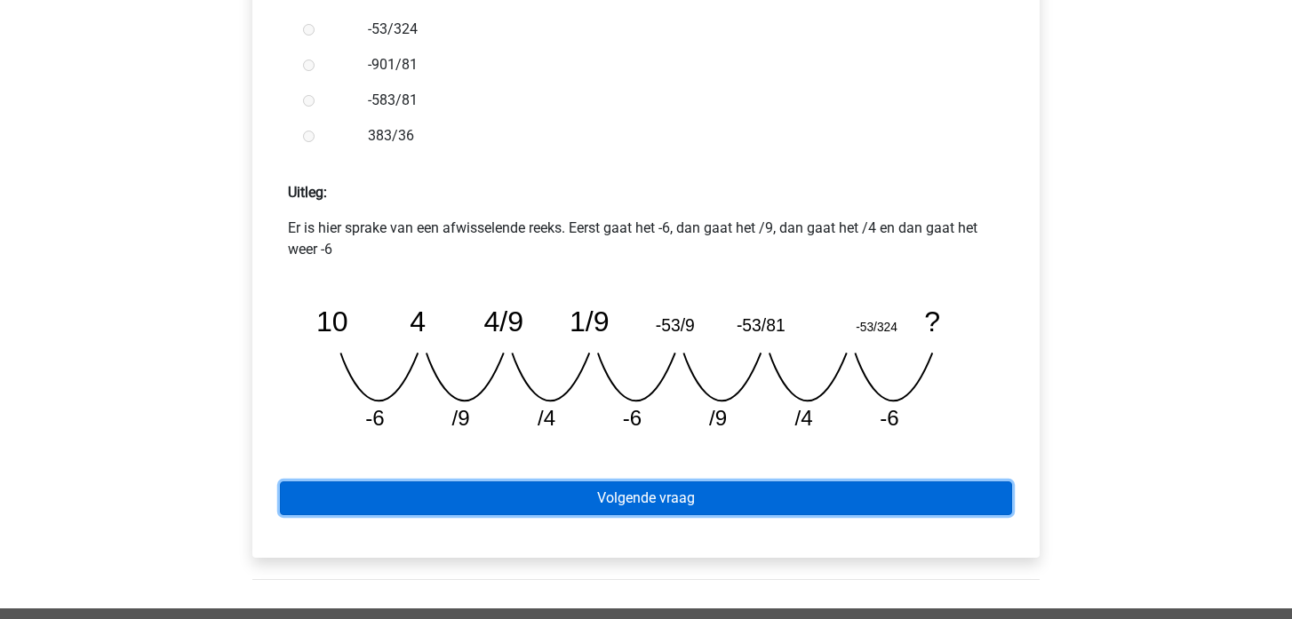
click at [604, 498] on link "Volgende vraag" at bounding box center [646, 499] width 732 height 34
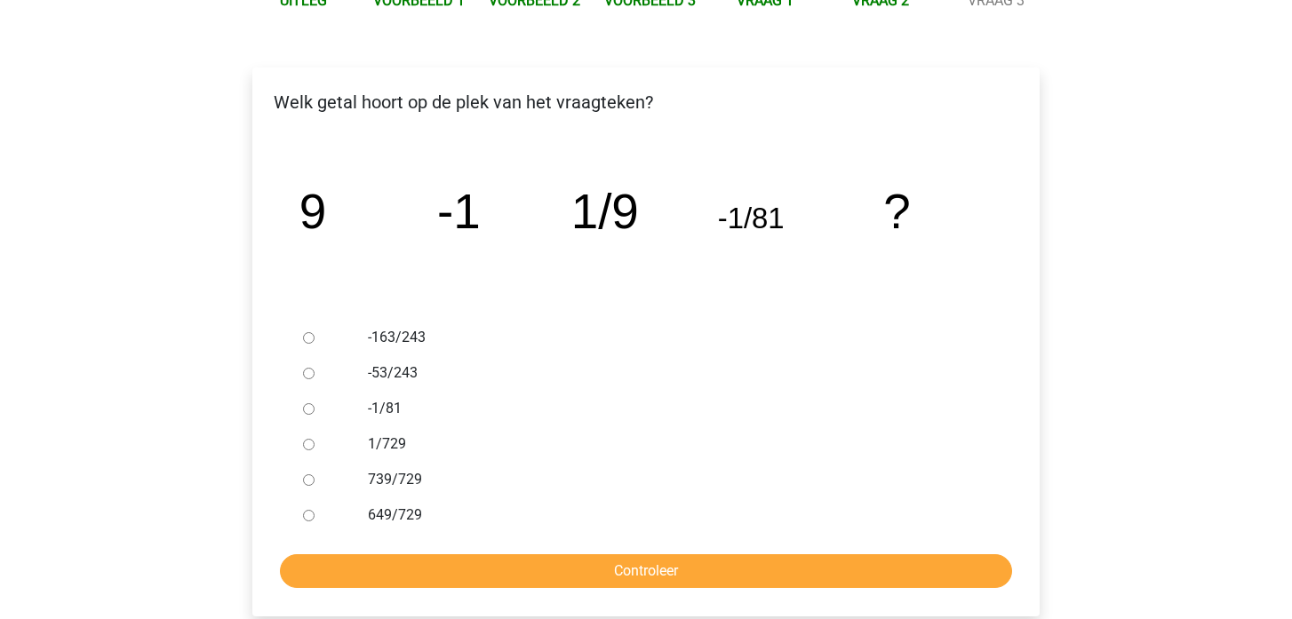
scroll to position [239, 0]
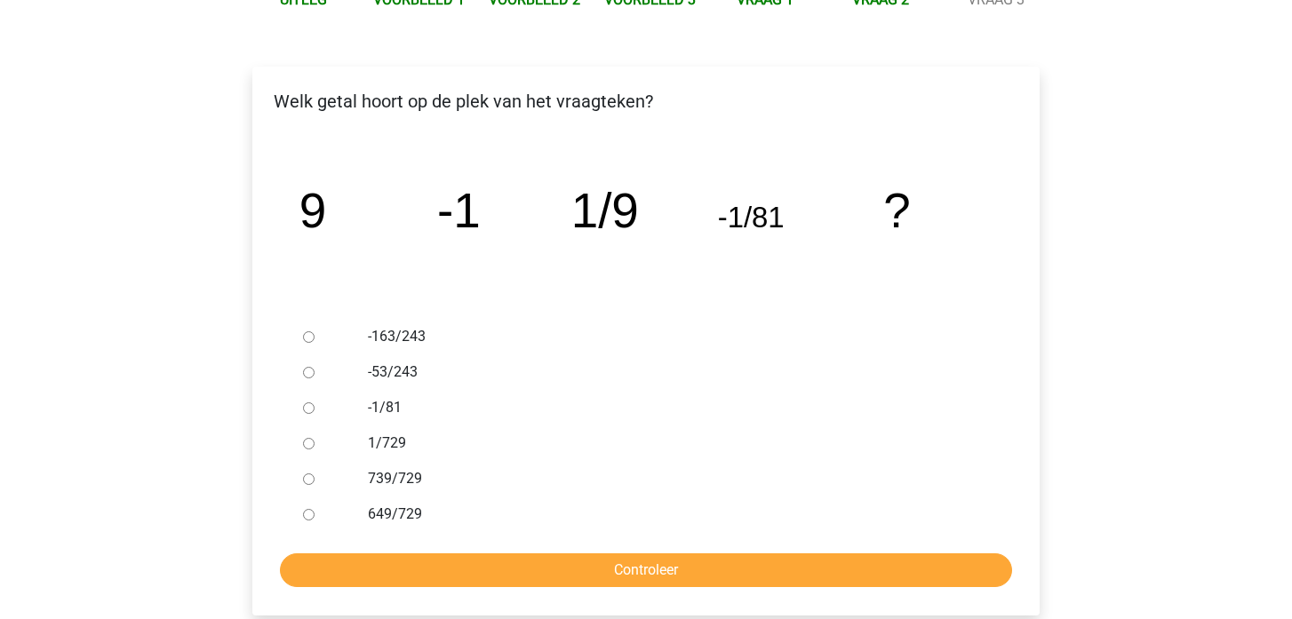
click at [309, 443] on input "1/729" at bounding box center [309, 444] width 12 height 12
radio input "true"
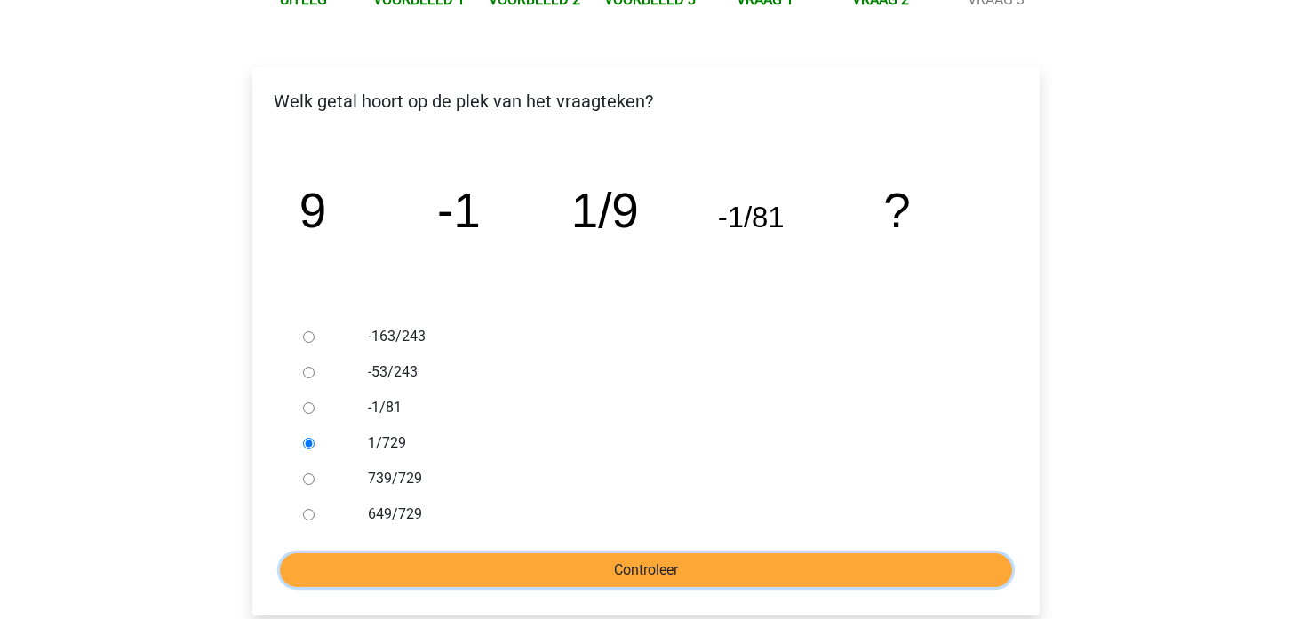
click at [646, 567] on input "Controleer" at bounding box center [646, 571] width 732 height 34
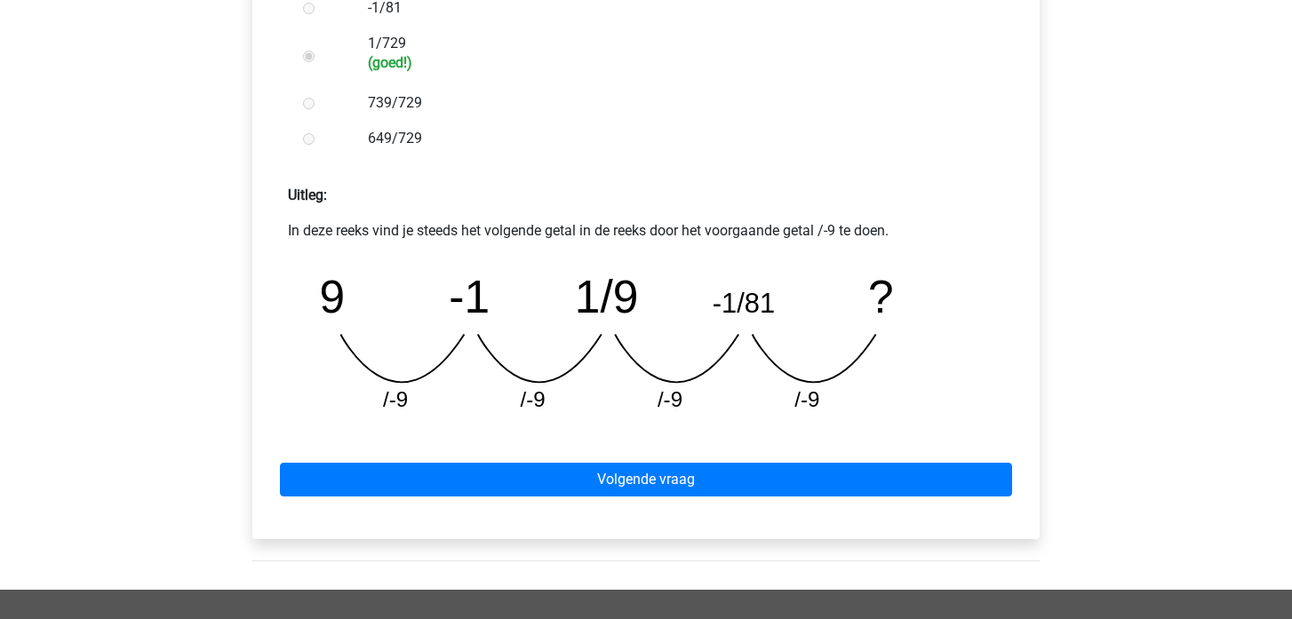
scroll to position [638, 0]
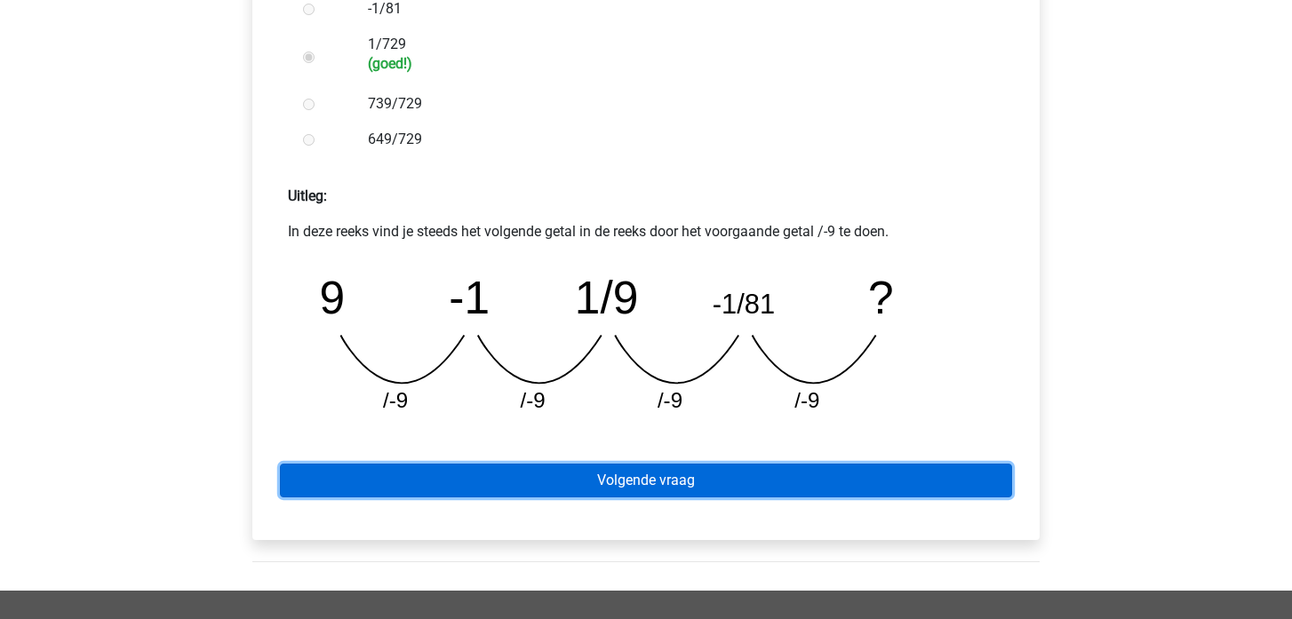
click at [588, 477] on link "Volgende vraag" at bounding box center [646, 481] width 732 height 34
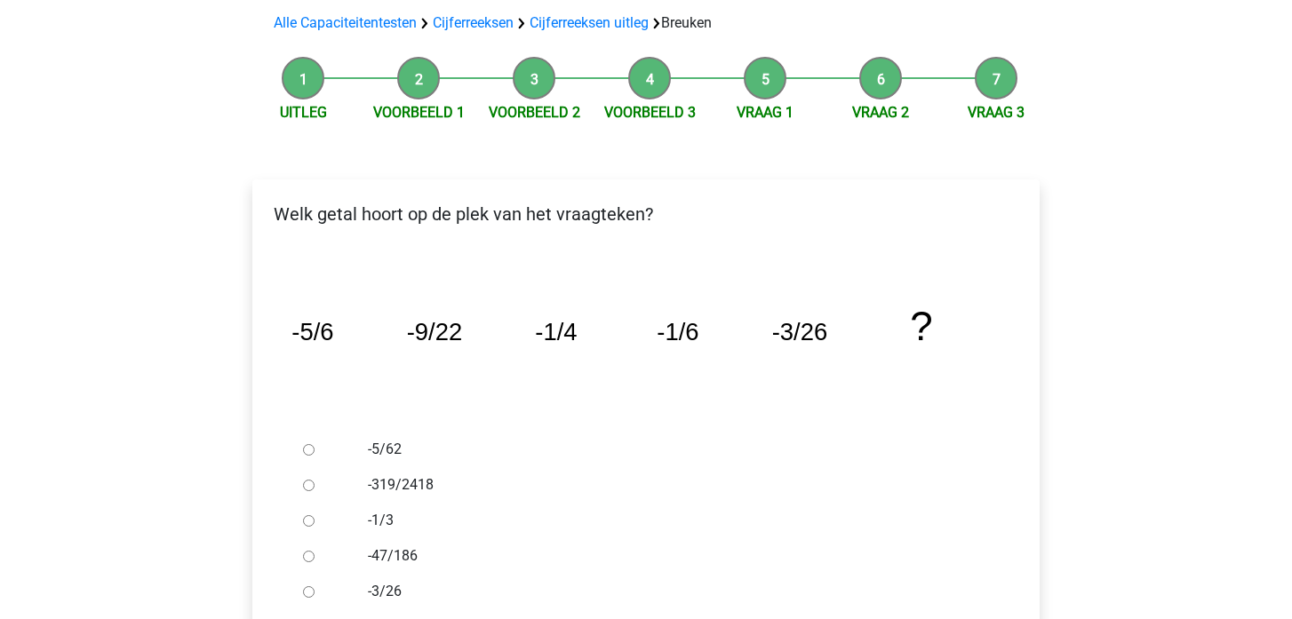
scroll to position [136, 0]
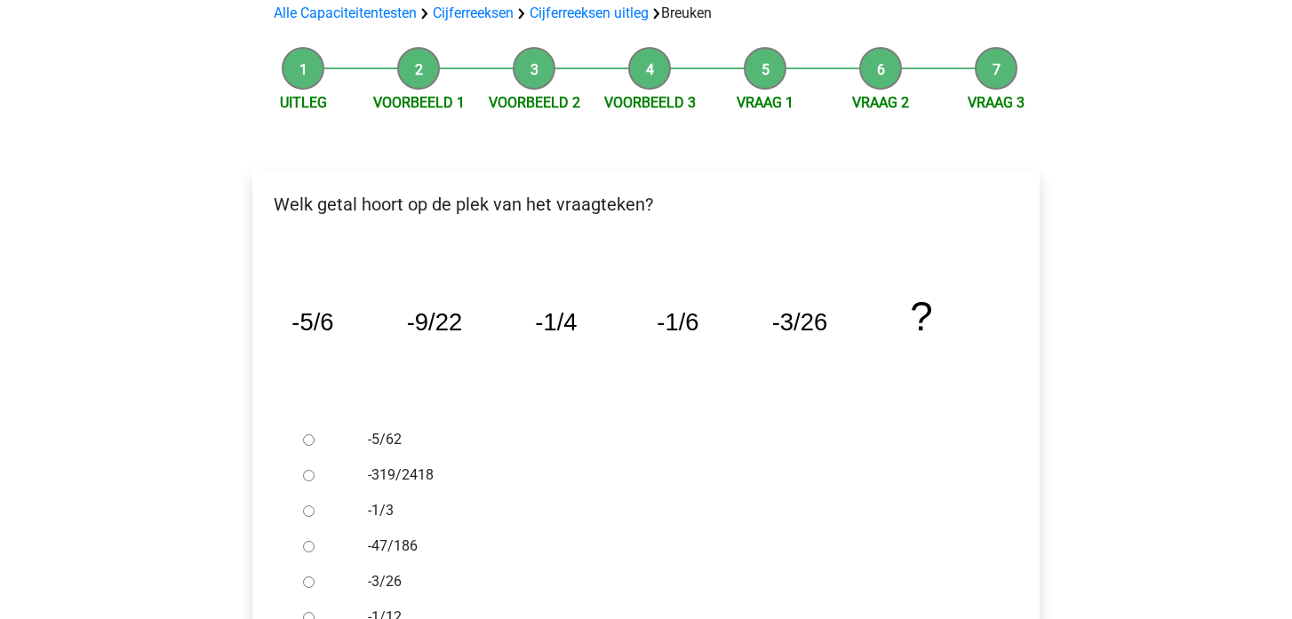
click at [309, 444] on input "-5/62" at bounding box center [309, 441] width 12 height 12
radio input "true"
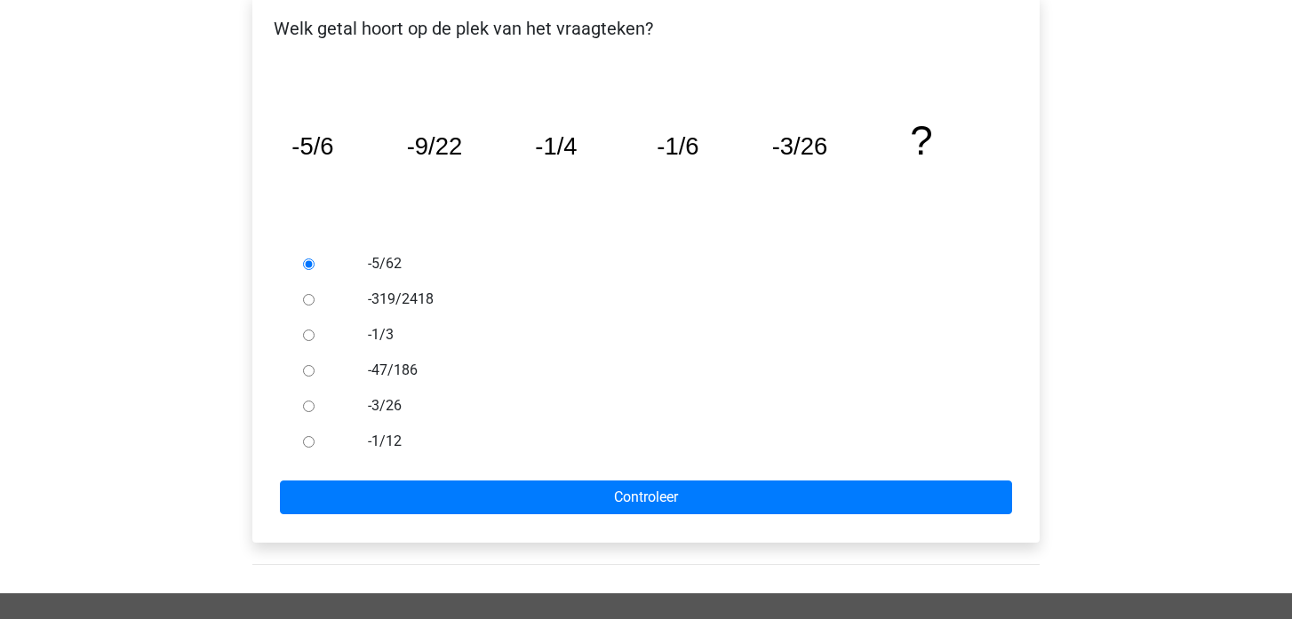
scroll to position [326, 0]
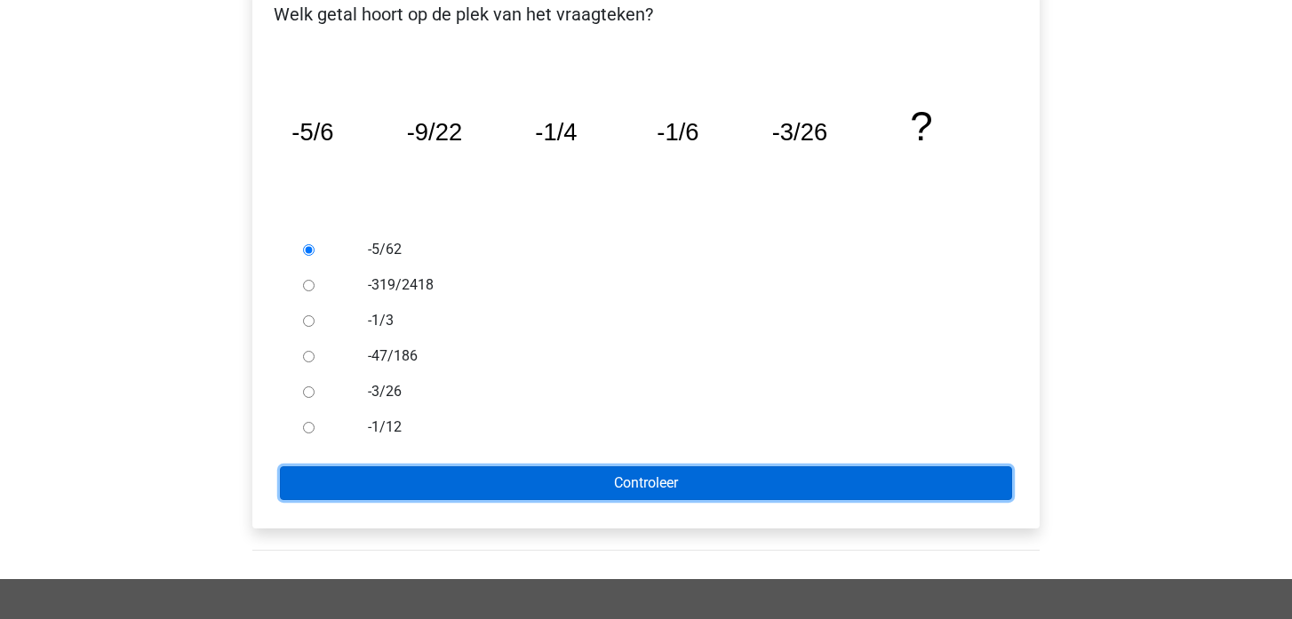
click at [586, 479] on input "Controleer" at bounding box center [646, 483] width 732 height 34
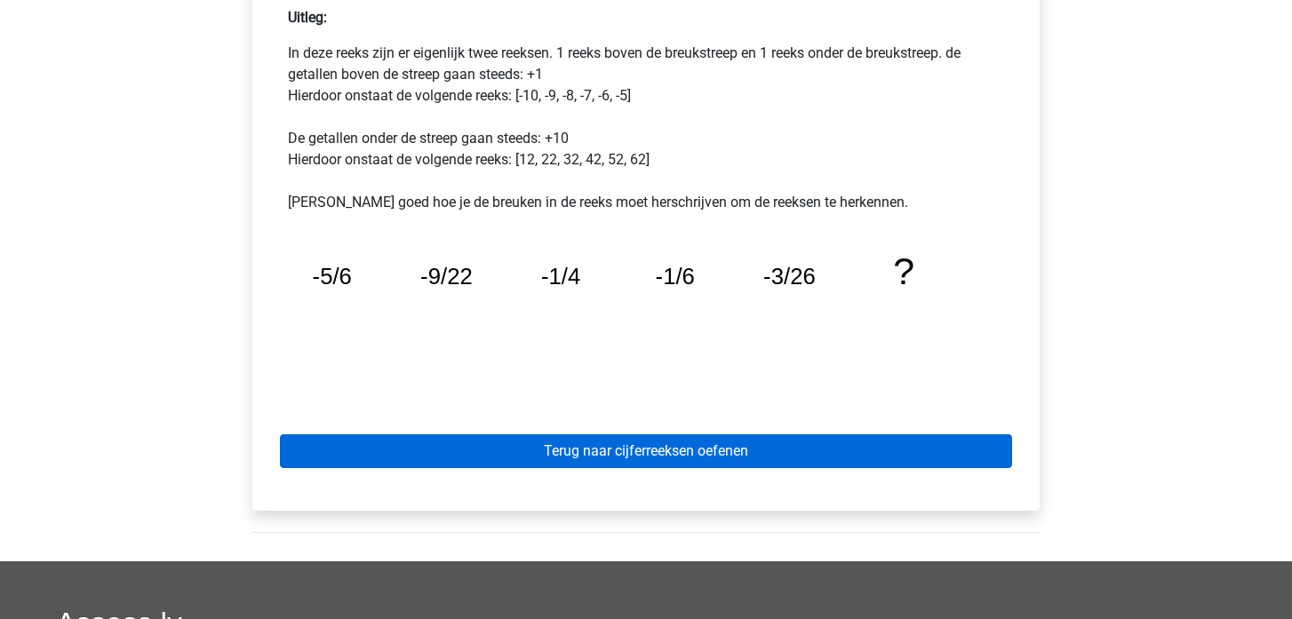
scroll to position [822, 0]
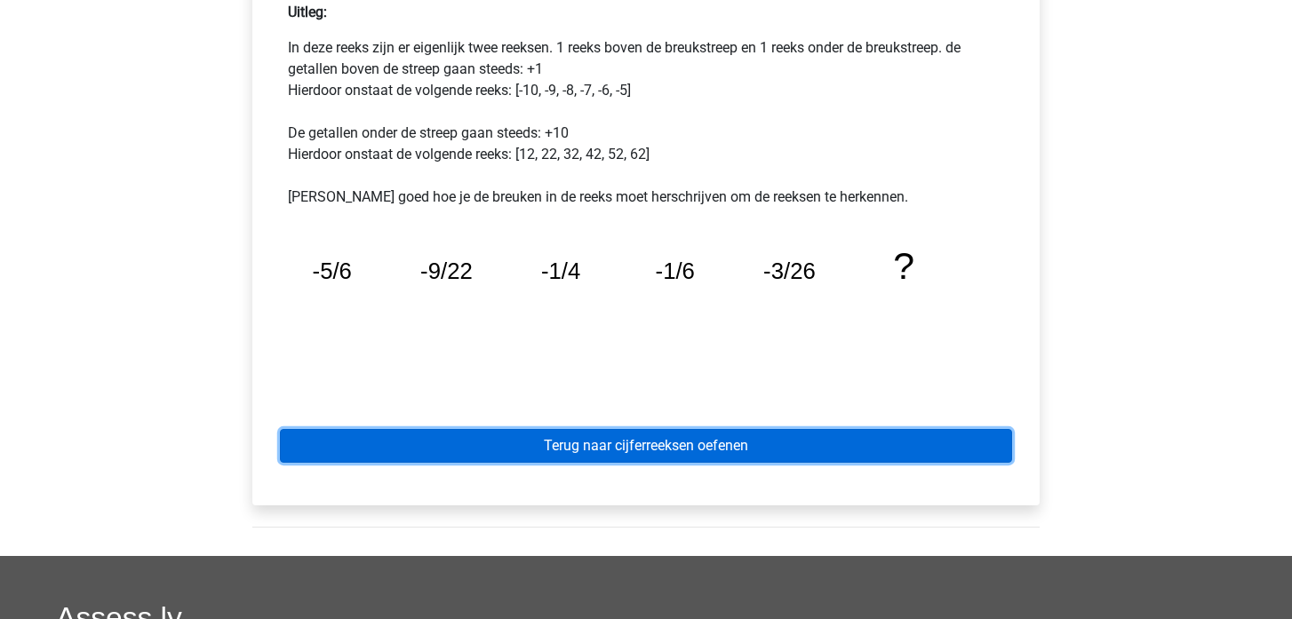
click at [590, 451] on link "Terug naar cijferreeksen oefenen" at bounding box center [646, 446] width 732 height 34
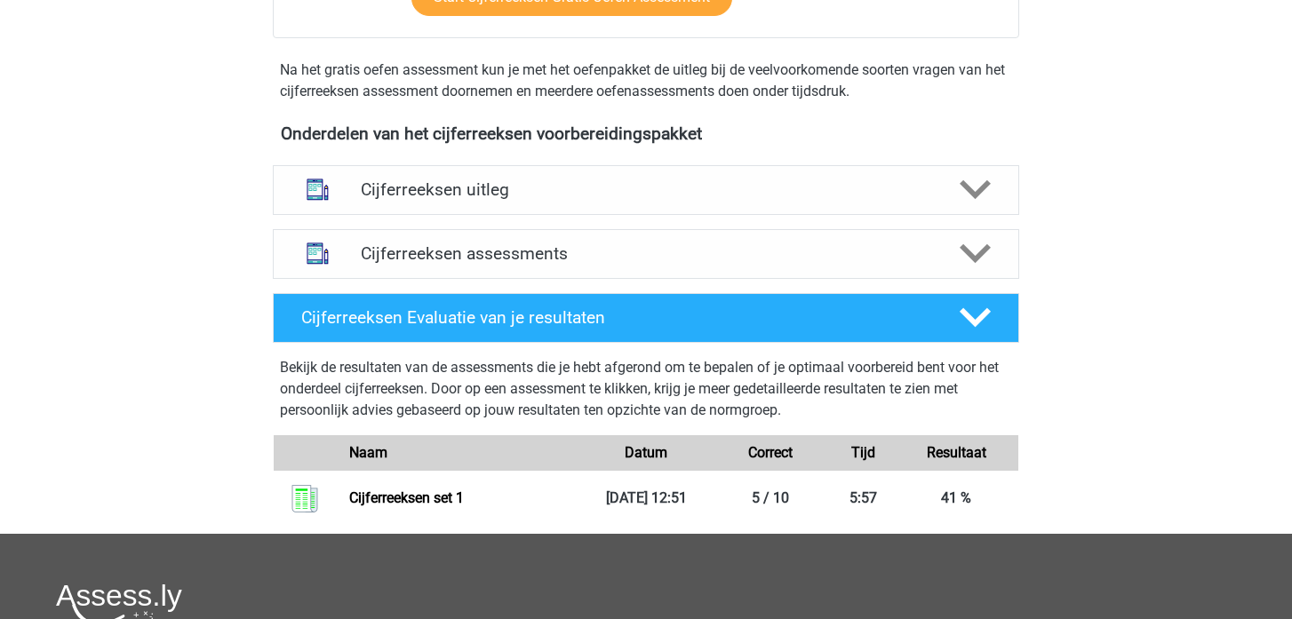
scroll to position [545, 0]
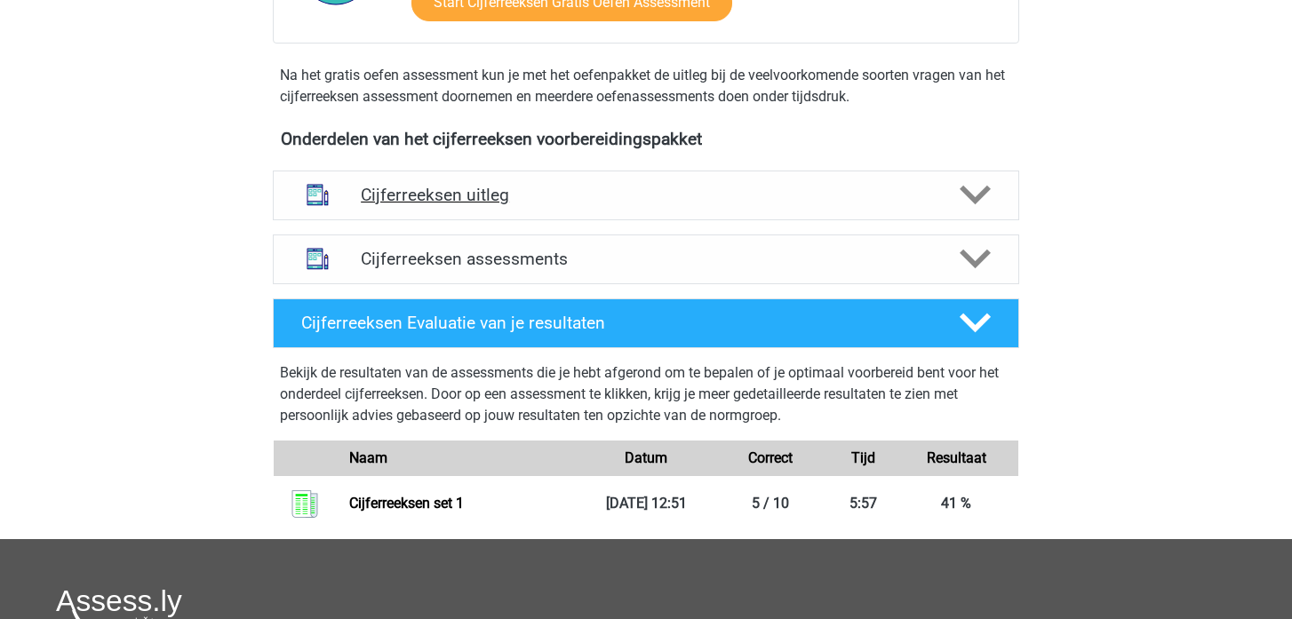
click at [461, 205] on h4 "Cijferreeksen uitleg" at bounding box center [646, 195] width 570 height 20
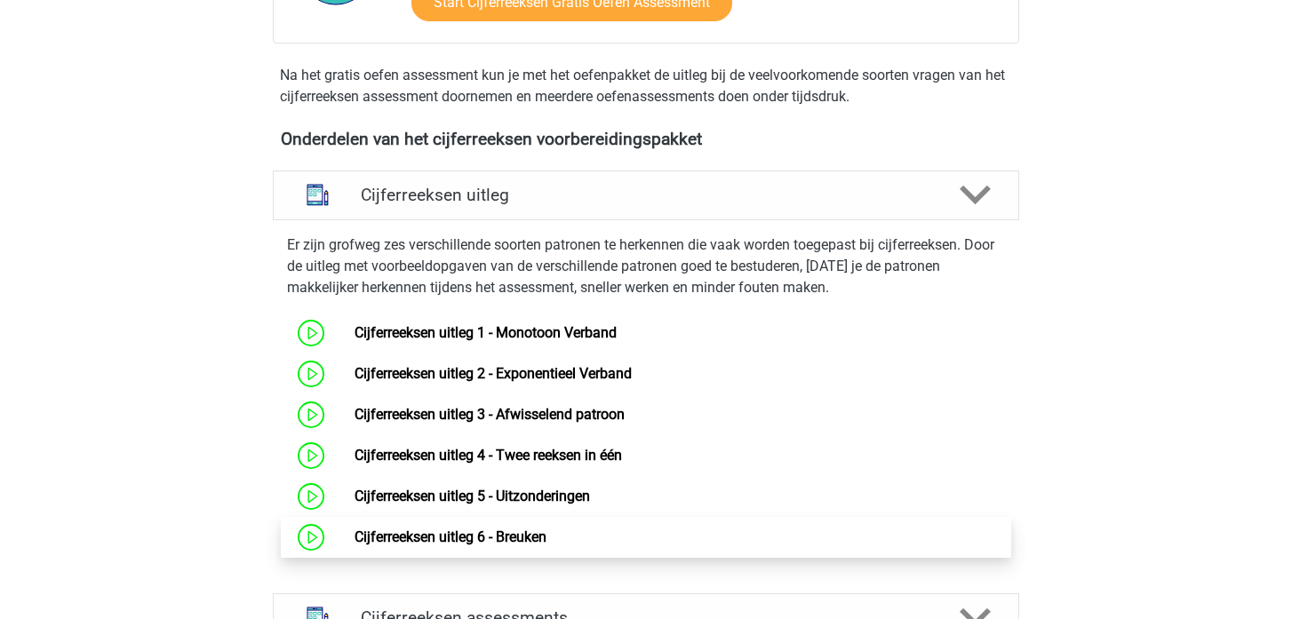
click at [423, 546] on link "Cijferreeksen uitleg 6 - Breuken" at bounding box center [451, 537] width 192 height 17
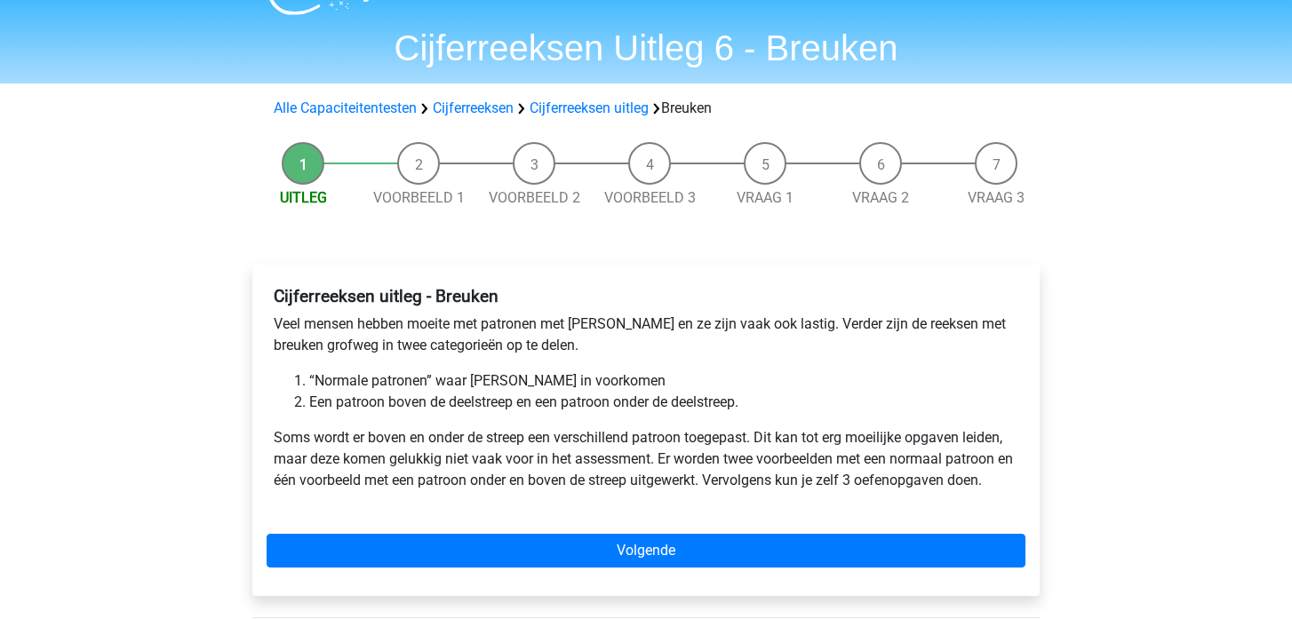
scroll to position [42, 0]
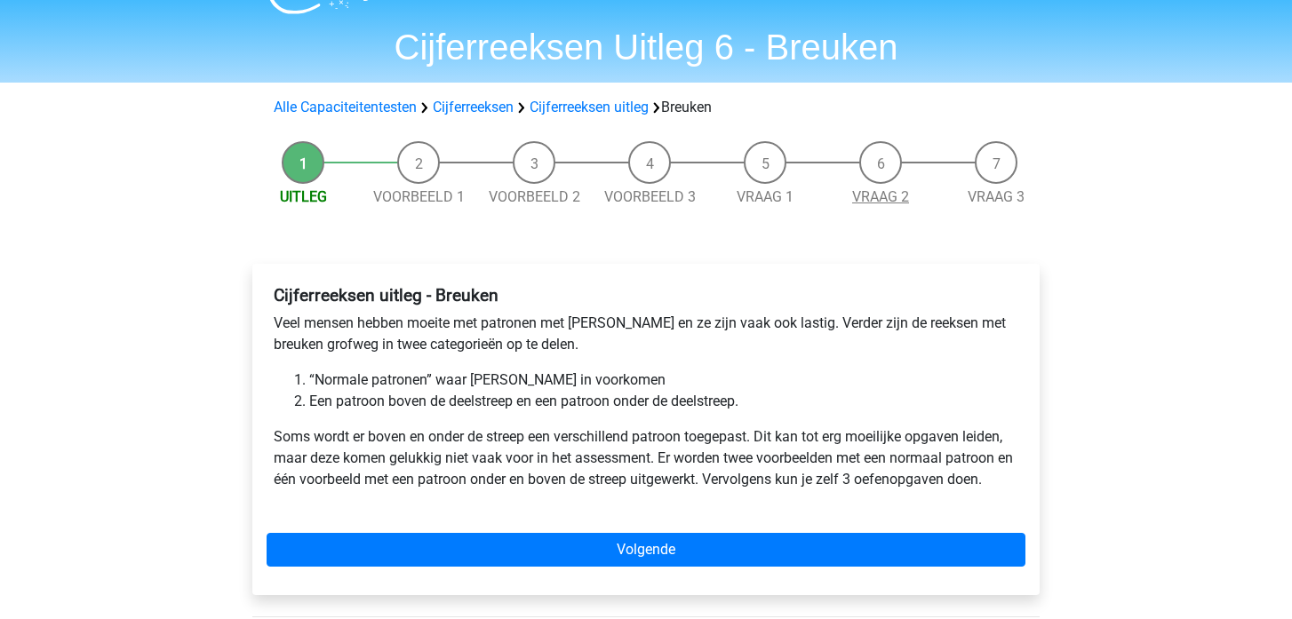
click at [878, 199] on link "Vraag 2" at bounding box center [880, 196] width 57 height 17
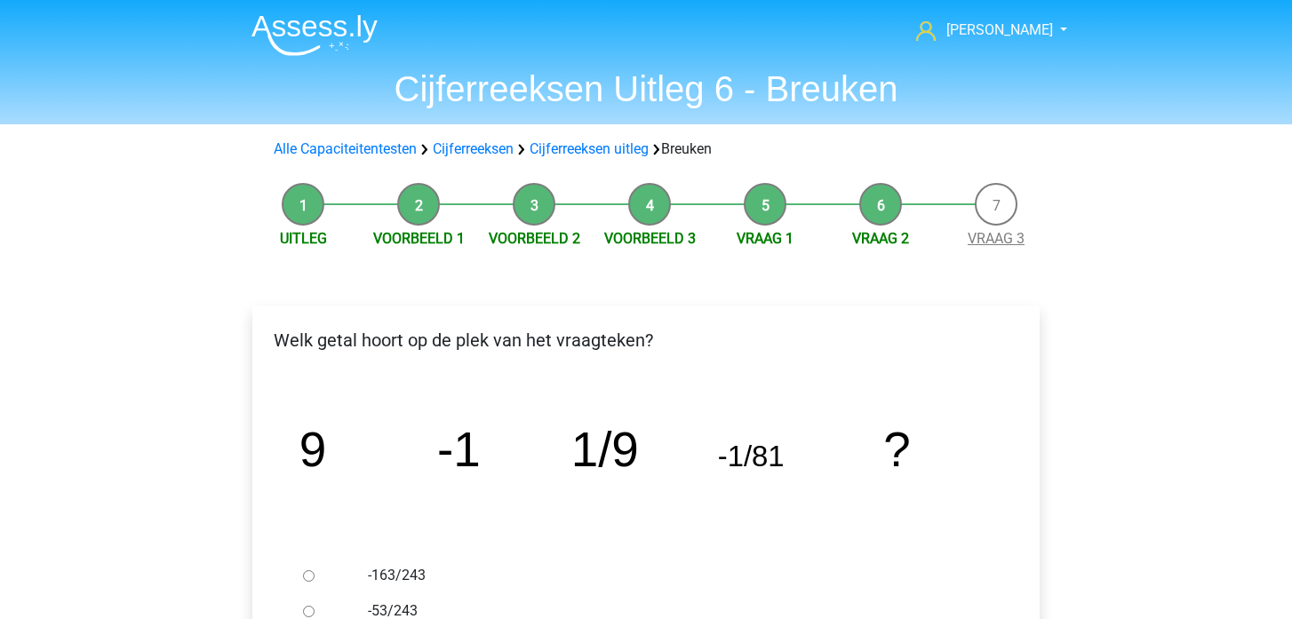
click at [988, 235] on link "Vraag 3" at bounding box center [996, 238] width 57 height 17
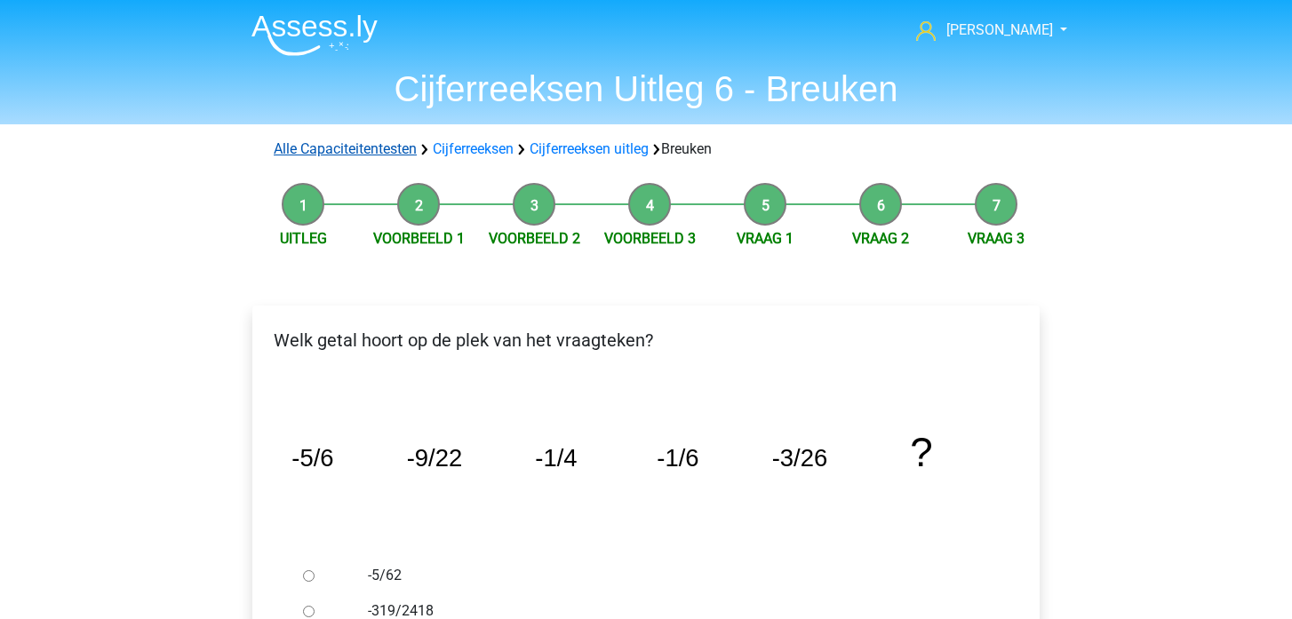
click at [338, 146] on link "Alle Capaciteitentesten" at bounding box center [345, 148] width 143 height 17
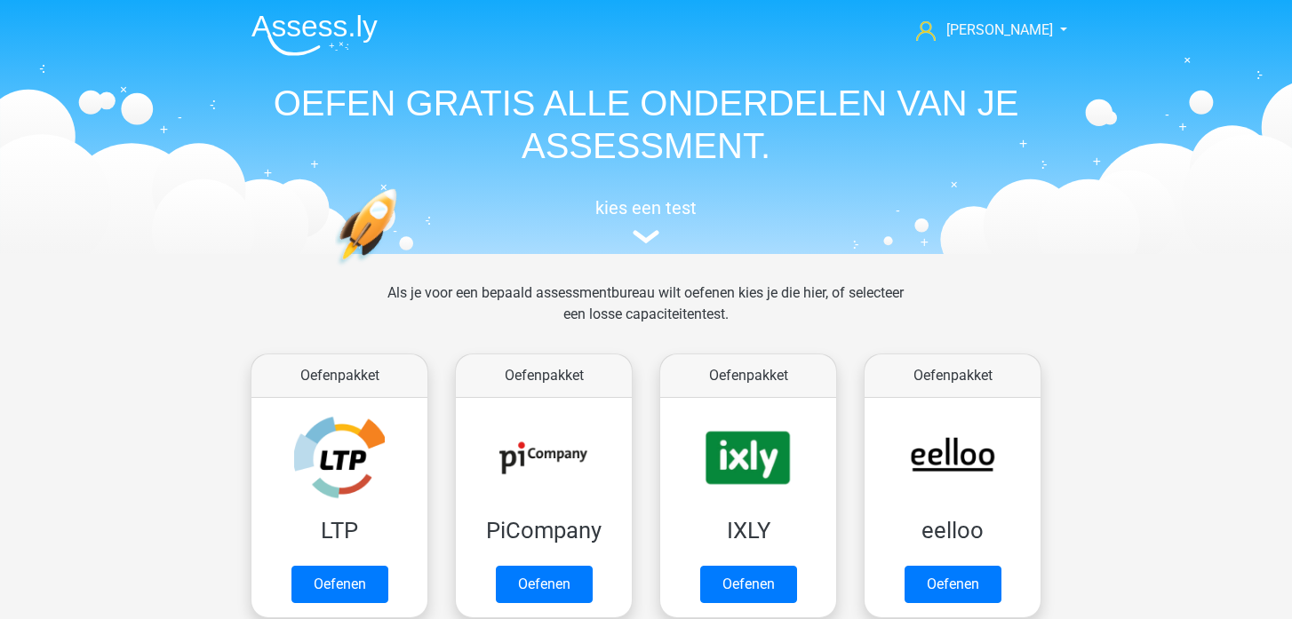
scroll to position [755, 0]
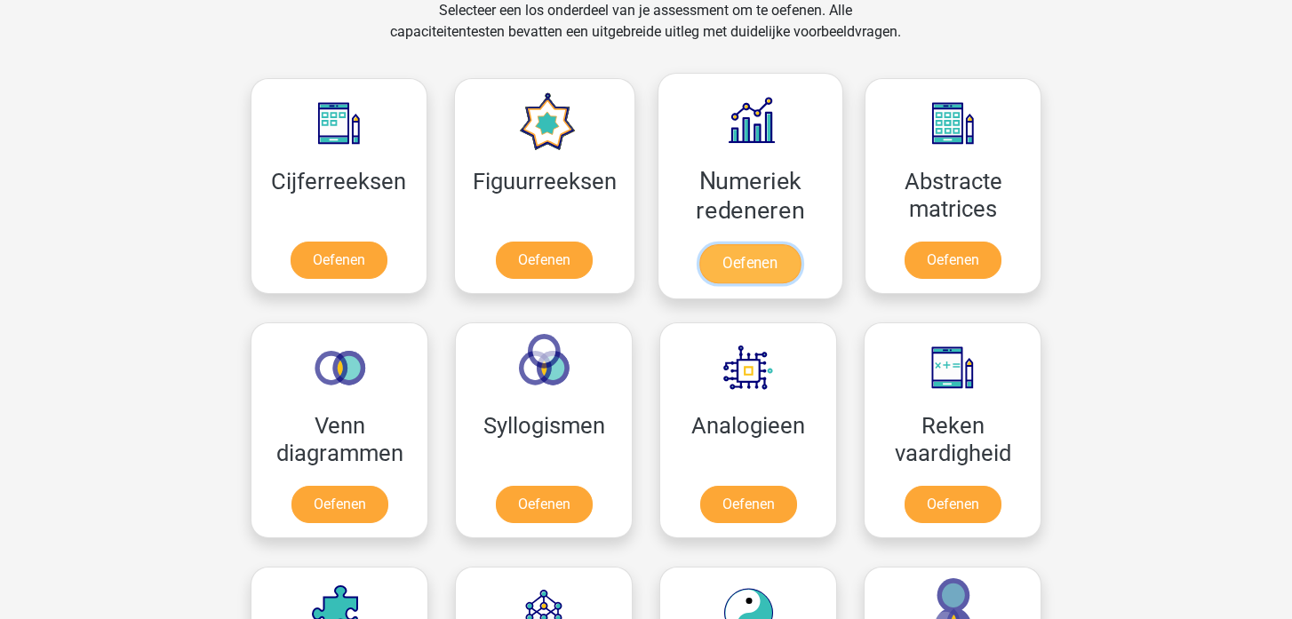
click at [745, 260] on link "Oefenen" at bounding box center [749, 263] width 101 height 39
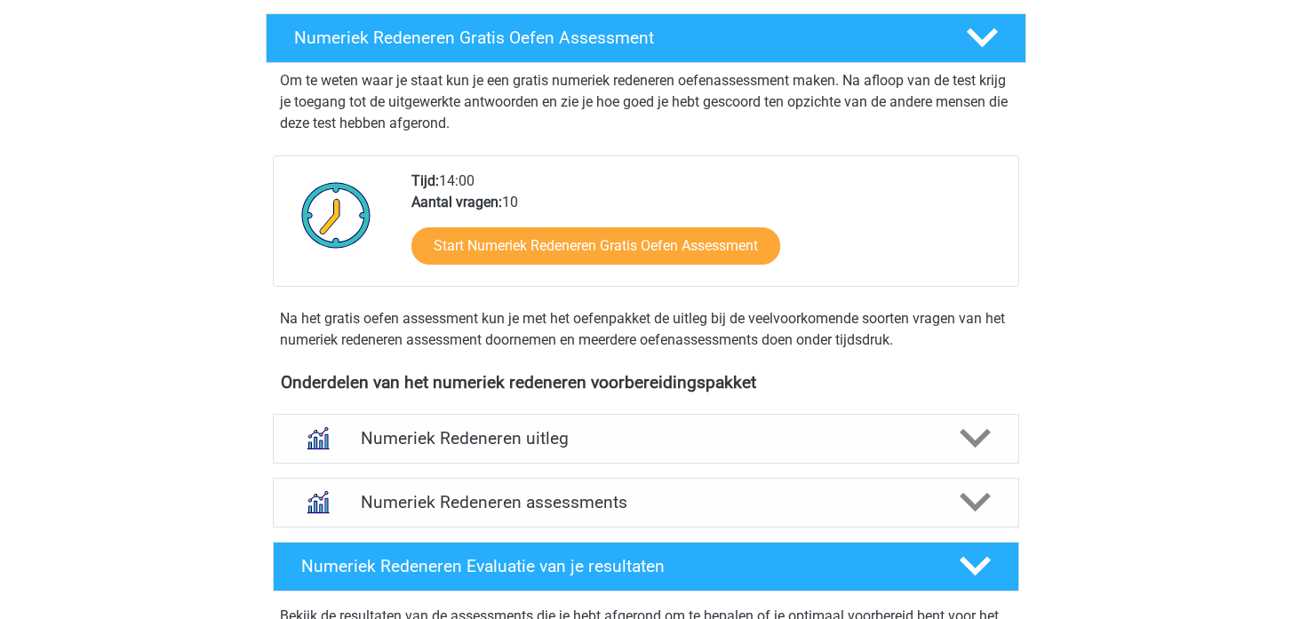
scroll to position [349, 0]
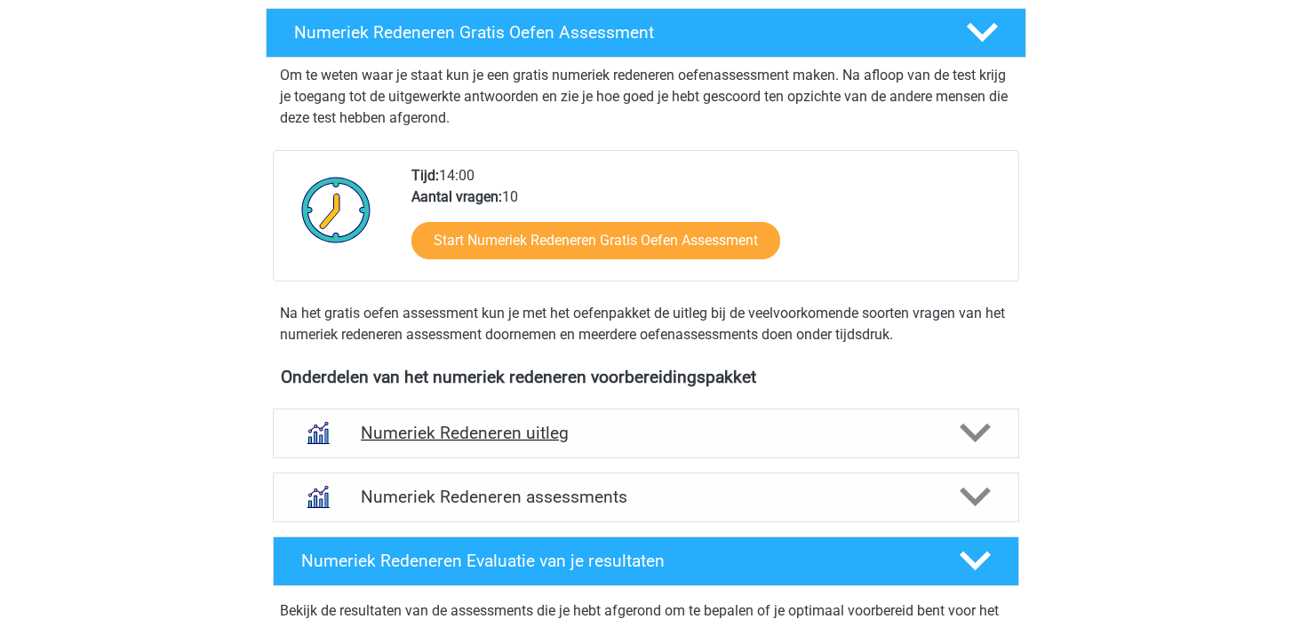
click at [469, 443] on h4 "Numeriek Redeneren uitleg" at bounding box center [646, 433] width 570 height 20
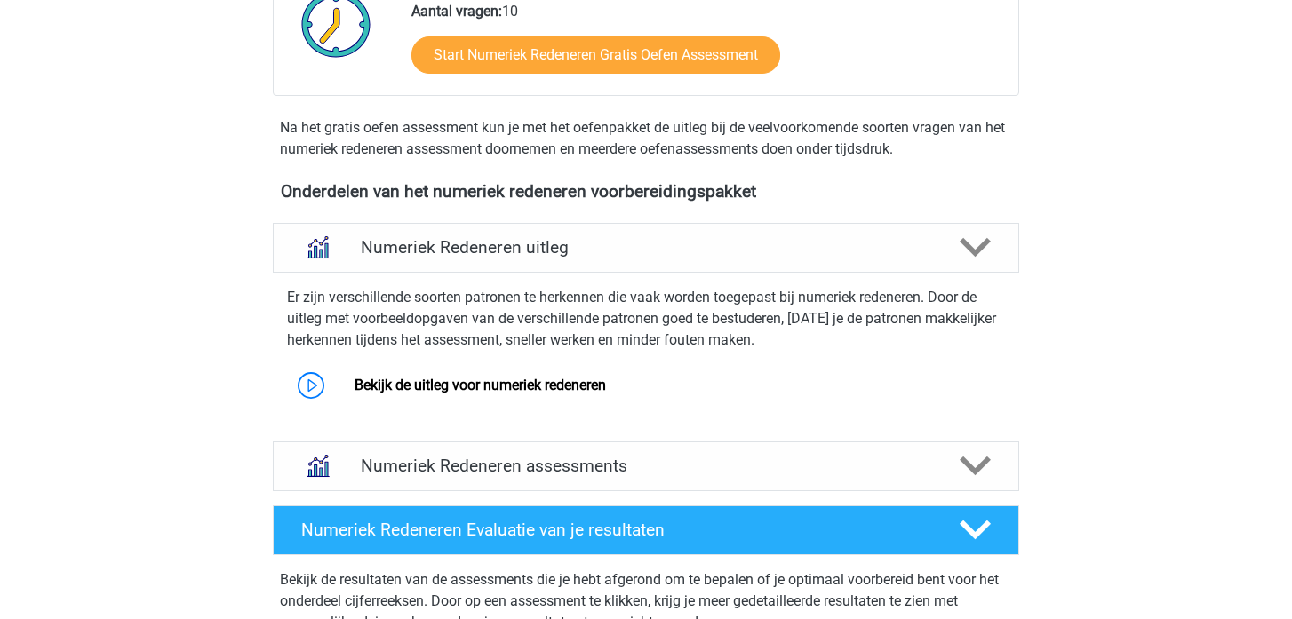
scroll to position [542, 0]
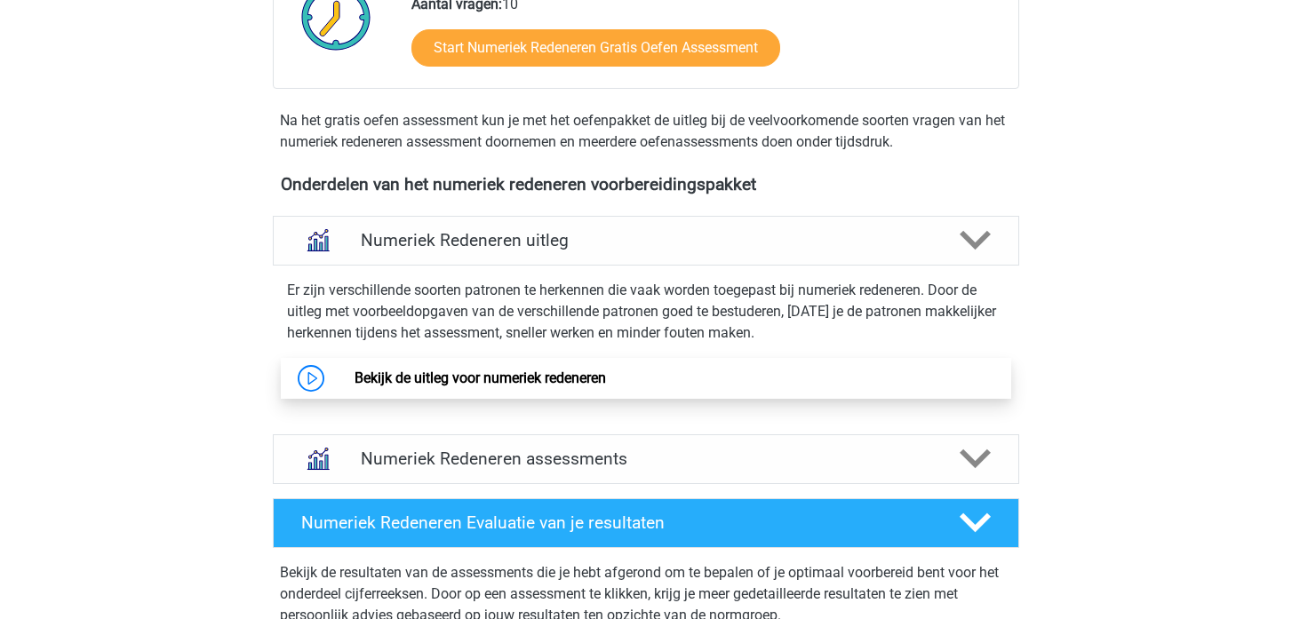
click at [475, 379] on link "Bekijk de uitleg voor numeriek redeneren" at bounding box center [480, 378] width 251 height 17
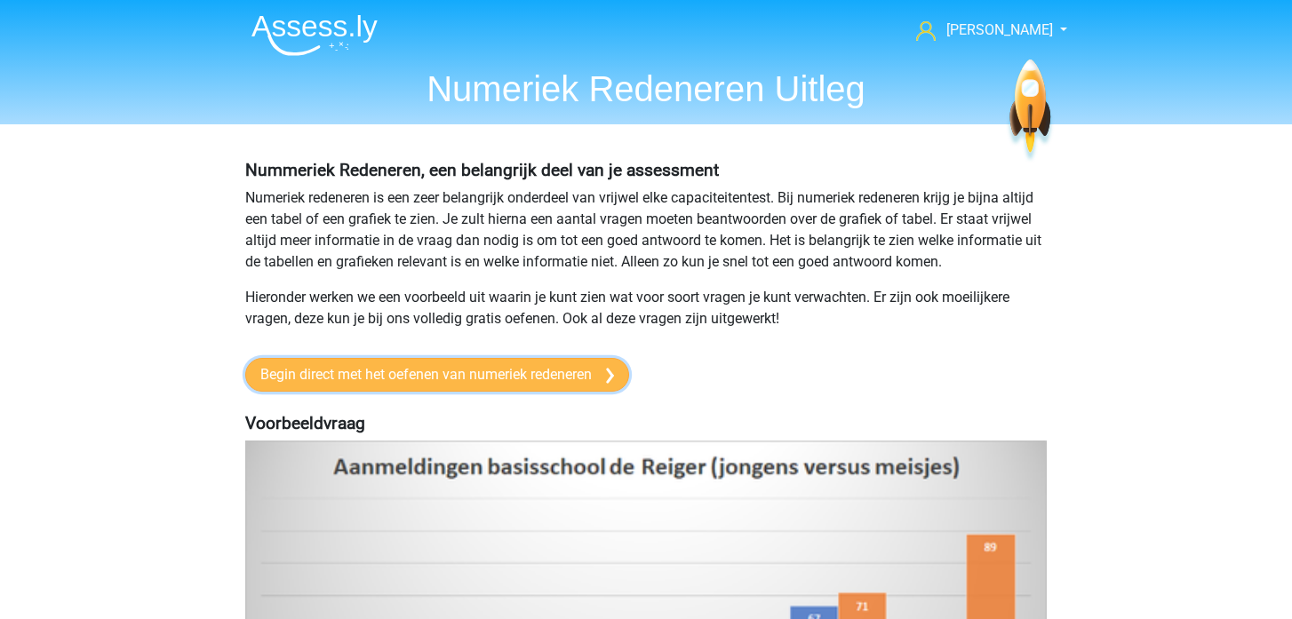
click at [511, 374] on link "Begin direct met het oefenen van numeriek redeneren" at bounding box center [437, 375] width 384 height 34
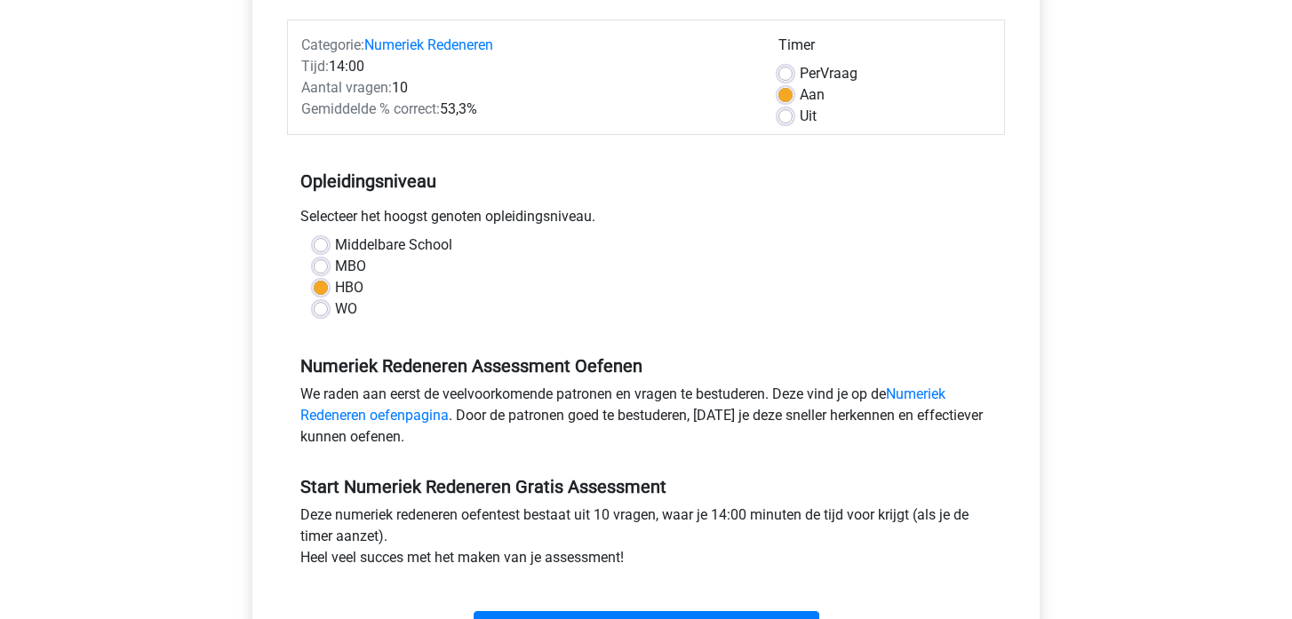
scroll to position [217, 0]
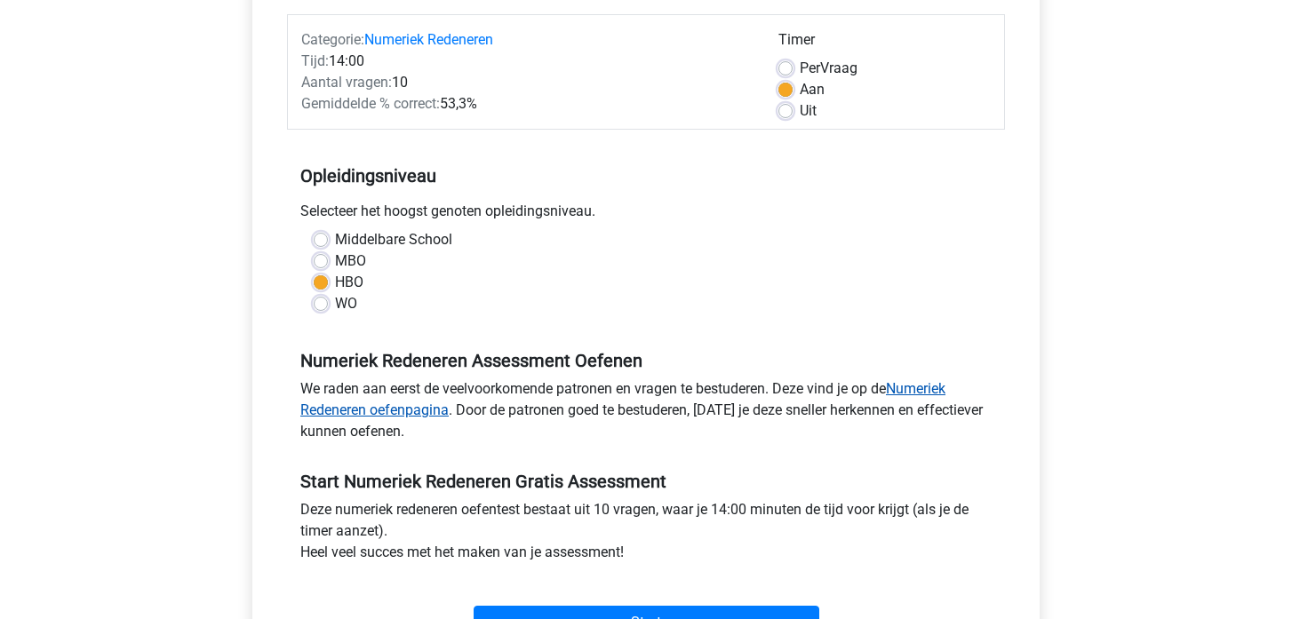
click at [922, 384] on link "Numeriek Redeneren oefenpagina" at bounding box center [622, 399] width 645 height 38
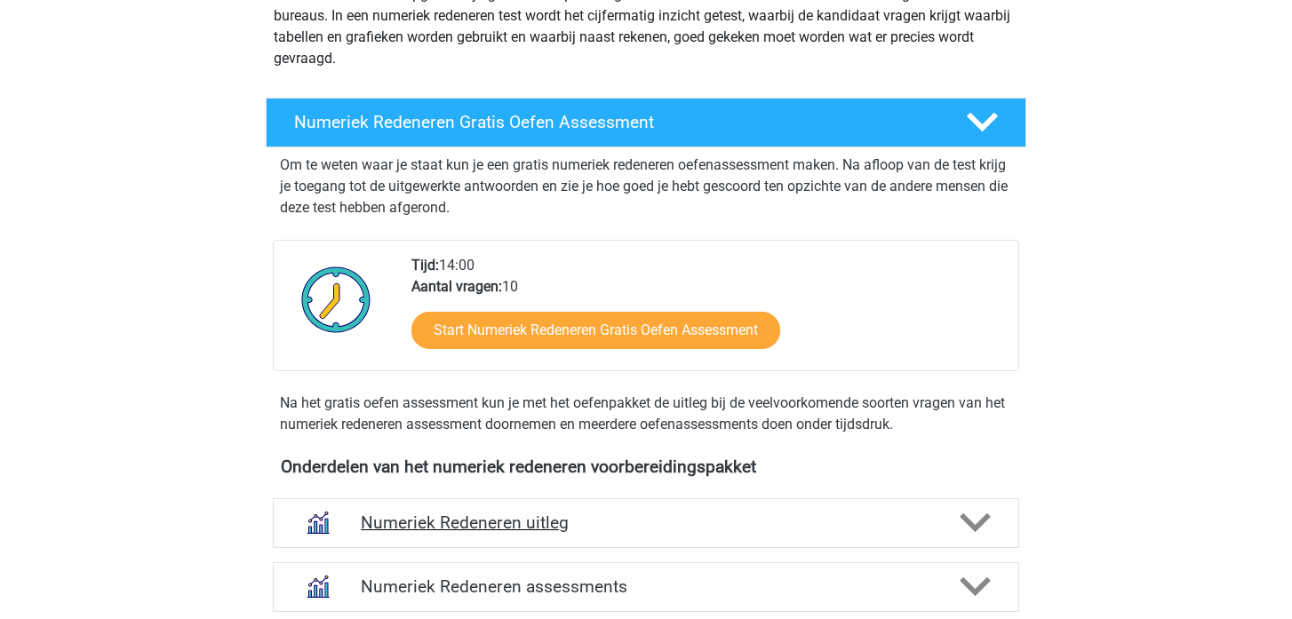
scroll to position [247, 0]
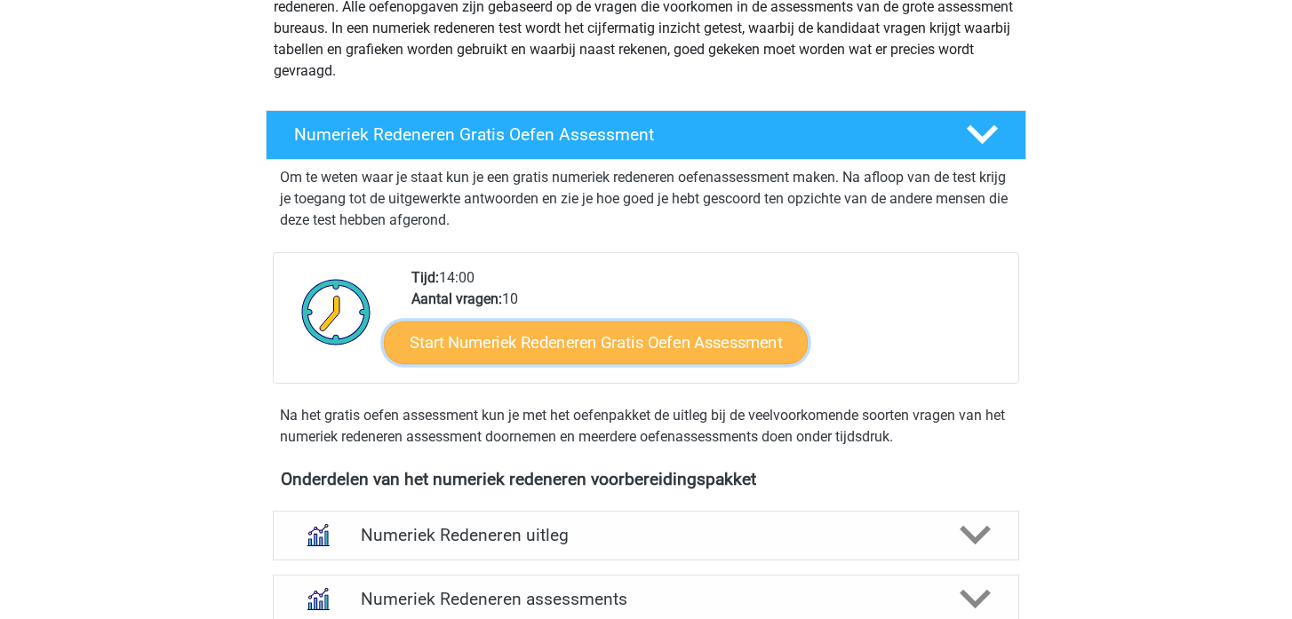
click at [549, 335] on link "Start Numeriek Redeneren Gratis Oefen Assessment" at bounding box center [596, 342] width 424 height 43
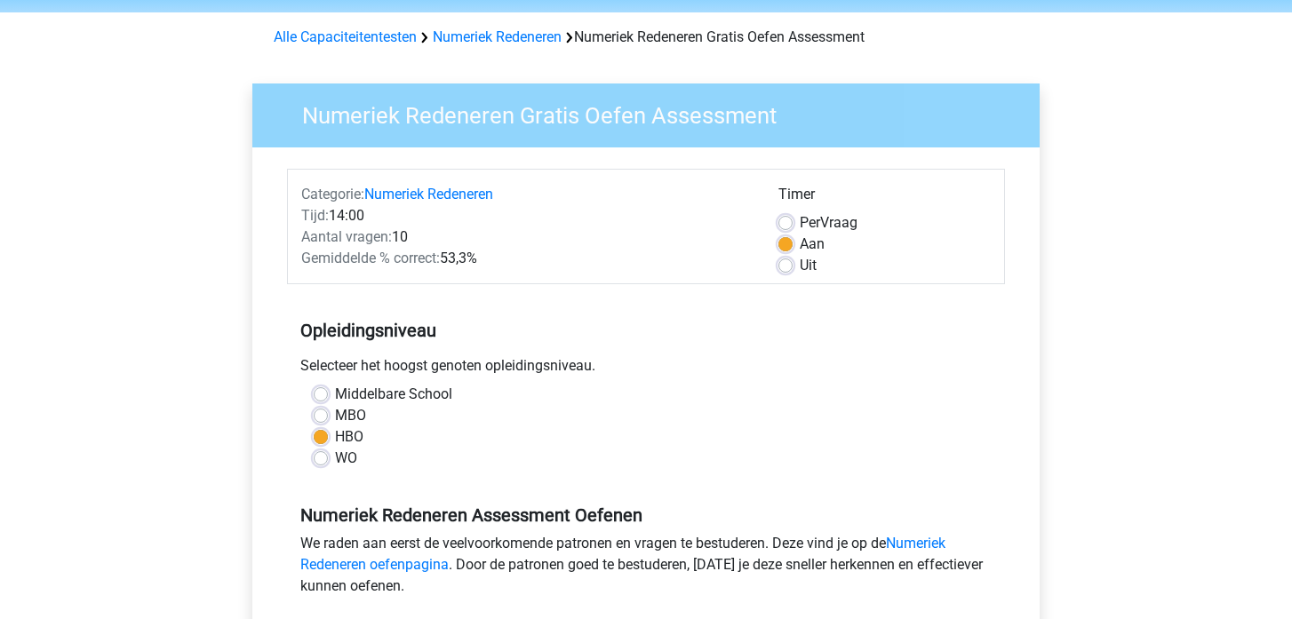
scroll to position [65, 0]
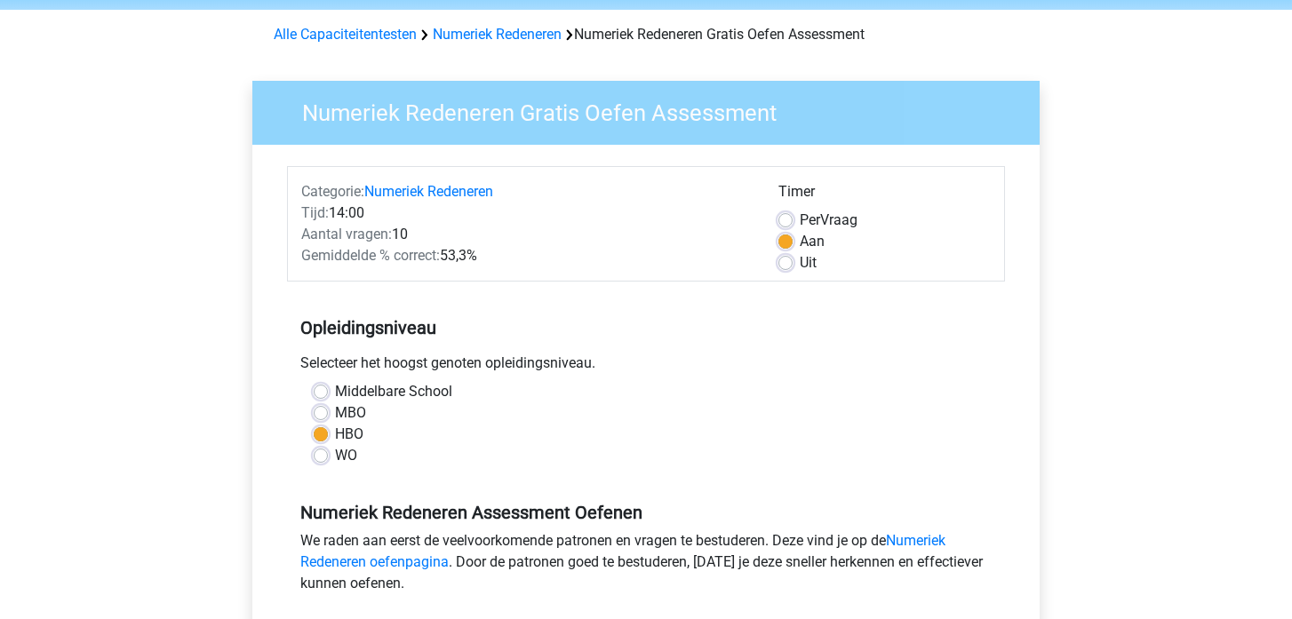
click at [800, 262] on label "Uit" at bounding box center [808, 262] width 17 height 21
click at [782, 262] on input "Uit" at bounding box center [785, 261] width 14 height 18
radio input "true"
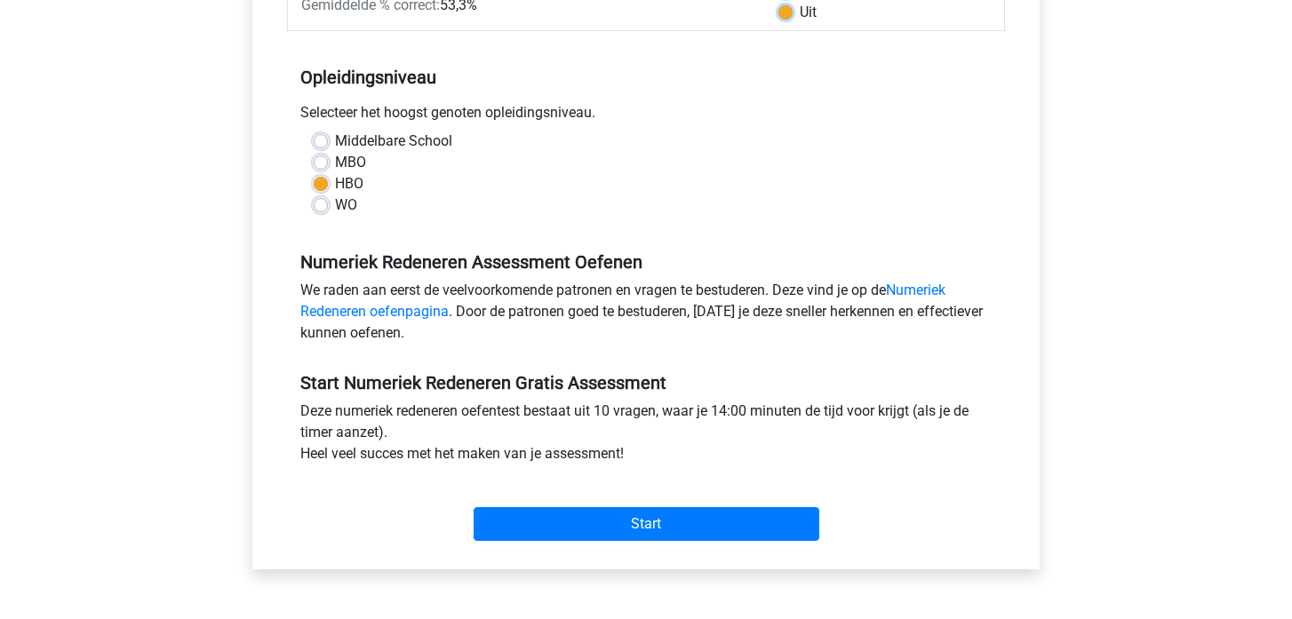
scroll to position [317, 0]
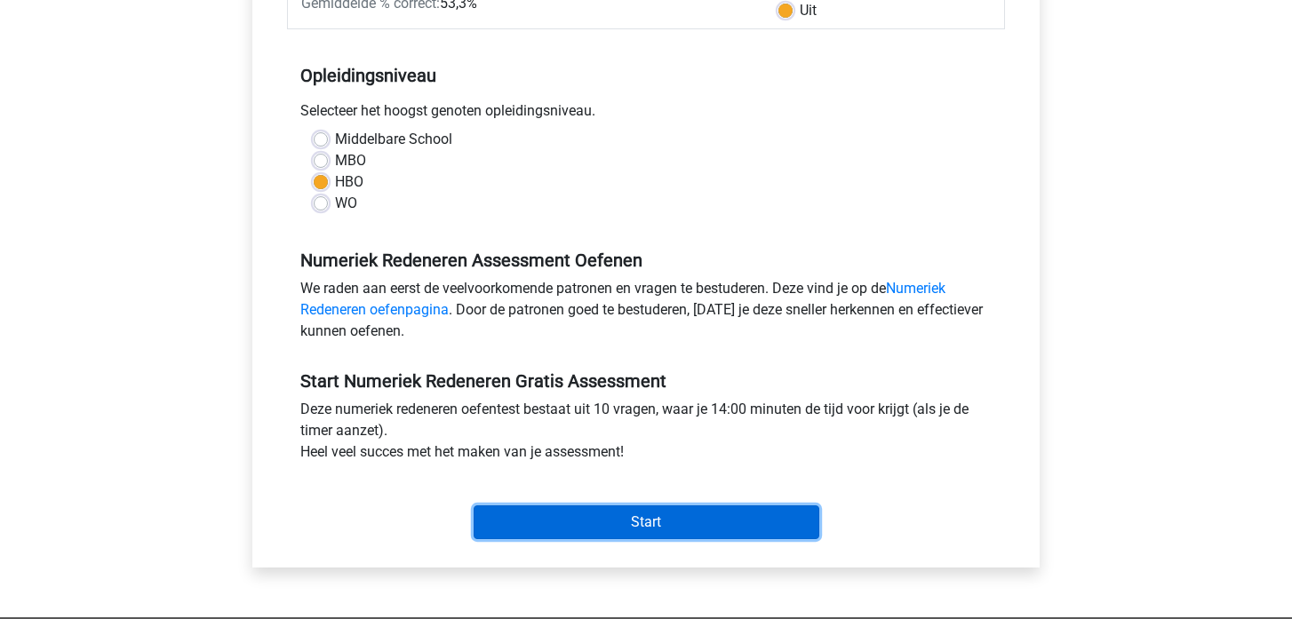
click at [632, 523] on input "Start" at bounding box center [647, 523] width 346 height 34
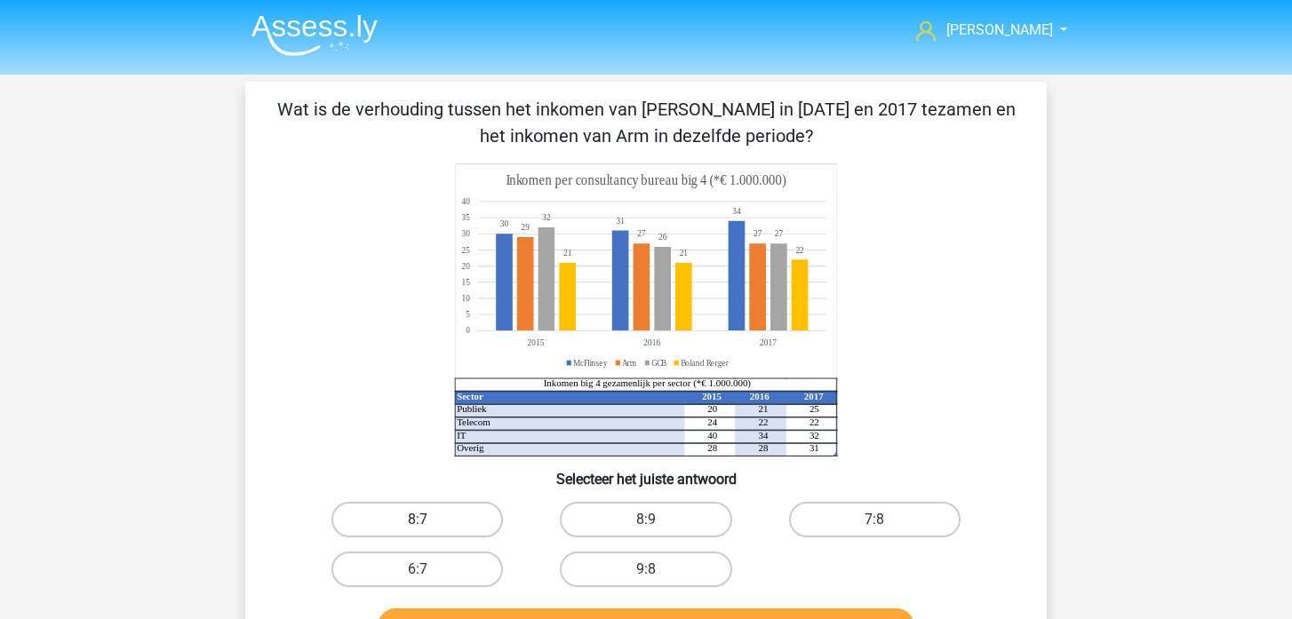
click at [403, 526] on label "8:7" at bounding box center [416, 520] width 171 height 36
click at [418, 526] on input "8:7" at bounding box center [424, 526] width 12 height 12
radio input "true"
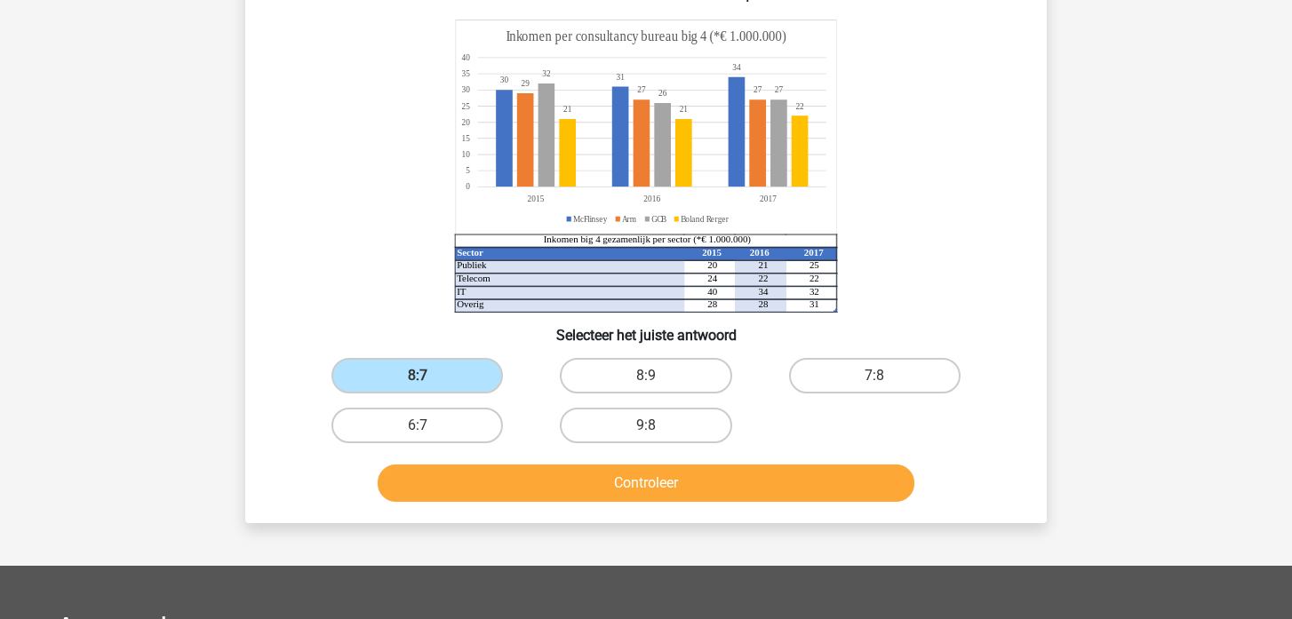
scroll to position [177, 0]
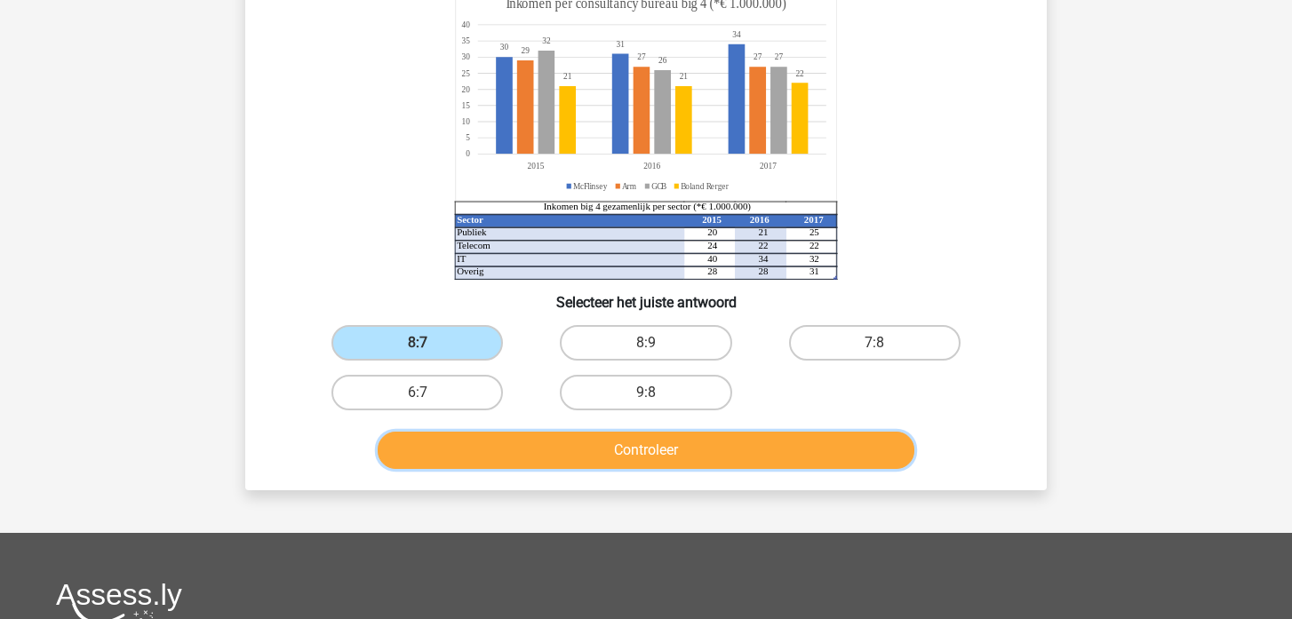
click at [642, 457] on button "Controleer" at bounding box center [647, 450] width 538 height 37
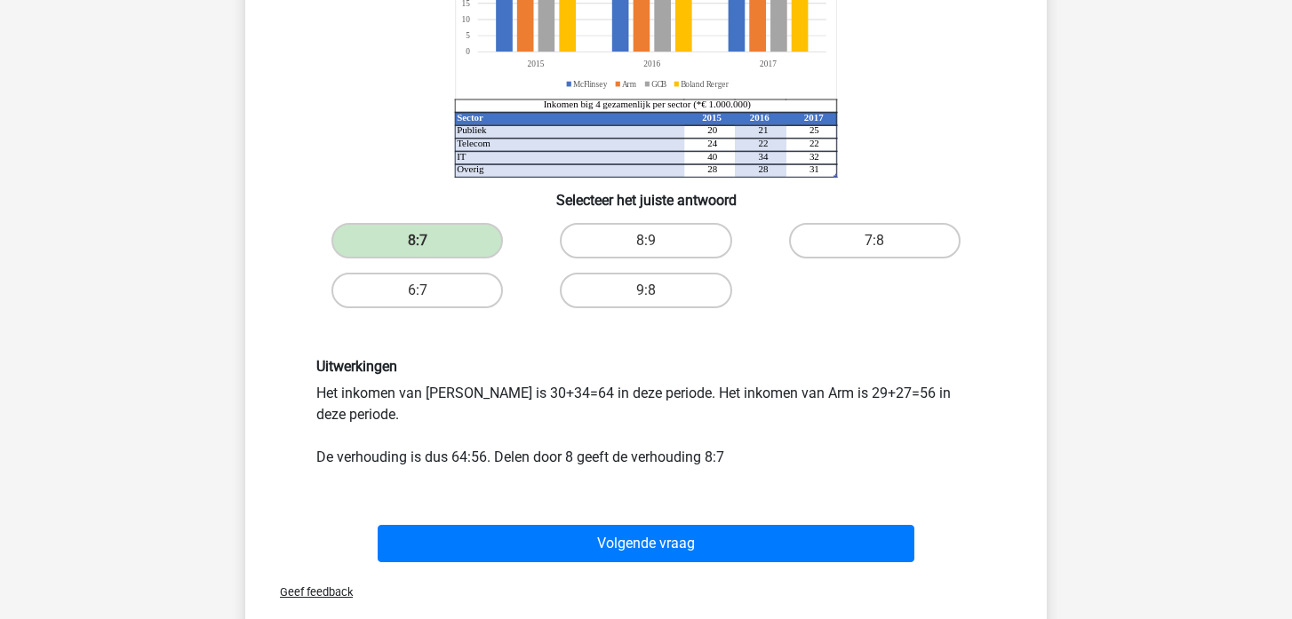
scroll to position [280, 0]
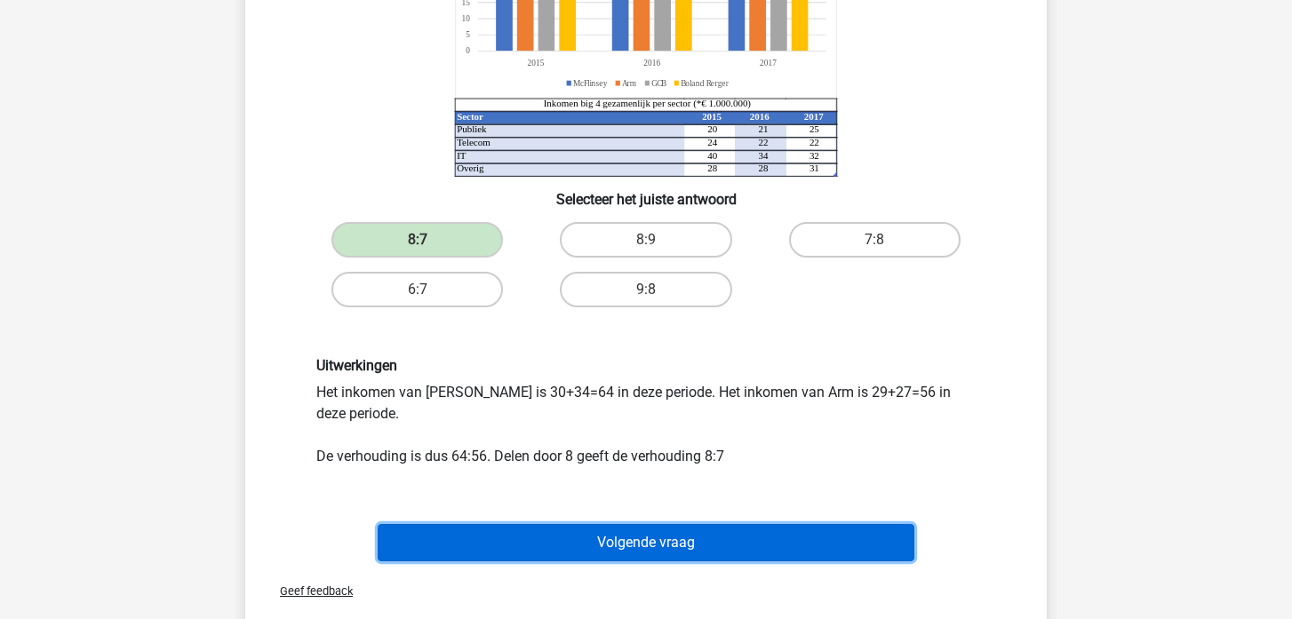
click at [607, 551] on button "Volgende vraag" at bounding box center [647, 542] width 538 height 37
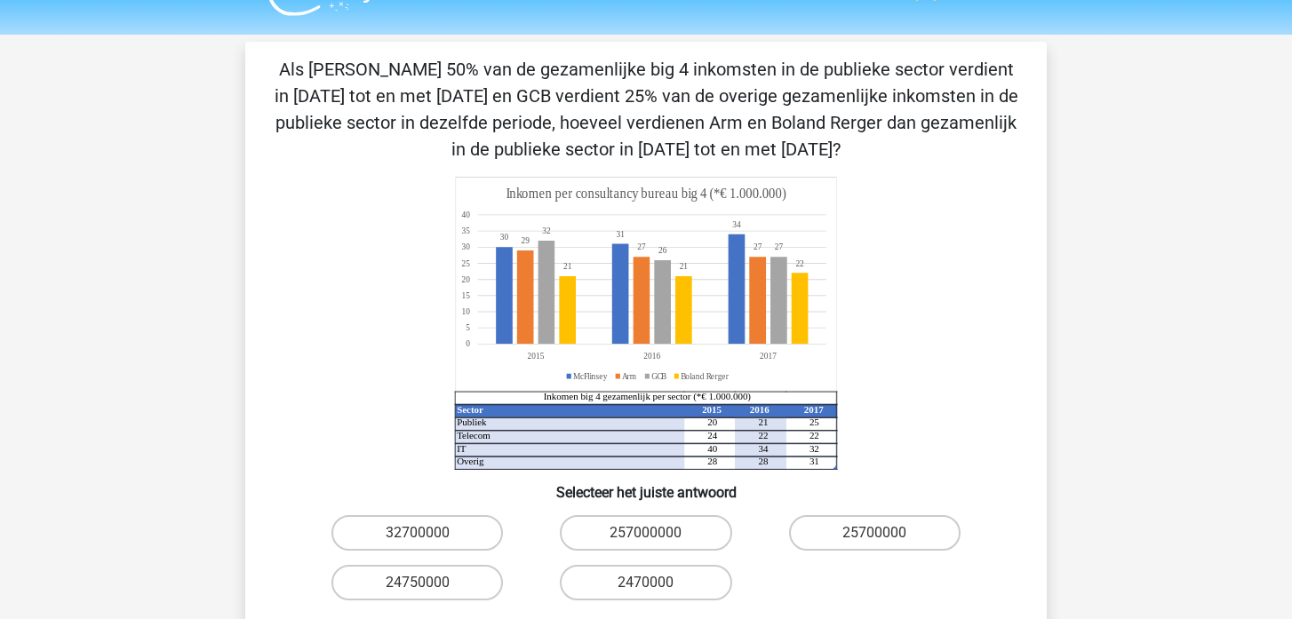
scroll to position [39, 0]
click at [410, 580] on label "24750000" at bounding box center [416, 584] width 171 height 36
click at [418, 584] on input "24750000" at bounding box center [424, 590] width 12 height 12
radio input "true"
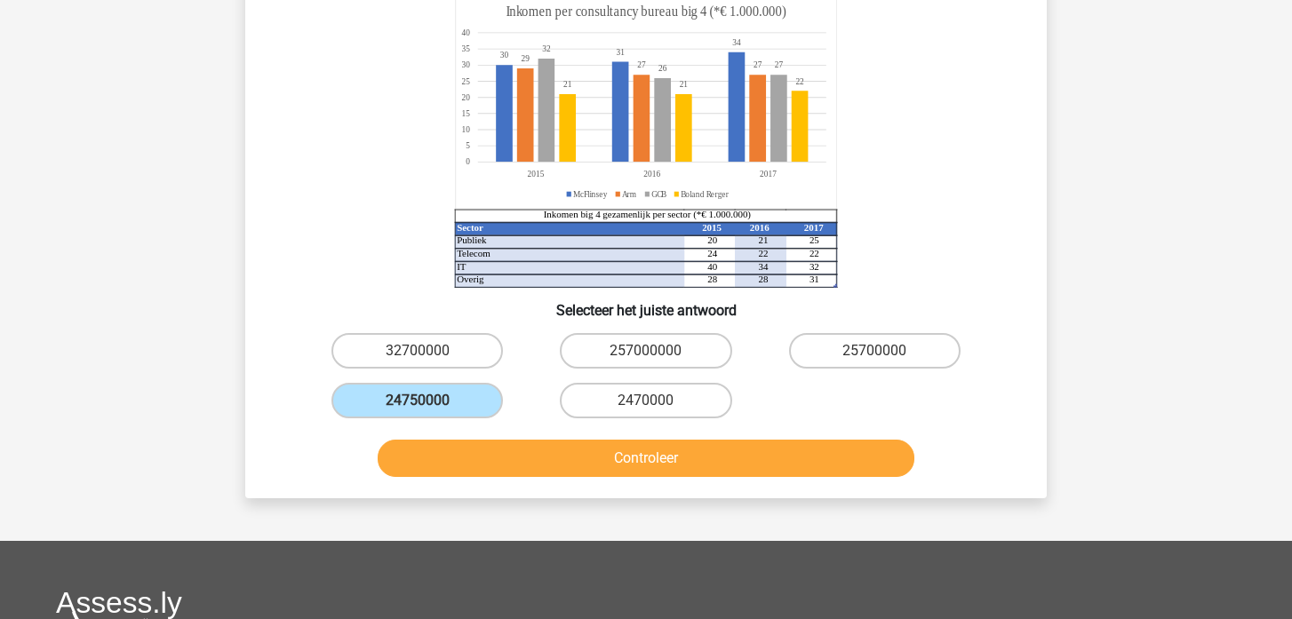
scroll to position [229, 0]
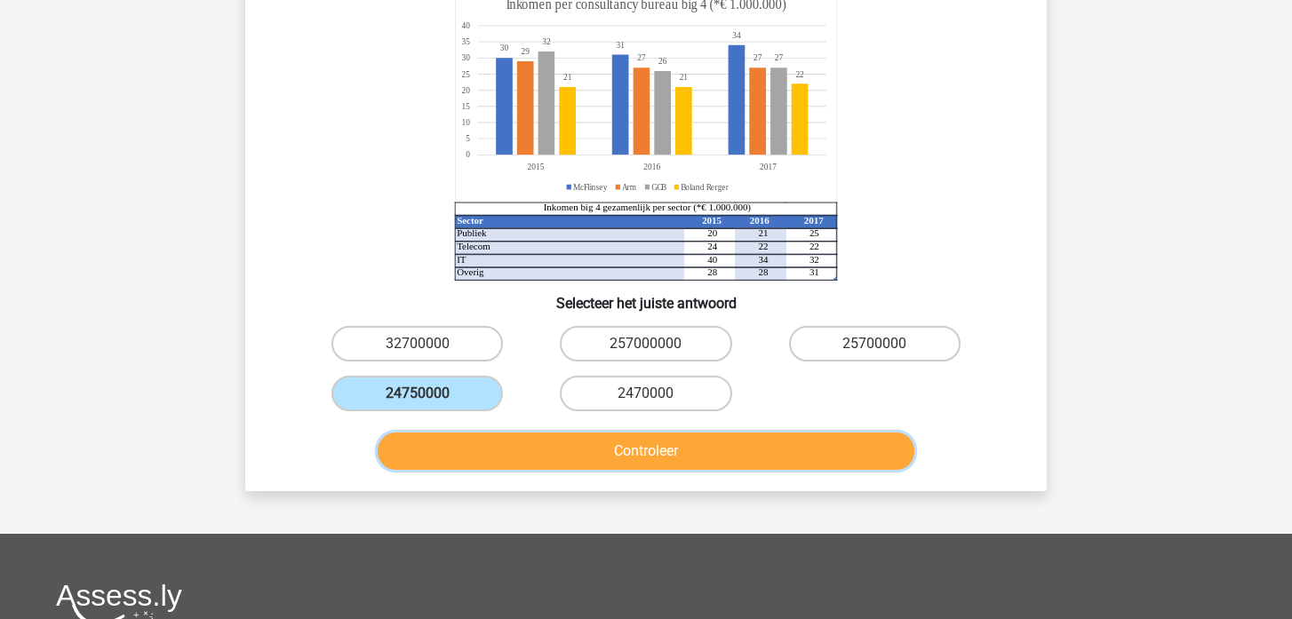
click at [633, 443] on button "Controleer" at bounding box center [647, 451] width 538 height 37
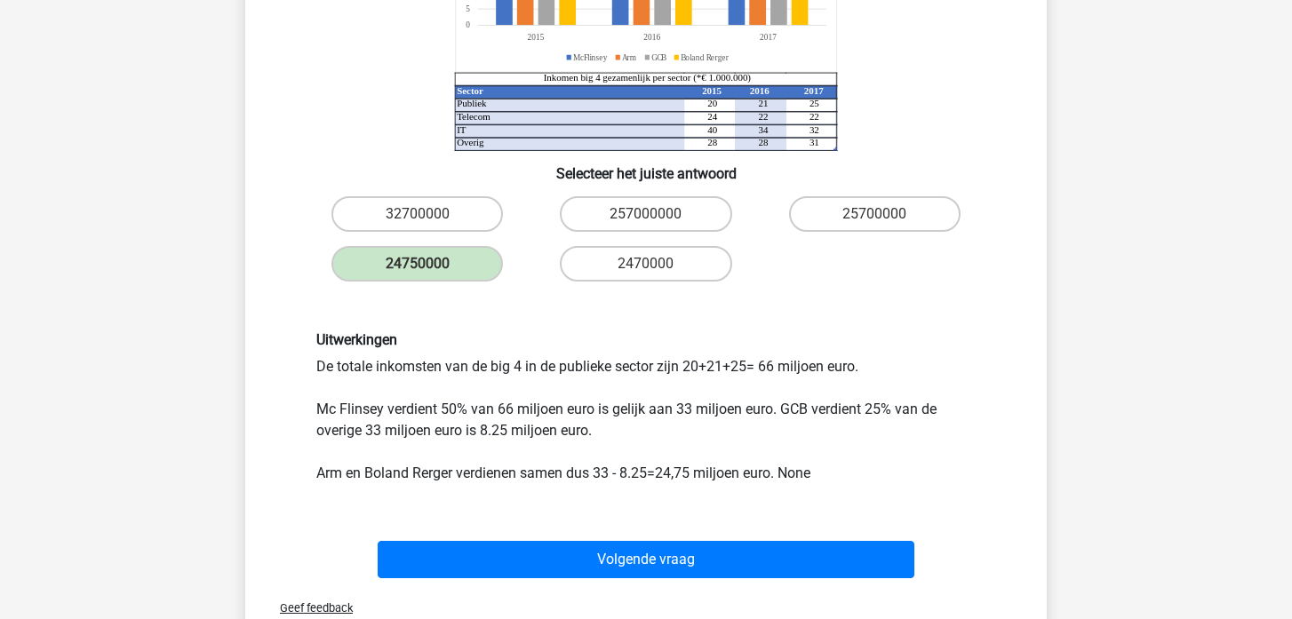
scroll to position [390, 0]
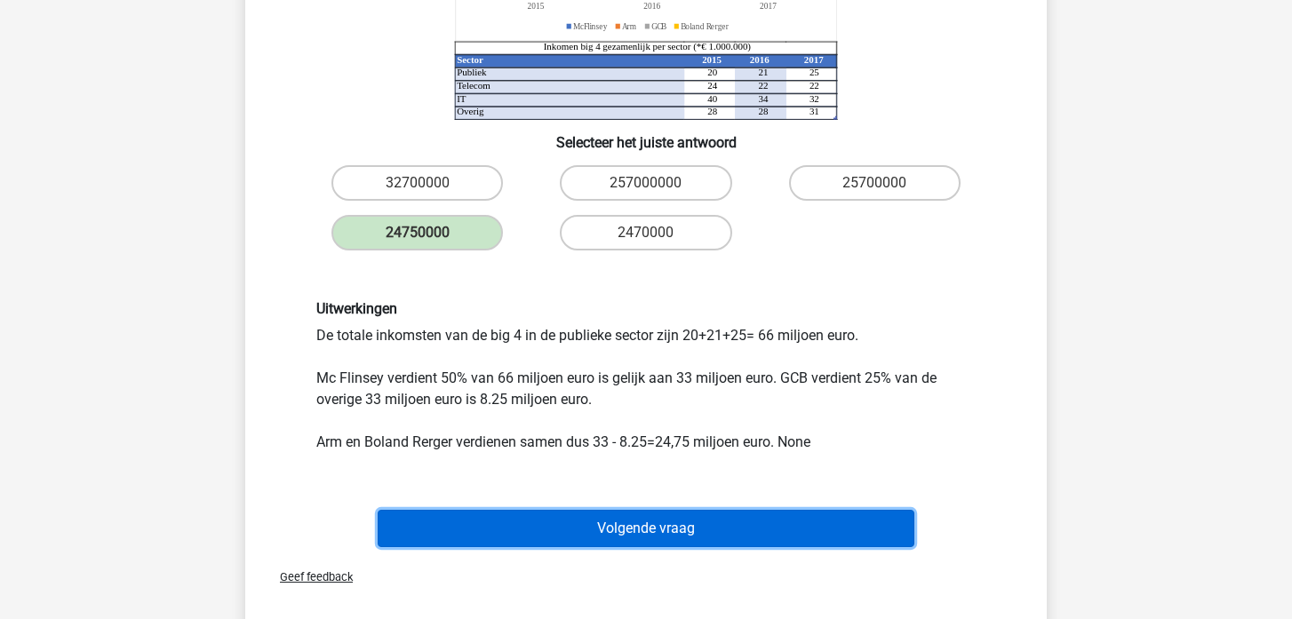
click at [612, 525] on button "Volgende vraag" at bounding box center [647, 528] width 538 height 37
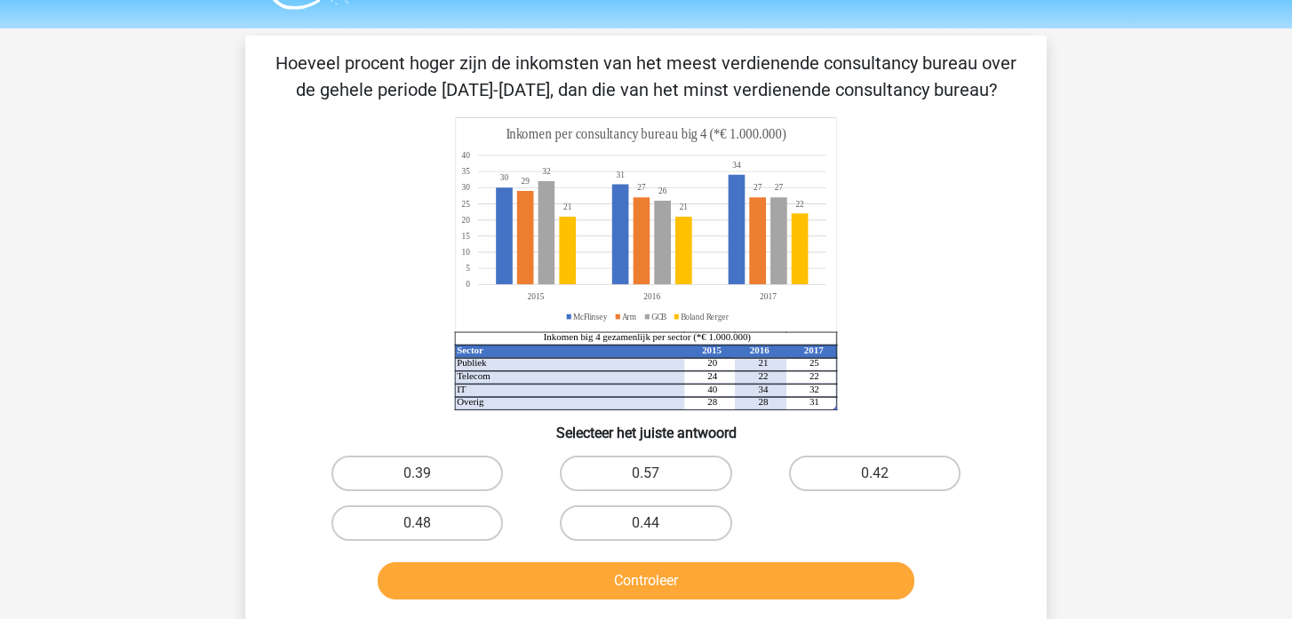
scroll to position [56, 0]
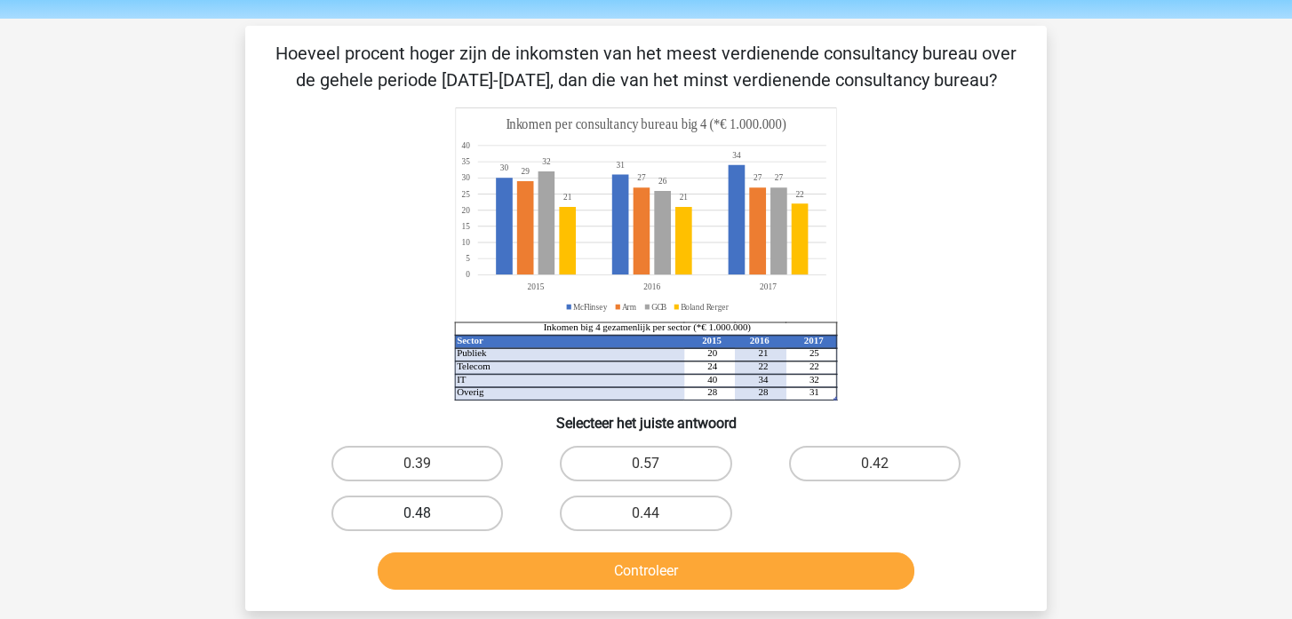
click at [419, 506] on label "0.48" at bounding box center [416, 514] width 171 height 36
click at [419, 514] on input "0.48" at bounding box center [424, 520] width 12 height 12
radio input "true"
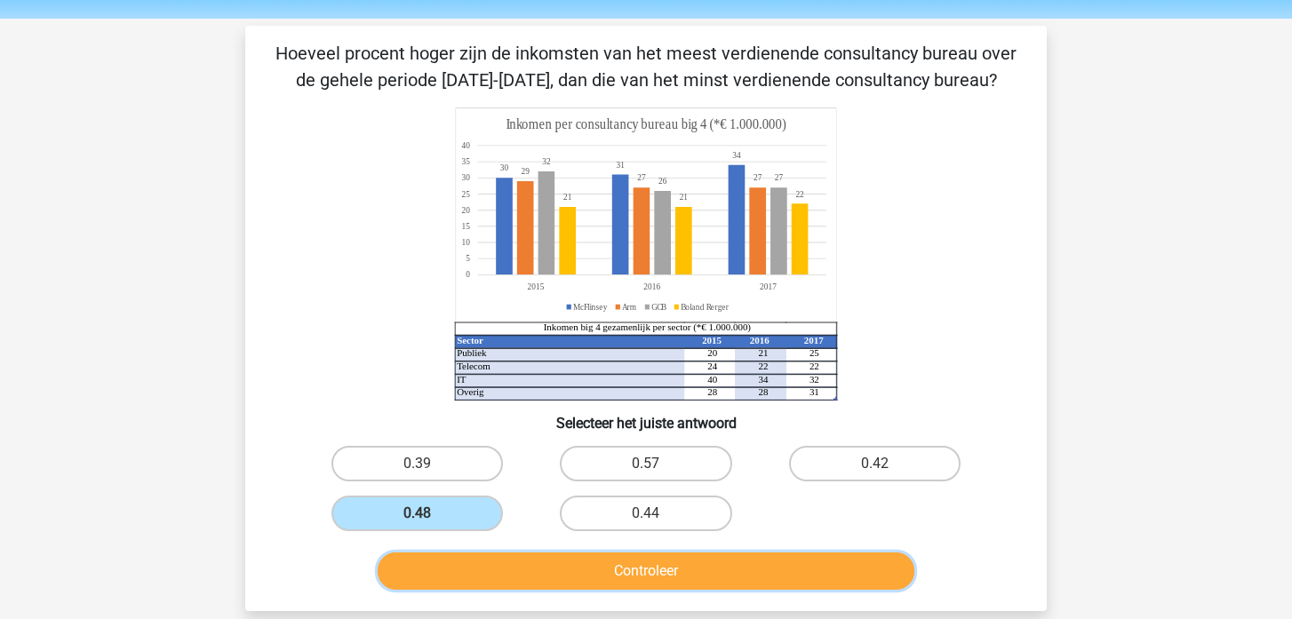
click at [616, 570] on button "Controleer" at bounding box center [647, 571] width 538 height 37
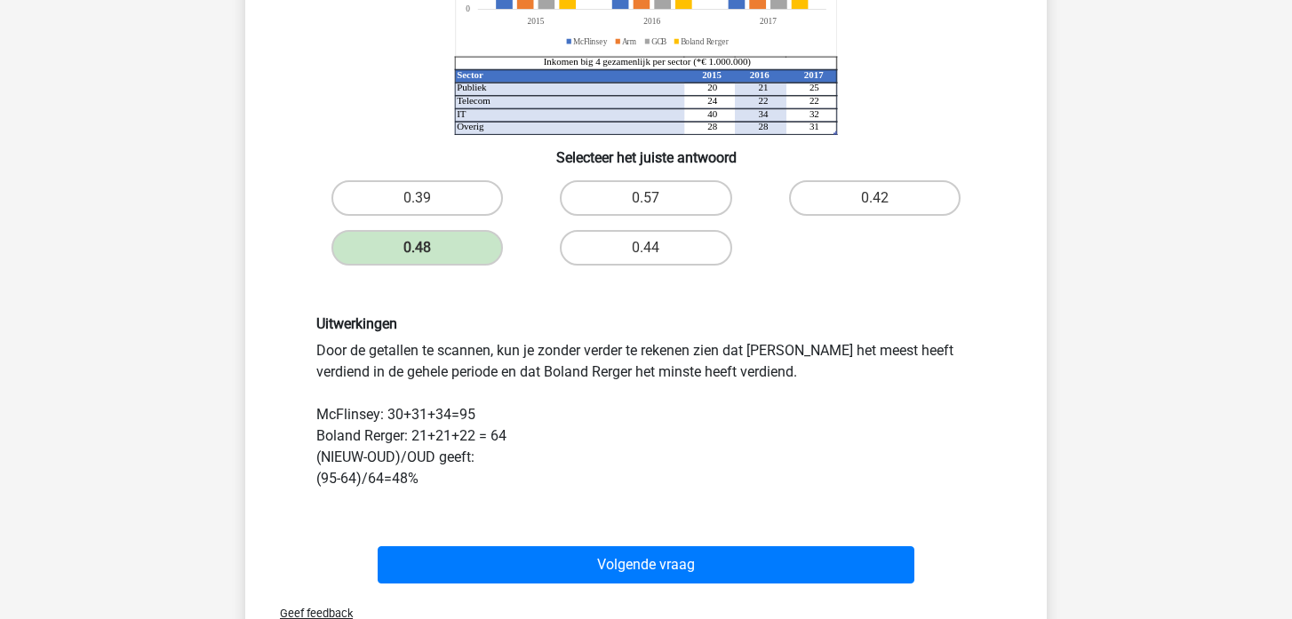
scroll to position [323, 0]
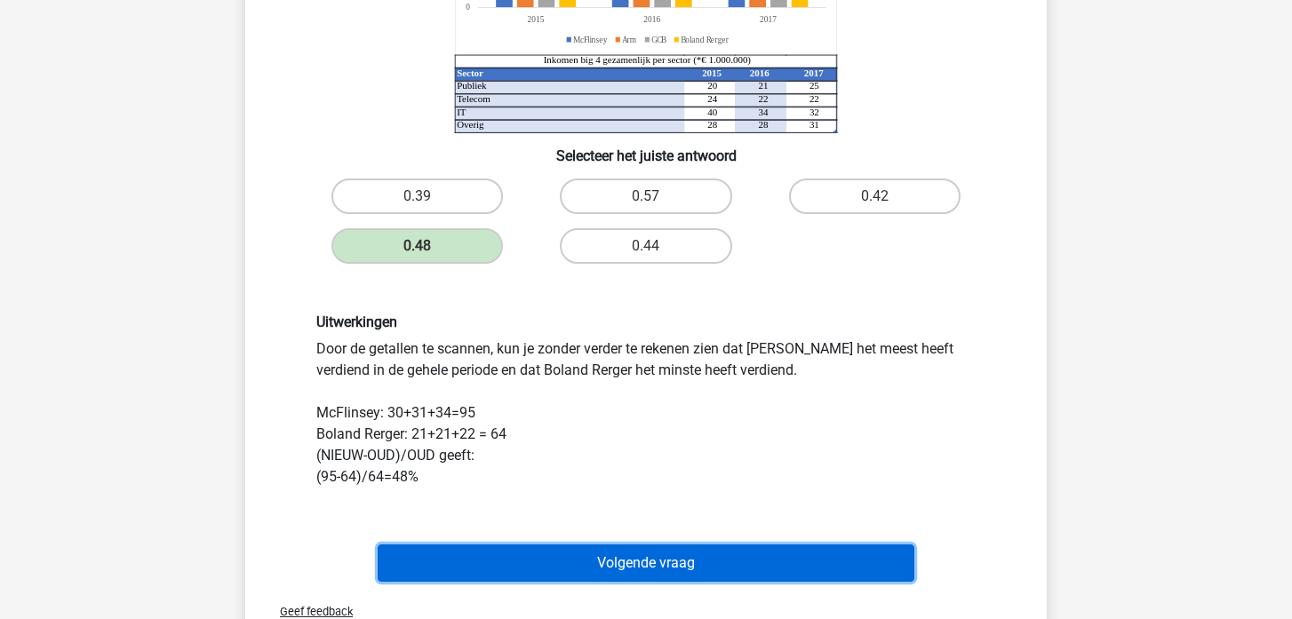
click at [591, 550] on button "Volgende vraag" at bounding box center [647, 563] width 538 height 37
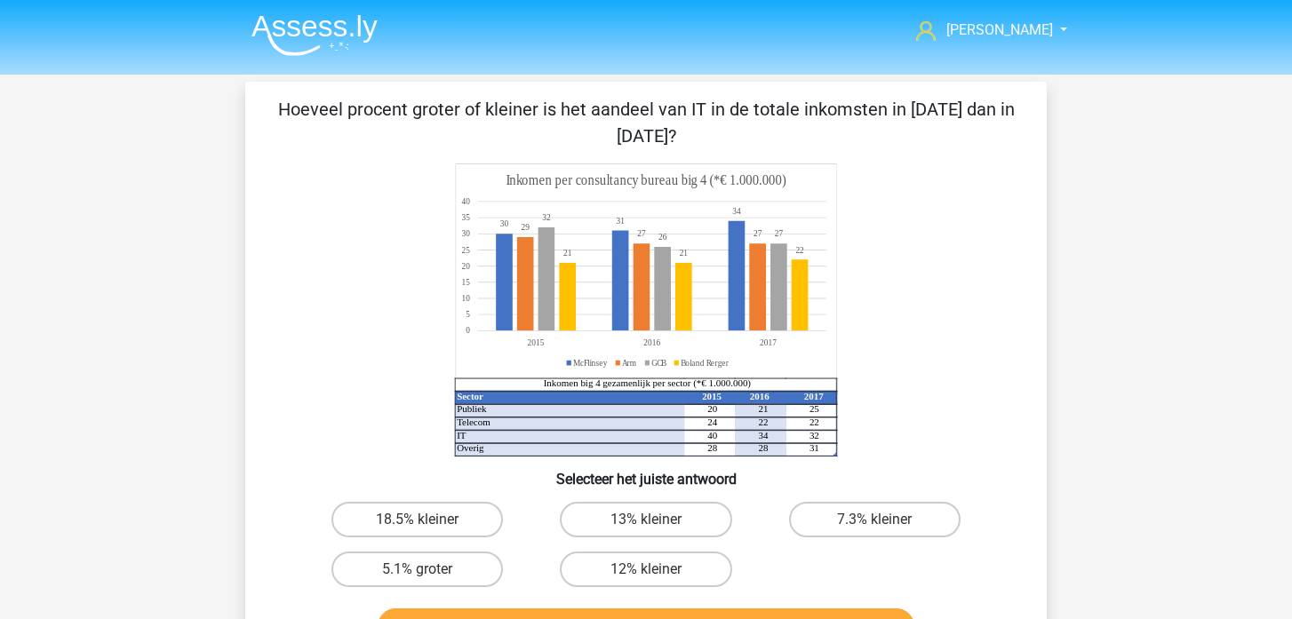
scroll to position [56, 0]
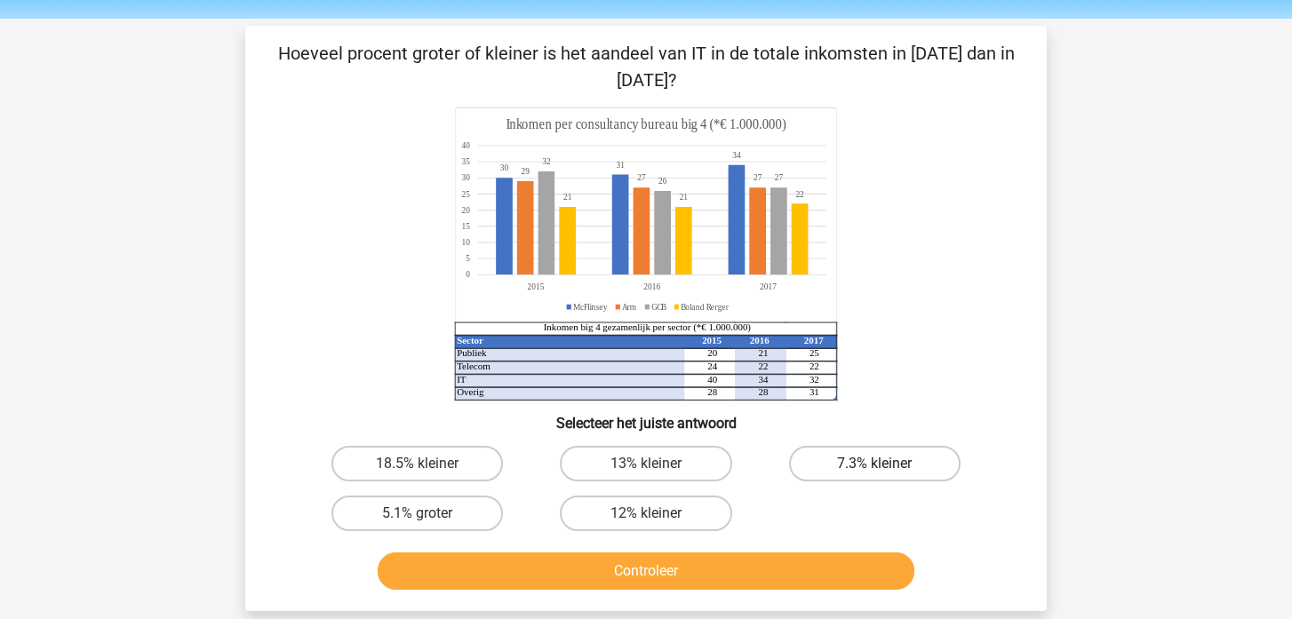
click at [849, 455] on label "7.3% kleiner" at bounding box center [874, 464] width 171 height 36
click at [874, 464] on input "7.3% kleiner" at bounding box center [880, 470] width 12 height 12
radio input "true"
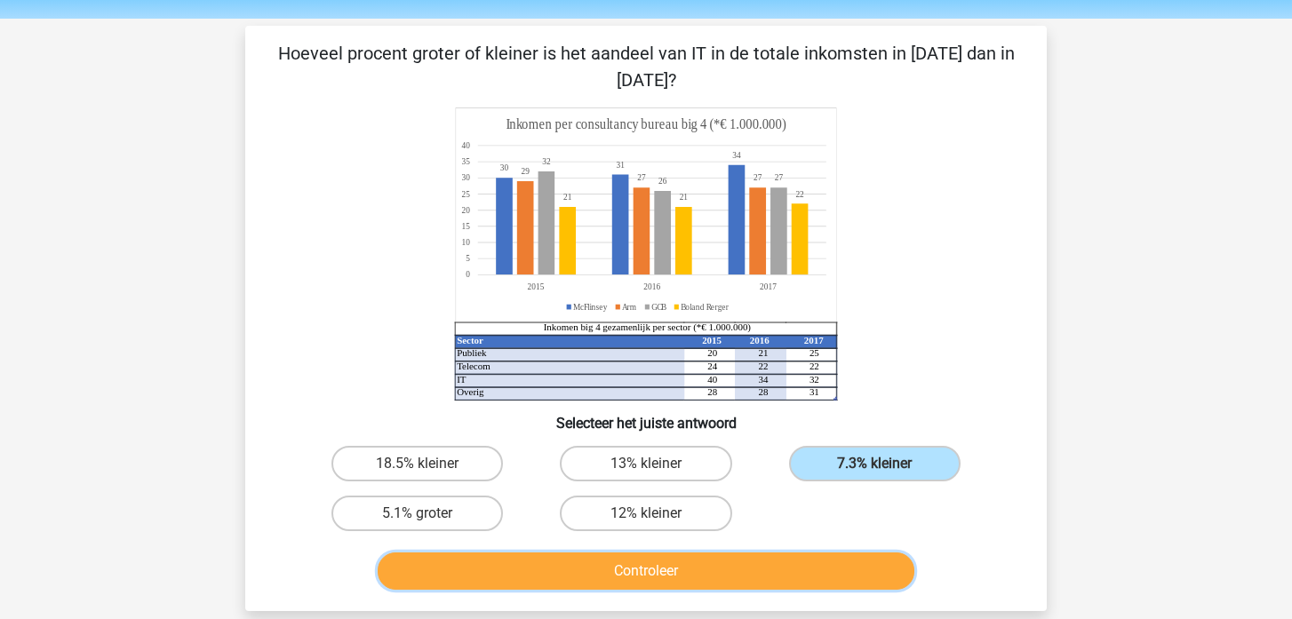
click at [626, 565] on button "Controleer" at bounding box center [647, 571] width 538 height 37
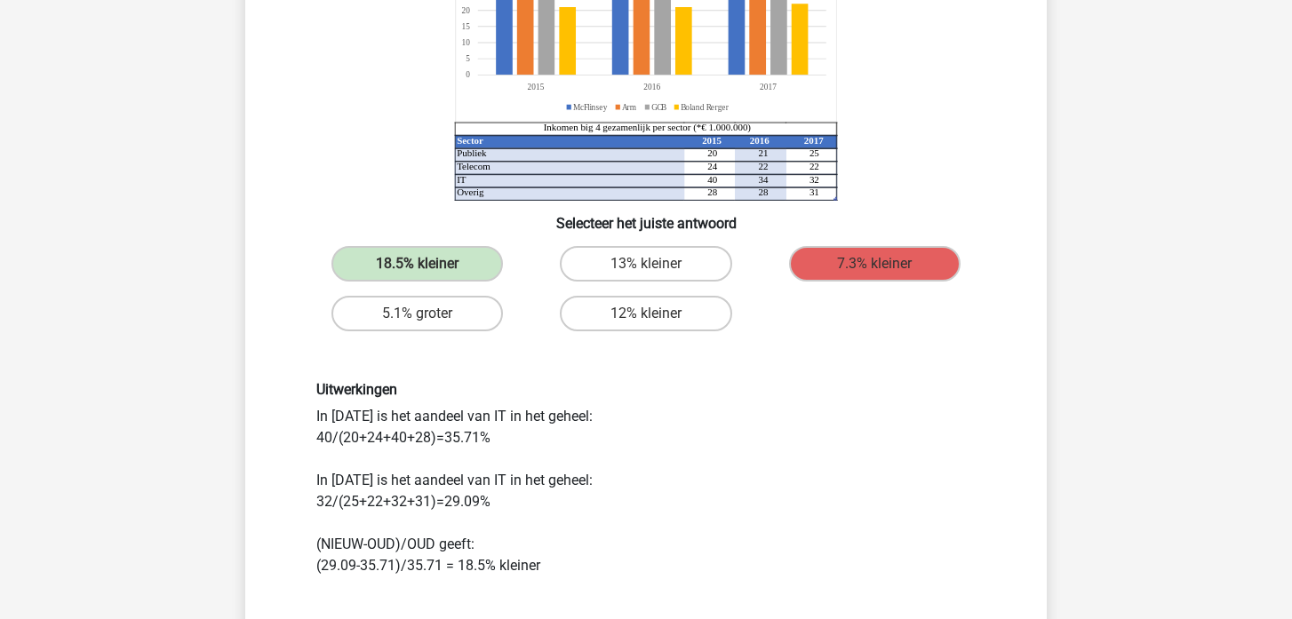
scroll to position [257, 0]
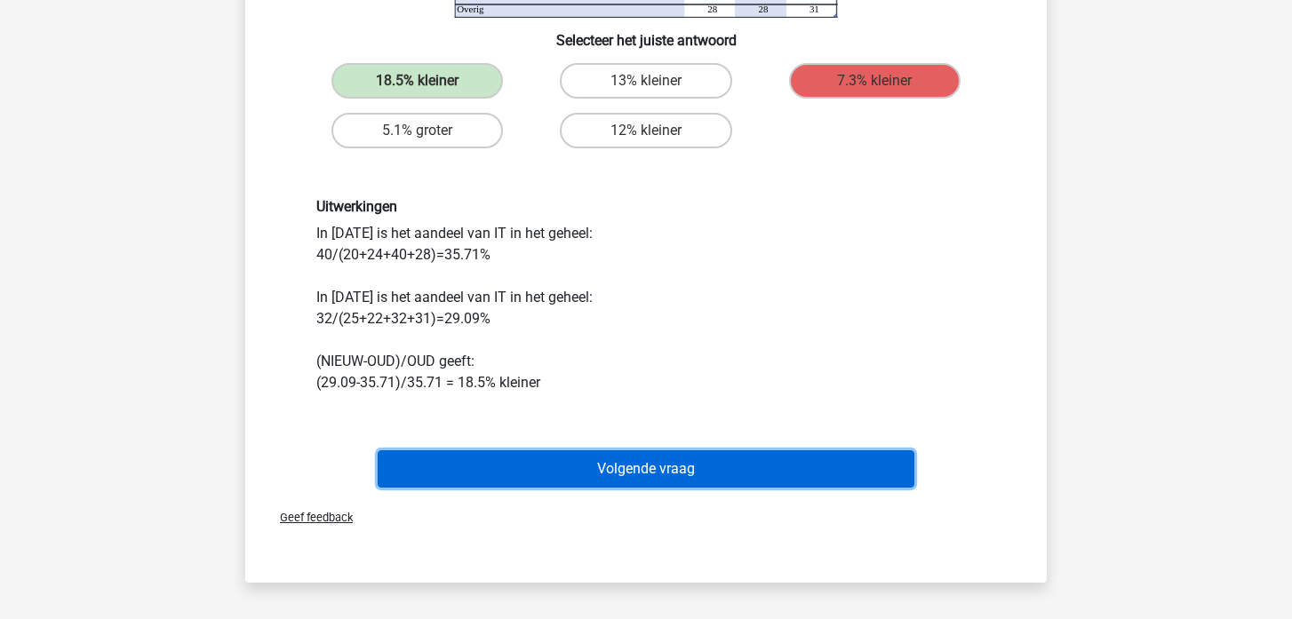
click at [609, 466] on button "Volgende vraag" at bounding box center [647, 469] width 538 height 37
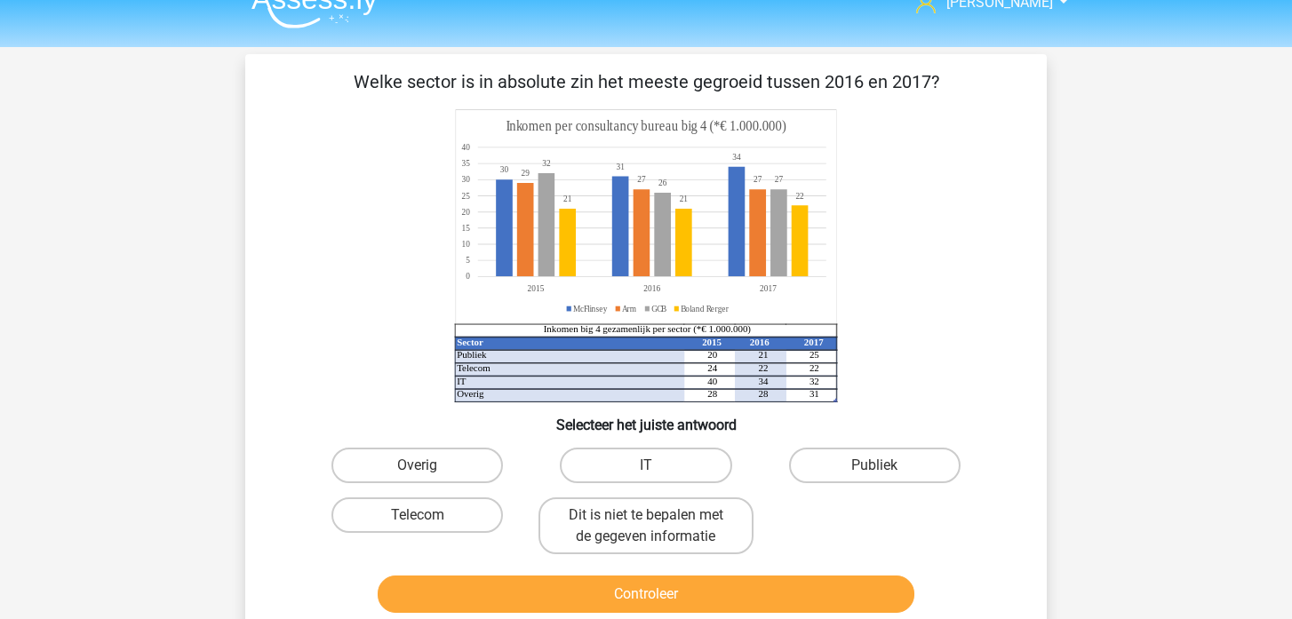
scroll to position [30, 0]
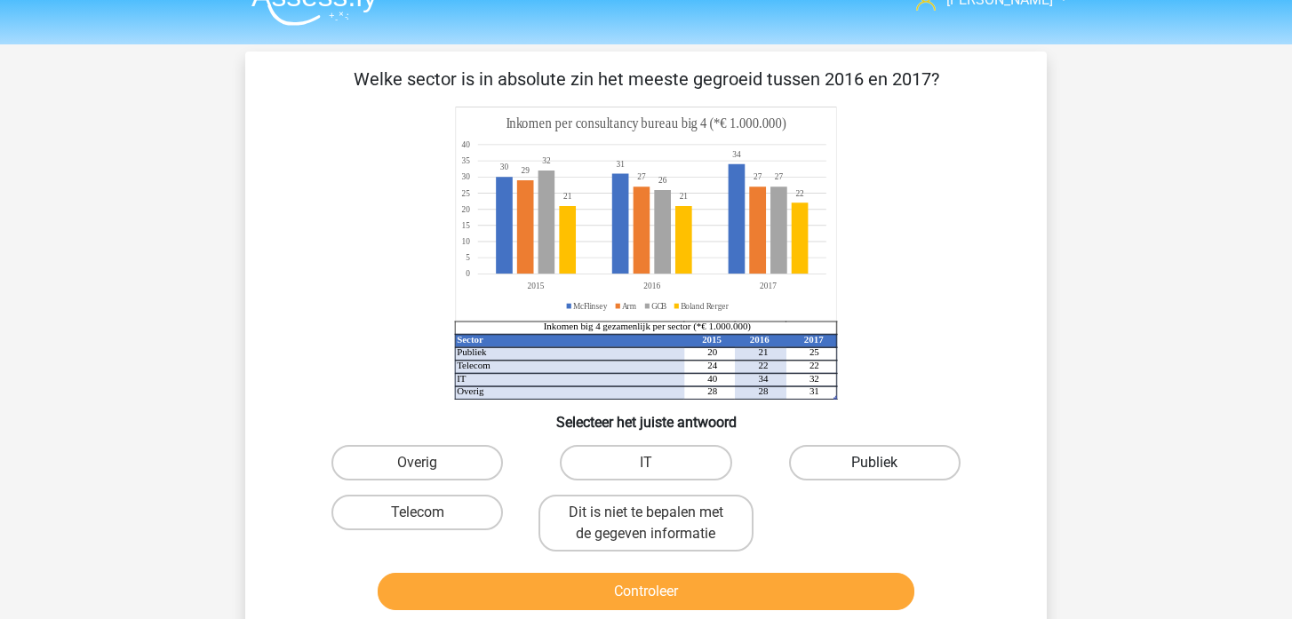
click at [873, 459] on label "Publiek" at bounding box center [874, 463] width 171 height 36
click at [874, 463] on input "Publiek" at bounding box center [880, 469] width 12 height 12
radio input "true"
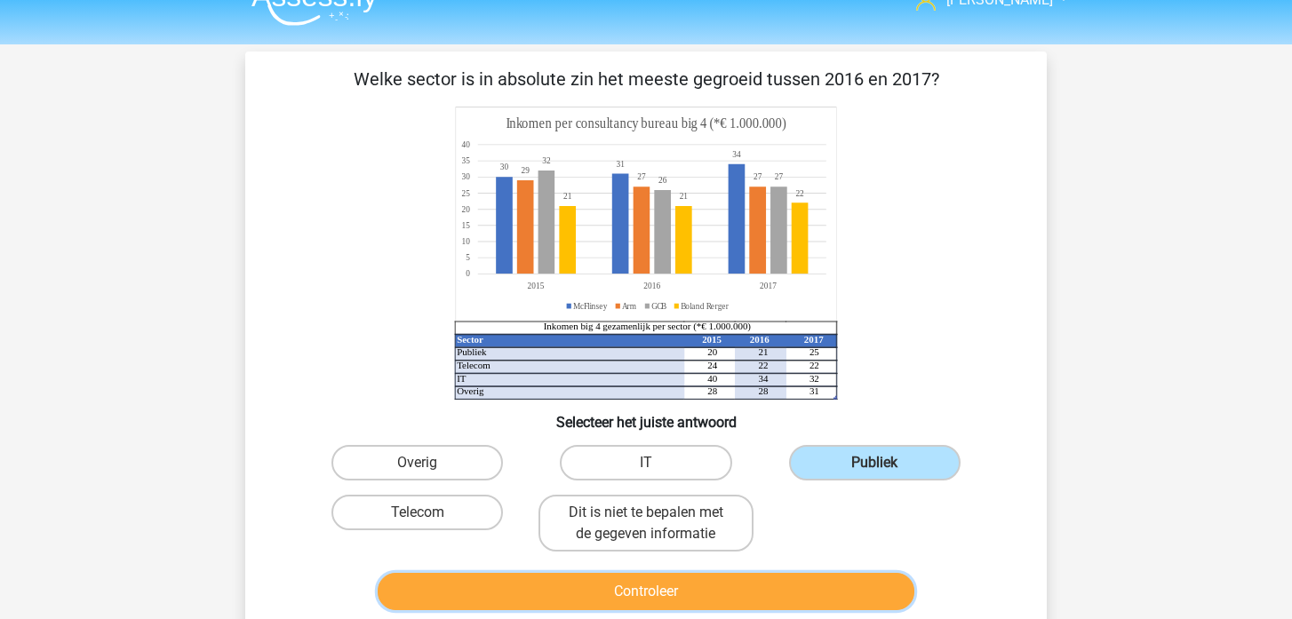
click at [622, 592] on button "Controleer" at bounding box center [647, 591] width 538 height 37
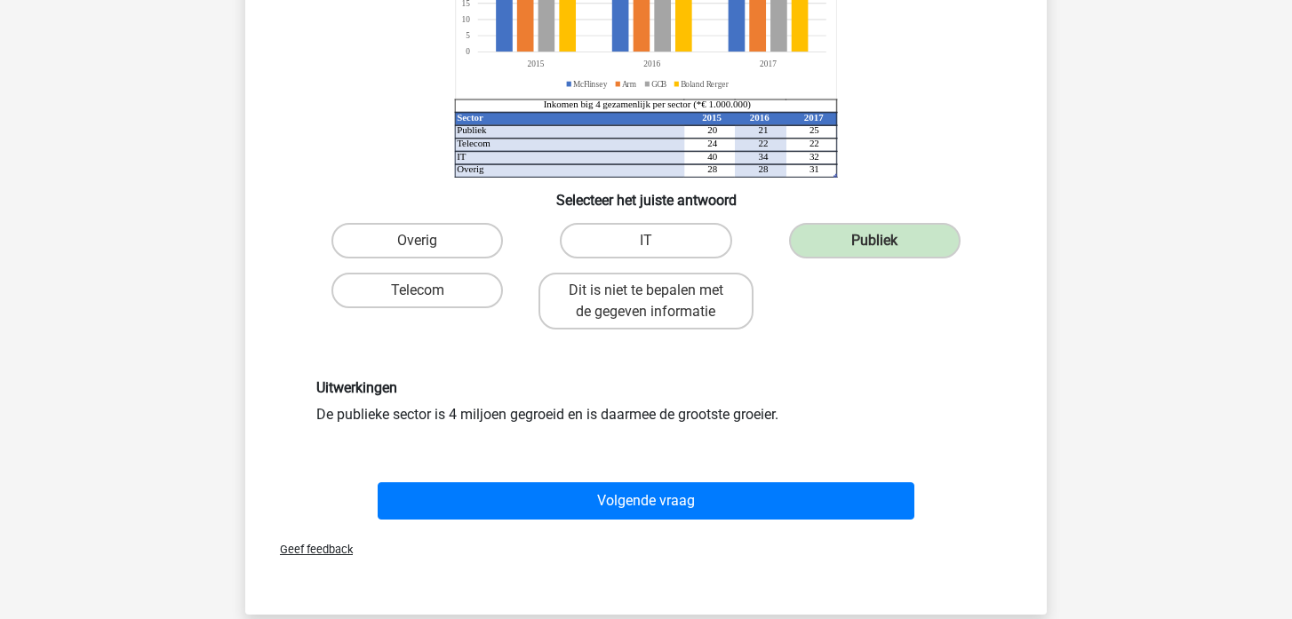
scroll to position [258, 0]
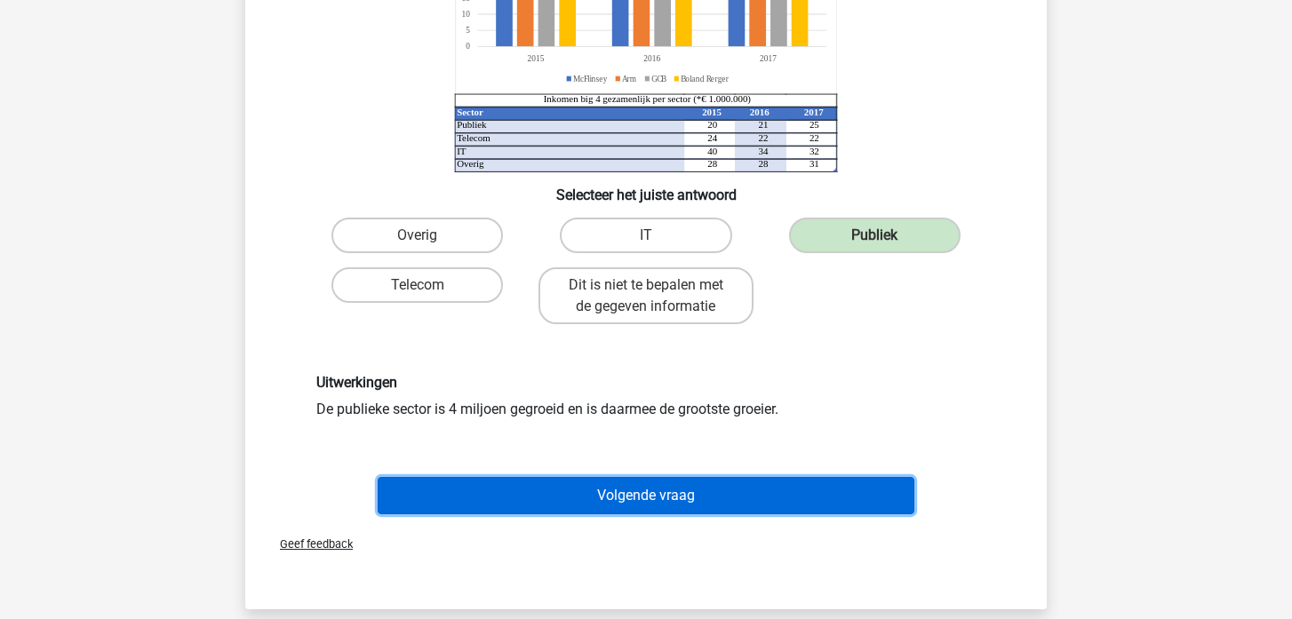
click at [631, 491] on button "Volgende vraag" at bounding box center [647, 495] width 538 height 37
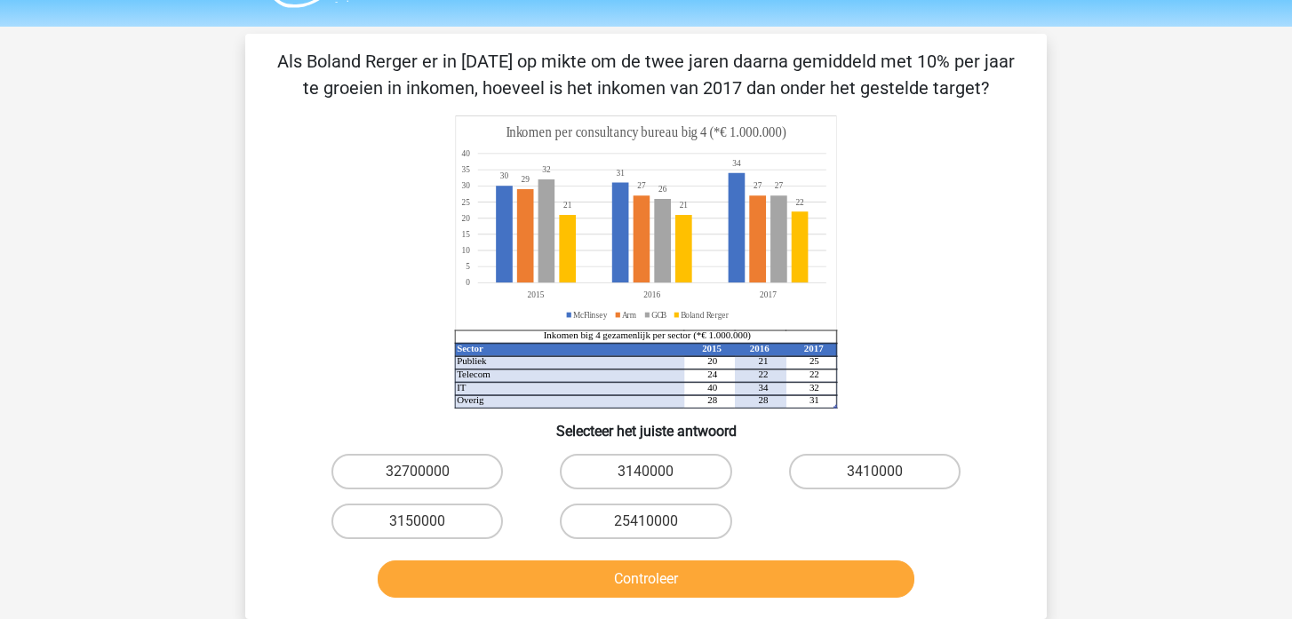
scroll to position [66, 0]
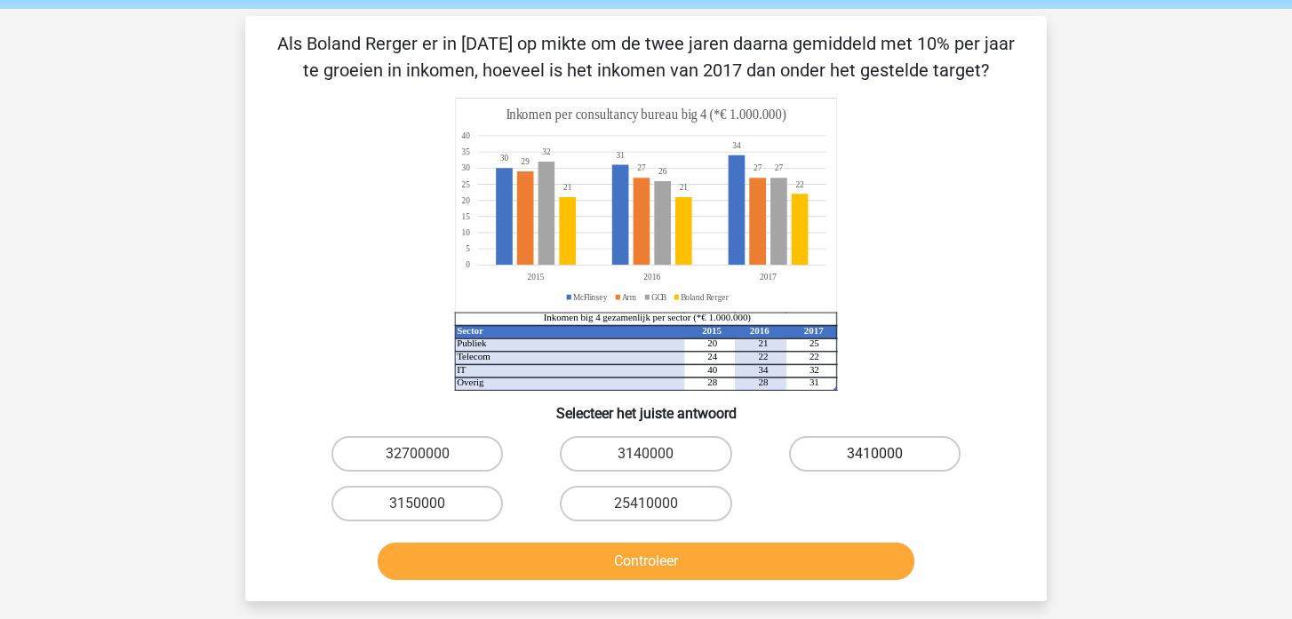
click at [873, 457] on label "3410000" at bounding box center [874, 454] width 171 height 36
click at [874, 457] on input "3410000" at bounding box center [880, 460] width 12 height 12
radio input "true"
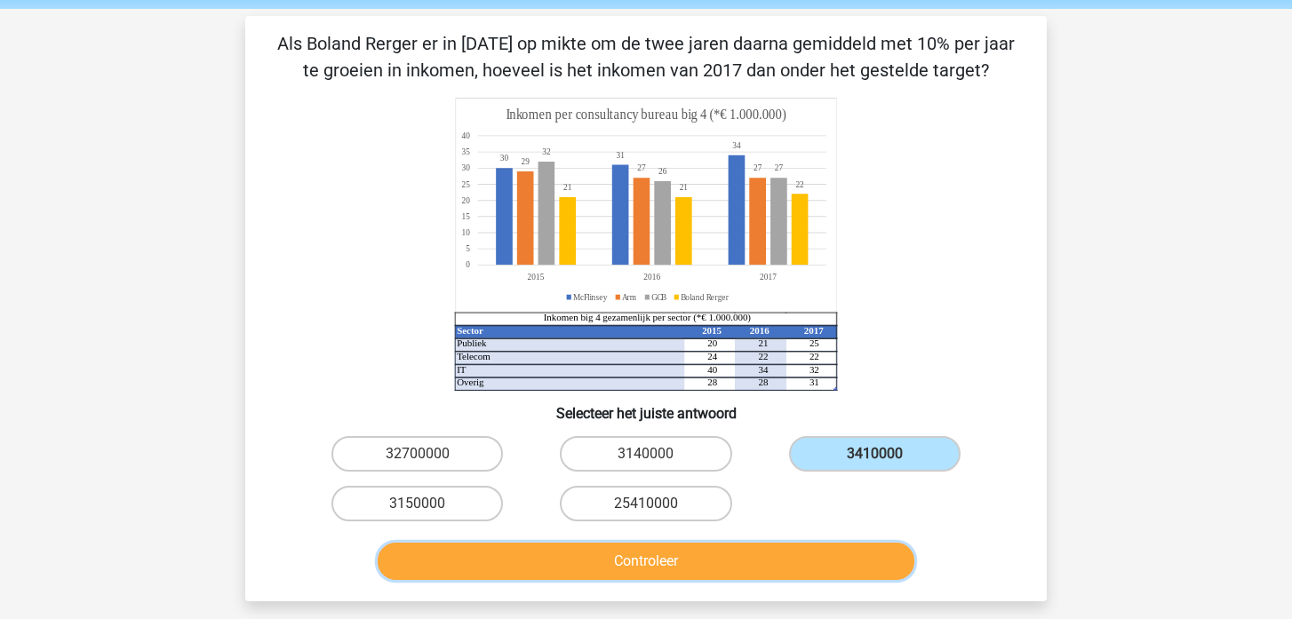
click at [626, 557] on button "Controleer" at bounding box center [647, 561] width 538 height 37
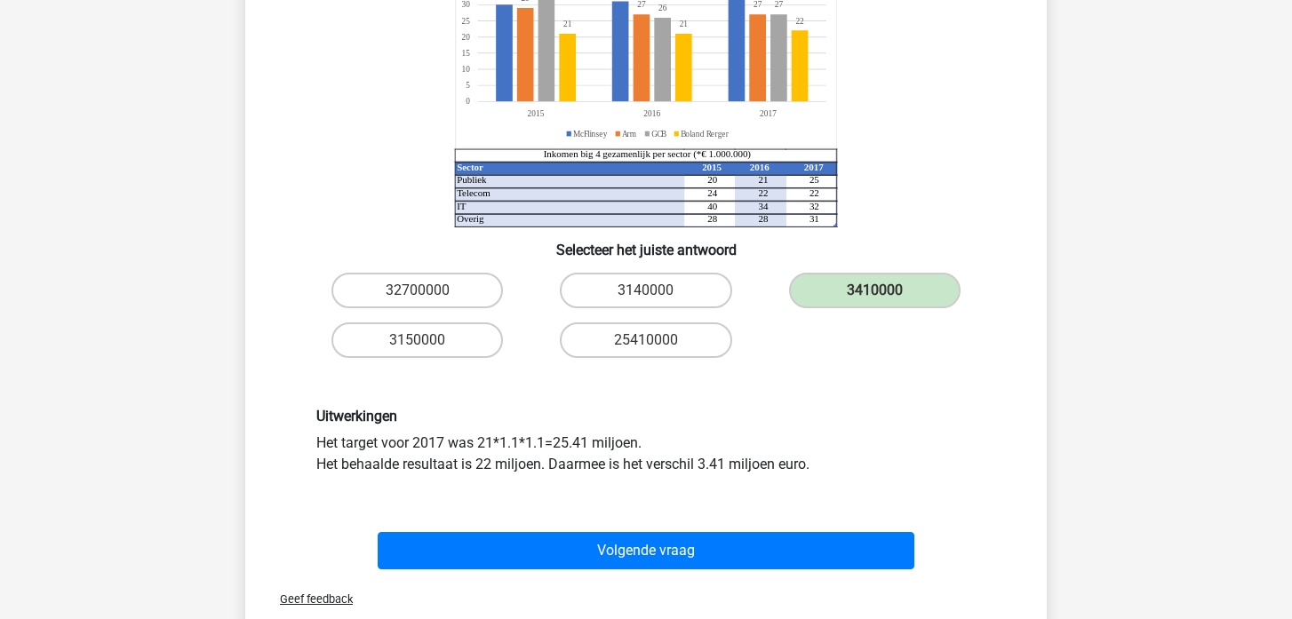
scroll to position [241, 0]
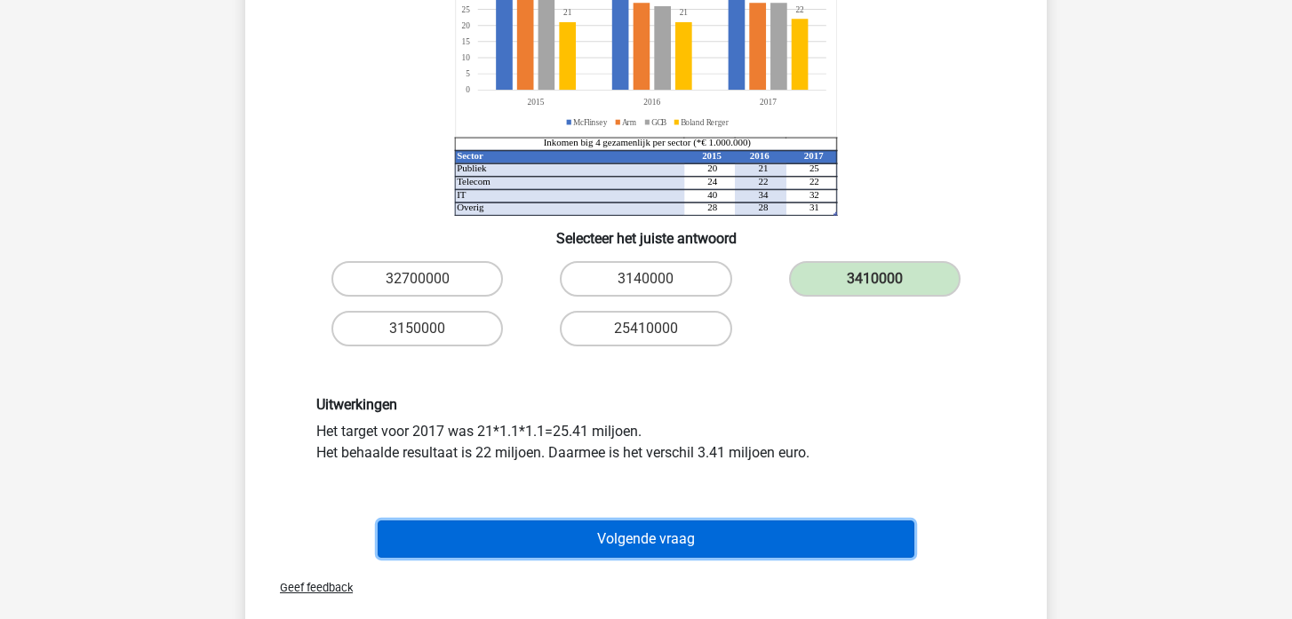
click at [601, 533] on button "Volgende vraag" at bounding box center [647, 539] width 538 height 37
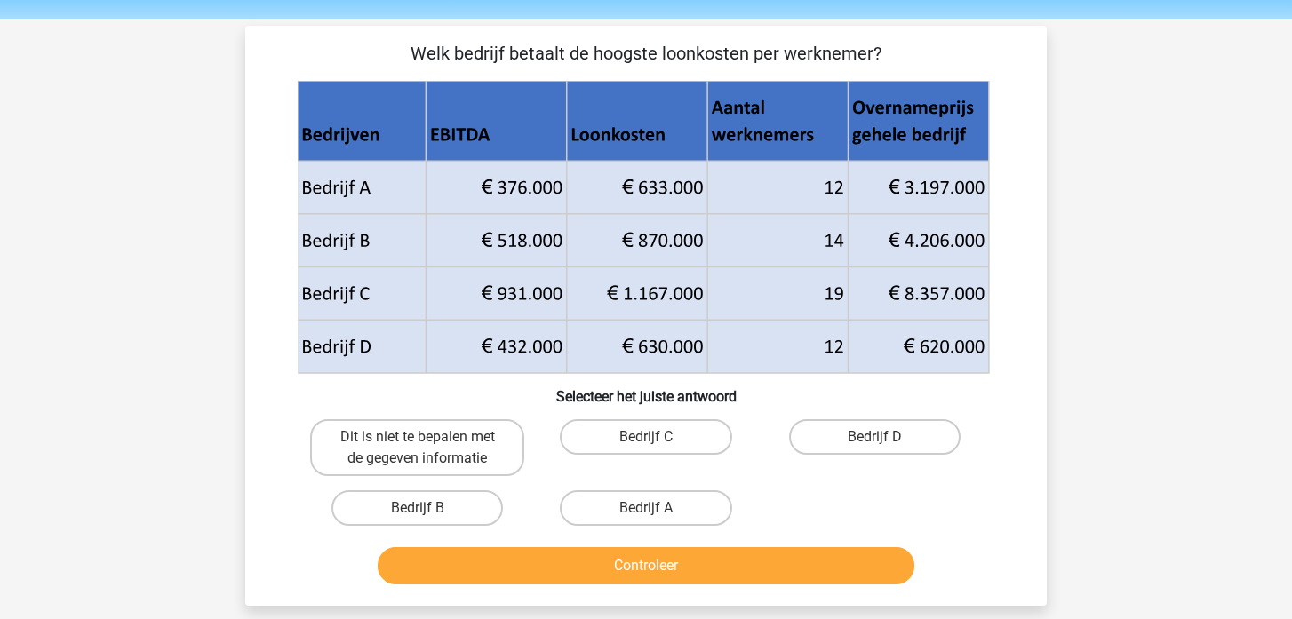
scroll to position [57, 0]
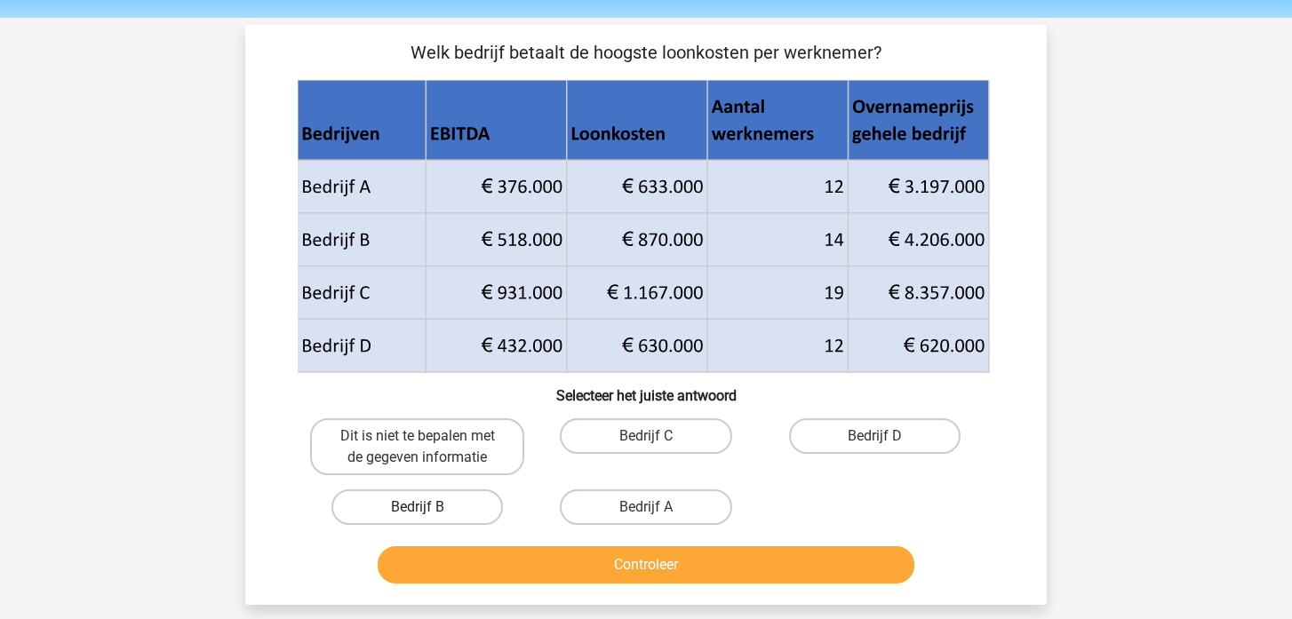
click at [413, 499] on label "Bedrijf B" at bounding box center [416, 508] width 171 height 36
click at [418, 507] on input "Bedrijf B" at bounding box center [424, 513] width 12 height 12
radio input "true"
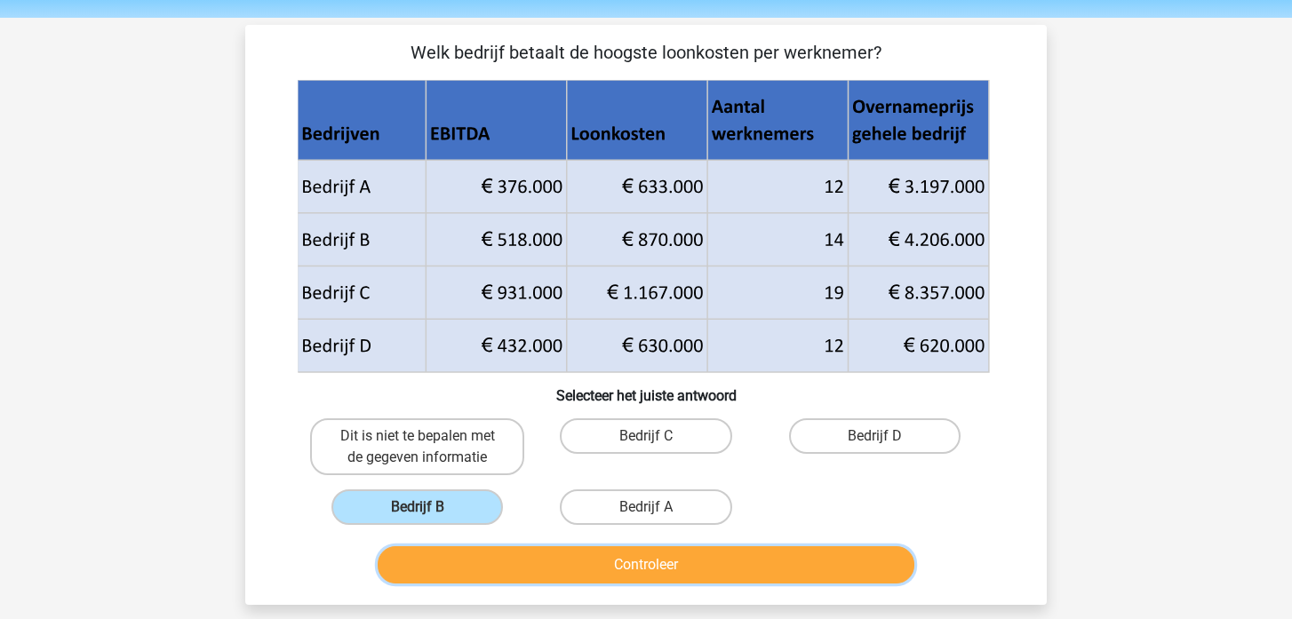
click at [609, 555] on button "Controleer" at bounding box center [647, 564] width 538 height 37
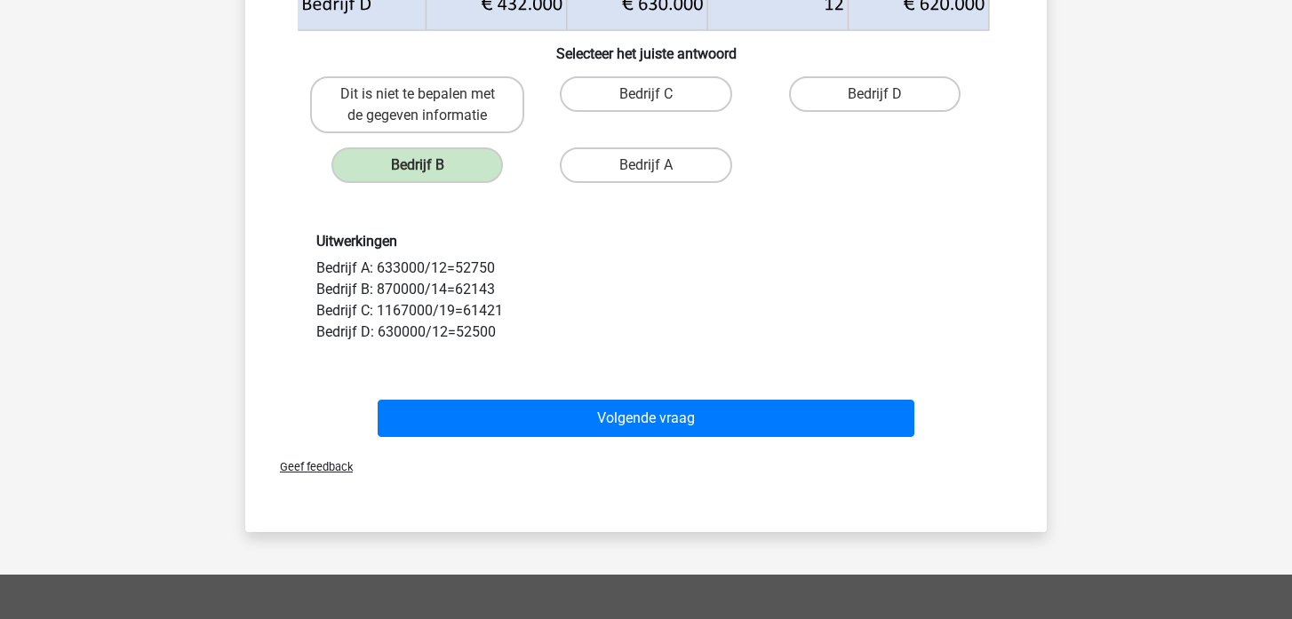
scroll to position [427, 0]
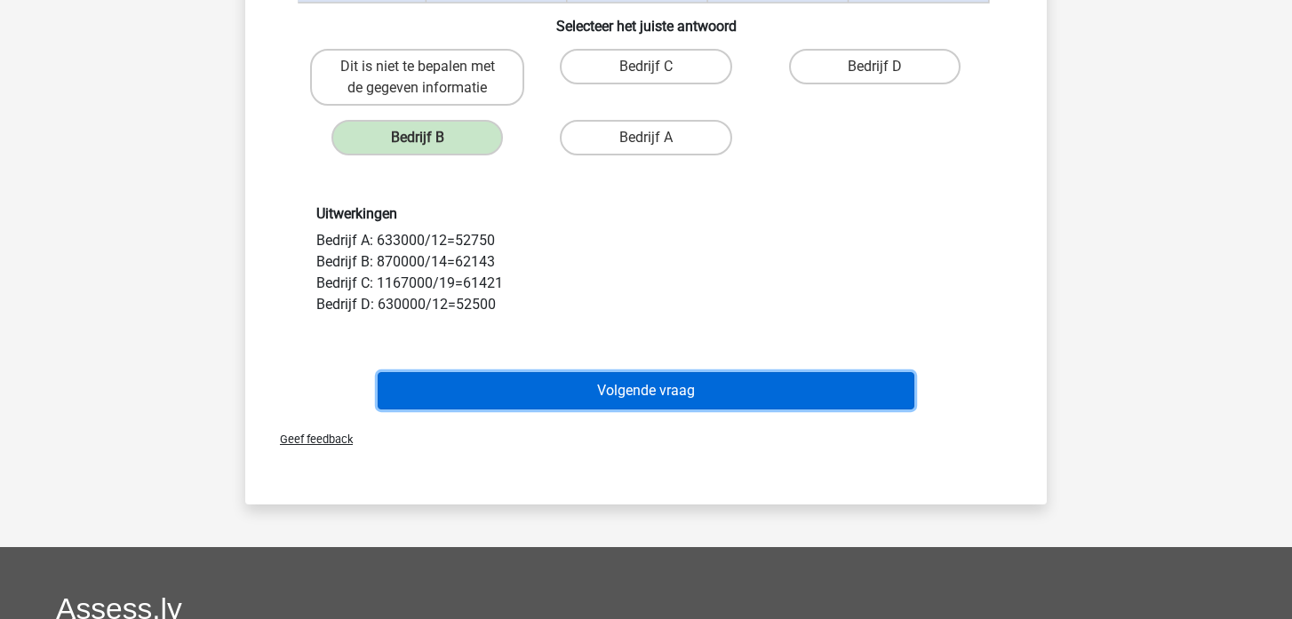
click at [629, 388] on button "Volgende vraag" at bounding box center [647, 390] width 538 height 37
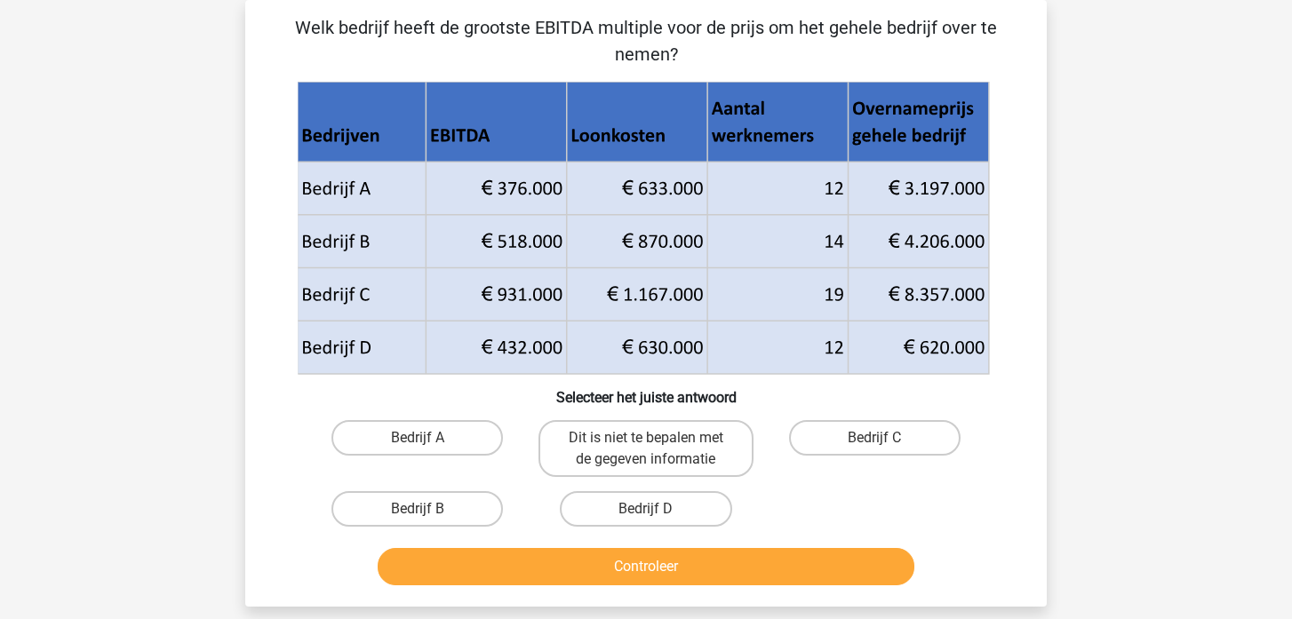
scroll to position [61, 0]
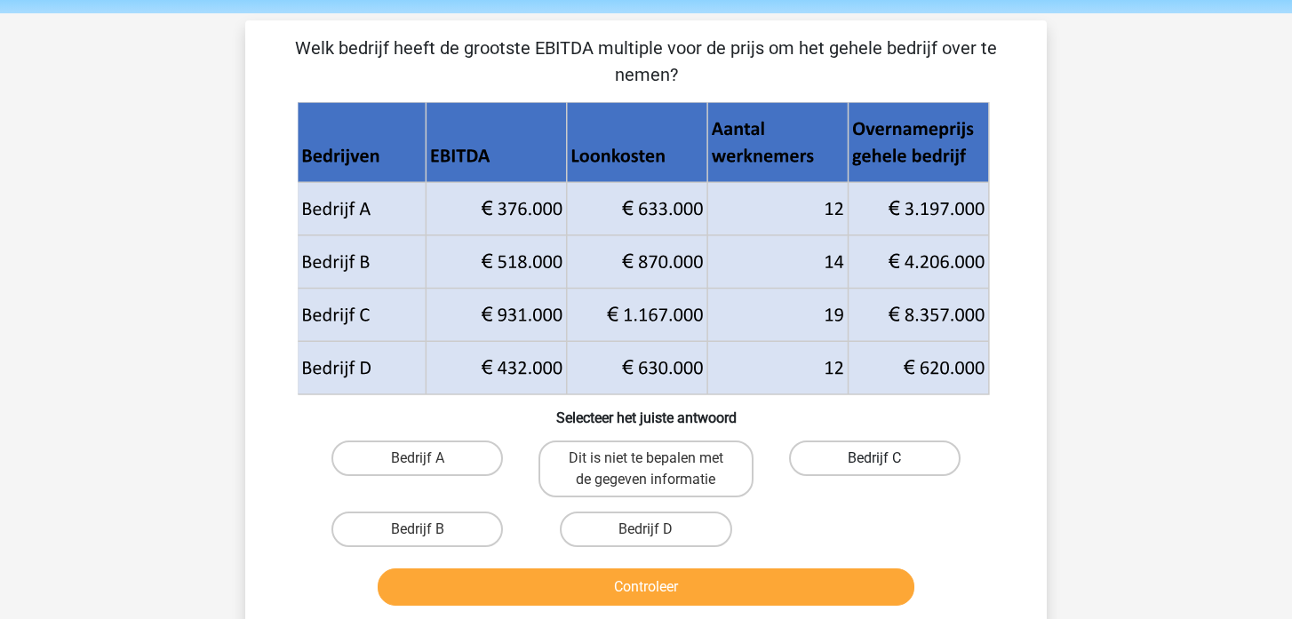
click at [865, 453] on label "Bedrijf C" at bounding box center [874, 459] width 171 height 36
click at [874, 459] on input "Bedrijf C" at bounding box center [880, 465] width 12 height 12
radio input "true"
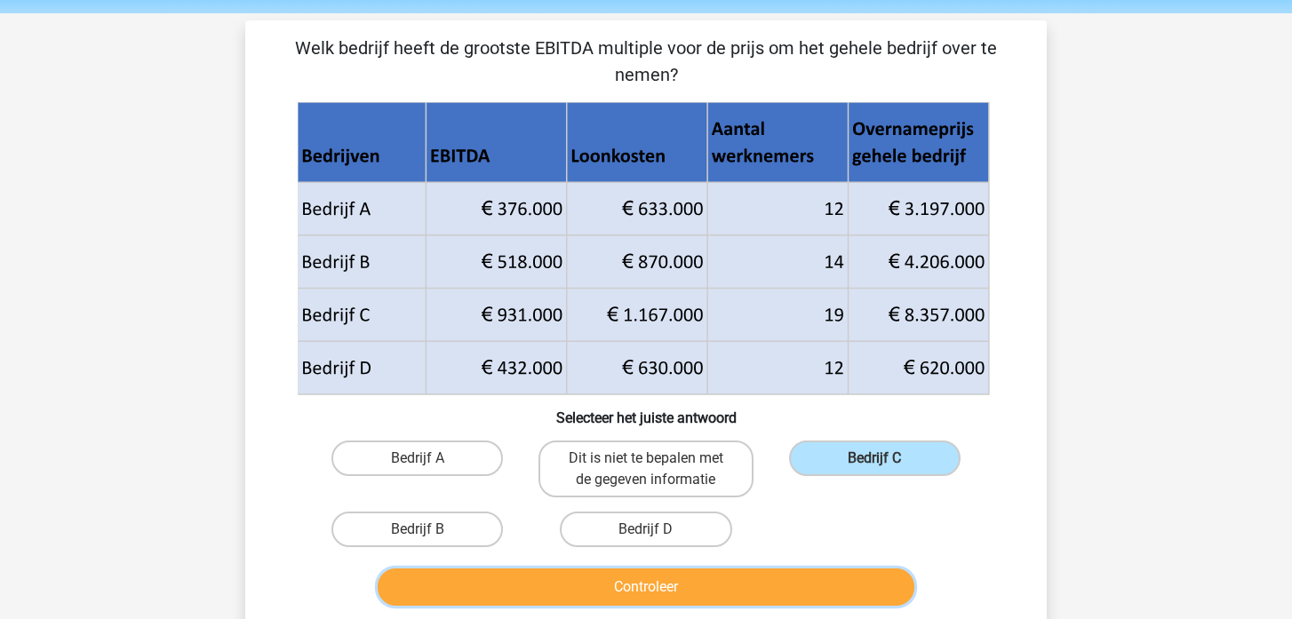
click at [640, 578] on button "Controleer" at bounding box center [647, 587] width 538 height 37
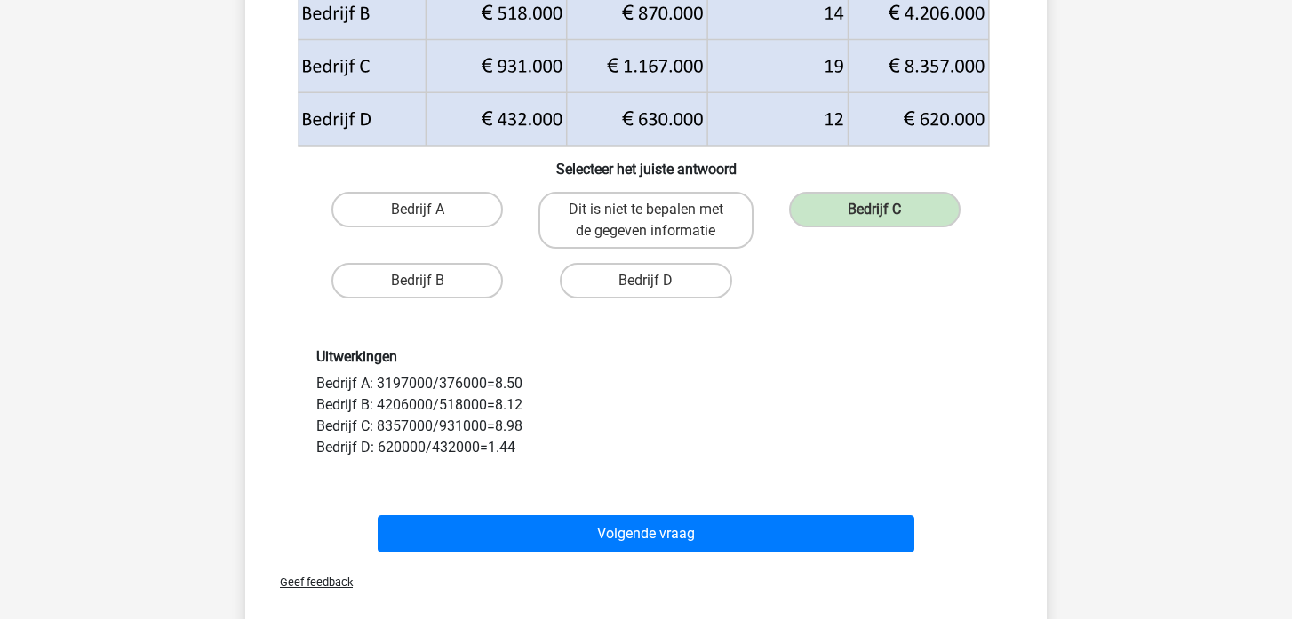
scroll to position [322, 0]
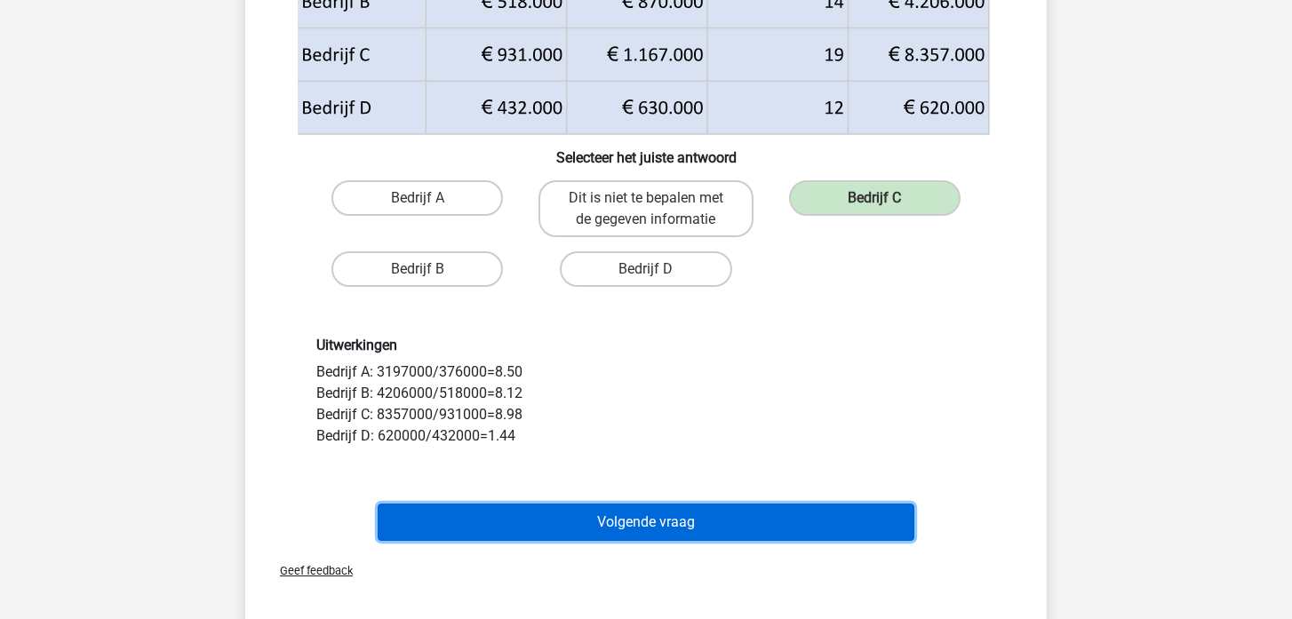
click at [610, 516] on button "Volgende vraag" at bounding box center [647, 522] width 538 height 37
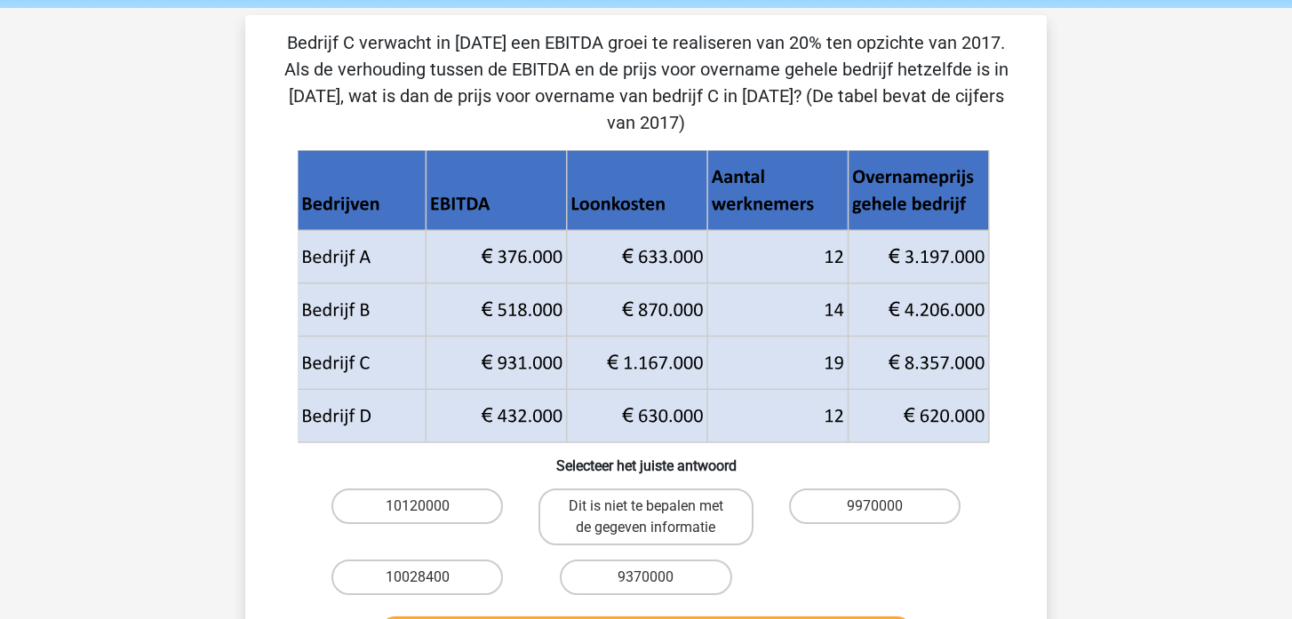
scroll to position [65, 0]
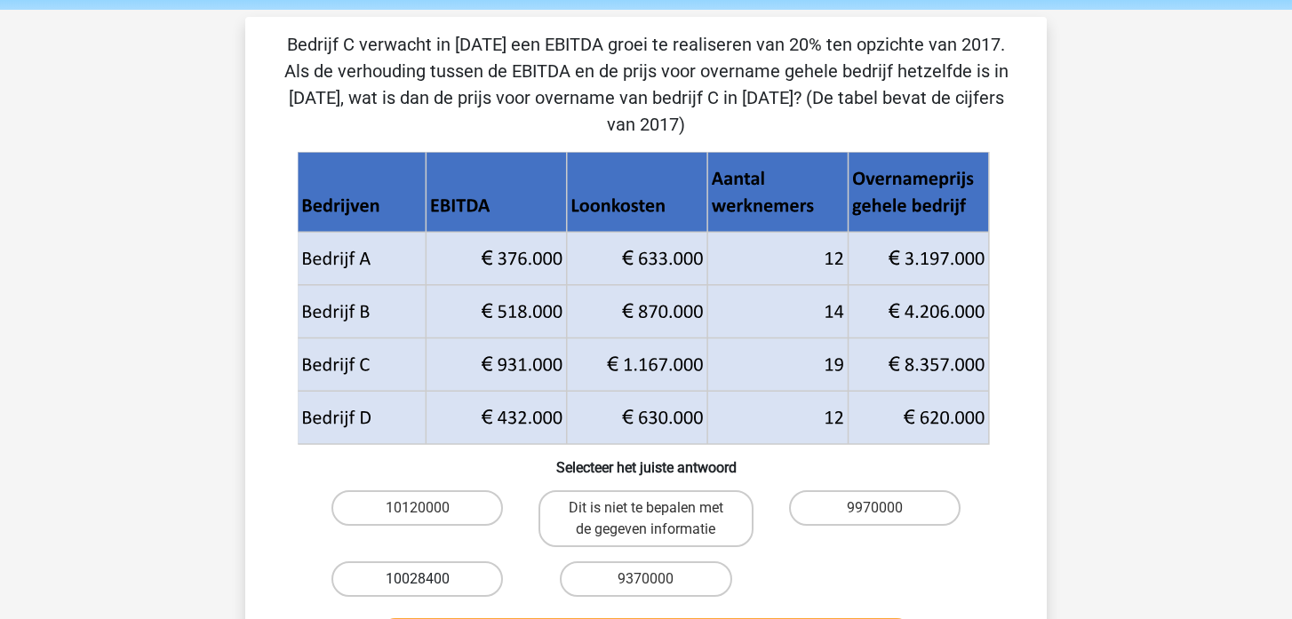
click at [405, 562] on label "10028400" at bounding box center [416, 580] width 171 height 36
click at [418, 579] on input "10028400" at bounding box center [424, 585] width 12 height 12
radio input "true"
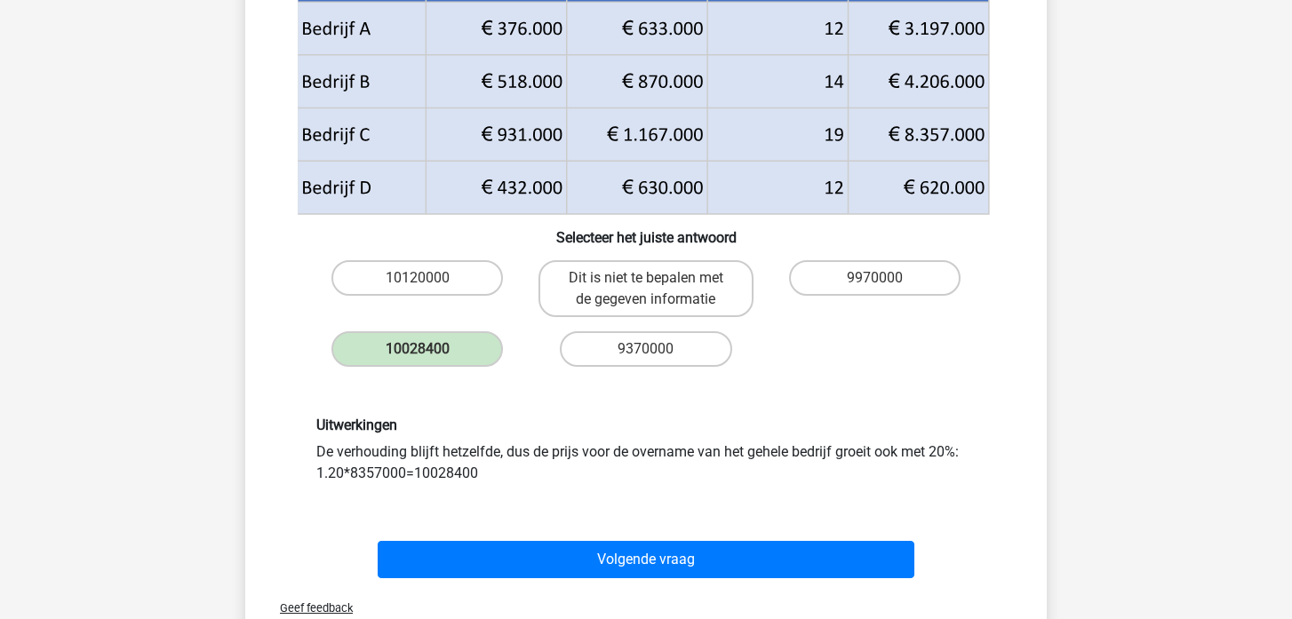
scroll to position [300, 0]
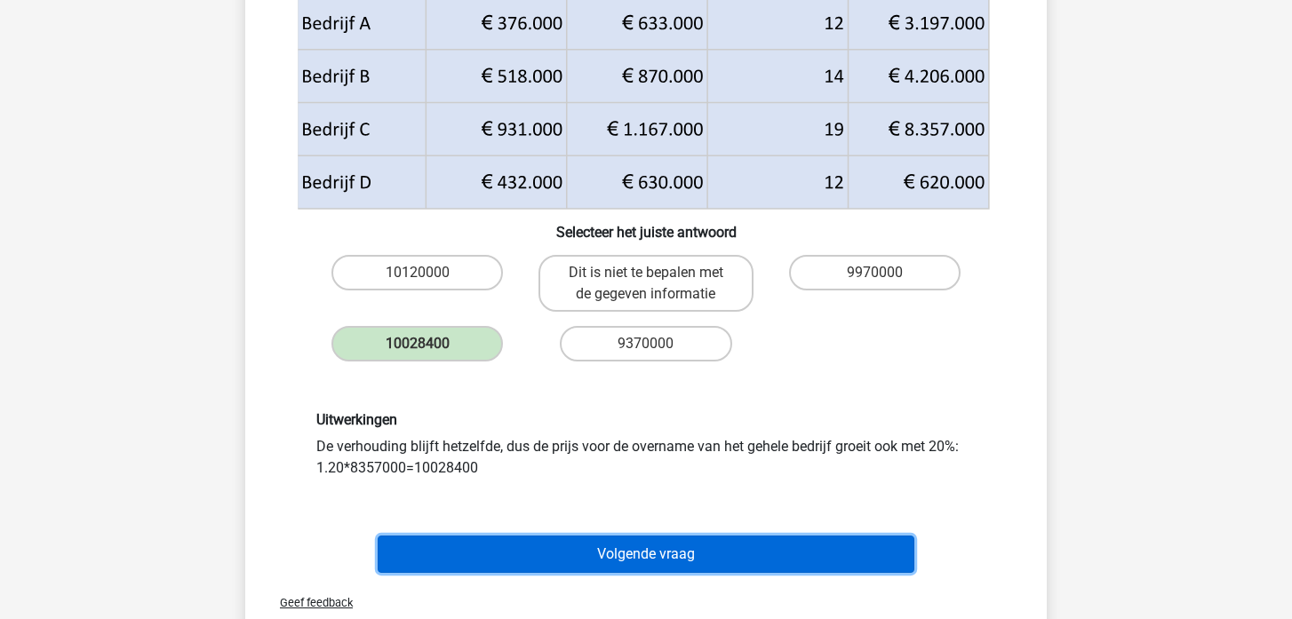
click at [602, 536] on button "Volgende vraag" at bounding box center [647, 554] width 538 height 37
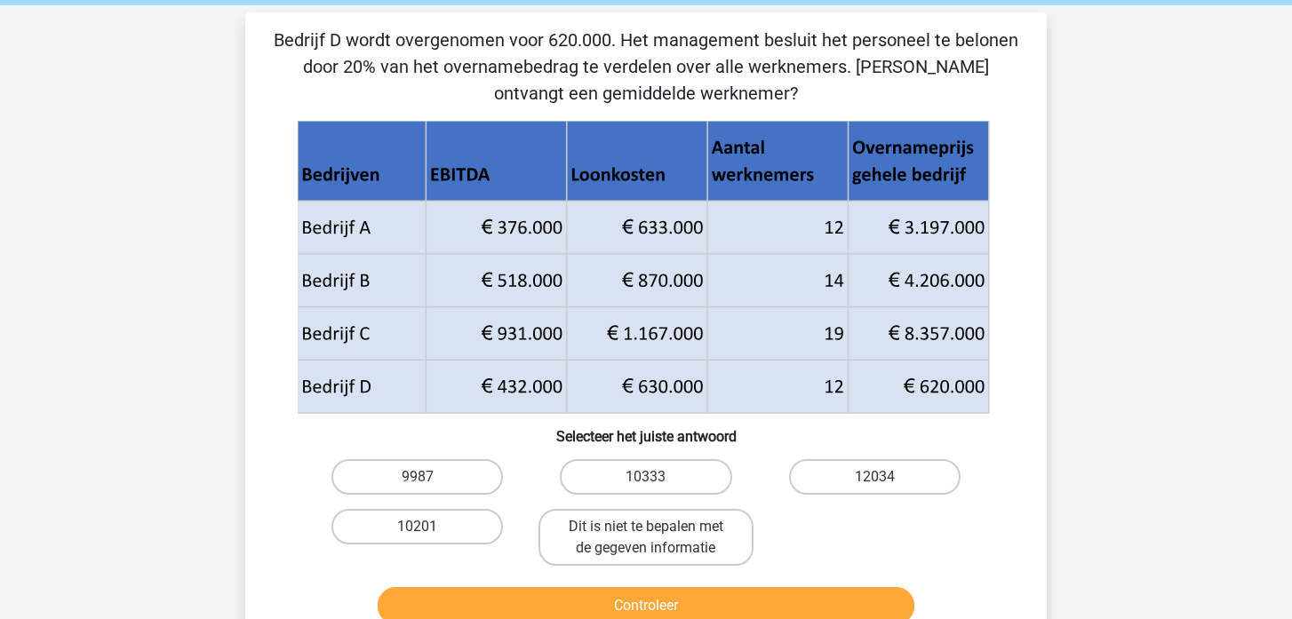
scroll to position [71, 0]
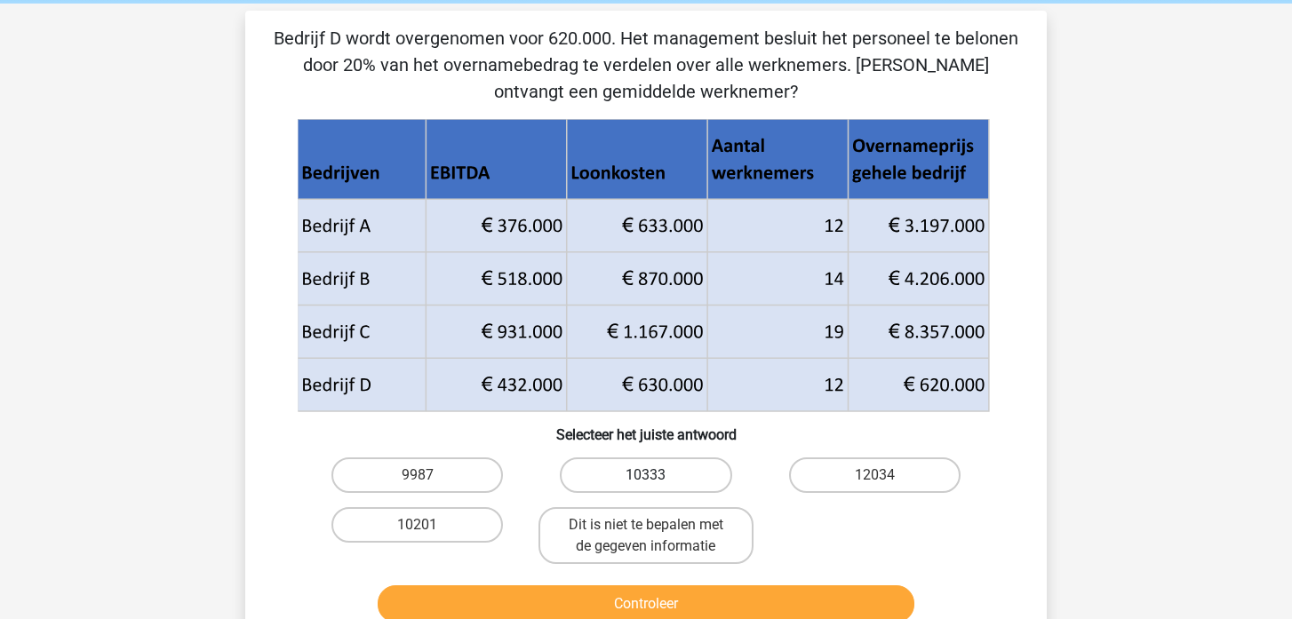
click at [627, 479] on label "10333" at bounding box center [645, 476] width 171 height 36
click at [646, 479] on input "10333" at bounding box center [652, 481] width 12 height 12
radio input "true"
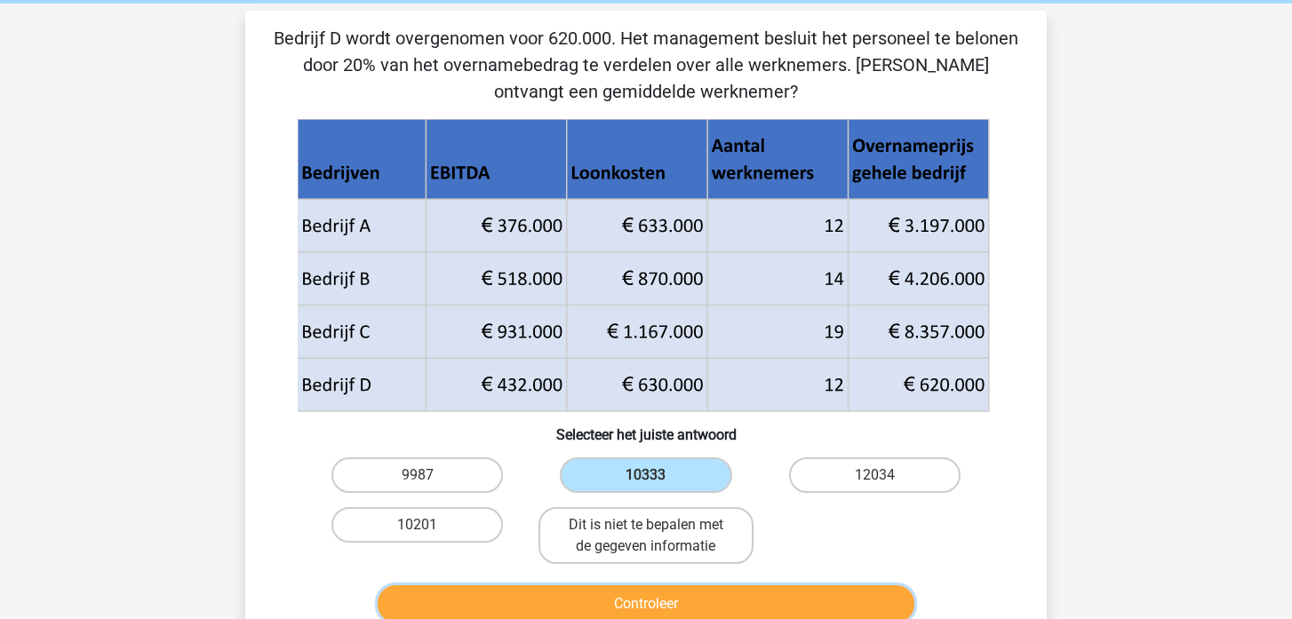
click at [588, 601] on button "Controleer" at bounding box center [647, 604] width 538 height 37
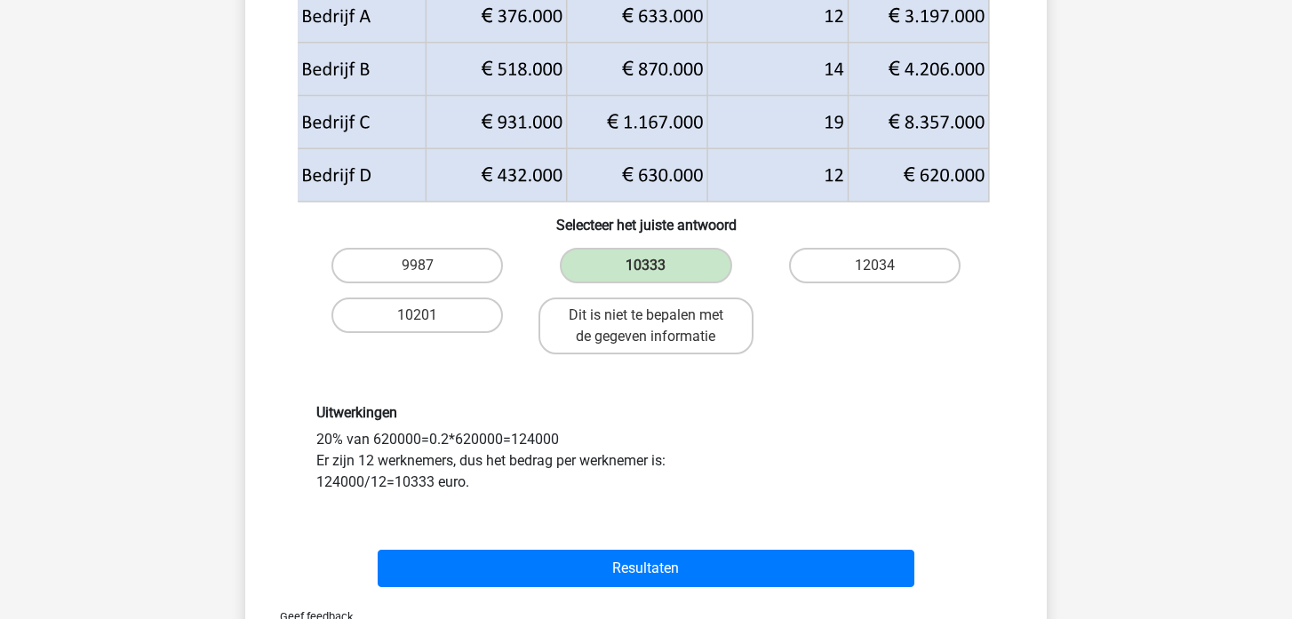
scroll to position [304, 0]
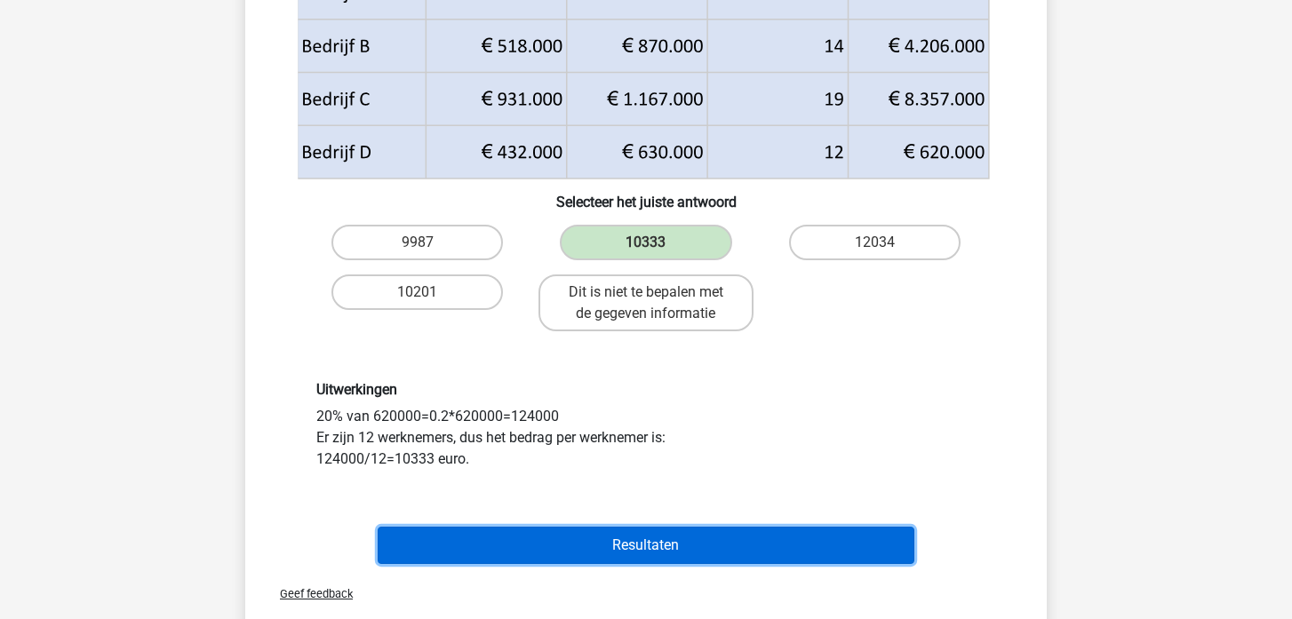
click at [591, 547] on button "Resultaten" at bounding box center [647, 545] width 538 height 37
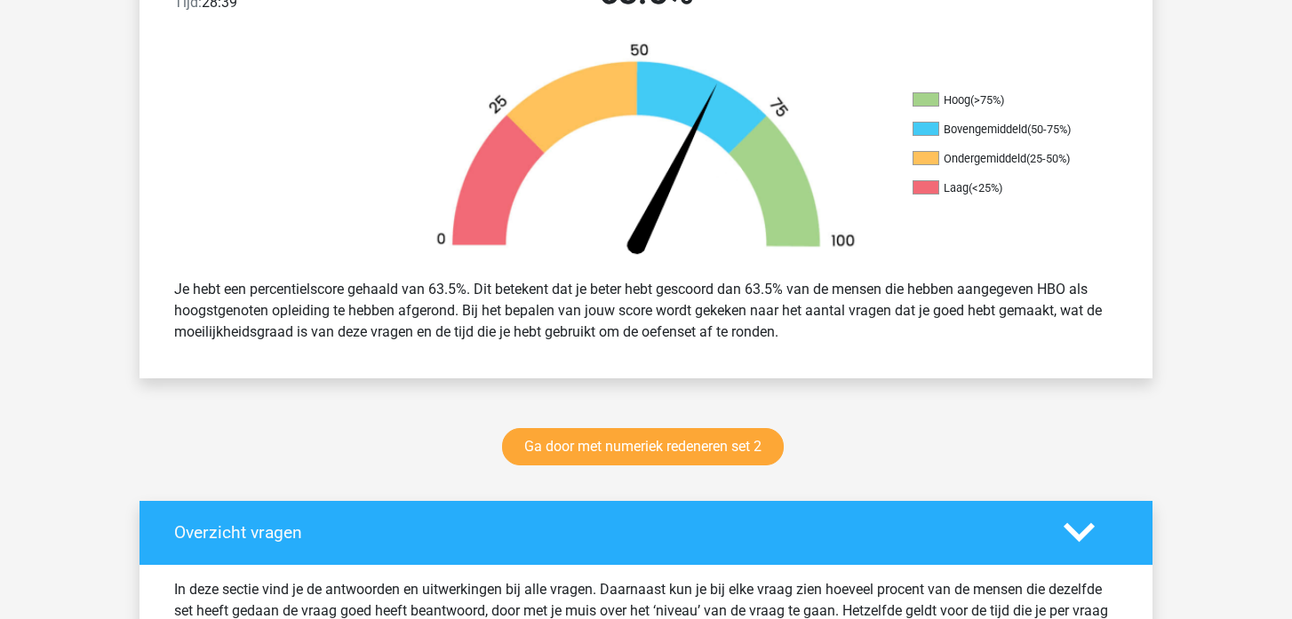
scroll to position [524, 0]
